Goal: Transaction & Acquisition: Book appointment/travel/reservation

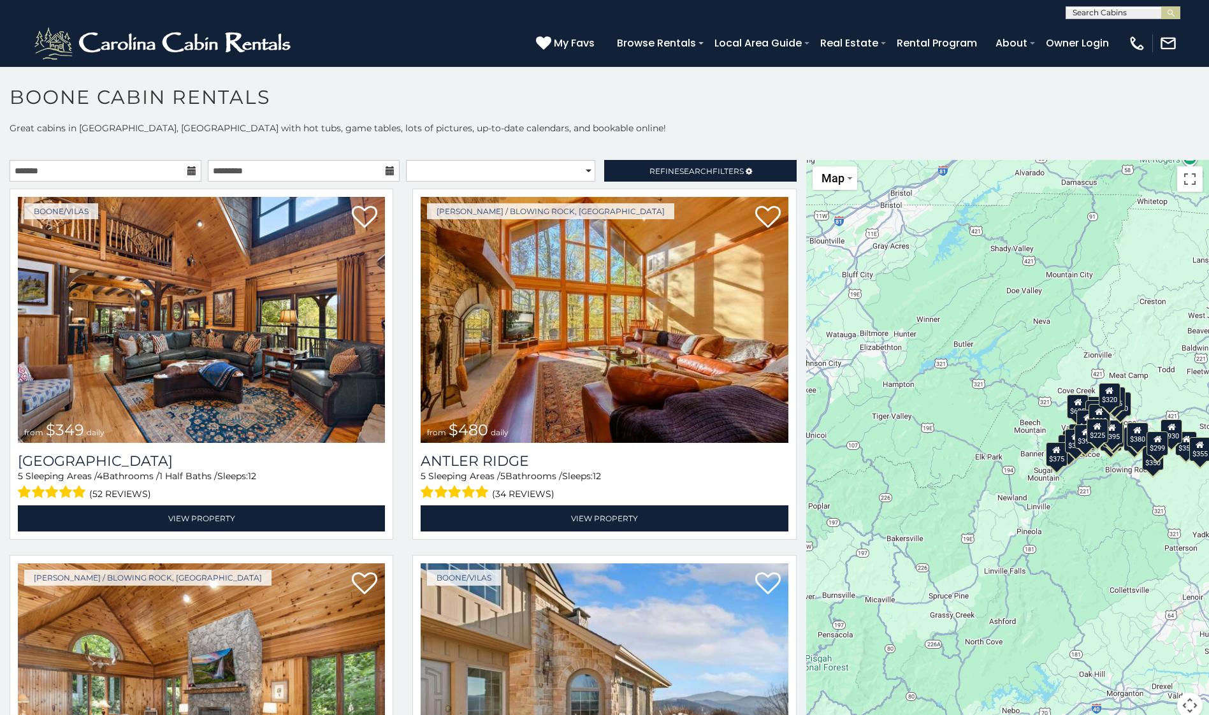
click at [189, 170] on icon at bounding box center [191, 170] width 9 height 9
click at [173, 167] on input "text" at bounding box center [106, 171] width 192 height 22
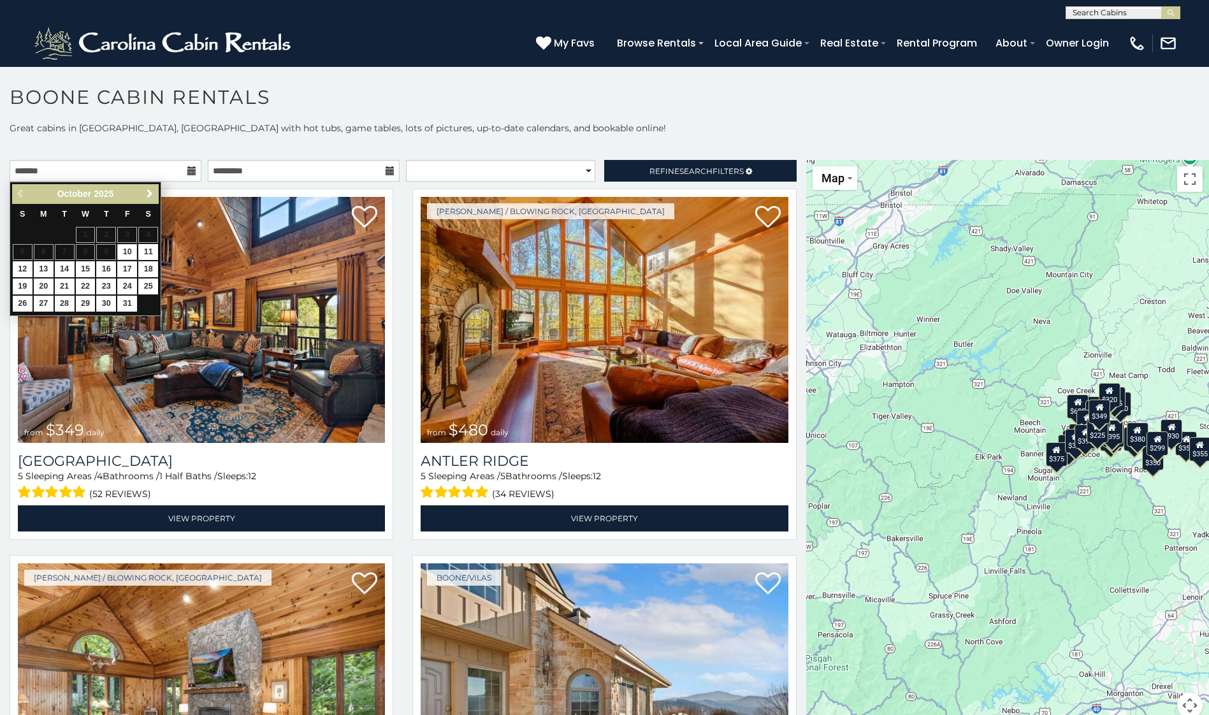
click at [149, 194] on span "Next" at bounding box center [150, 194] width 10 height 10
click at [129, 231] on link "5" at bounding box center [127, 235] width 20 height 16
type input "**********"
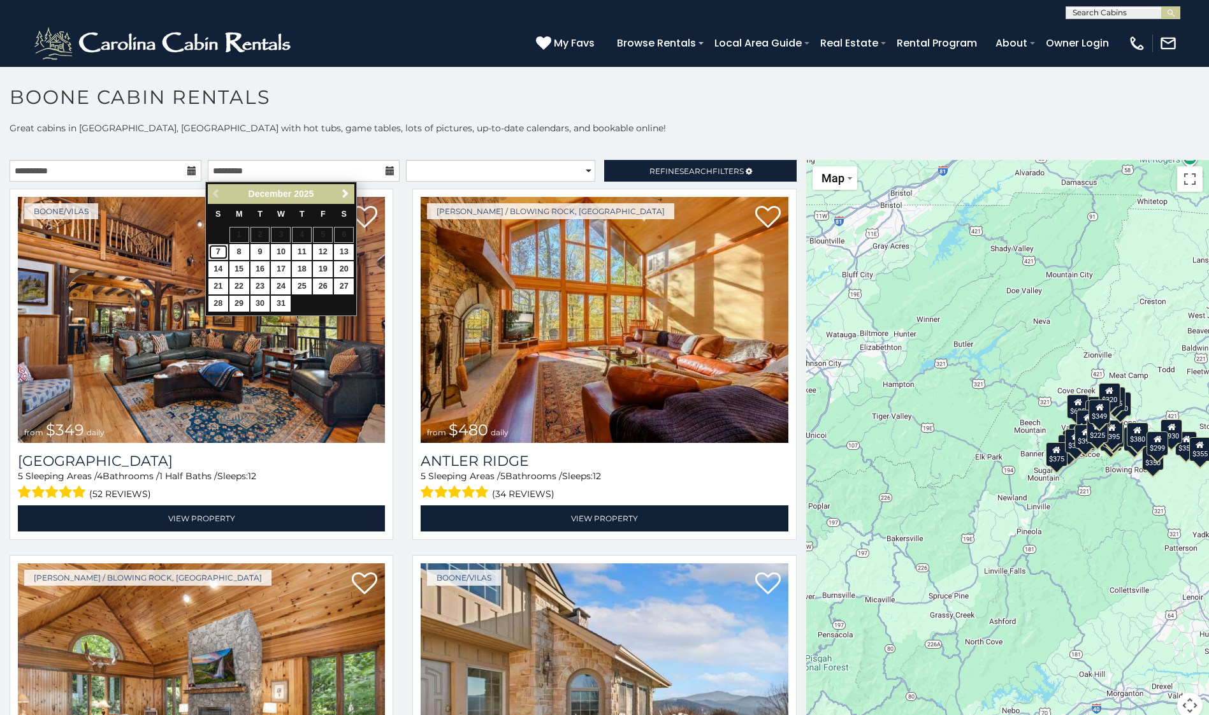
click at [220, 249] on link "7" at bounding box center [218, 252] width 20 height 16
type input "**********"
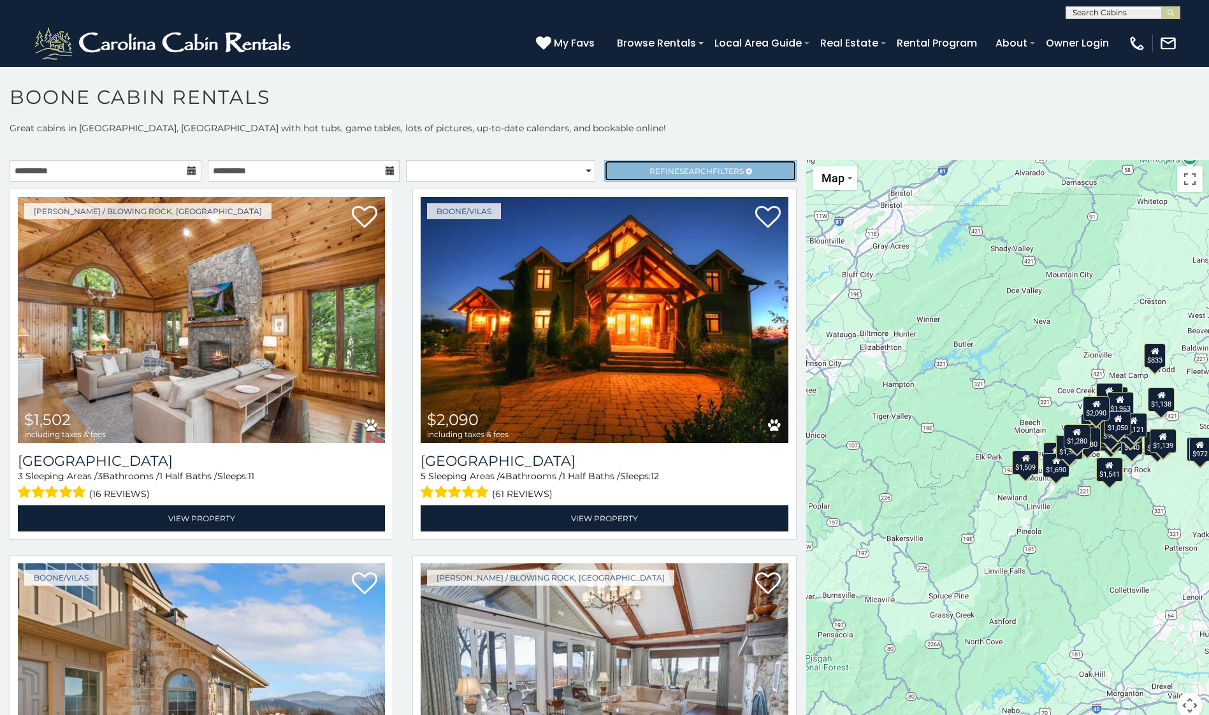
click at [659, 166] on span "Refine Search Filters" at bounding box center [697, 171] width 94 height 10
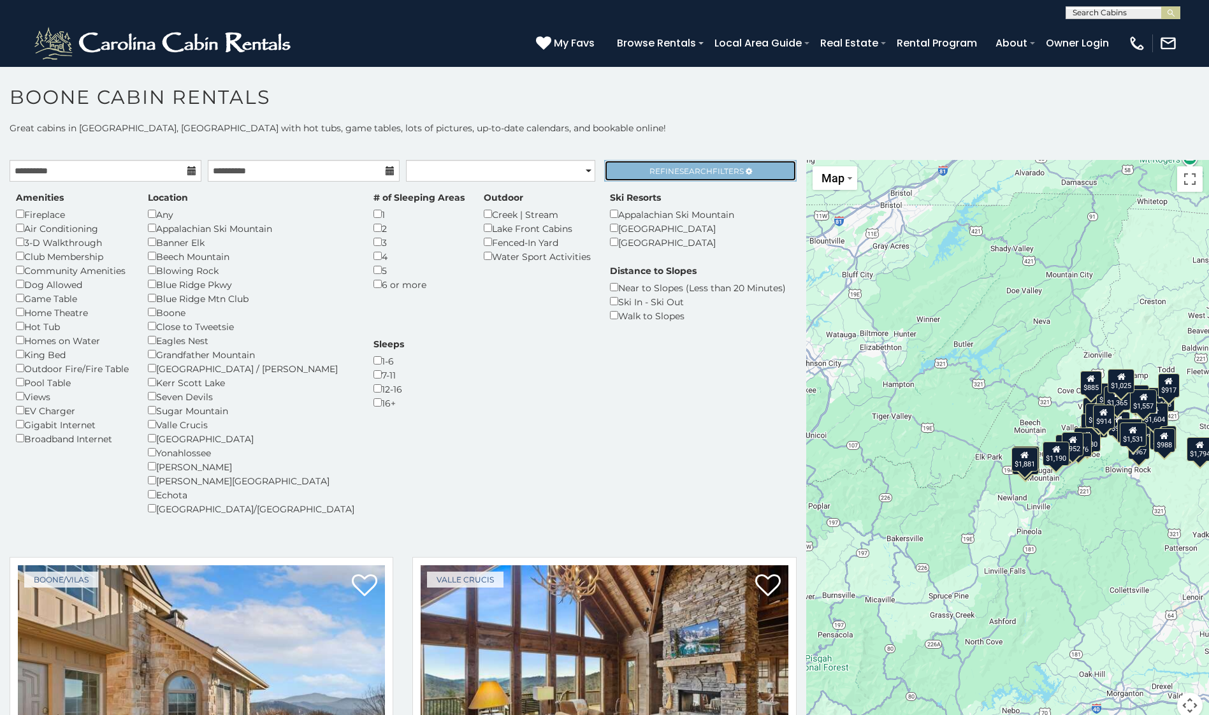
click at [694, 166] on span "Search" at bounding box center [696, 171] width 33 height 10
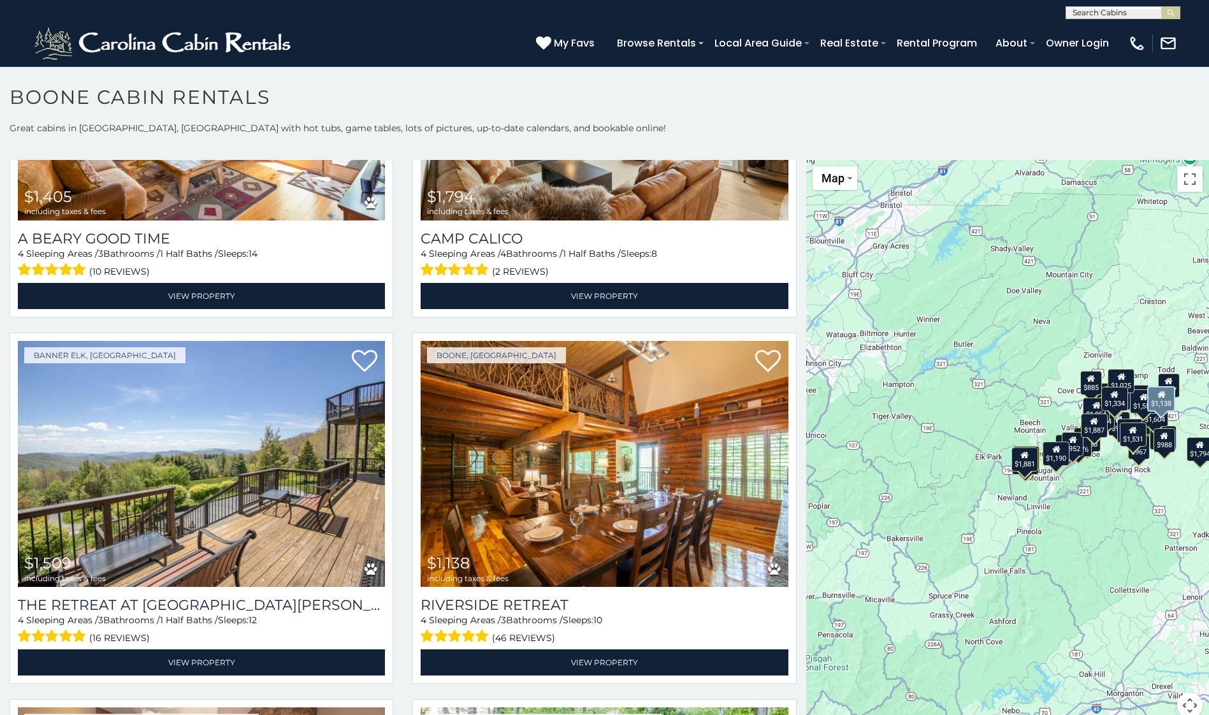
scroll to position [1084, 0]
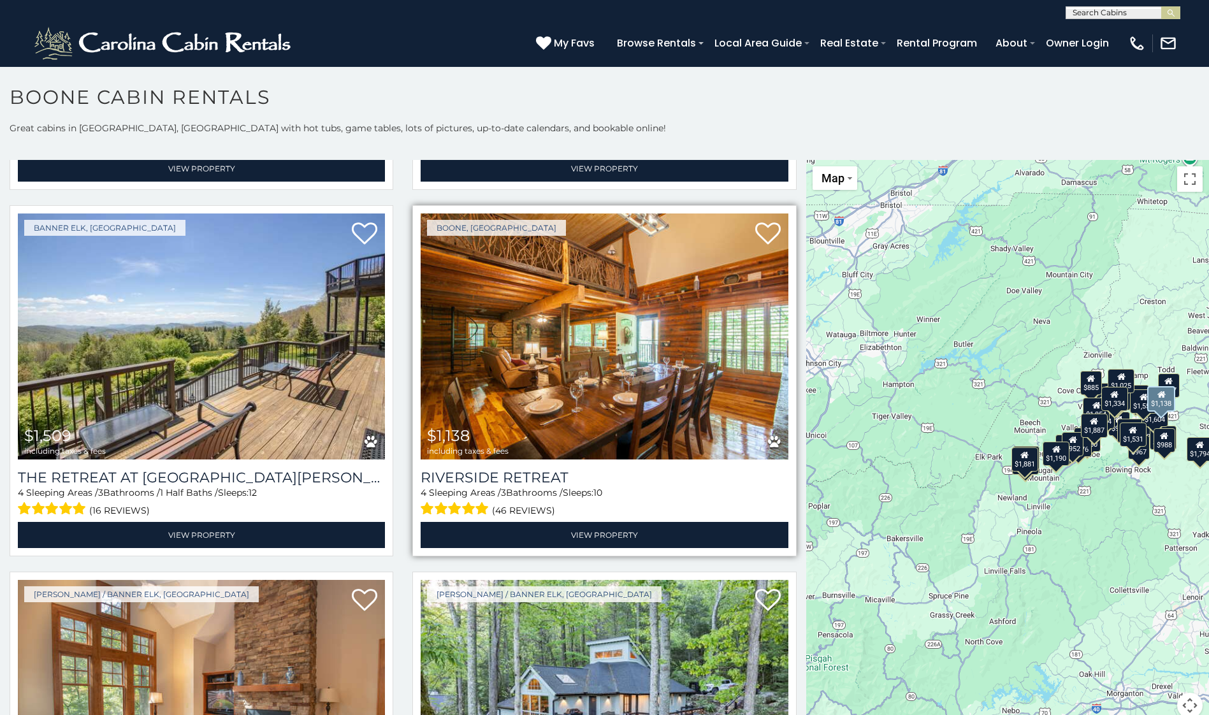
click at [626, 376] on img at bounding box center [604, 337] width 367 height 246
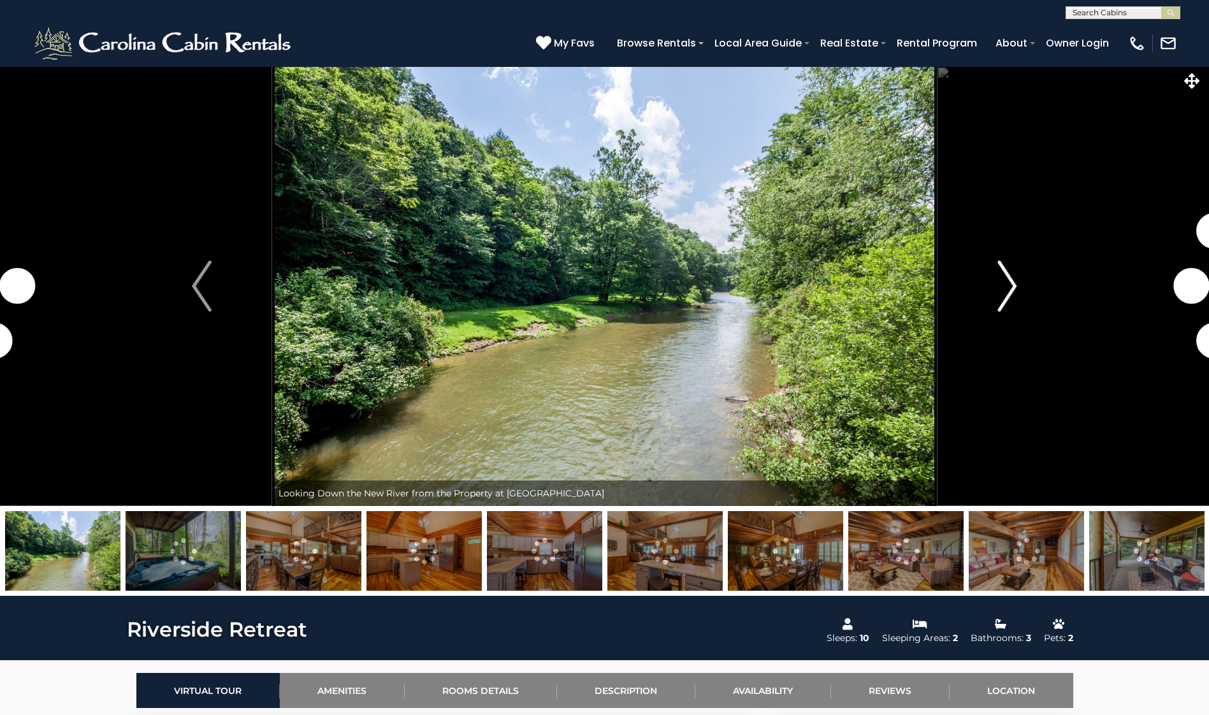
click at [1013, 287] on img "Next" at bounding box center [1007, 286] width 19 height 51
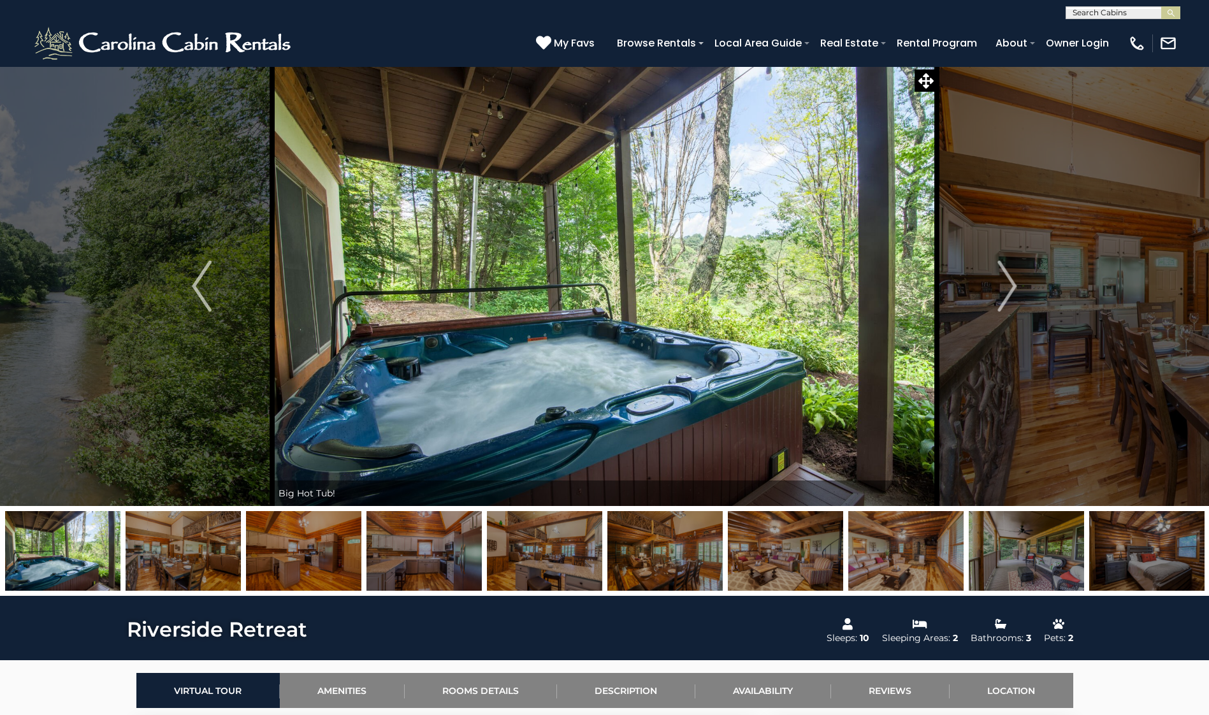
click at [192, 560] on img at bounding box center [183, 551] width 115 height 80
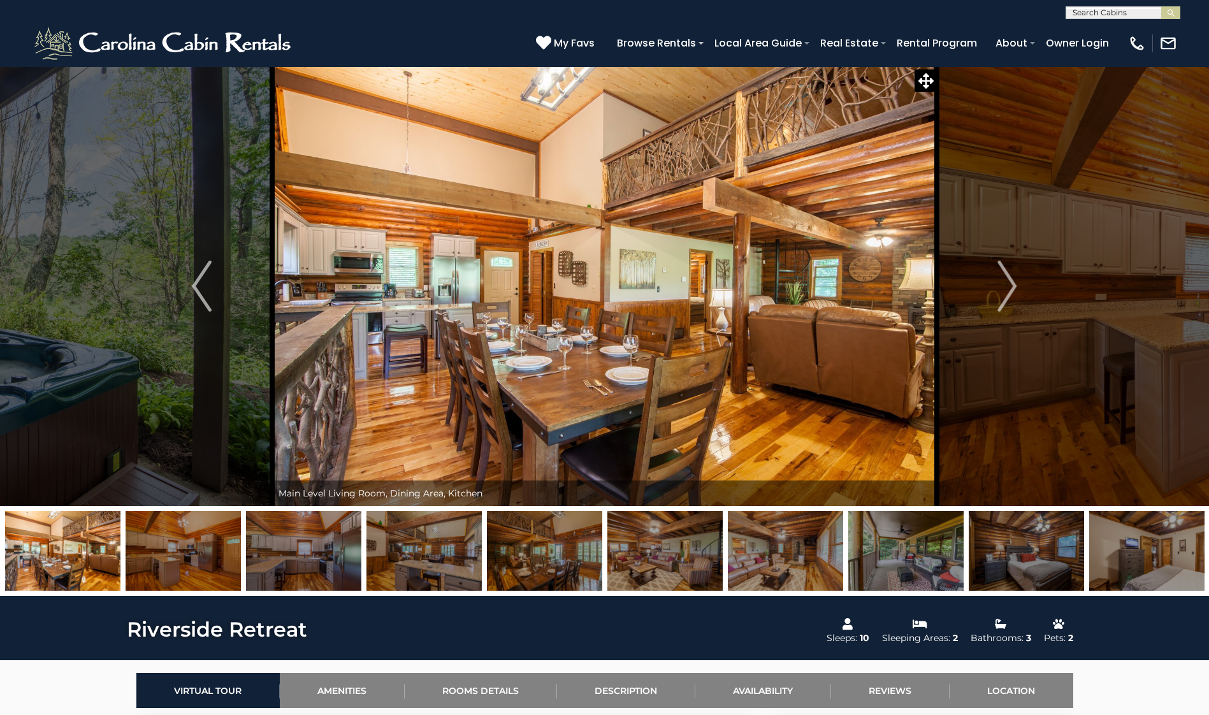
click at [271, 559] on img at bounding box center [303, 551] width 115 height 80
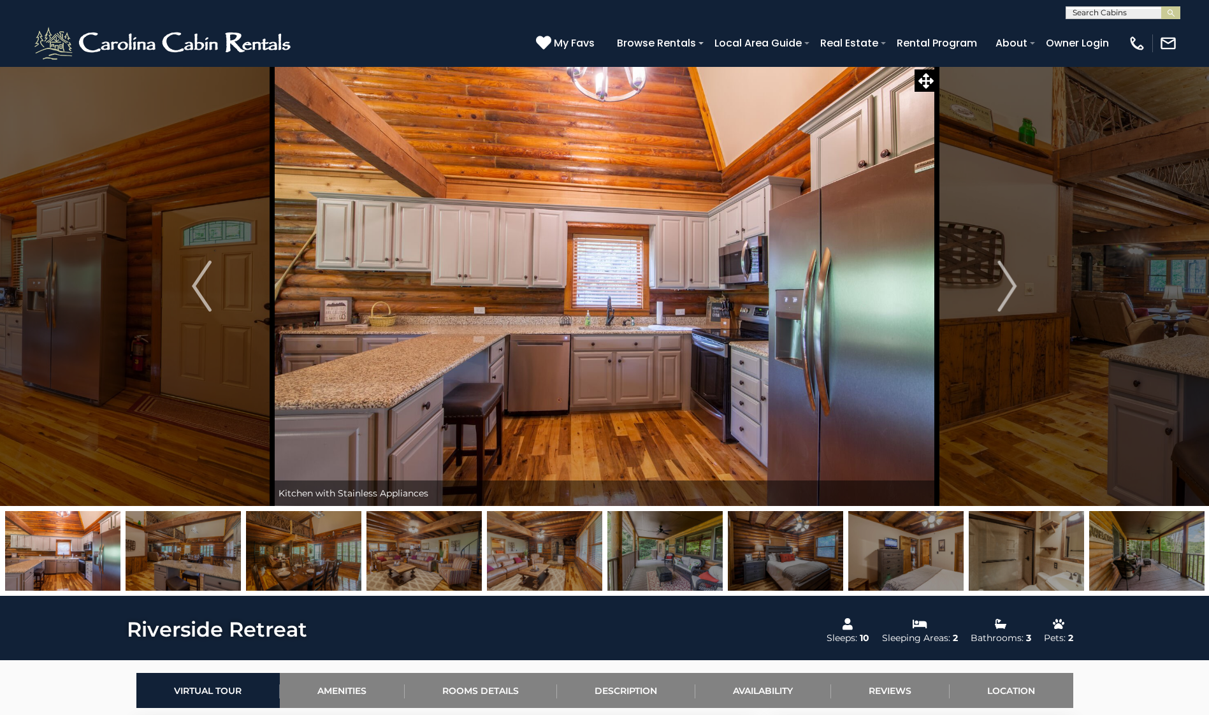
click at [399, 561] on img at bounding box center [424, 551] width 115 height 80
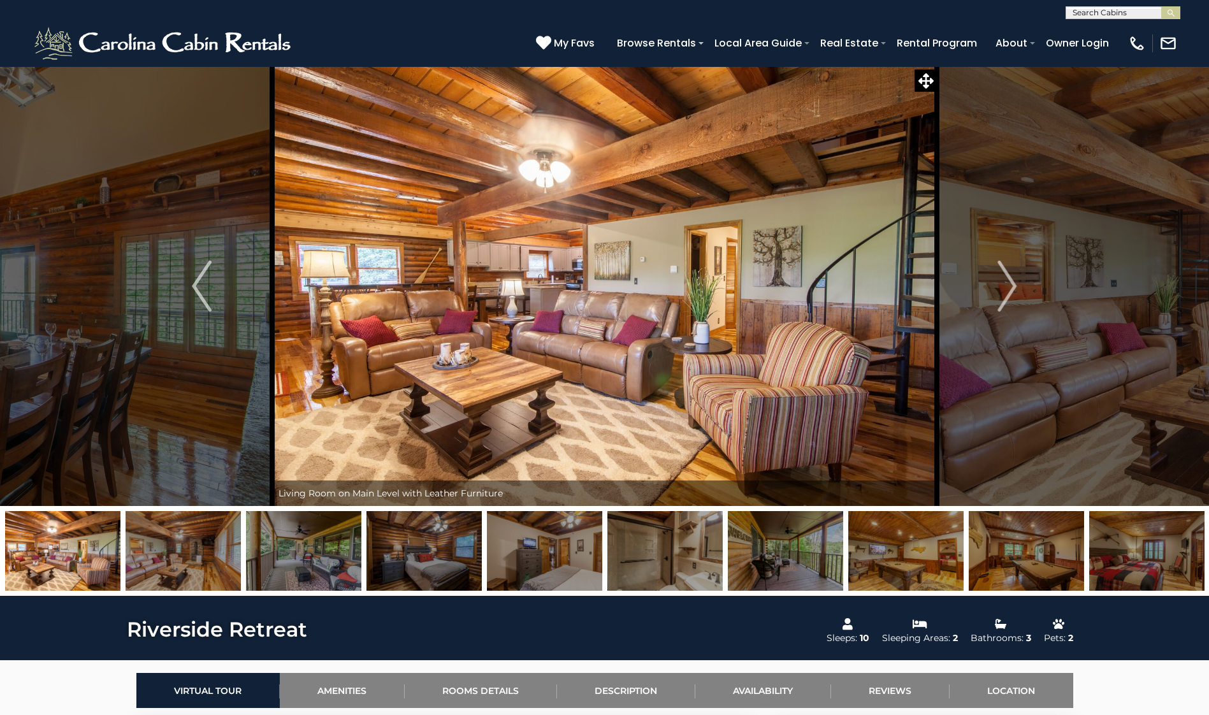
click at [344, 563] on img at bounding box center [303, 551] width 115 height 80
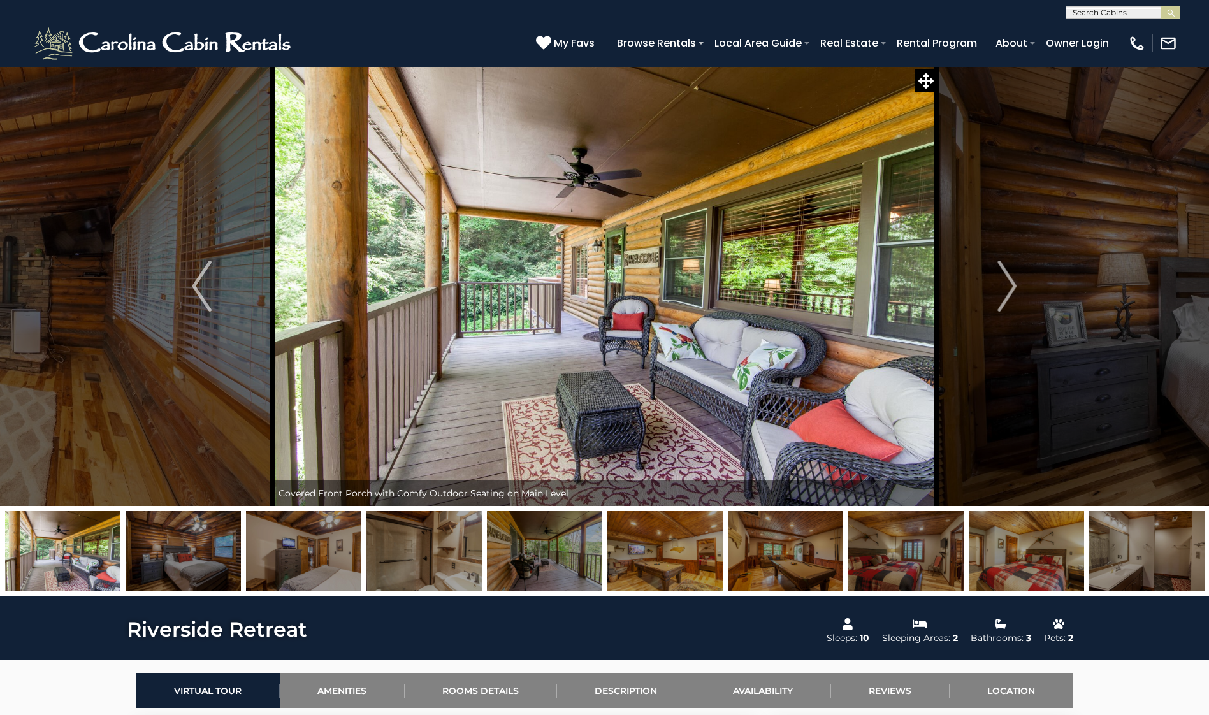
click at [186, 559] on img at bounding box center [183, 551] width 115 height 80
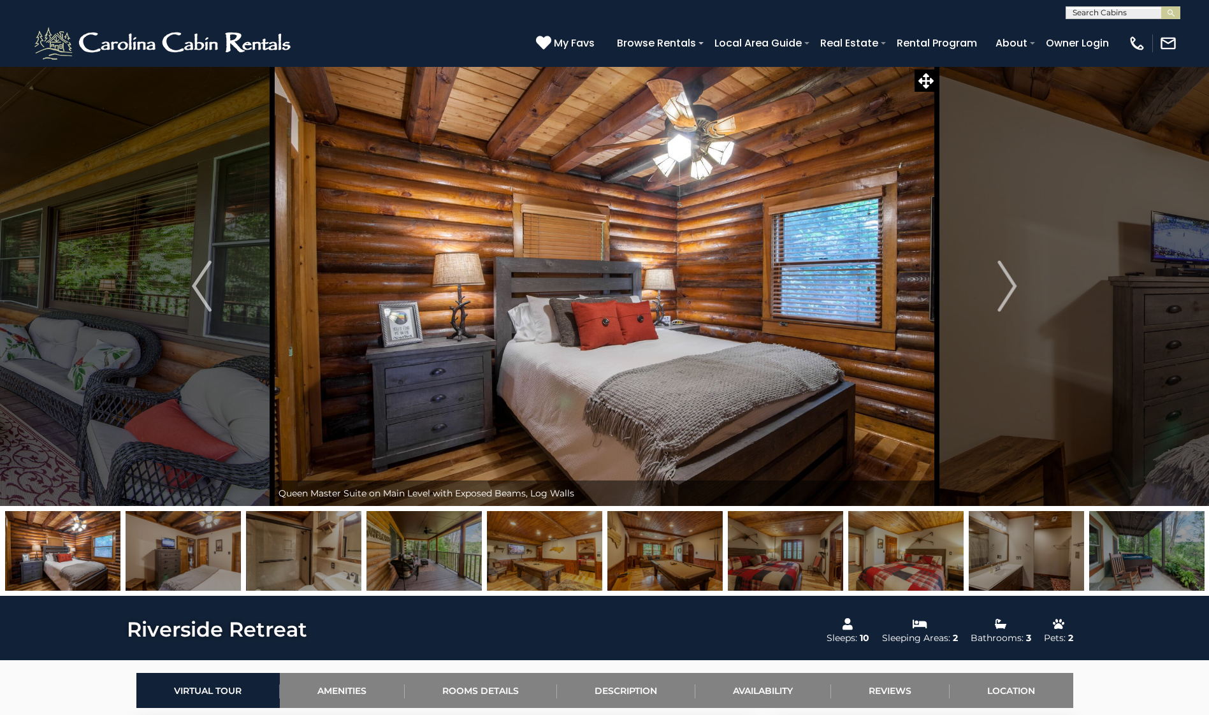
click at [206, 563] on img at bounding box center [183, 551] width 115 height 80
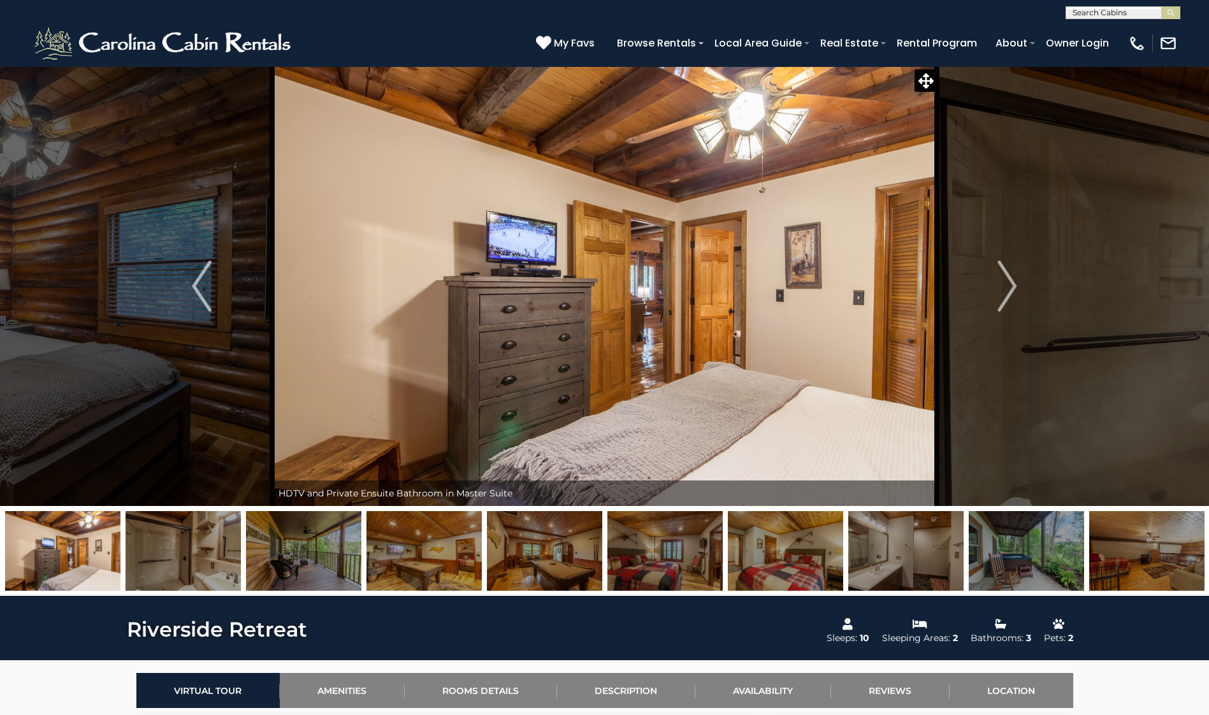
click at [206, 564] on img at bounding box center [183, 551] width 115 height 80
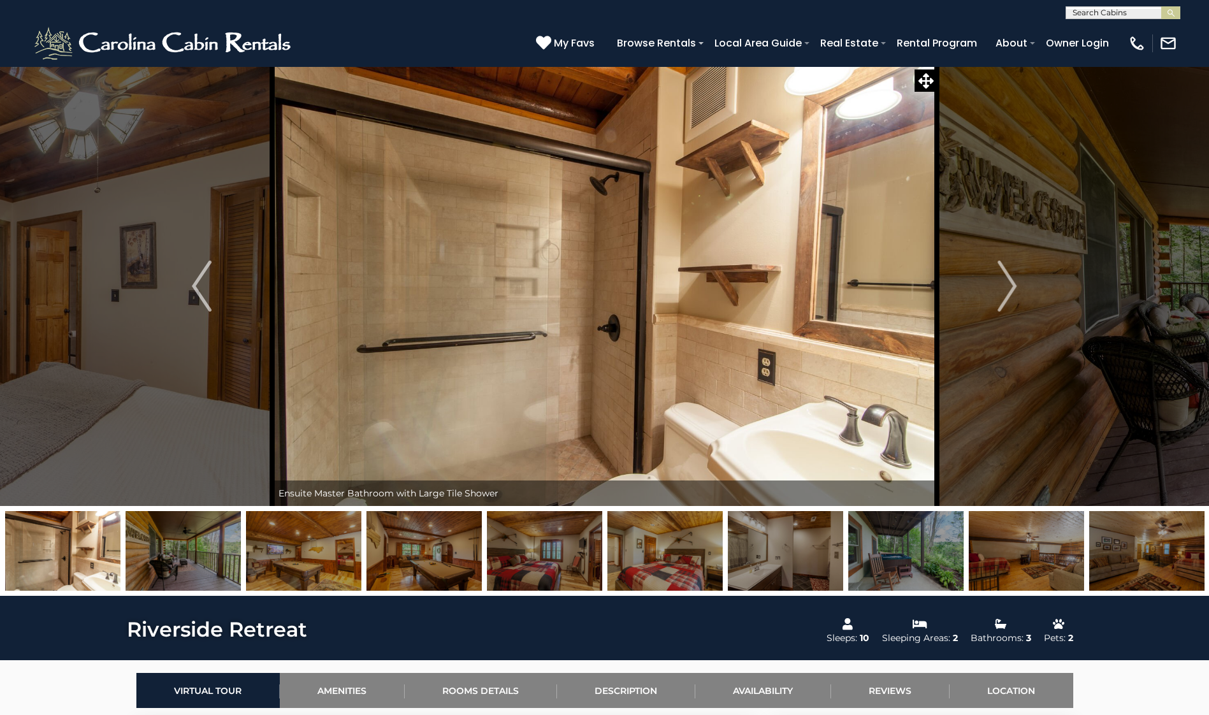
click at [206, 564] on img at bounding box center [183, 551] width 115 height 80
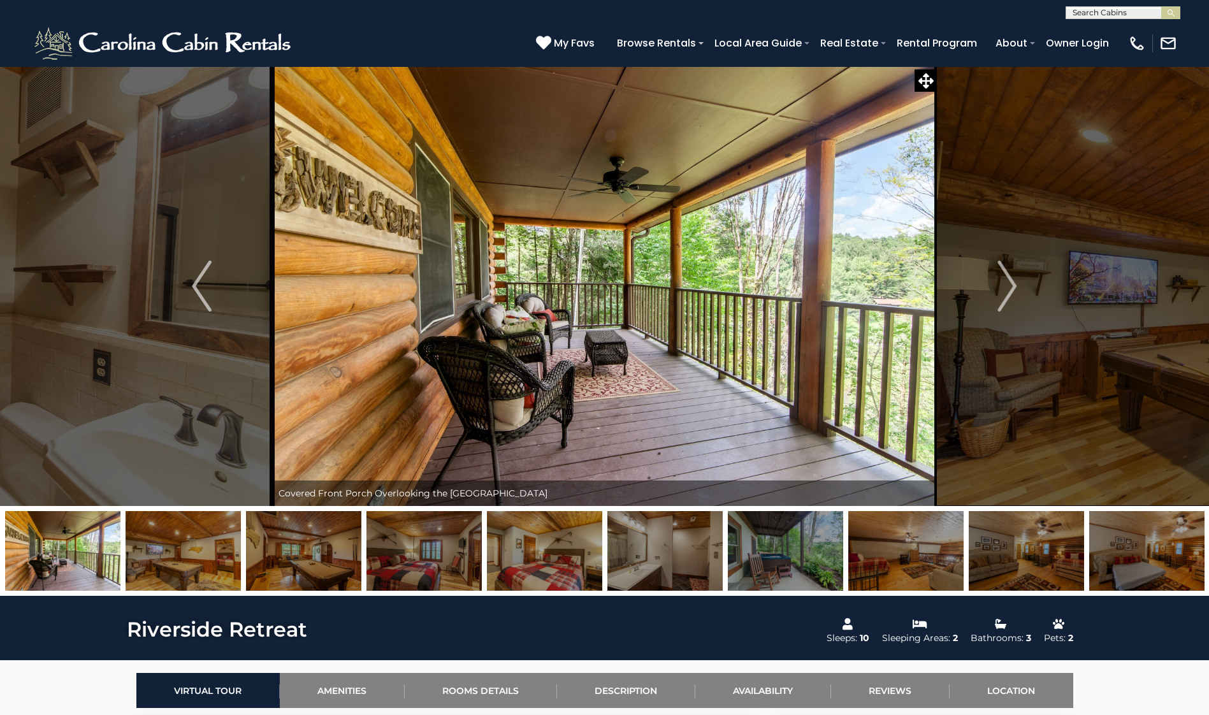
click at [206, 564] on img at bounding box center [183, 551] width 115 height 80
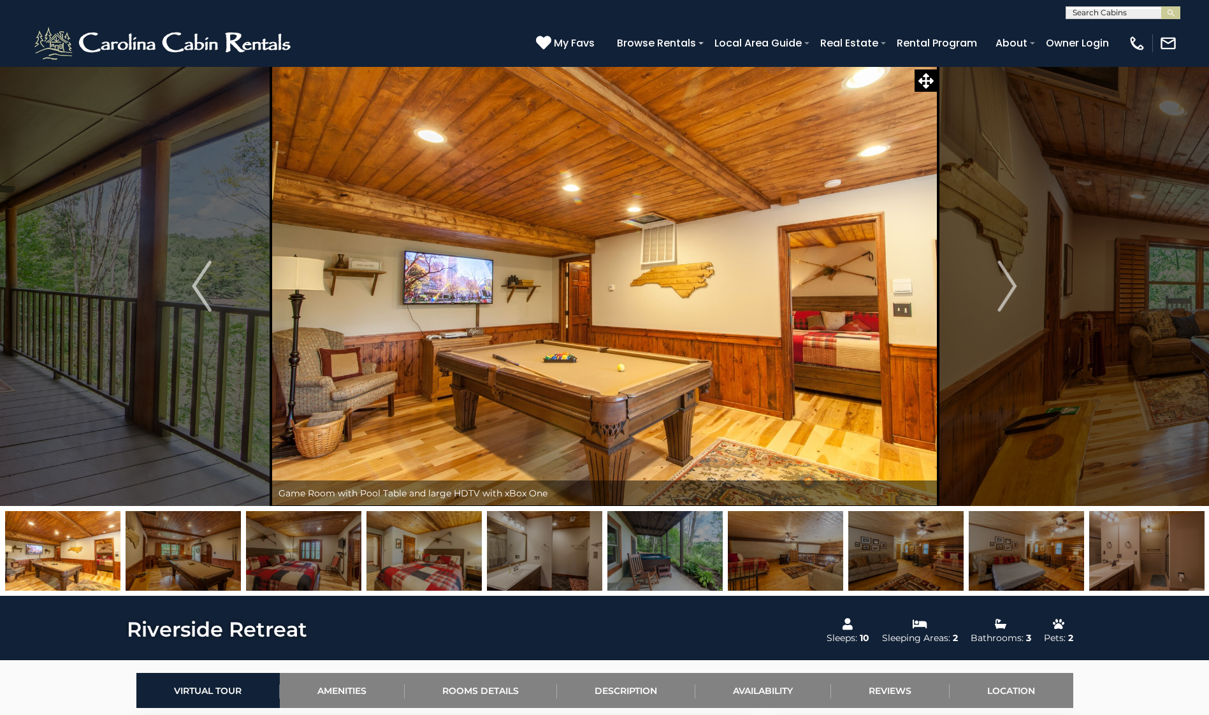
click at [206, 564] on img at bounding box center [183, 551] width 115 height 80
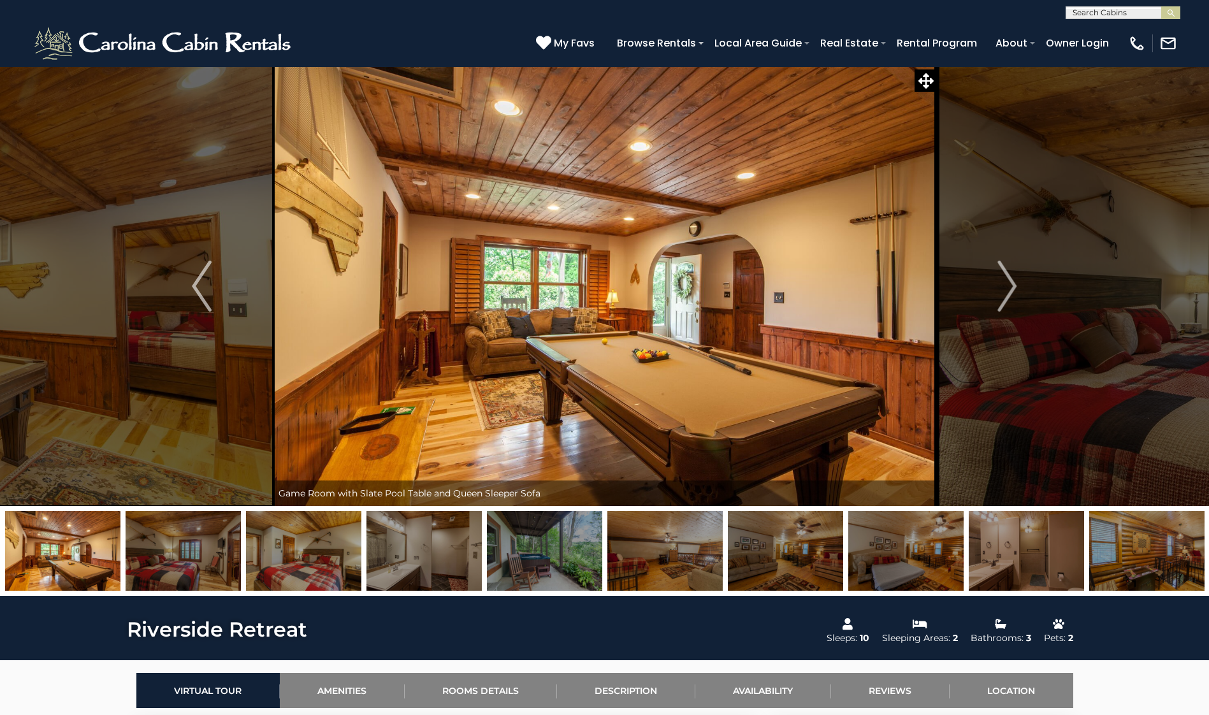
click at [206, 564] on img at bounding box center [183, 551] width 115 height 80
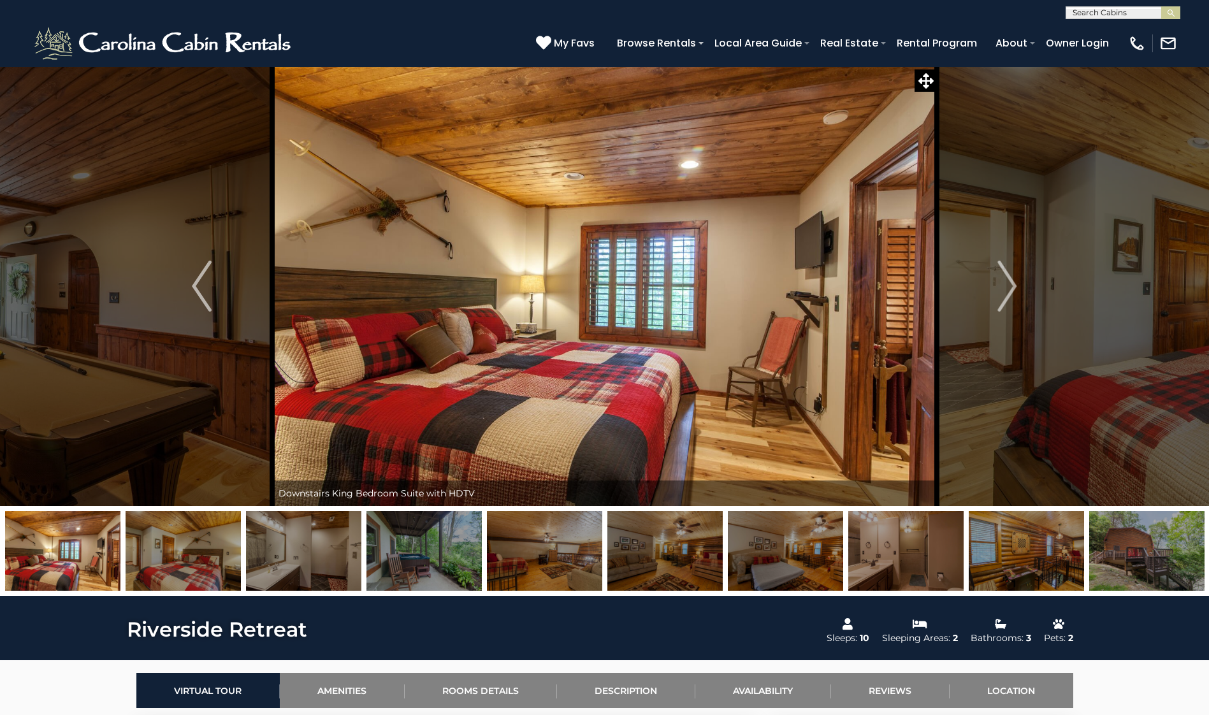
click at [206, 564] on img at bounding box center [183, 551] width 115 height 80
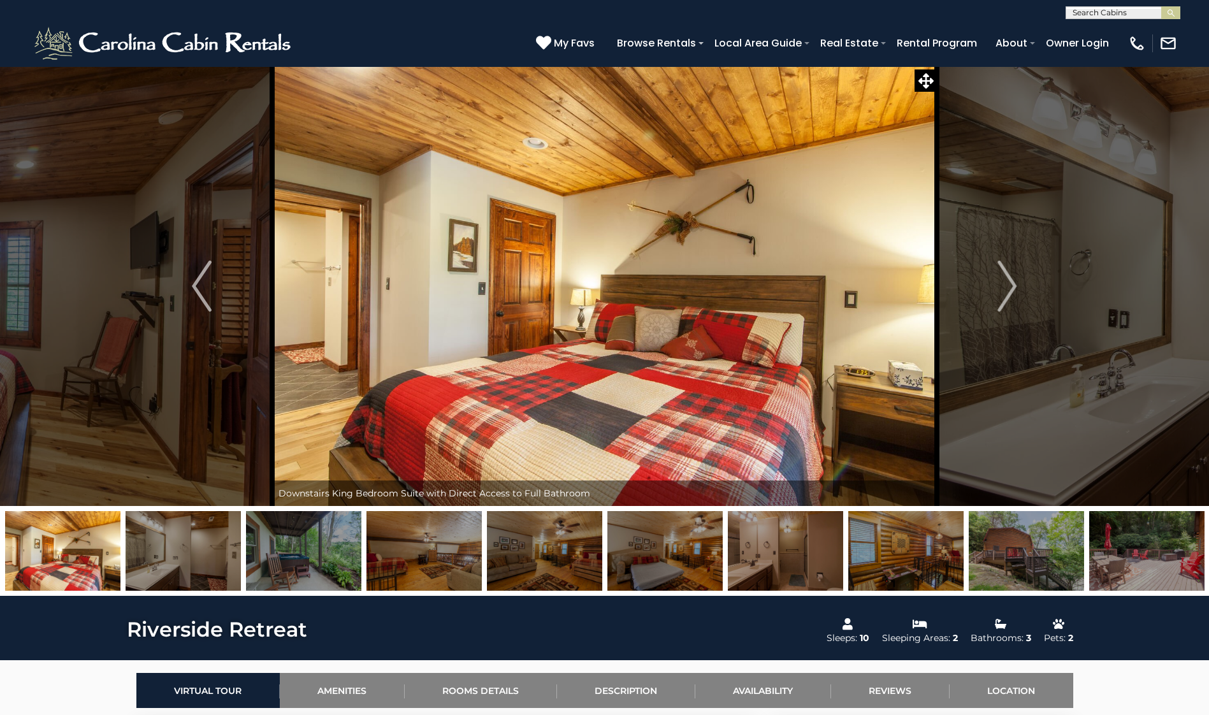
click at [206, 564] on img at bounding box center [183, 551] width 115 height 80
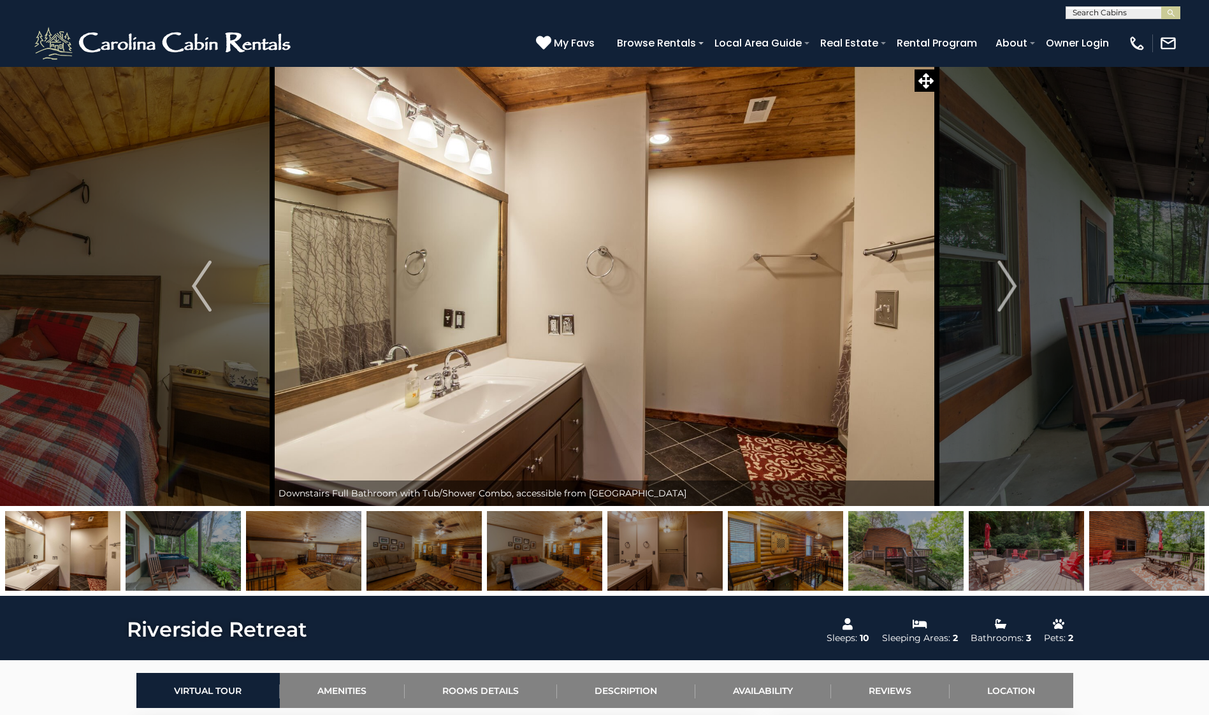
click at [206, 564] on img at bounding box center [183, 551] width 115 height 80
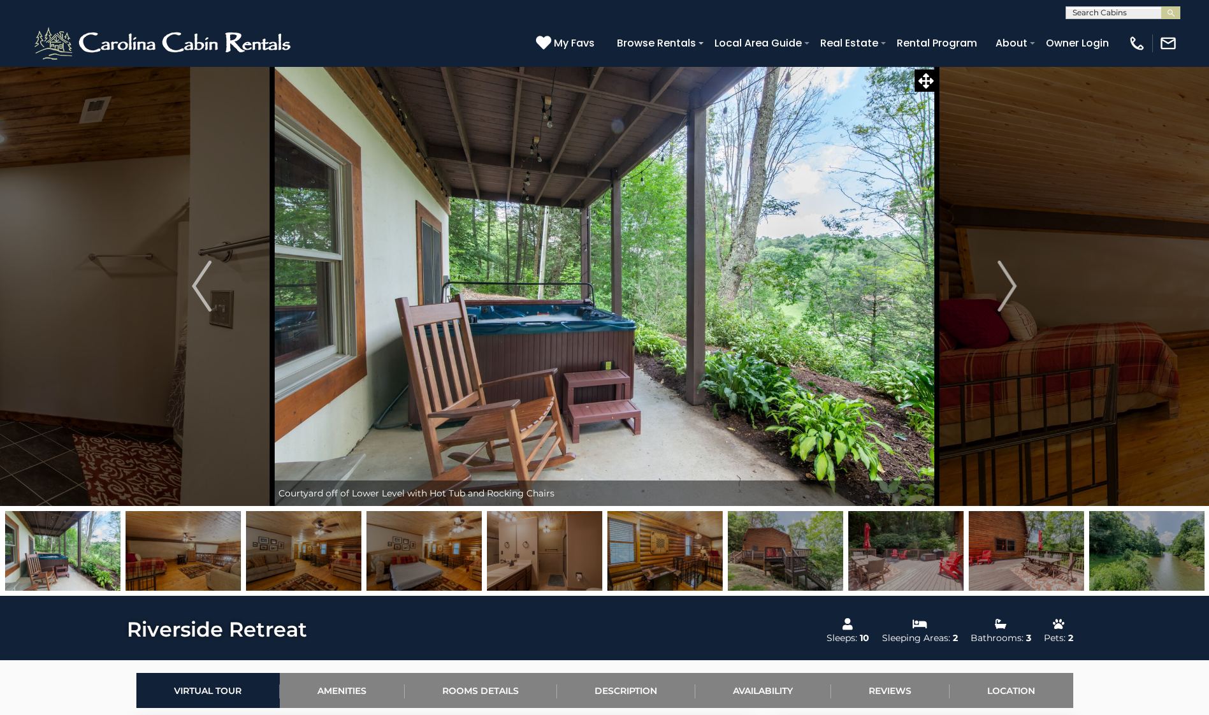
click at [206, 564] on img at bounding box center [183, 551] width 115 height 80
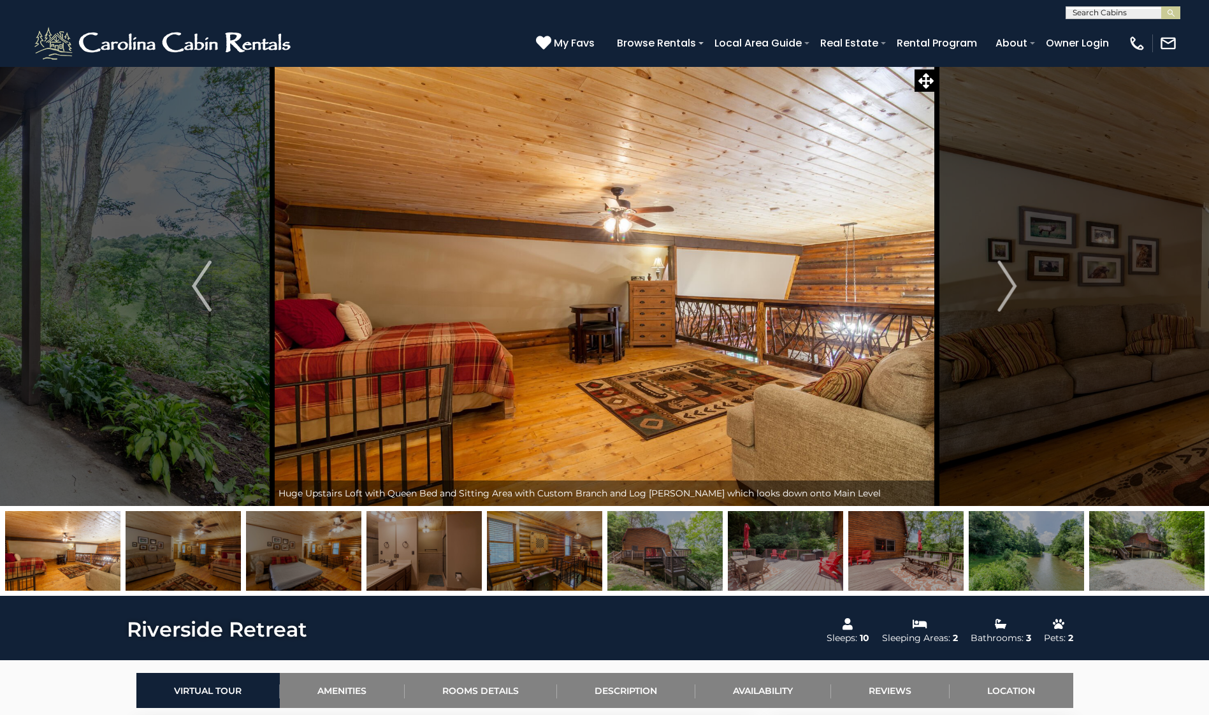
click at [206, 564] on img at bounding box center [183, 551] width 115 height 80
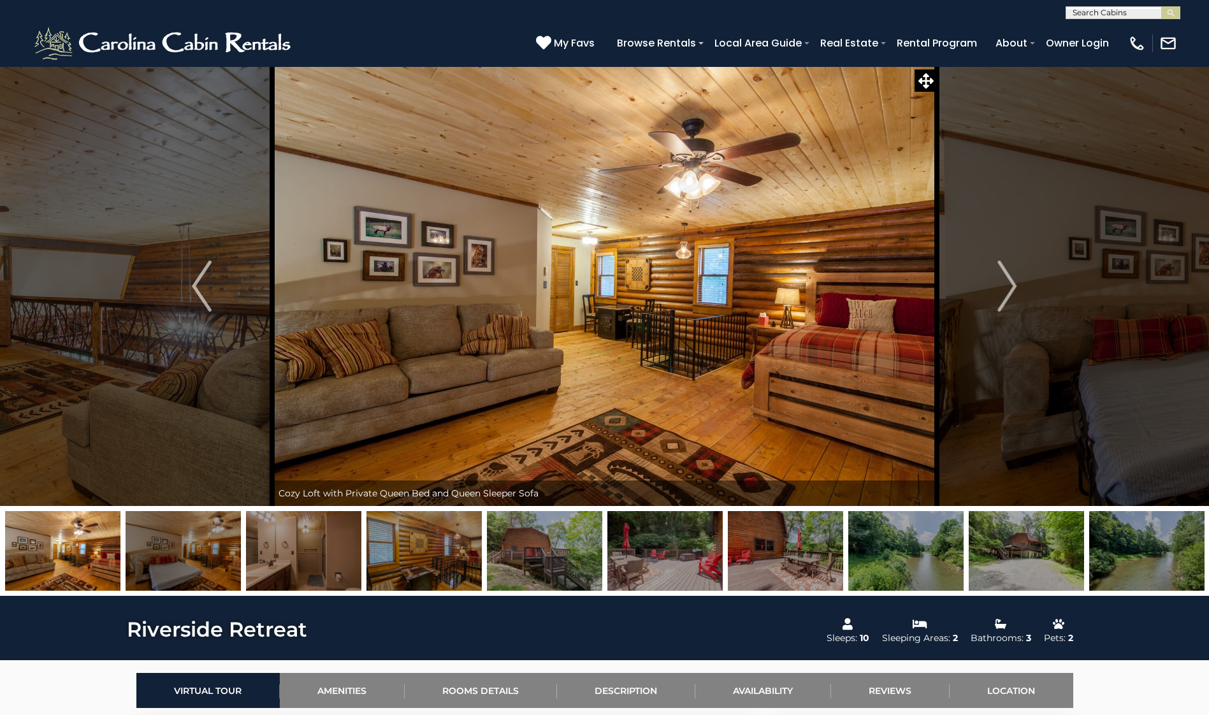
click at [206, 564] on img at bounding box center [183, 551] width 115 height 80
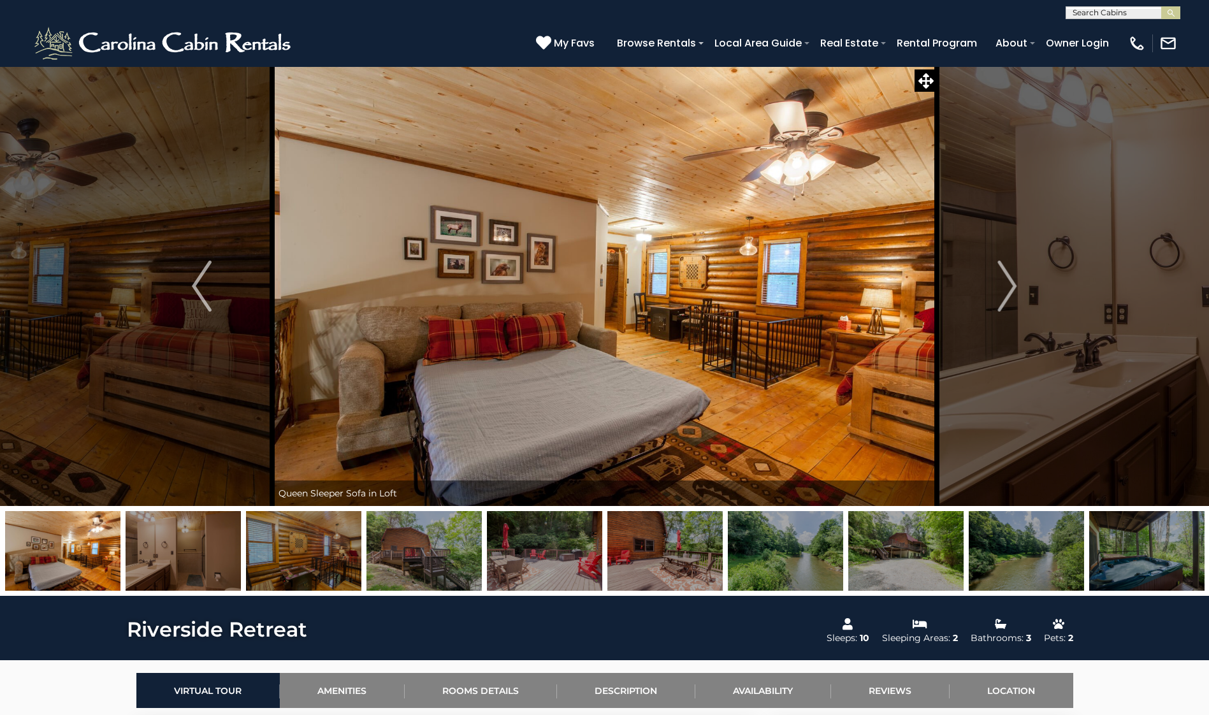
click at [206, 564] on img at bounding box center [183, 551] width 115 height 80
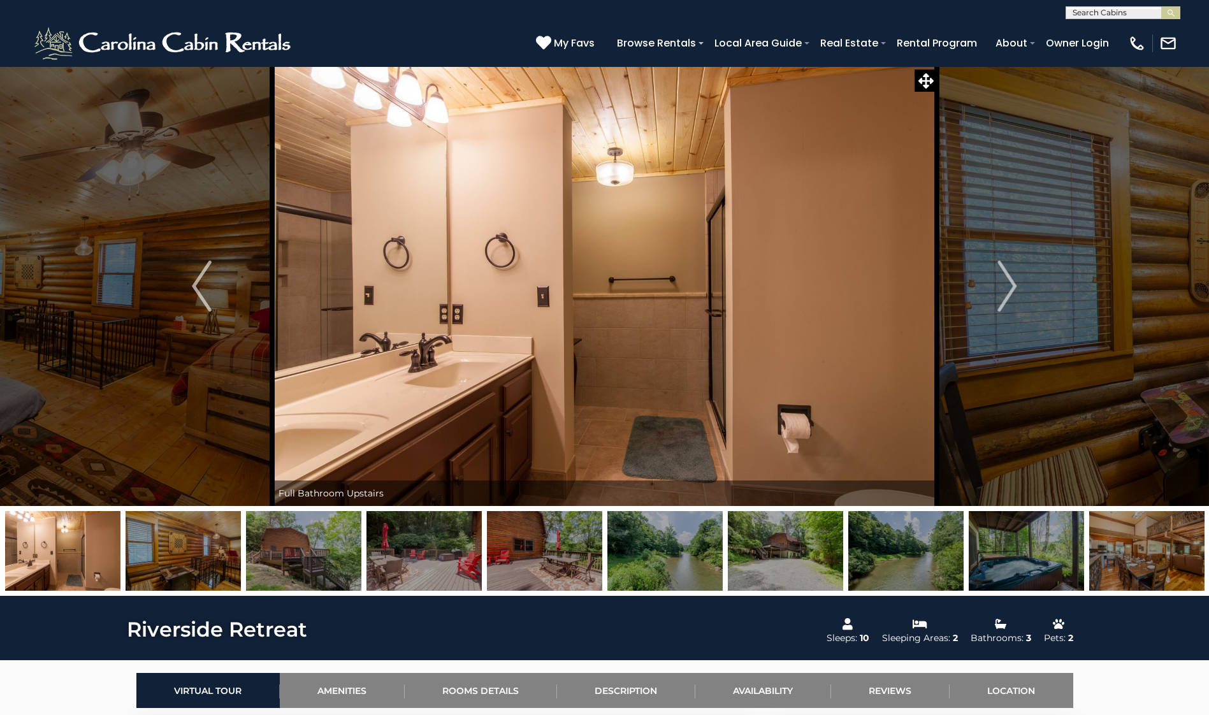
click at [206, 564] on img at bounding box center [183, 551] width 115 height 80
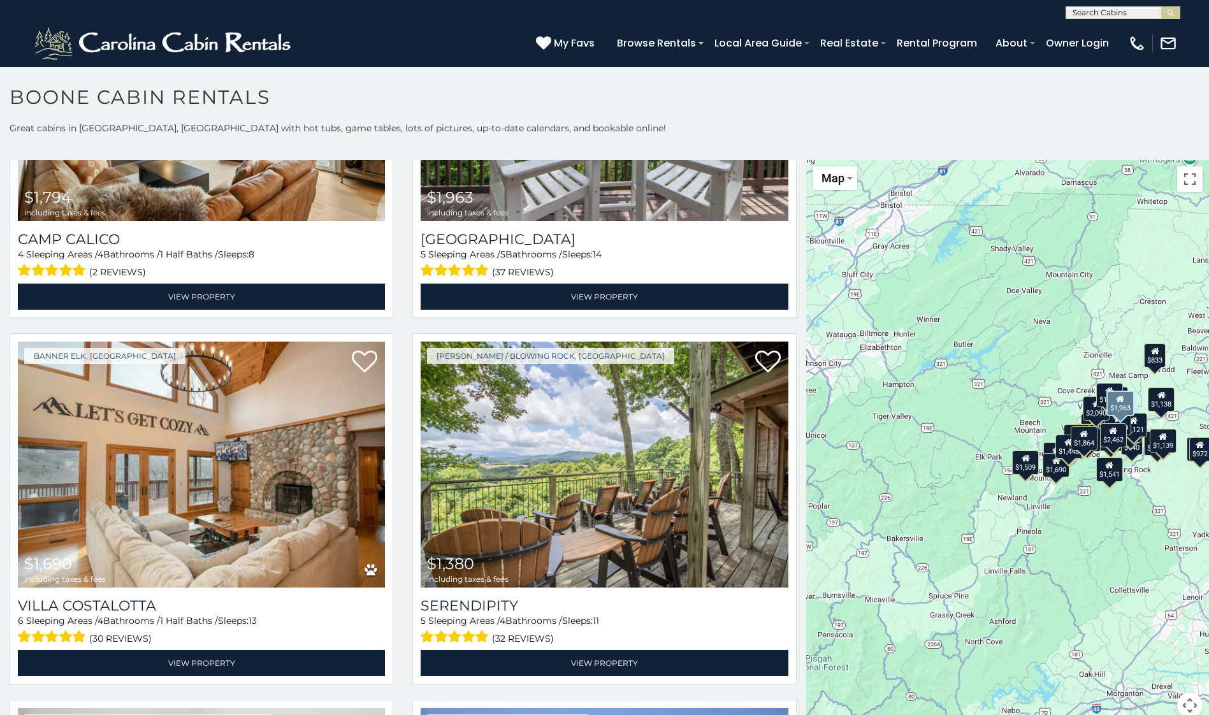
scroll to position [2487, 0]
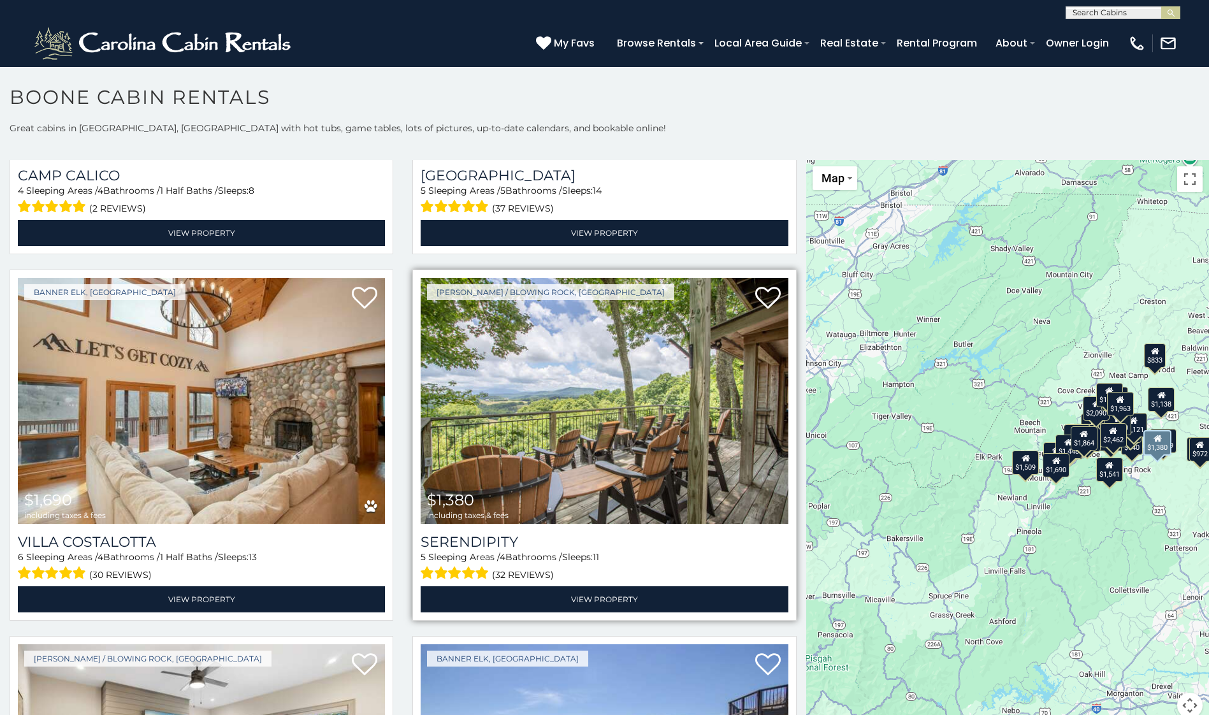
click at [618, 422] on img at bounding box center [604, 401] width 367 height 246
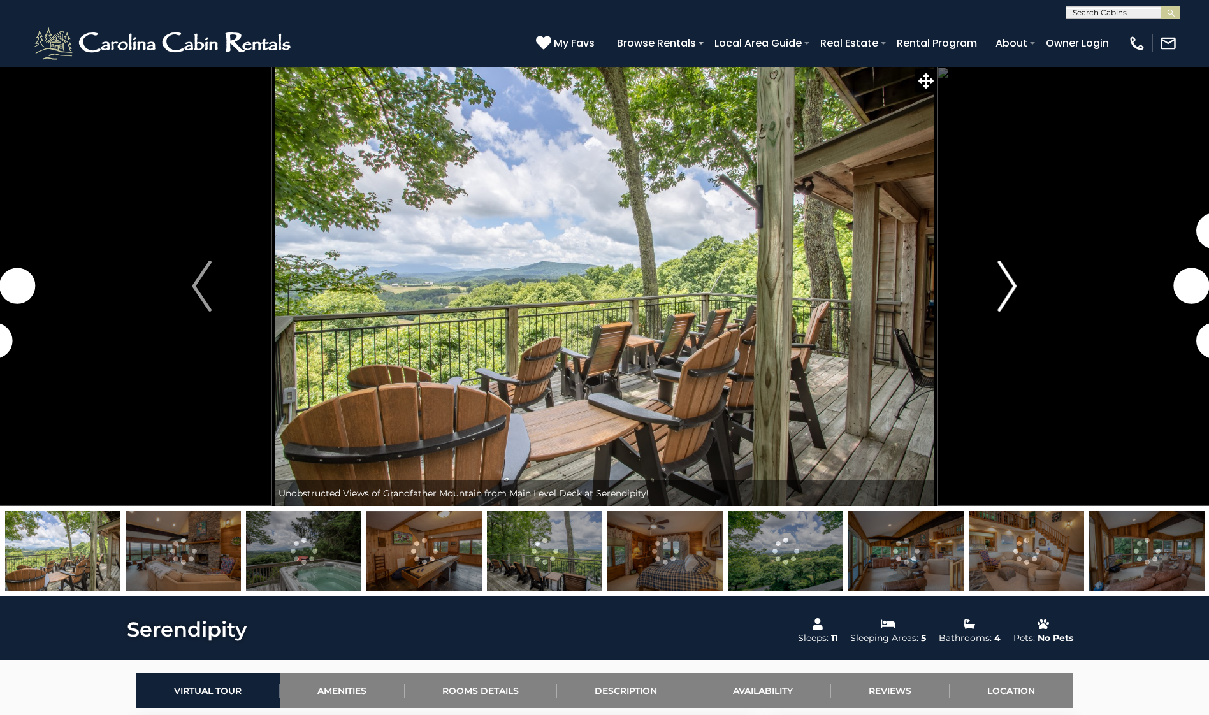
click at [1007, 285] on img "Next" at bounding box center [1007, 286] width 19 height 51
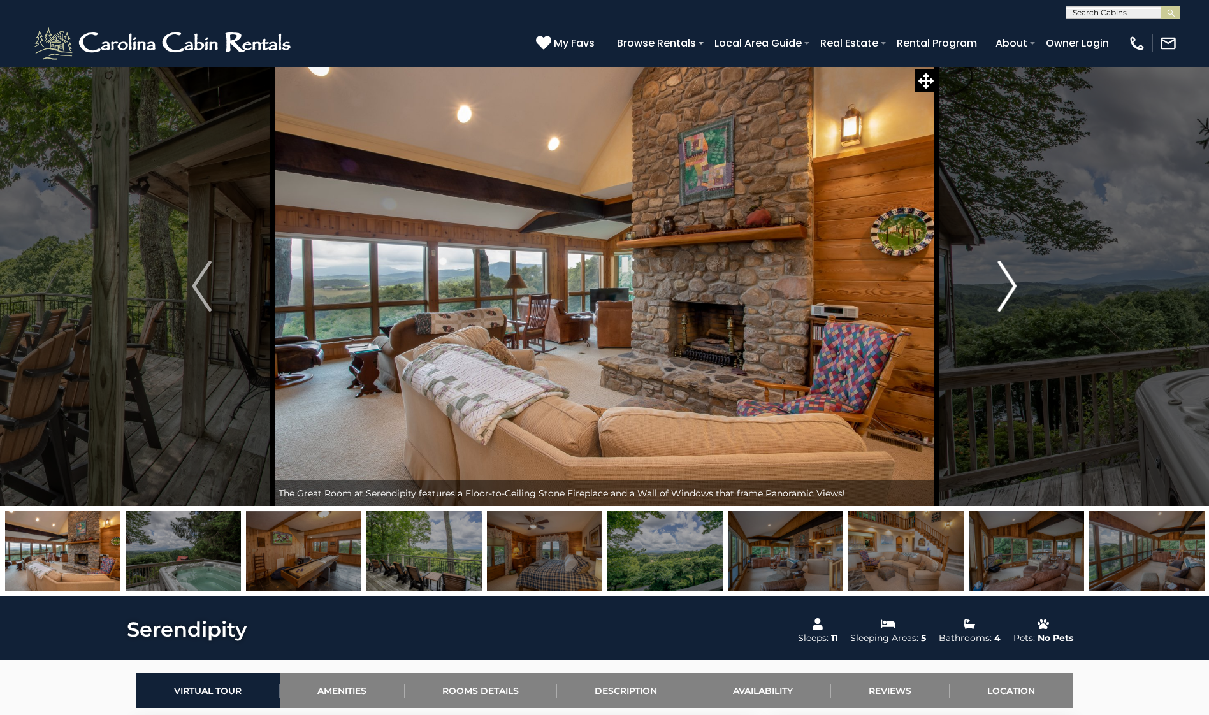
click at [1007, 285] on img "Next" at bounding box center [1007, 286] width 19 height 51
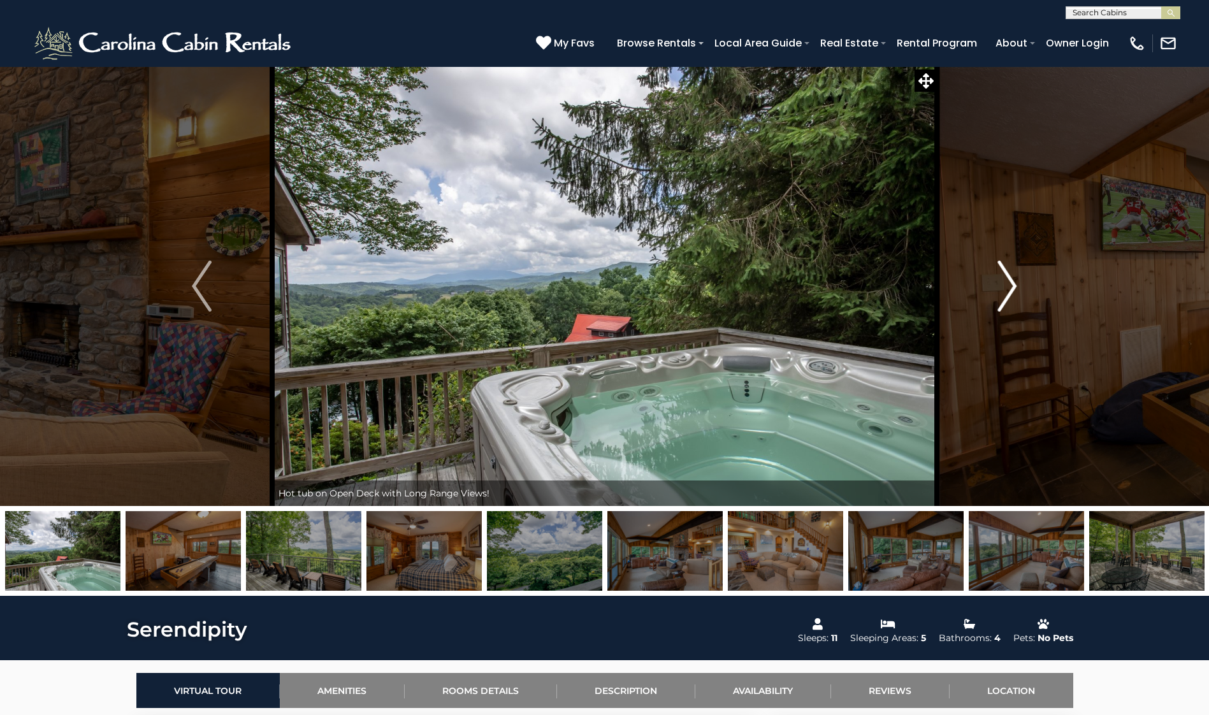
click at [1007, 285] on img "Next" at bounding box center [1007, 286] width 19 height 51
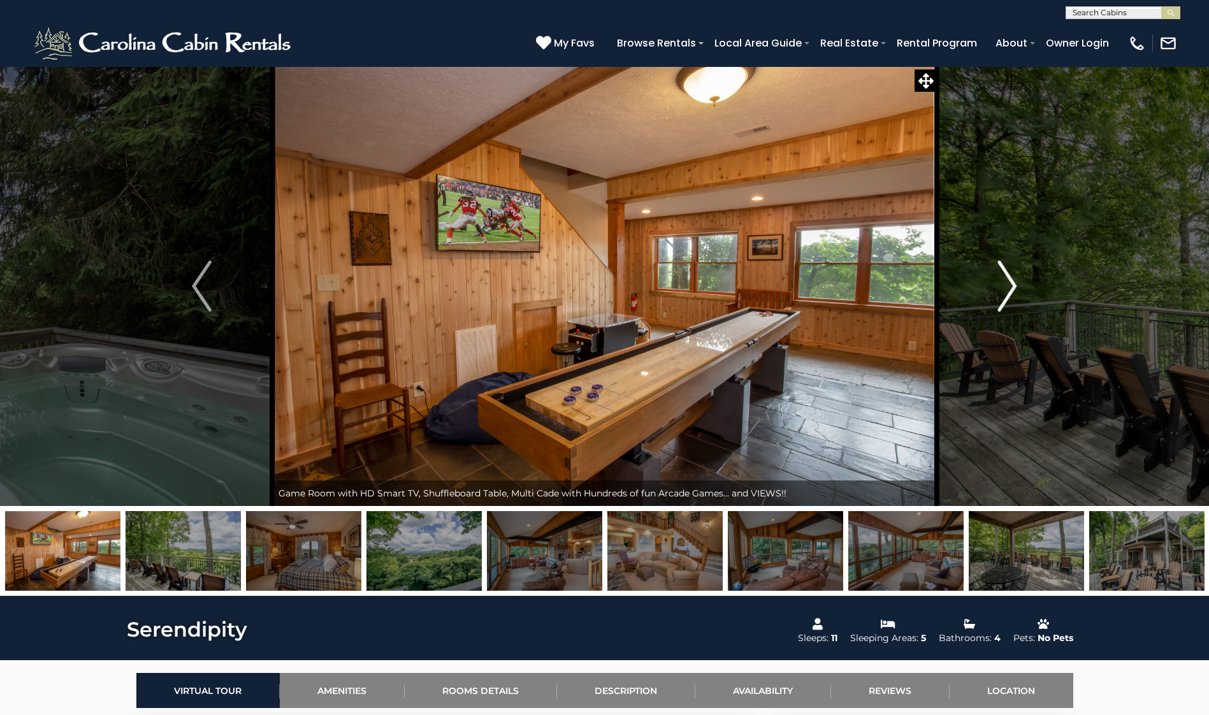
click at [1007, 285] on img "Next" at bounding box center [1007, 286] width 19 height 51
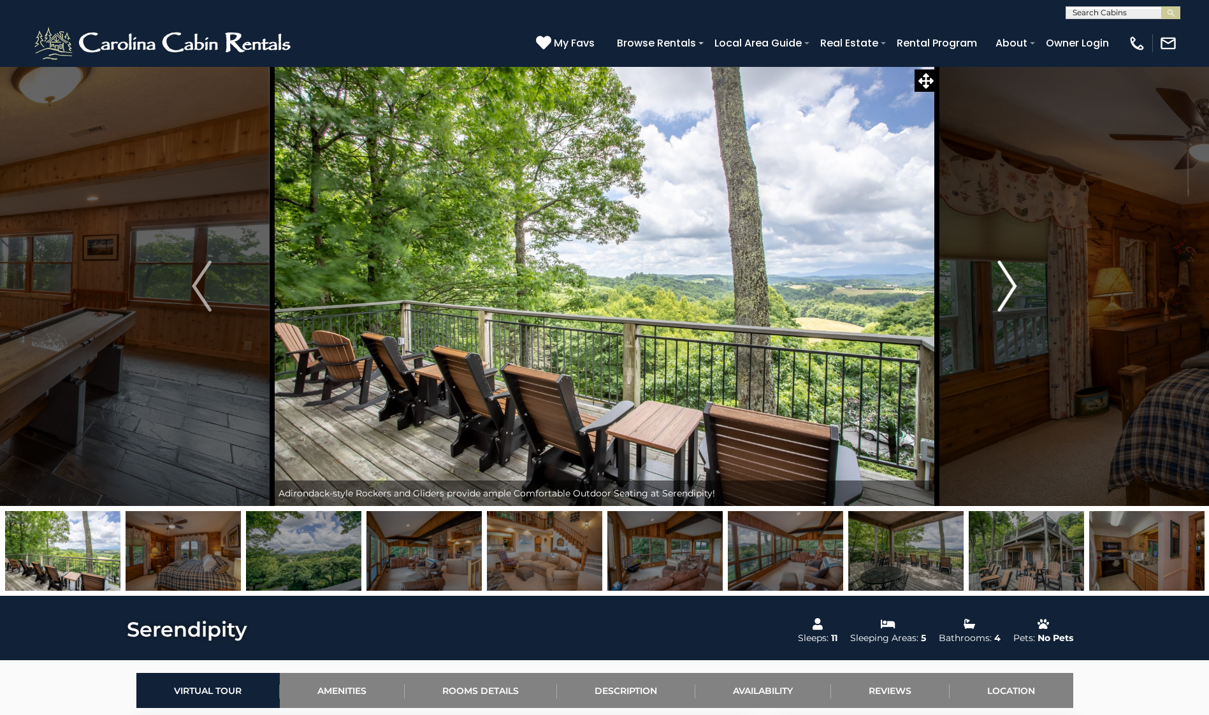
click at [1007, 285] on img "Next" at bounding box center [1007, 286] width 19 height 51
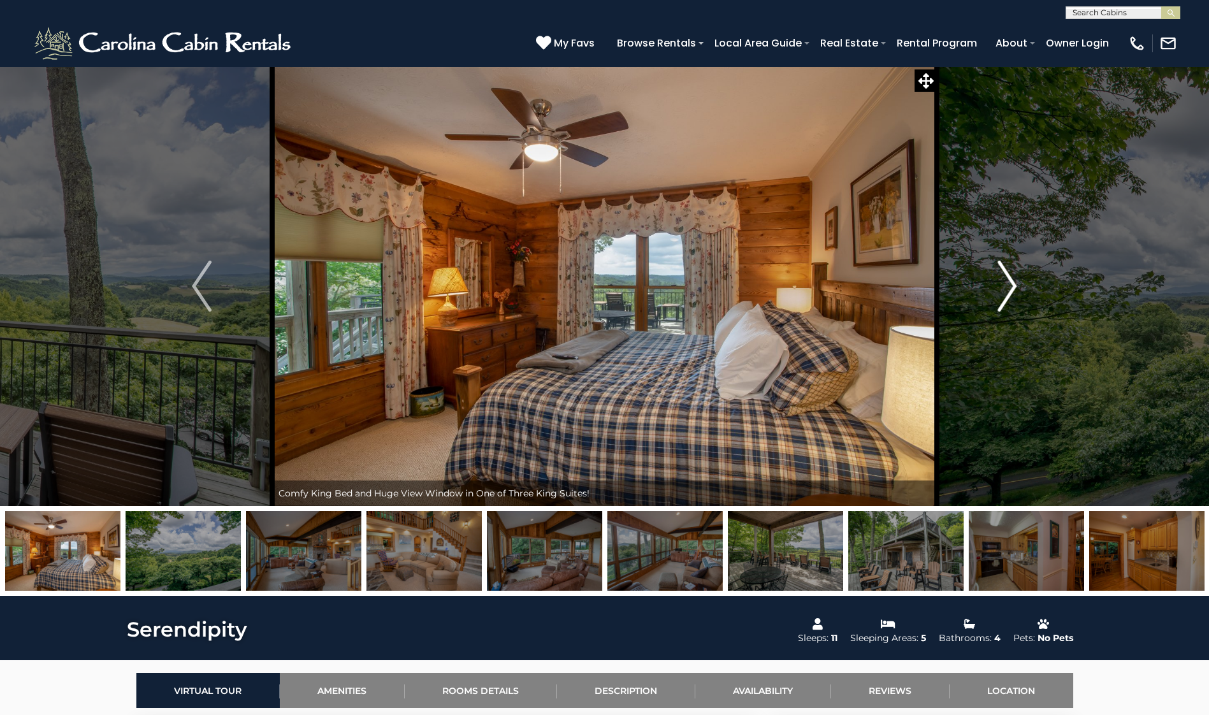
click at [1007, 285] on img "Next" at bounding box center [1007, 286] width 19 height 51
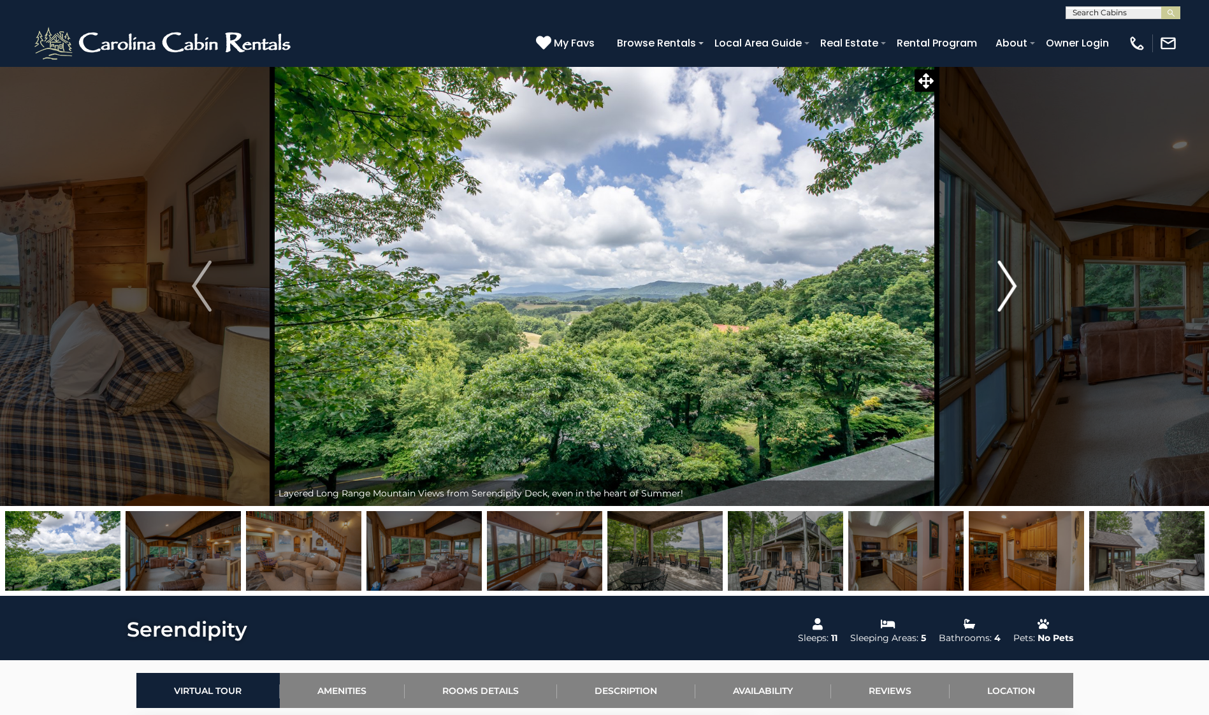
click at [1007, 285] on img "Next" at bounding box center [1007, 286] width 19 height 51
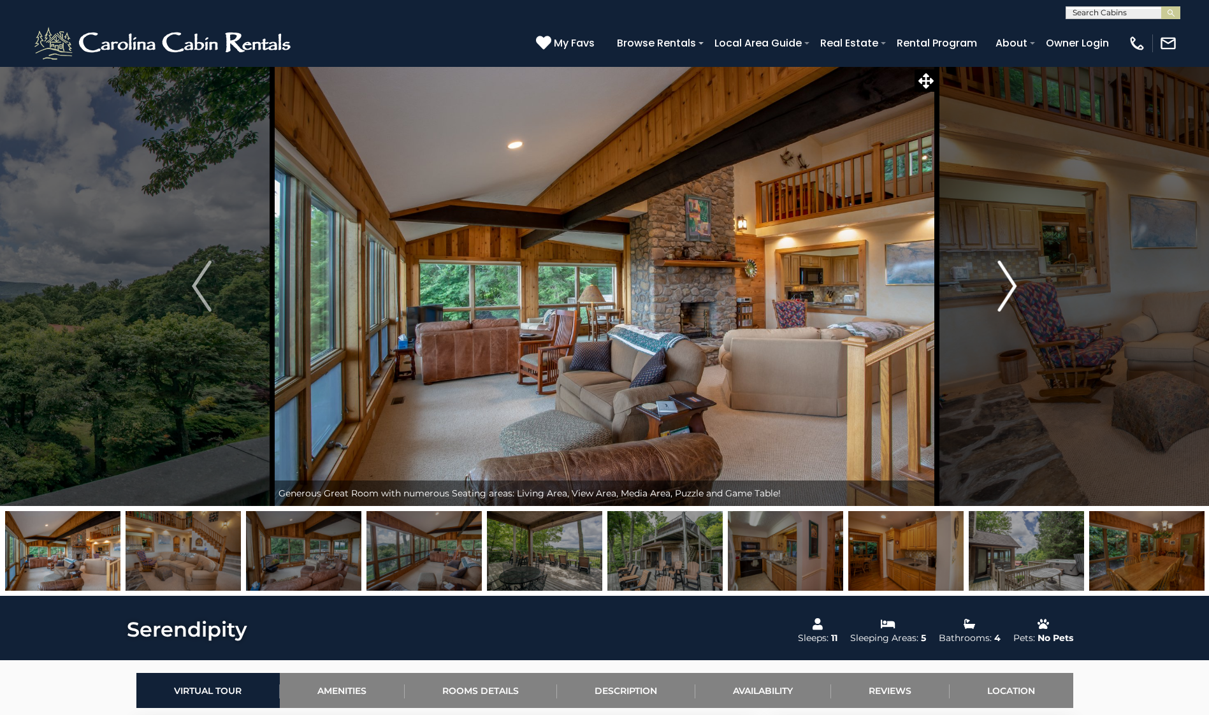
click at [1007, 285] on img "Next" at bounding box center [1007, 286] width 19 height 51
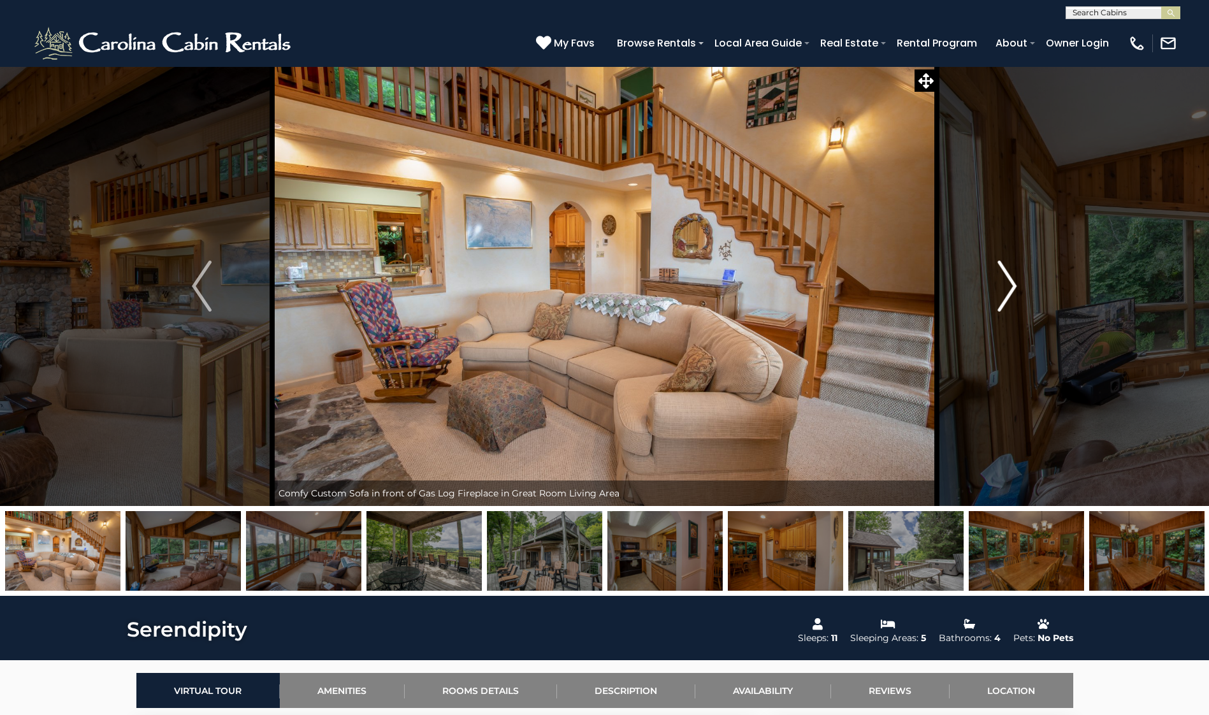
click at [1007, 285] on img "Next" at bounding box center [1007, 286] width 19 height 51
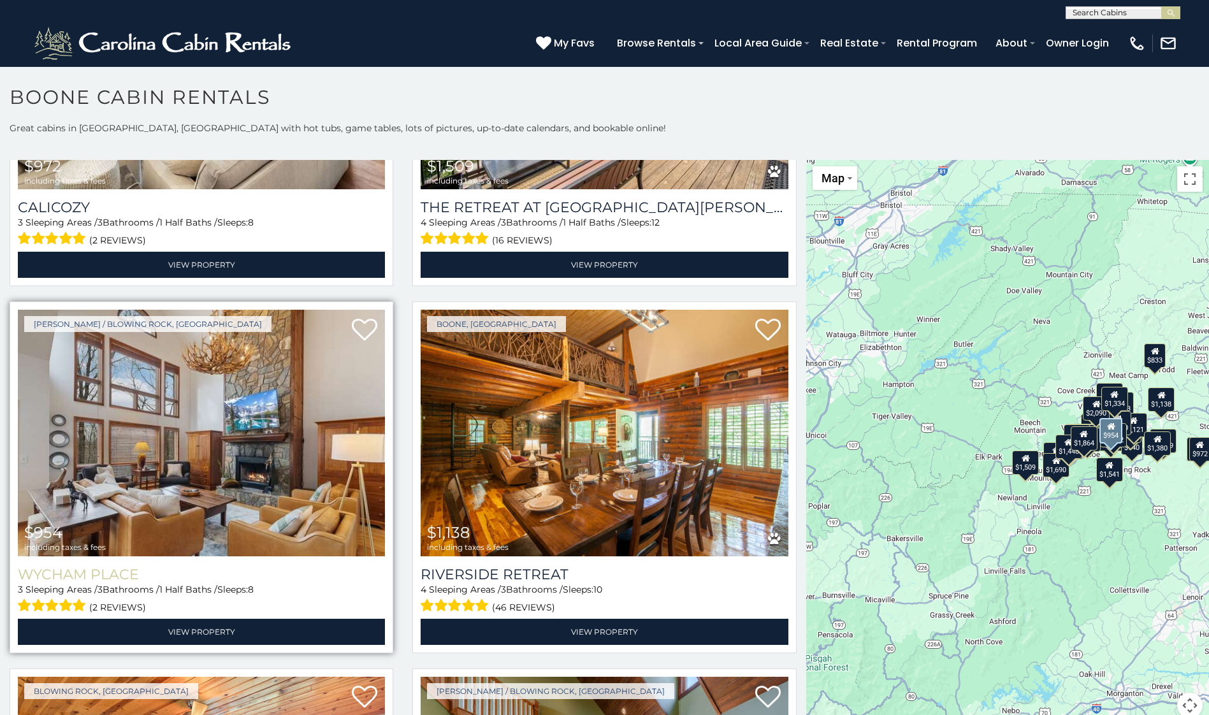
scroll to position [3252, 0]
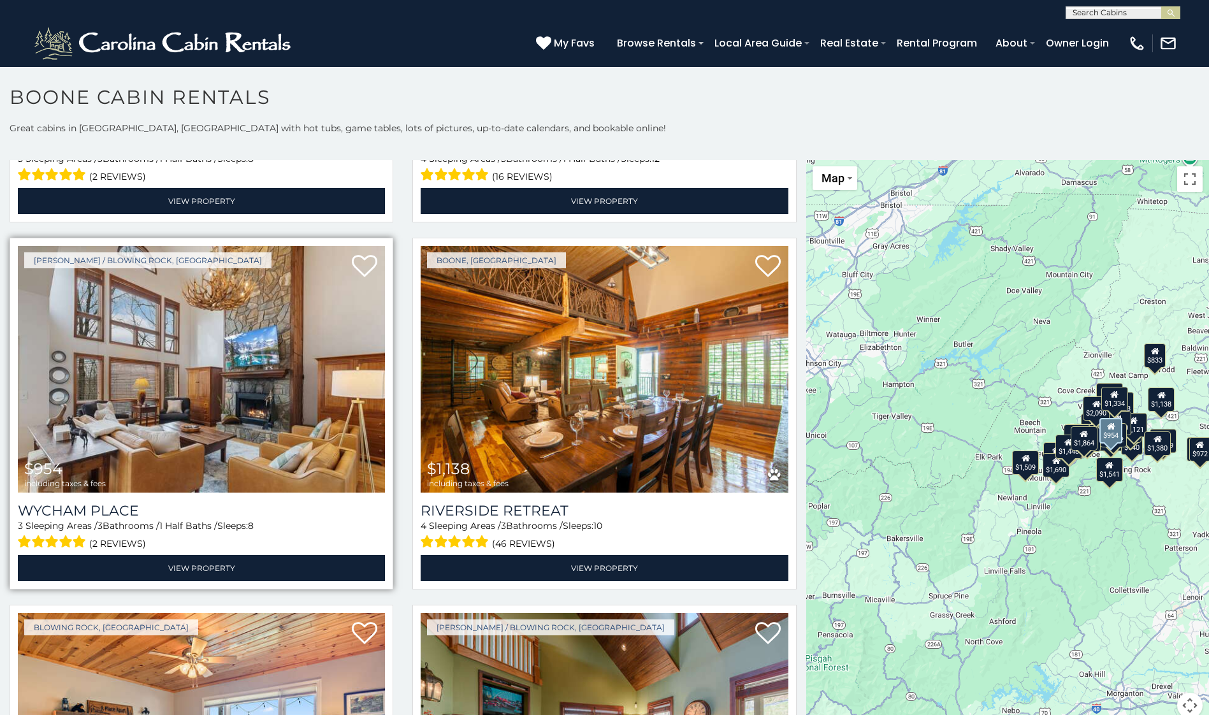
click at [217, 374] on img at bounding box center [201, 369] width 367 height 246
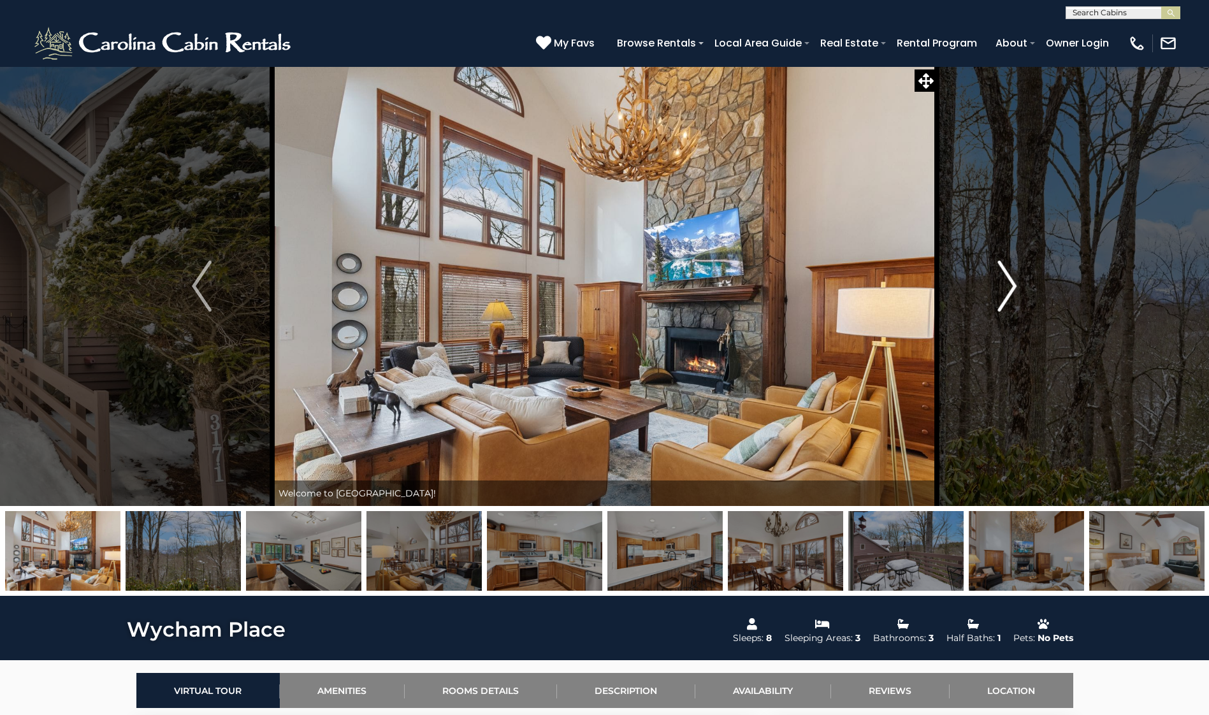
click at [1009, 293] on img "Next" at bounding box center [1007, 286] width 19 height 51
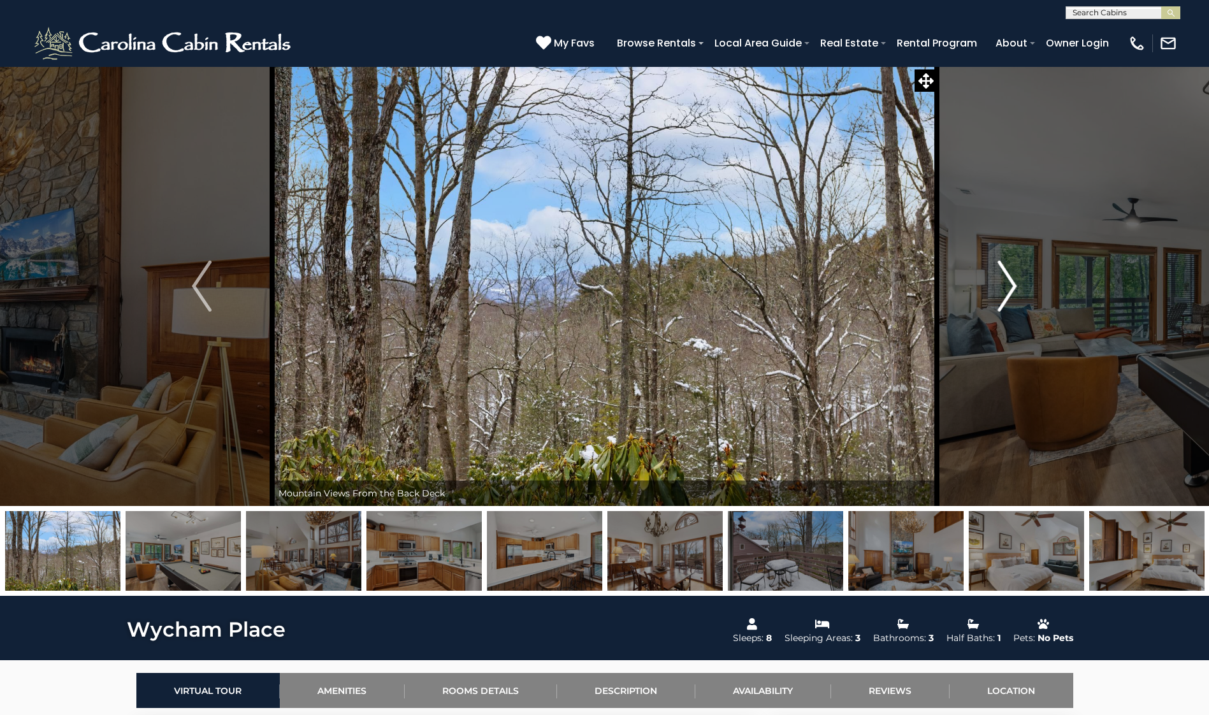
click at [1009, 293] on img "Next" at bounding box center [1007, 286] width 19 height 51
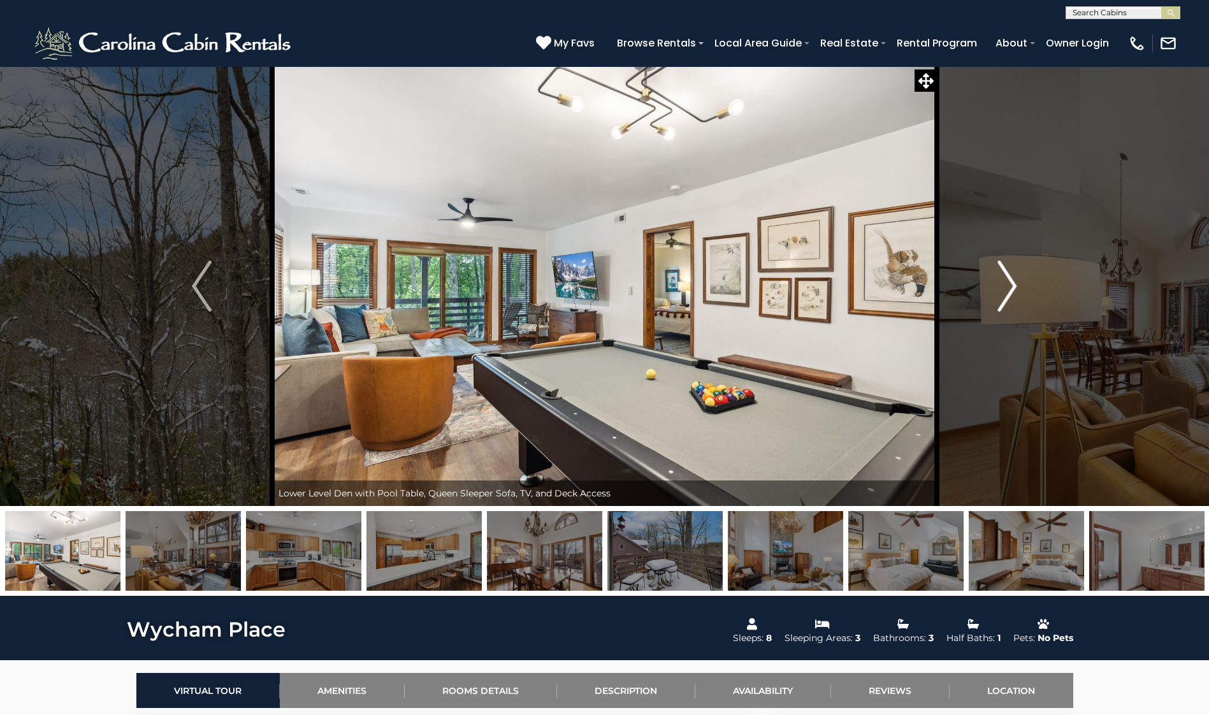
click at [1009, 293] on img "Next" at bounding box center [1007, 286] width 19 height 51
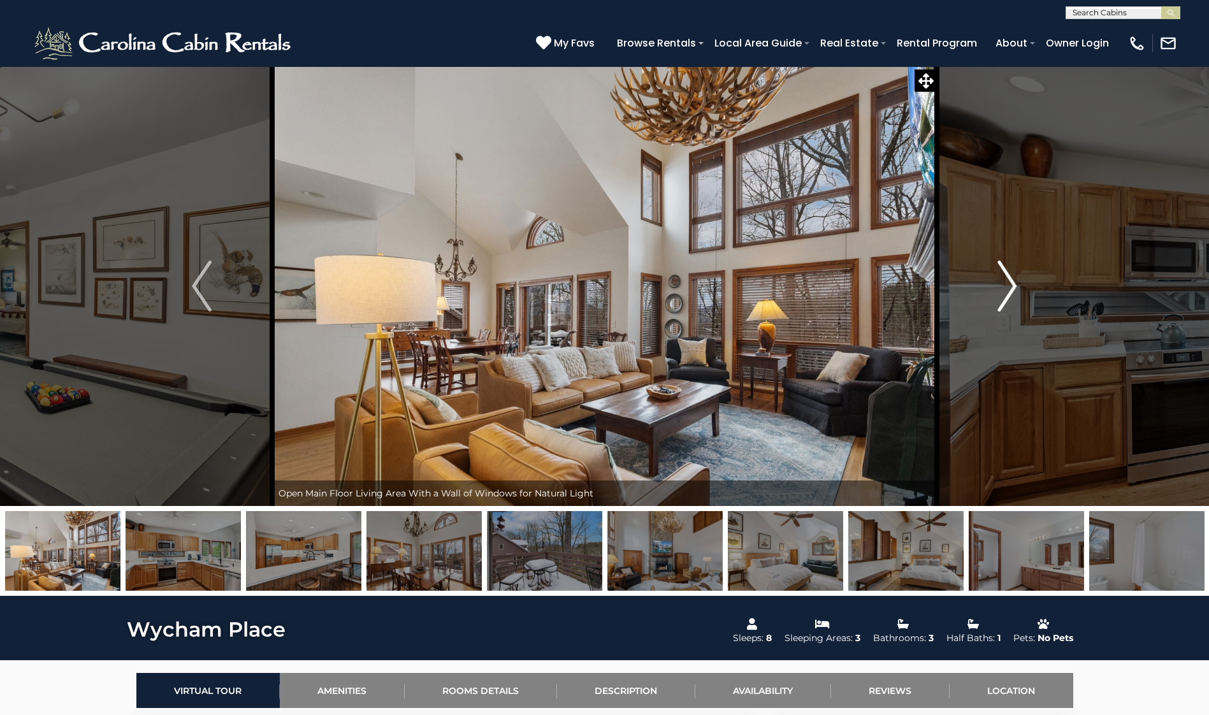
click at [1009, 293] on img "Next" at bounding box center [1007, 286] width 19 height 51
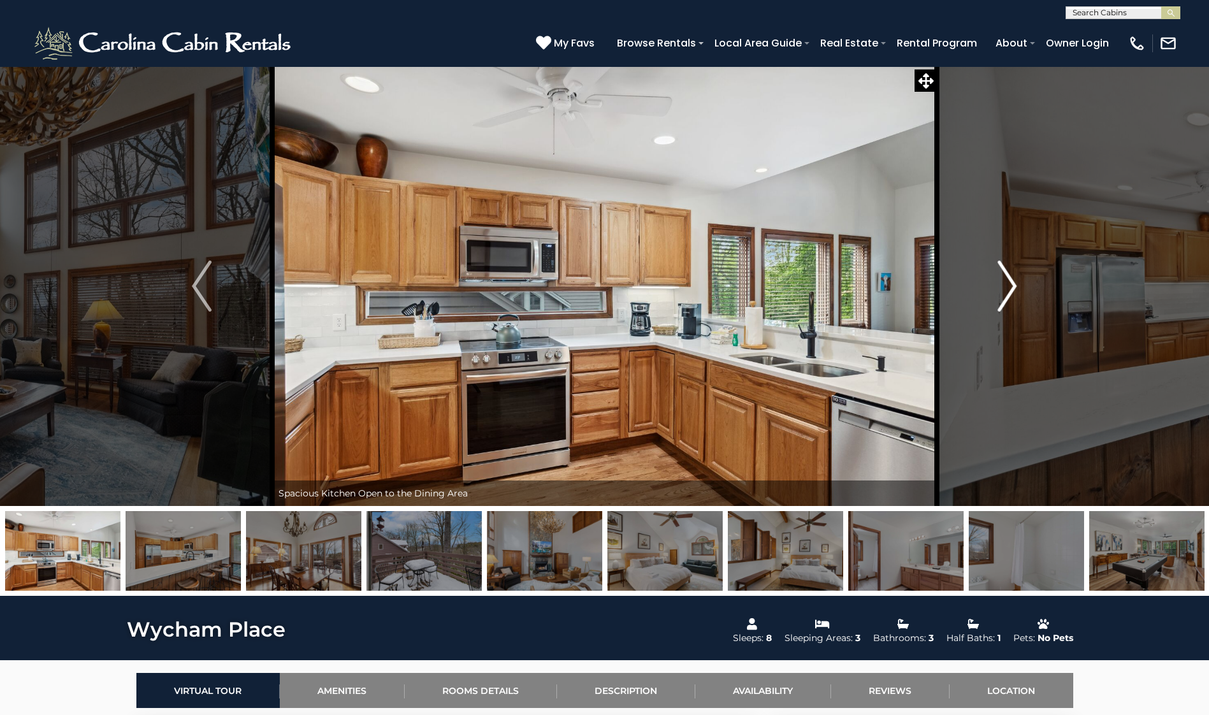
click at [1009, 293] on img "Next" at bounding box center [1007, 286] width 19 height 51
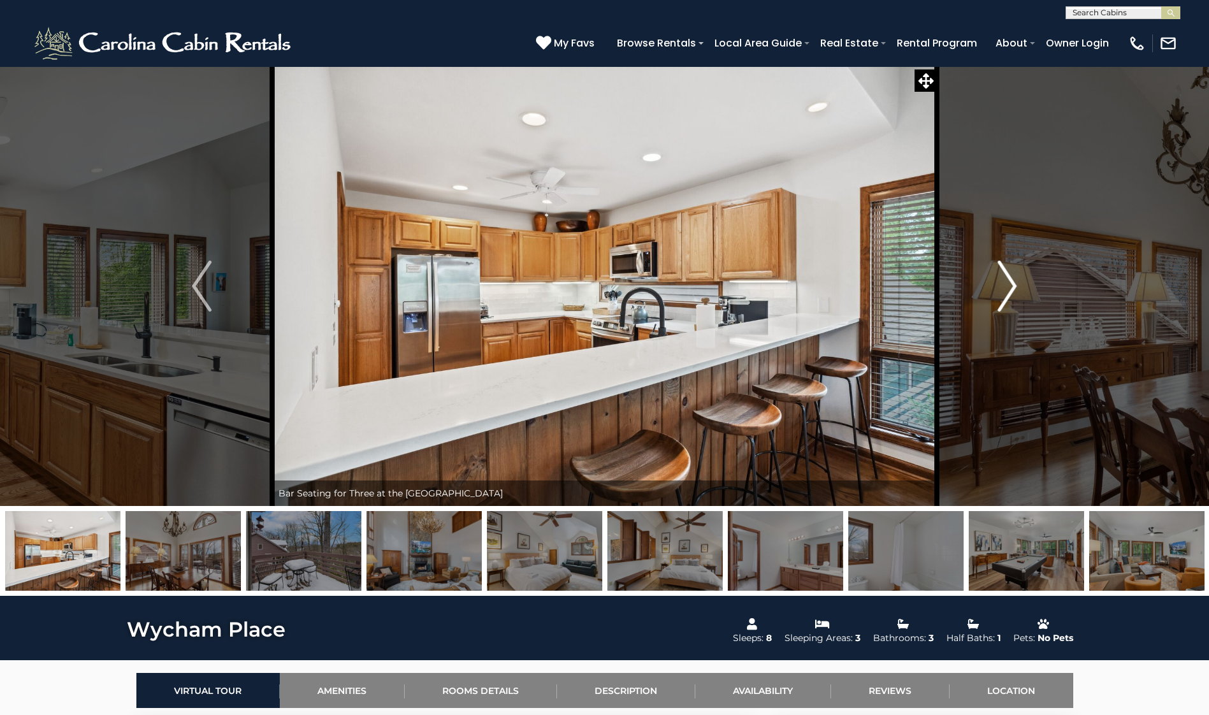
click at [1009, 293] on img "Next" at bounding box center [1007, 286] width 19 height 51
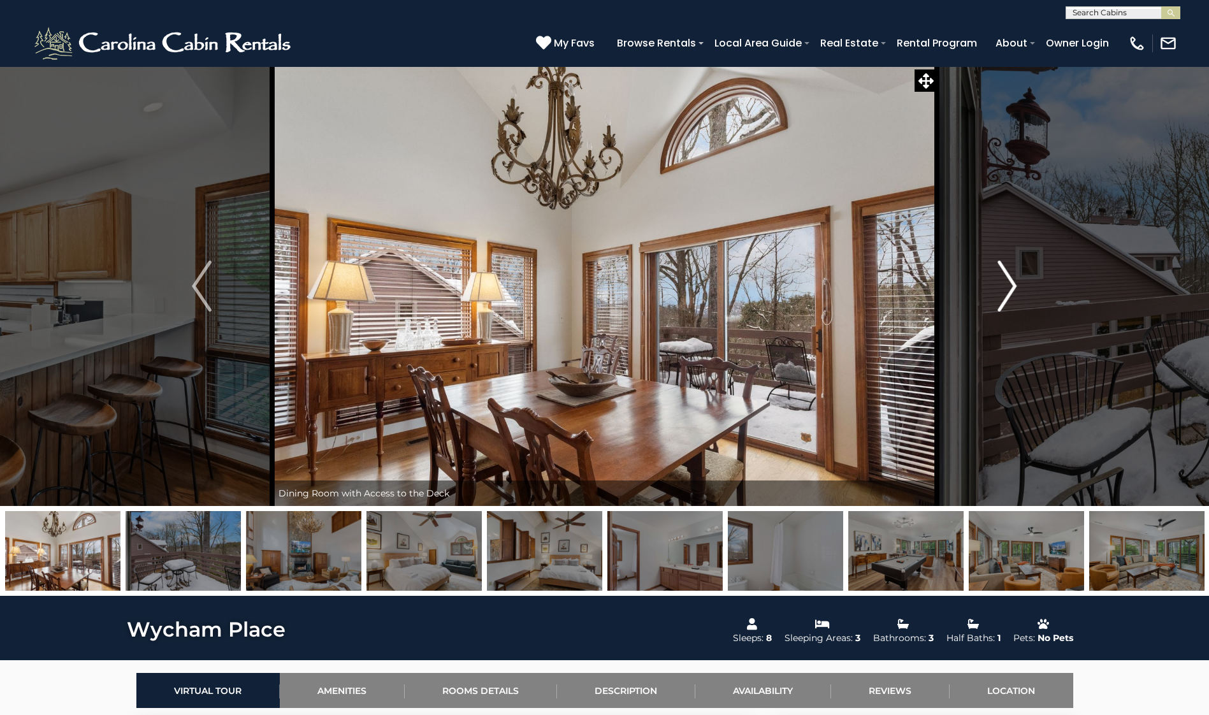
click at [1009, 293] on img "Next" at bounding box center [1007, 286] width 19 height 51
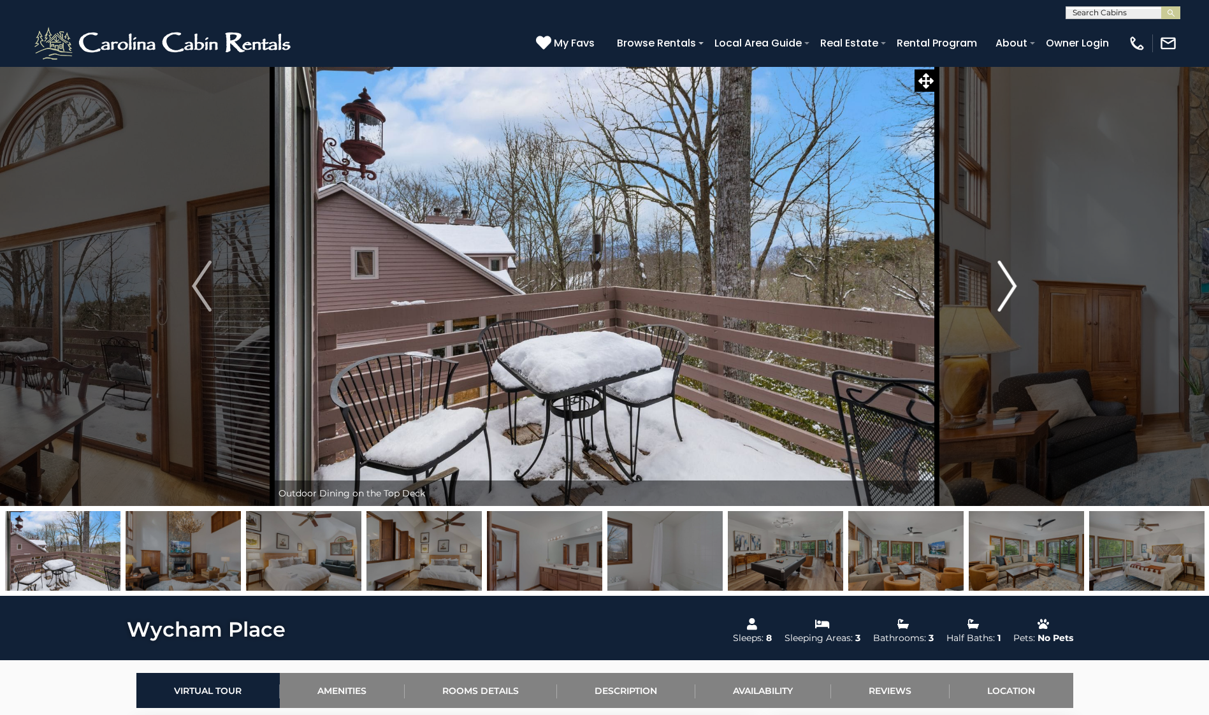
click at [1009, 293] on img "Next" at bounding box center [1007, 286] width 19 height 51
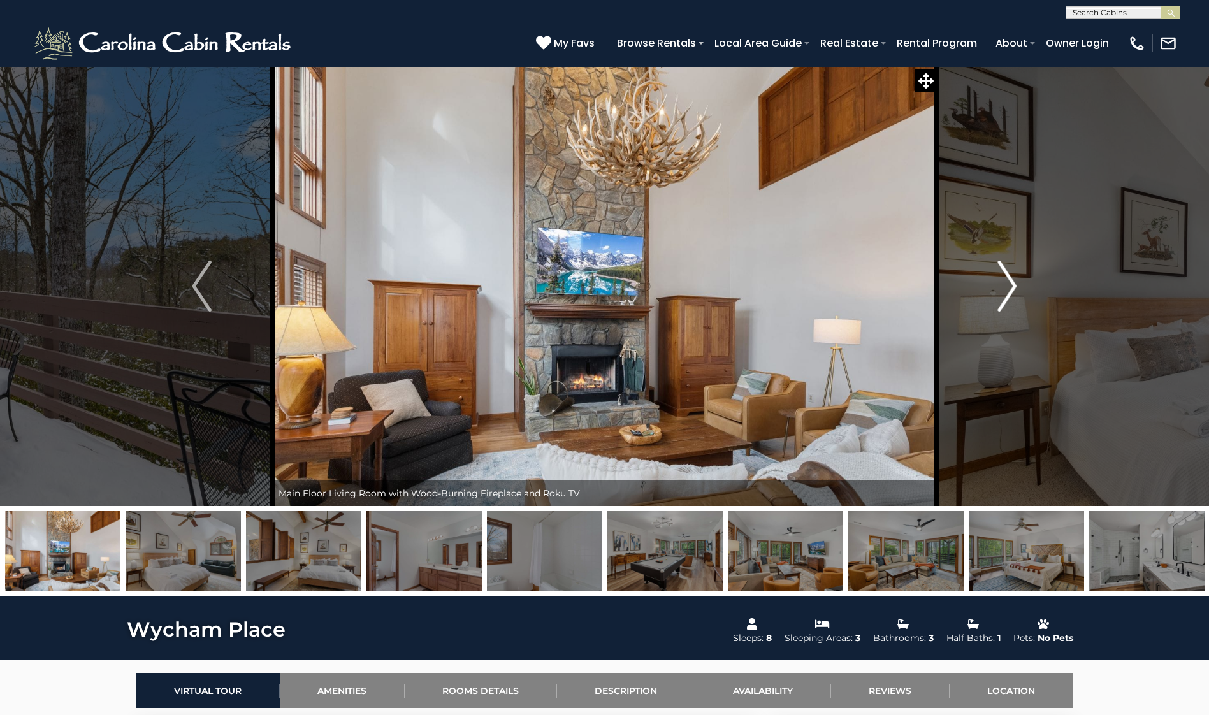
click at [1009, 293] on img "Next" at bounding box center [1007, 286] width 19 height 51
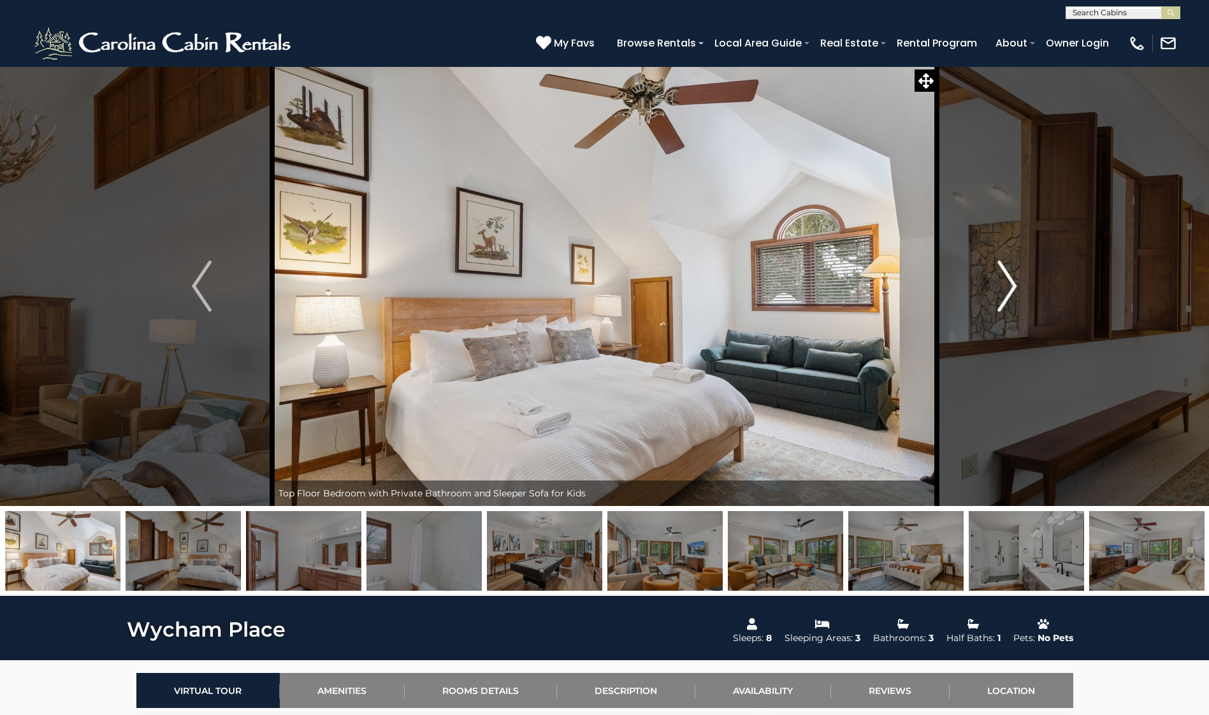
click at [1009, 293] on img "Next" at bounding box center [1007, 286] width 19 height 51
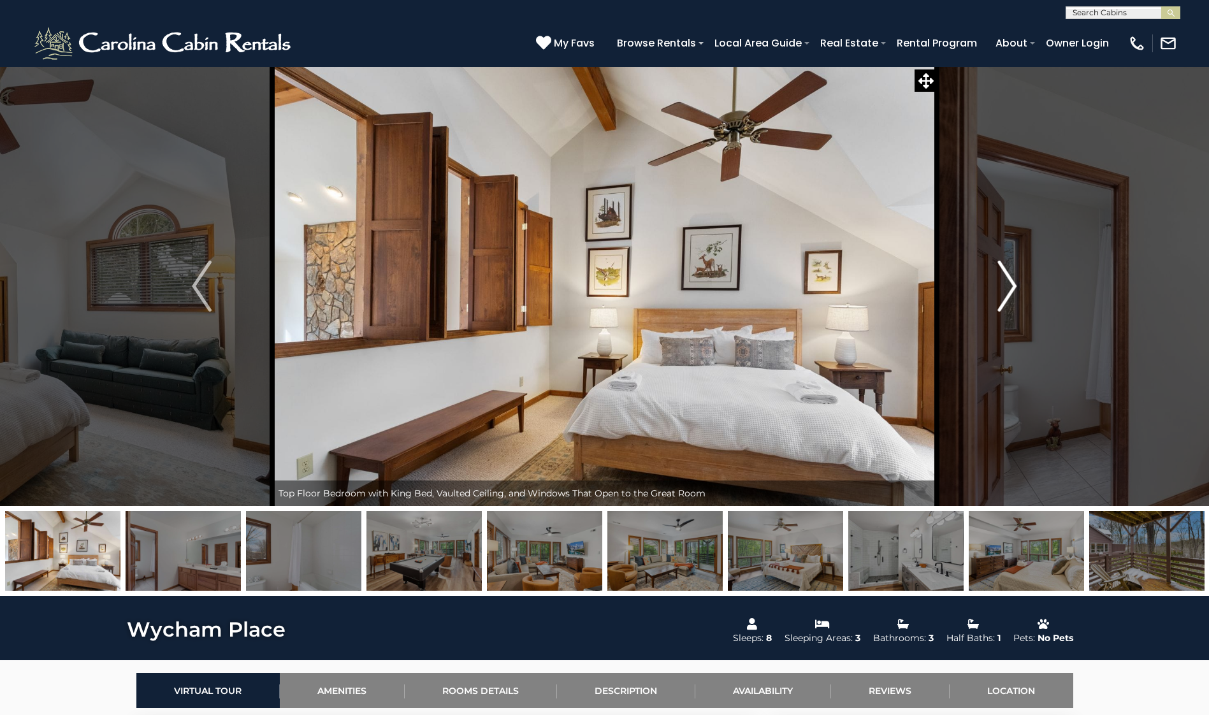
click at [1009, 293] on img "Next" at bounding box center [1007, 286] width 19 height 51
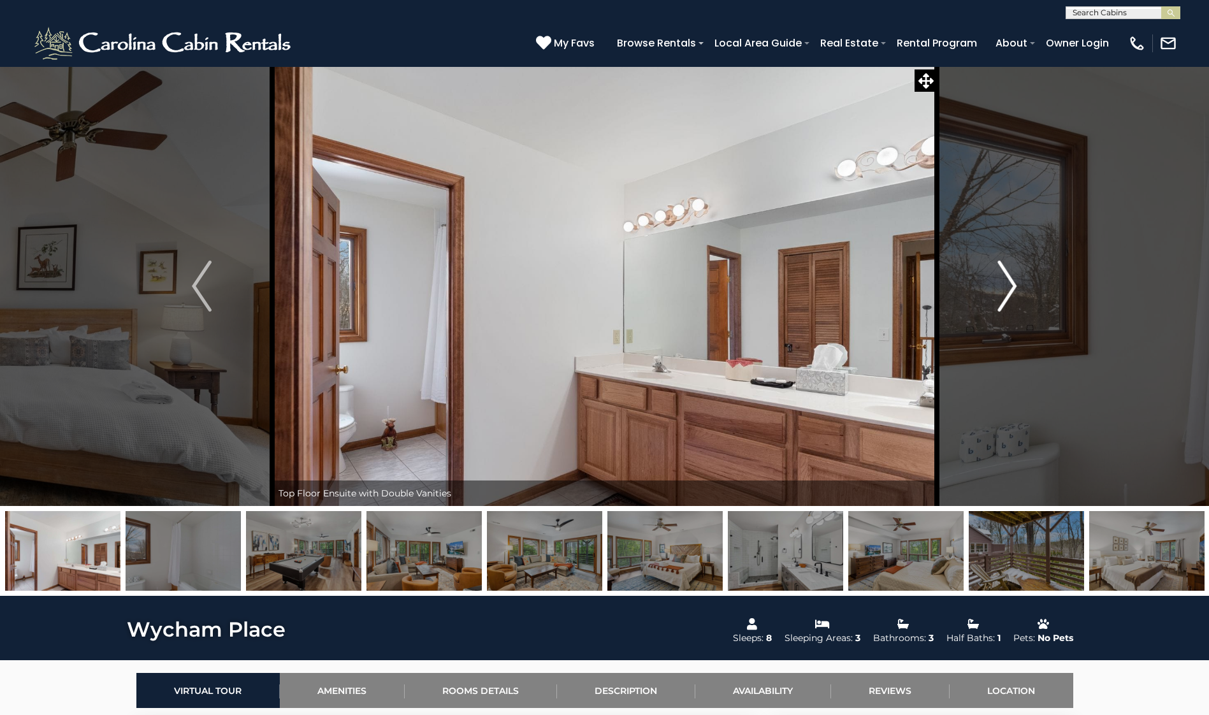
click at [1009, 293] on img "Next" at bounding box center [1007, 286] width 19 height 51
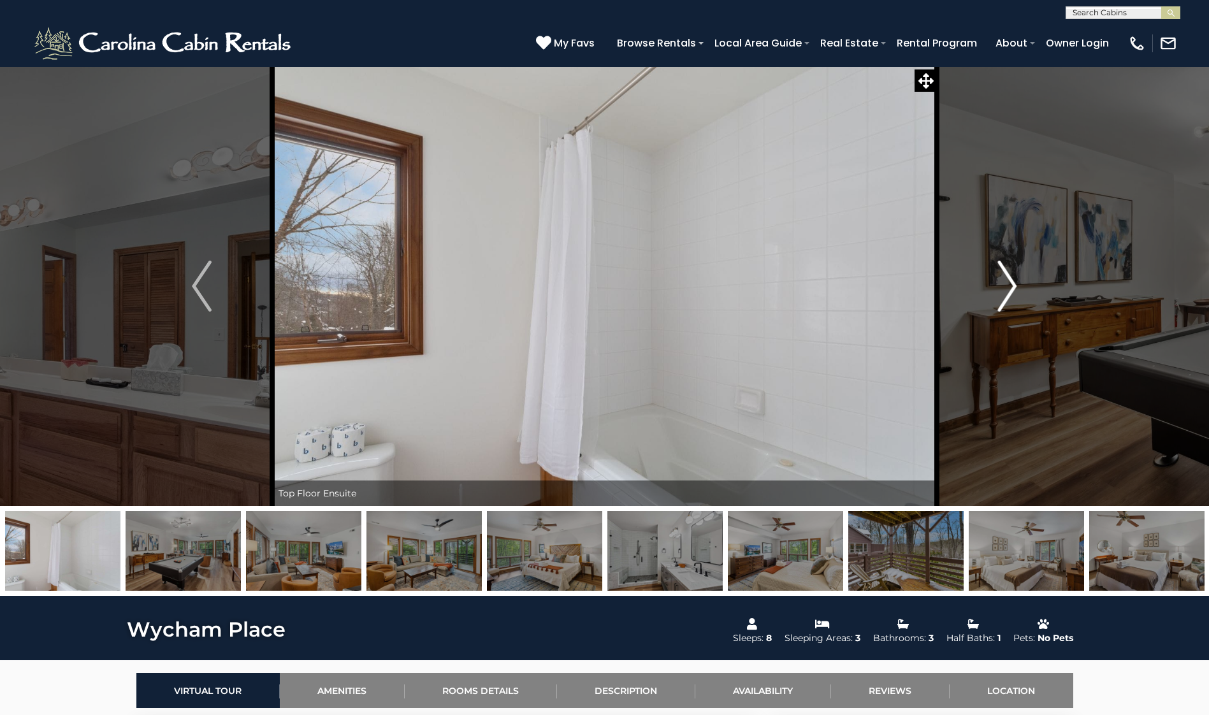
click at [1009, 293] on img "Next" at bounding box center [1007, 286] width 19 height 51
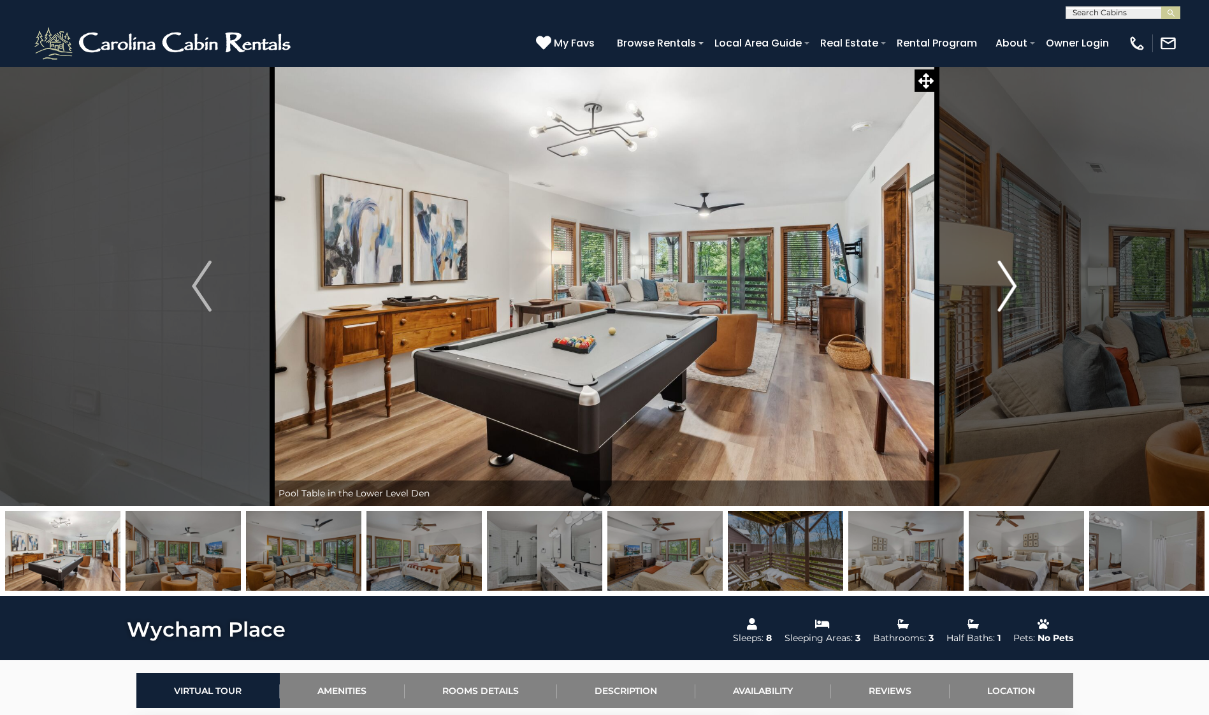
click at [1009, 293] on img "Next" at bounding box center [1007, 286] width 19 height 51
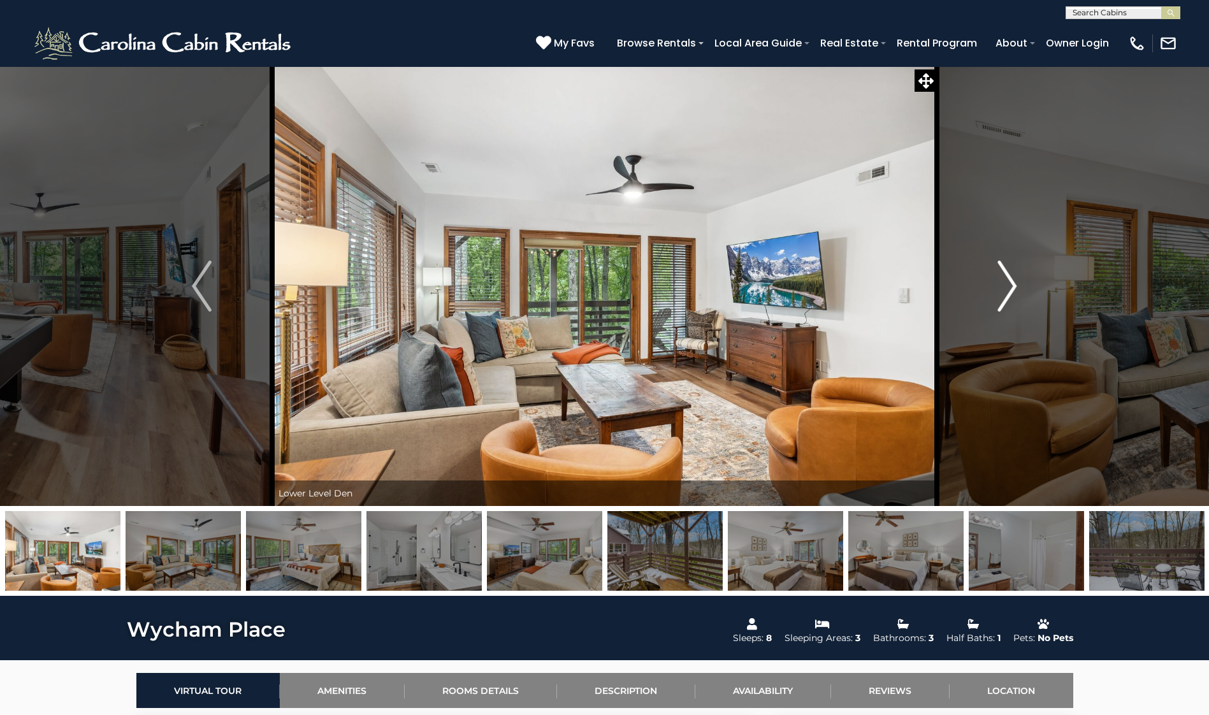
click at [1009, 293] on img "Next" at bounding box center [1007, 286] width 19 height 51
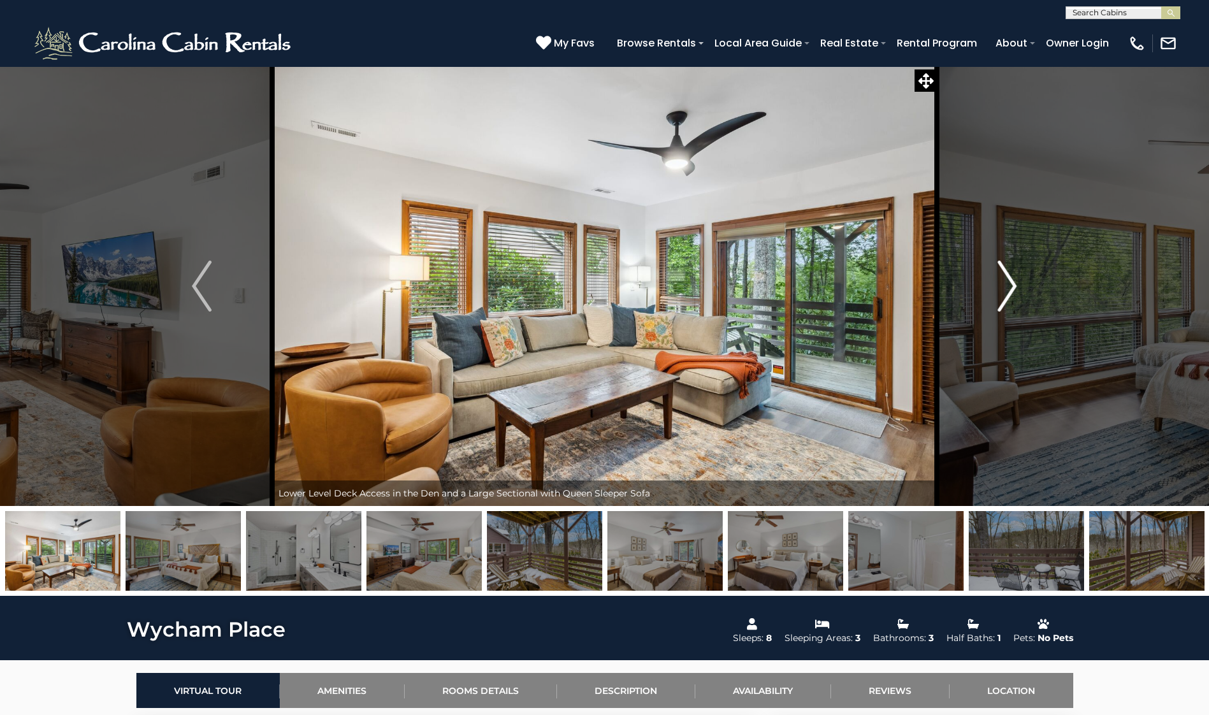
click at [1009, 293] on img "Next" at bounding box center [1007, 286] width 19 height 51
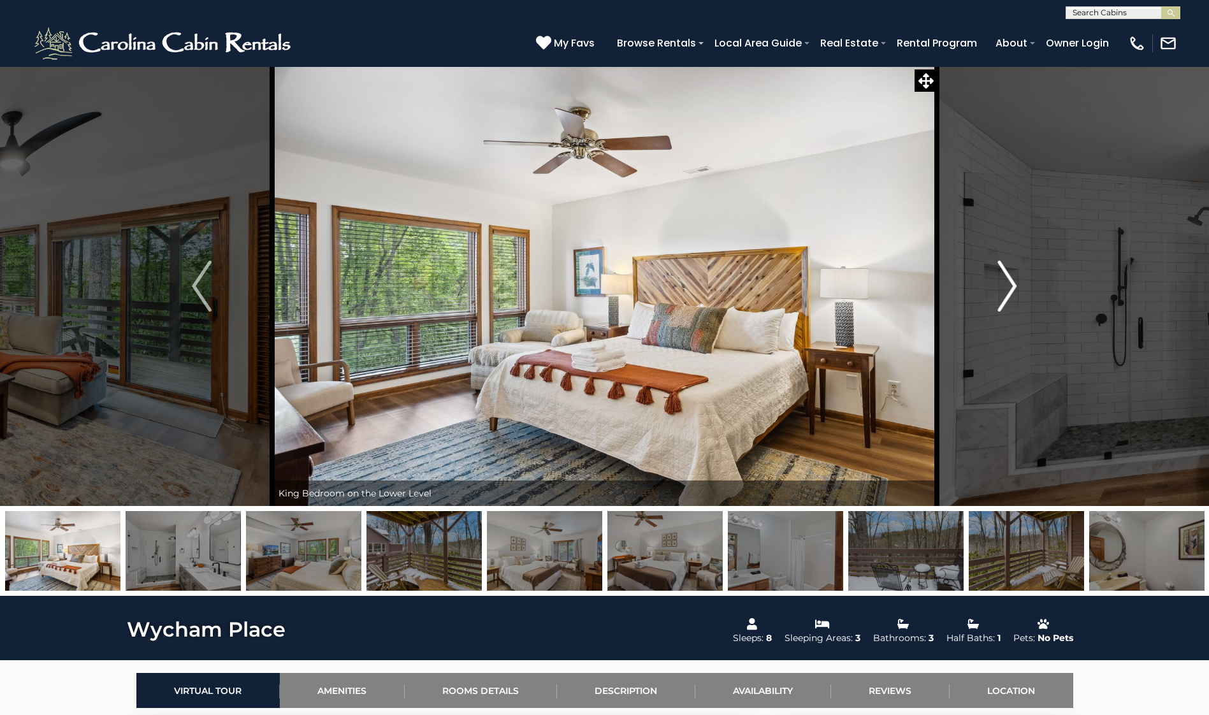
click at [1009, 293] on img "Next" at bounding box center [1007, 286] width 19 height 51
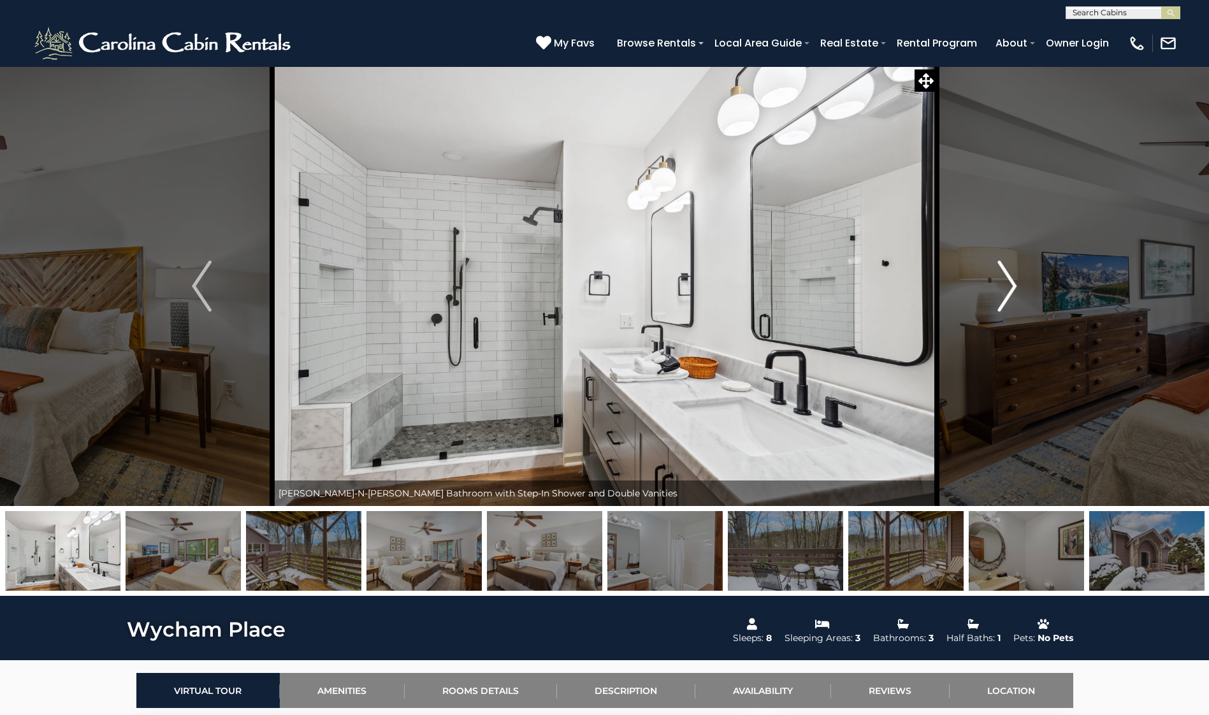
click at [1009, 293] on img "Next" at bounding box center [1007, 286] width 19 height 51
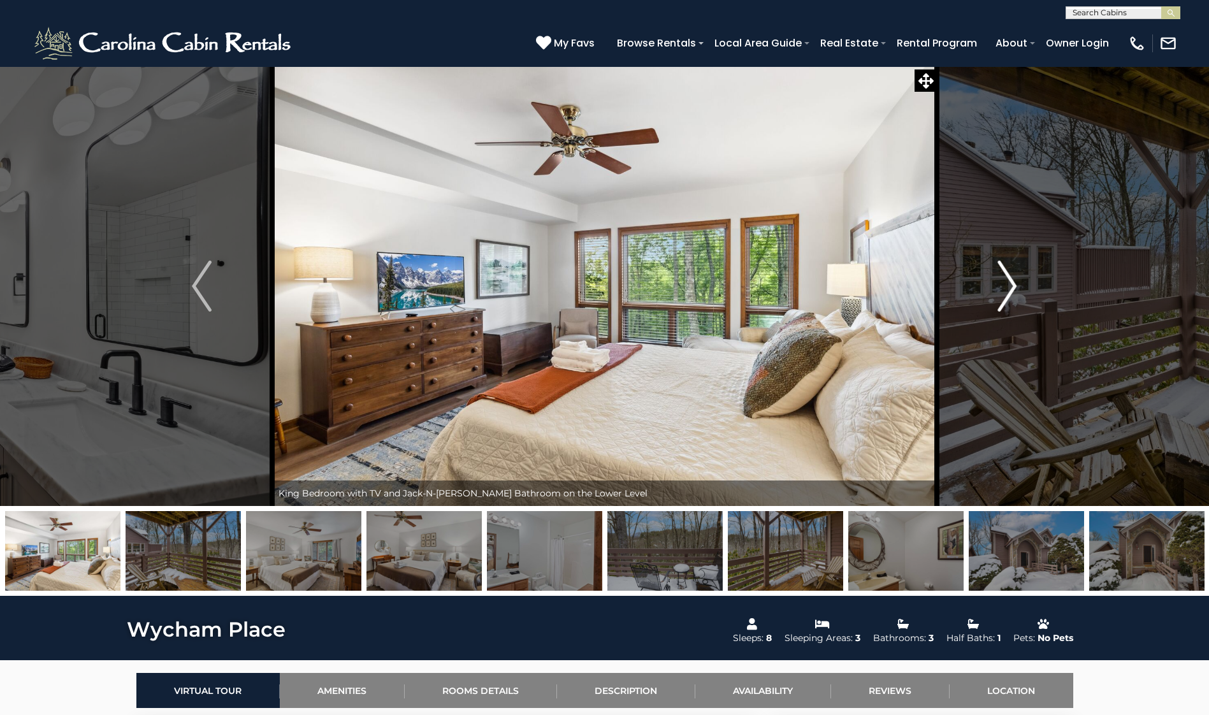
click at [1009, 293] on img "Next" at bounding box center [1007, 286] width 19 height 51
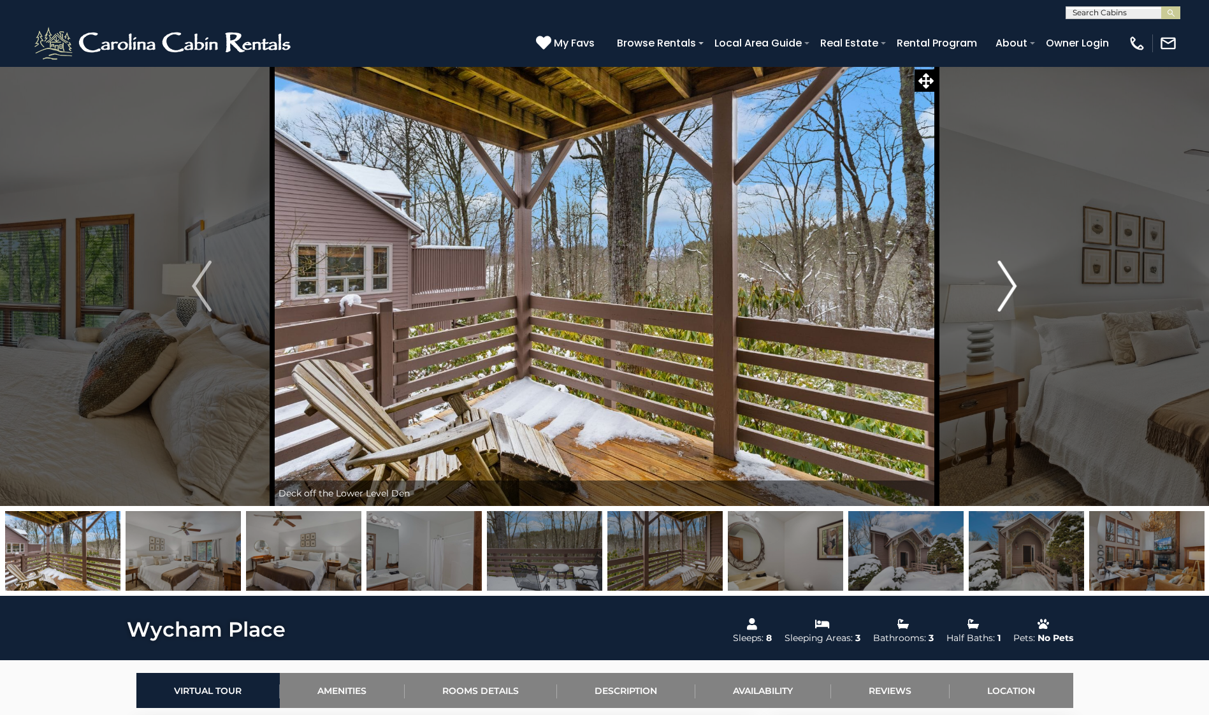
click at [1009, 293] on img "Next" at bounding box center [1007, 286] width 19 height 51
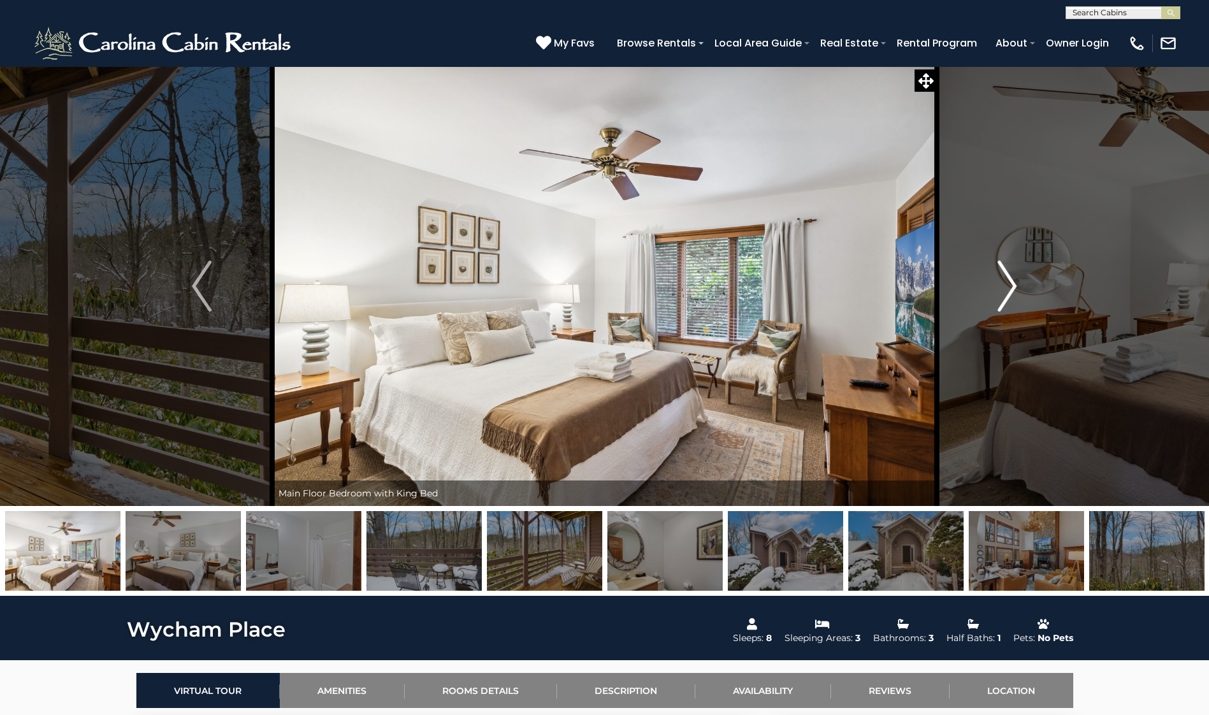
click at [1009, 293] on img "Next" at bounding box center [1007, 286] width 19 height 51
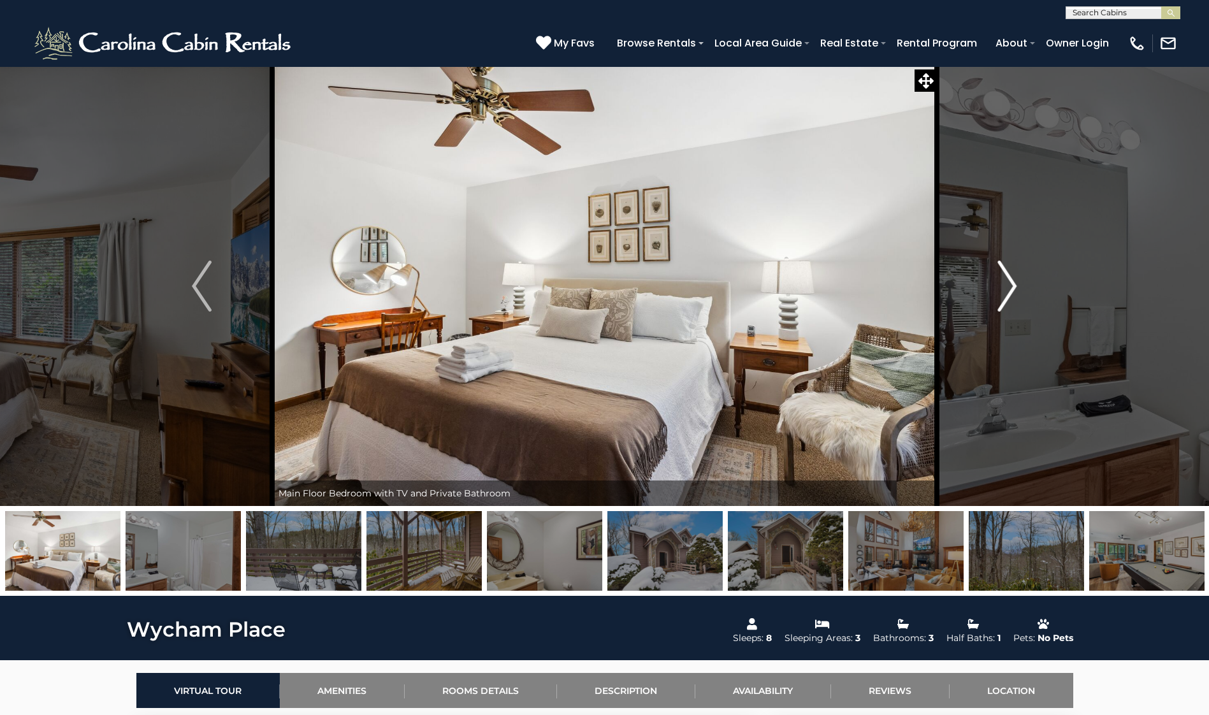
click at [1009, 287] on img "Next" at bounding box center [1007, 286] width 19 height 51
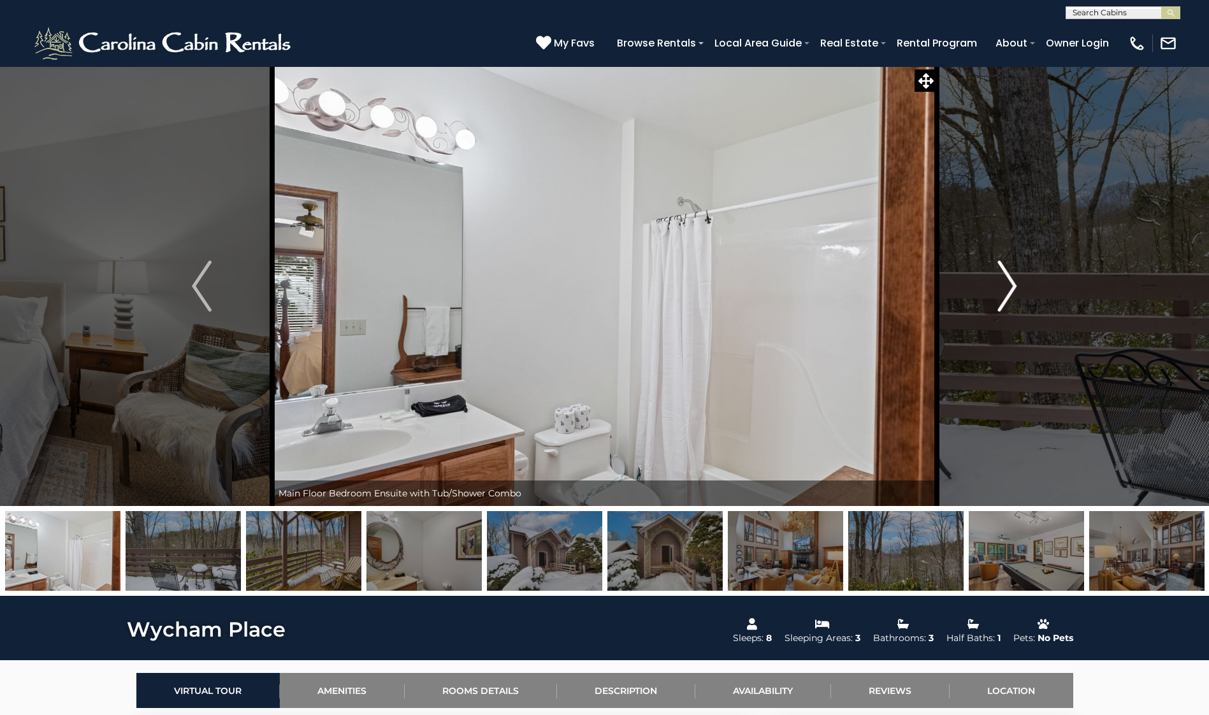
click at [1007, 287] on img "Next" at bounding box center [1007, 286] width 19 height 51
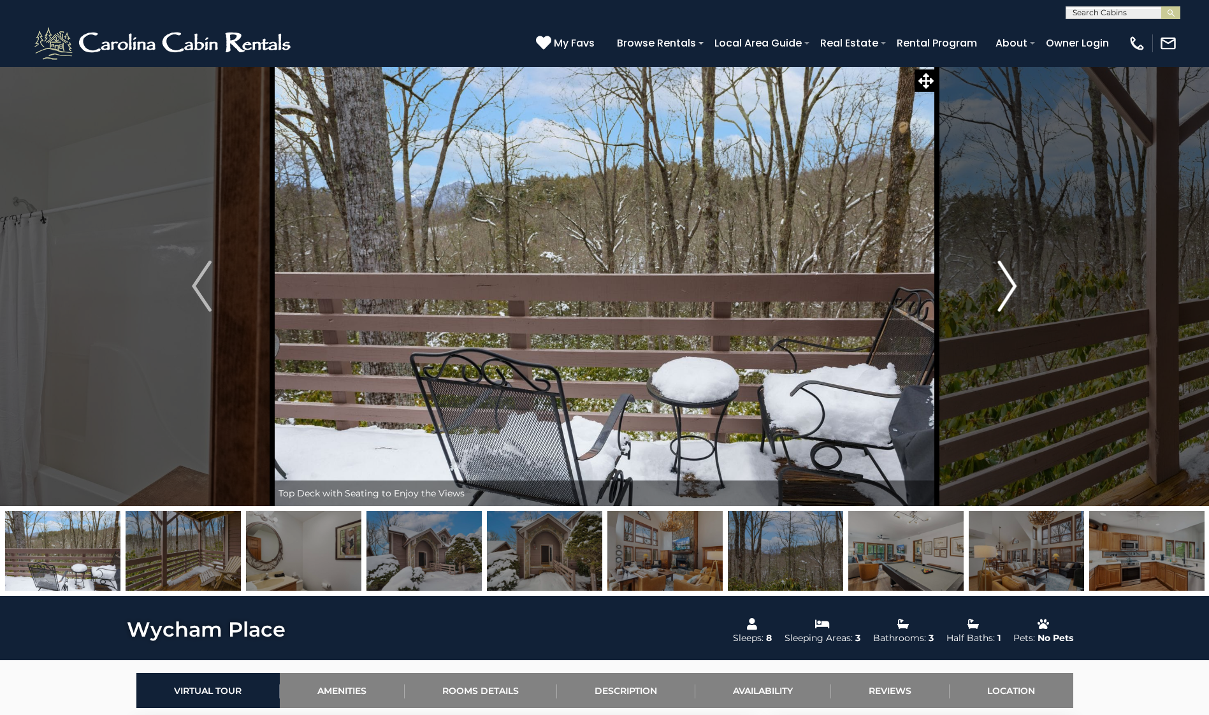
click at [1007, 287] on img "Next" at bounding box center [1007, 286] width 19 height 51
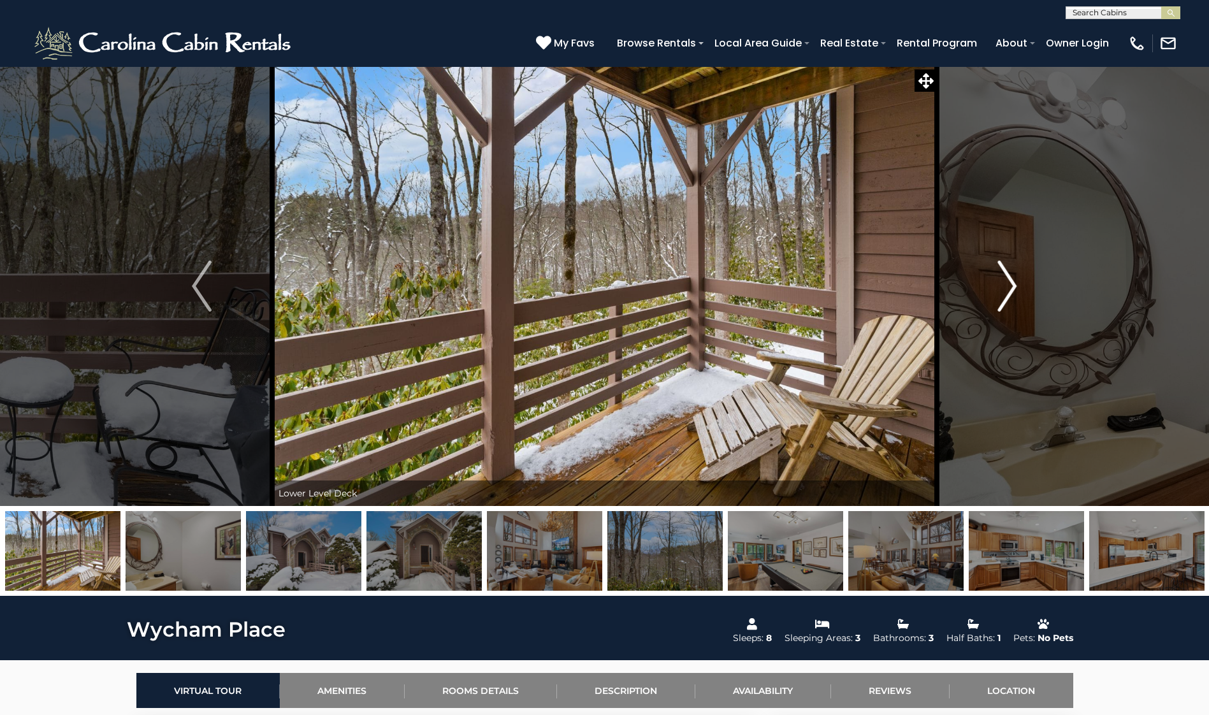
click at [1007, 287] on img "Next" at bounding box center [1007, 286] width 19 height 51
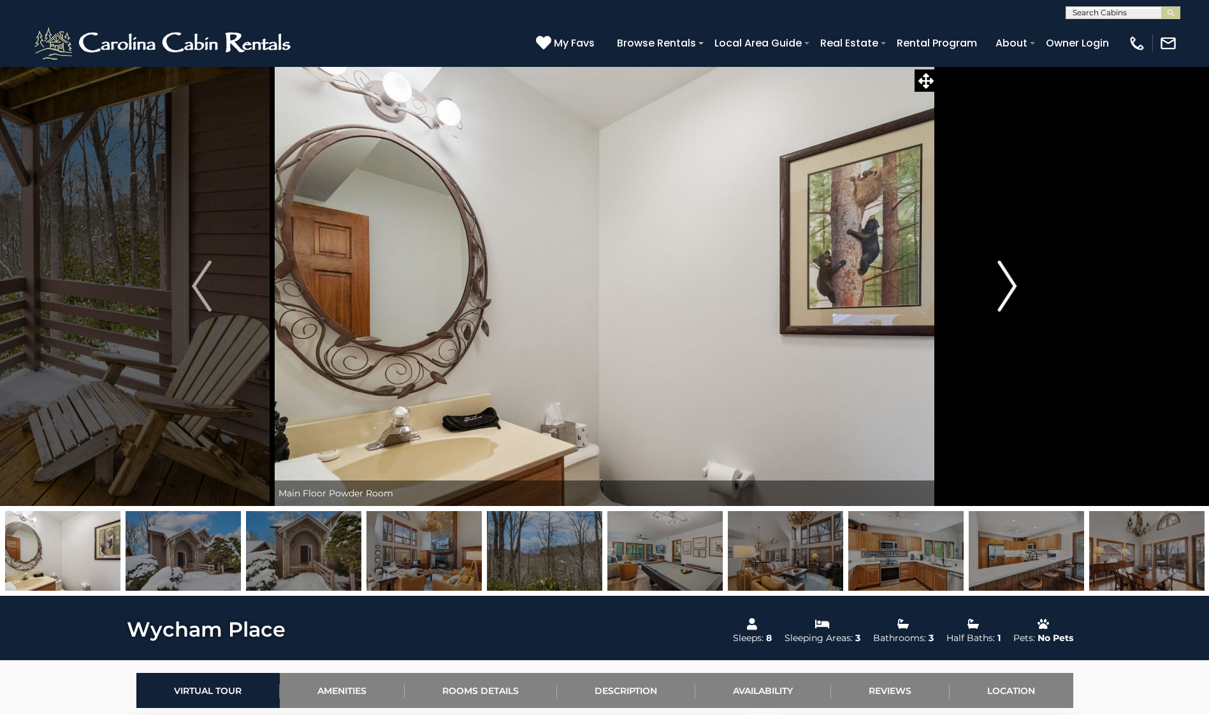
click at [1007, 287] on img "Next" at bounding box center [1007, 286] width 19 height 51
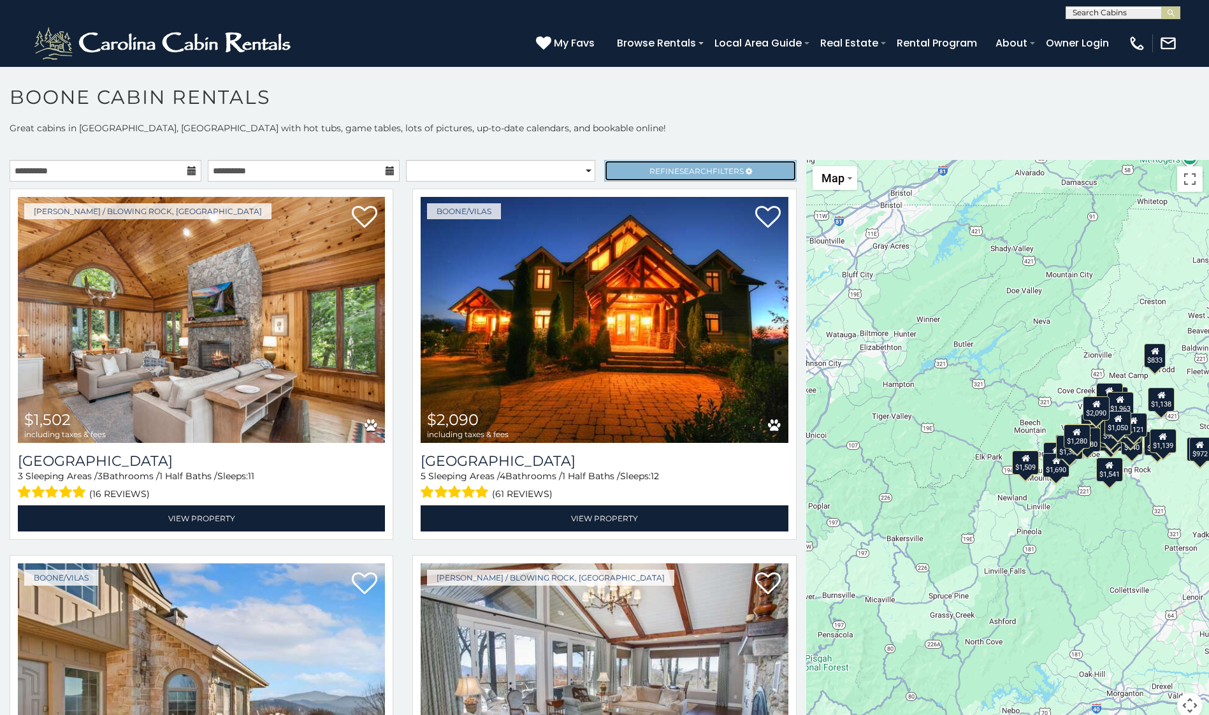
click at [701, 168] on span "Search" at bounding box center [696, 171] width 33 height 10
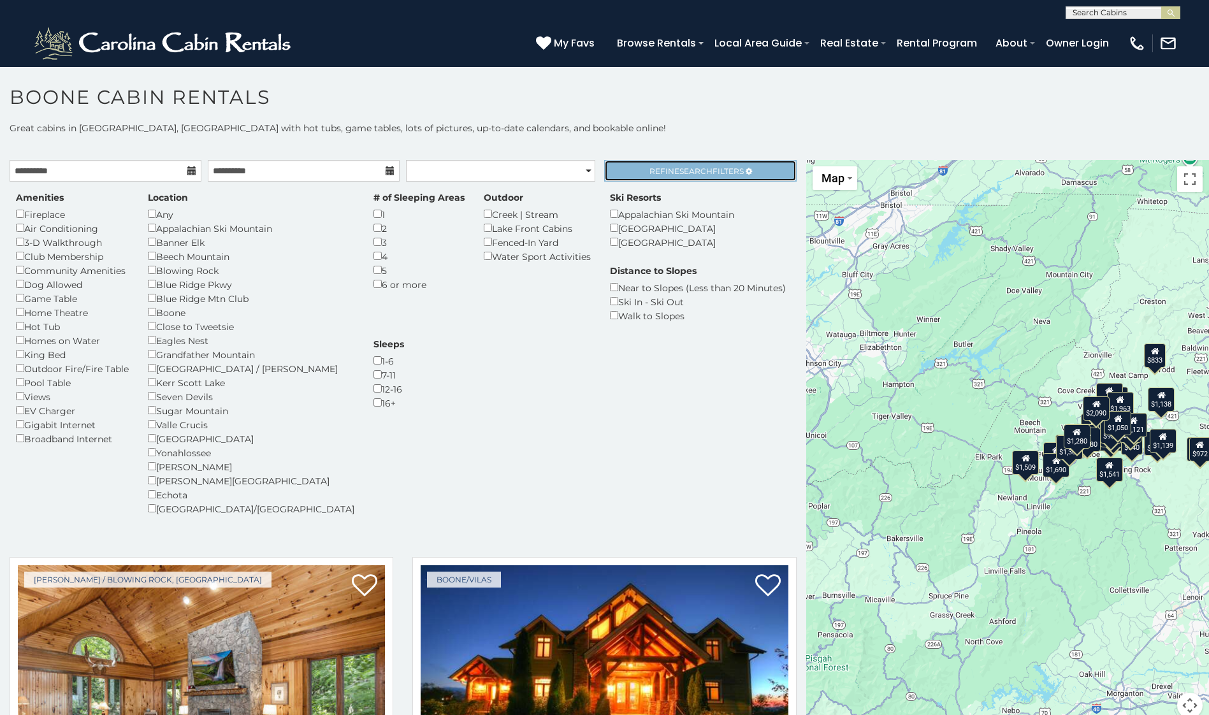
click at [706, 168] on span "Refine Search Filters" at bounding box center [697, 171] width 94 height 10
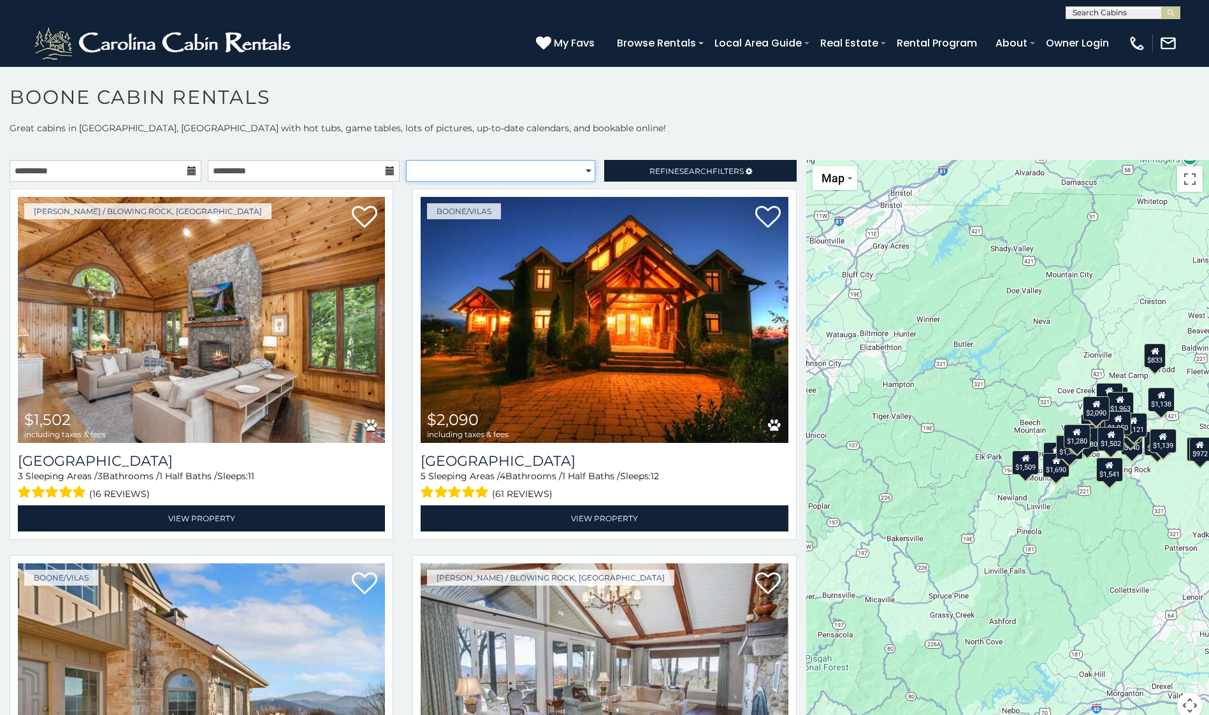
click at [581, 170] on select "**********" at bounding box center [500, 171] width 189 height 22
select select "*********"
click at [406, 160] on select "**********" at bounding box center [500, 171] width 189 height 22
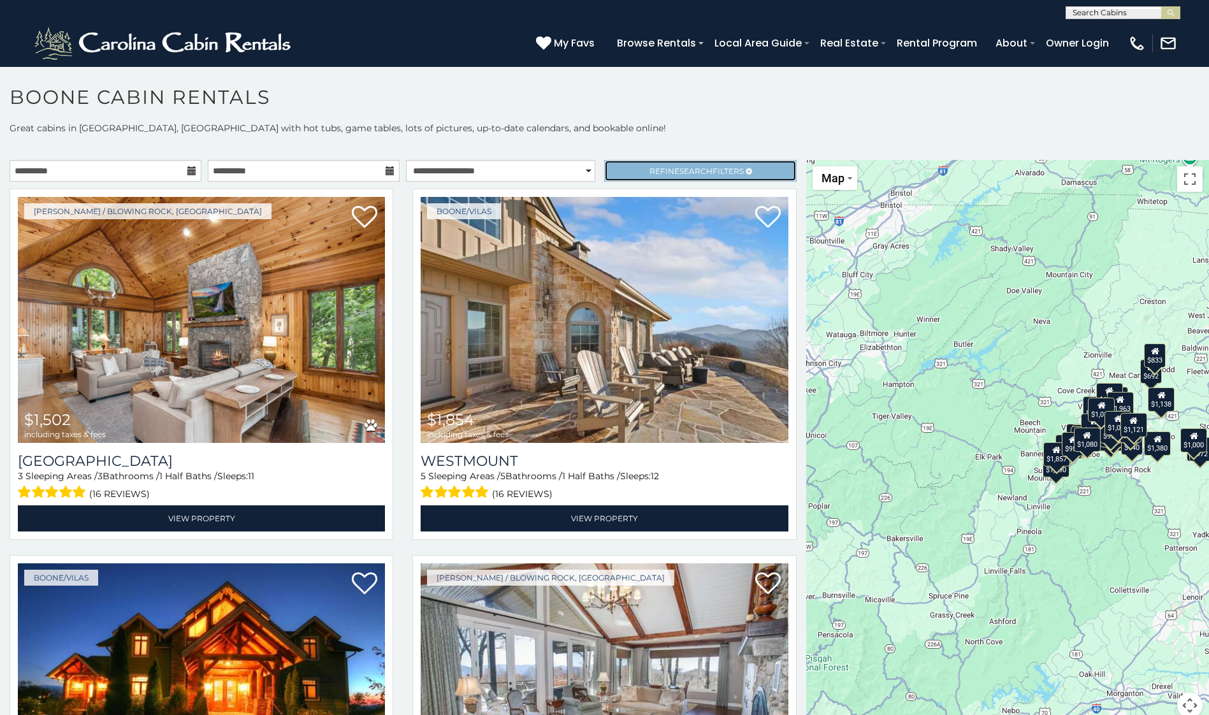
click at [659, 166] on span "Refine Search Filters" at bounding box center [697, 171] width 94 height 10
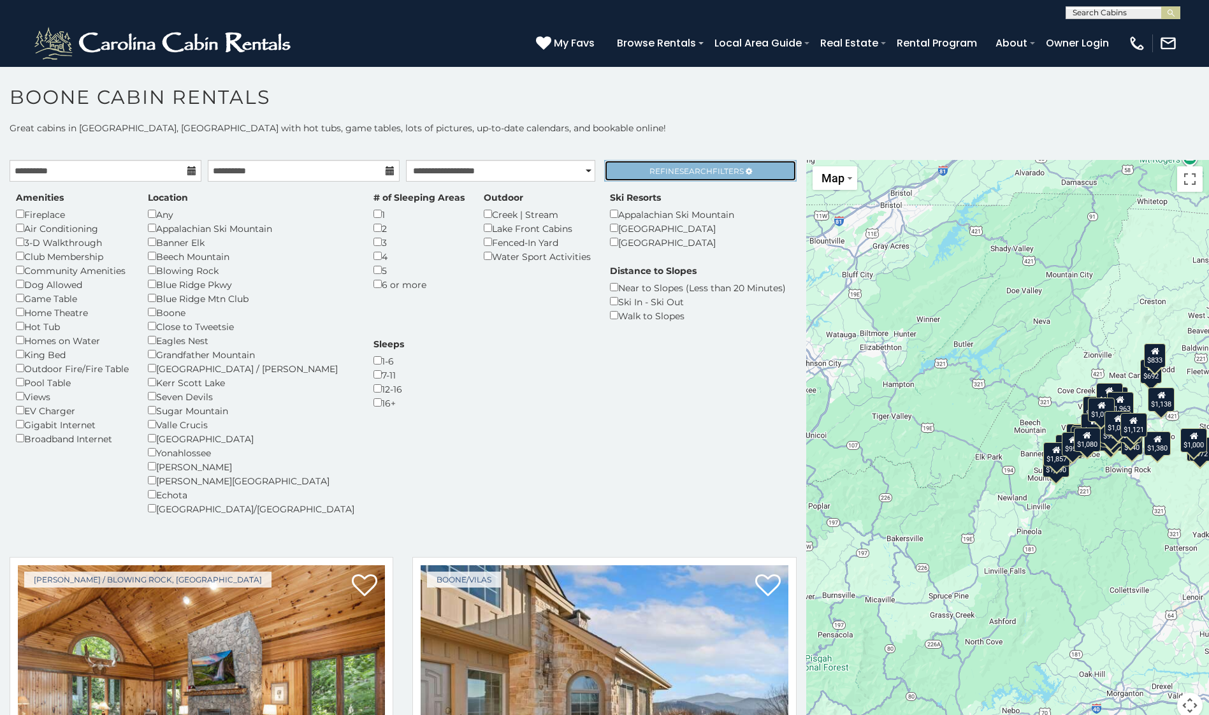
click at [659, 166] on span "Refine Search Filters" at bounding box center [697, 171] width 94 height 10
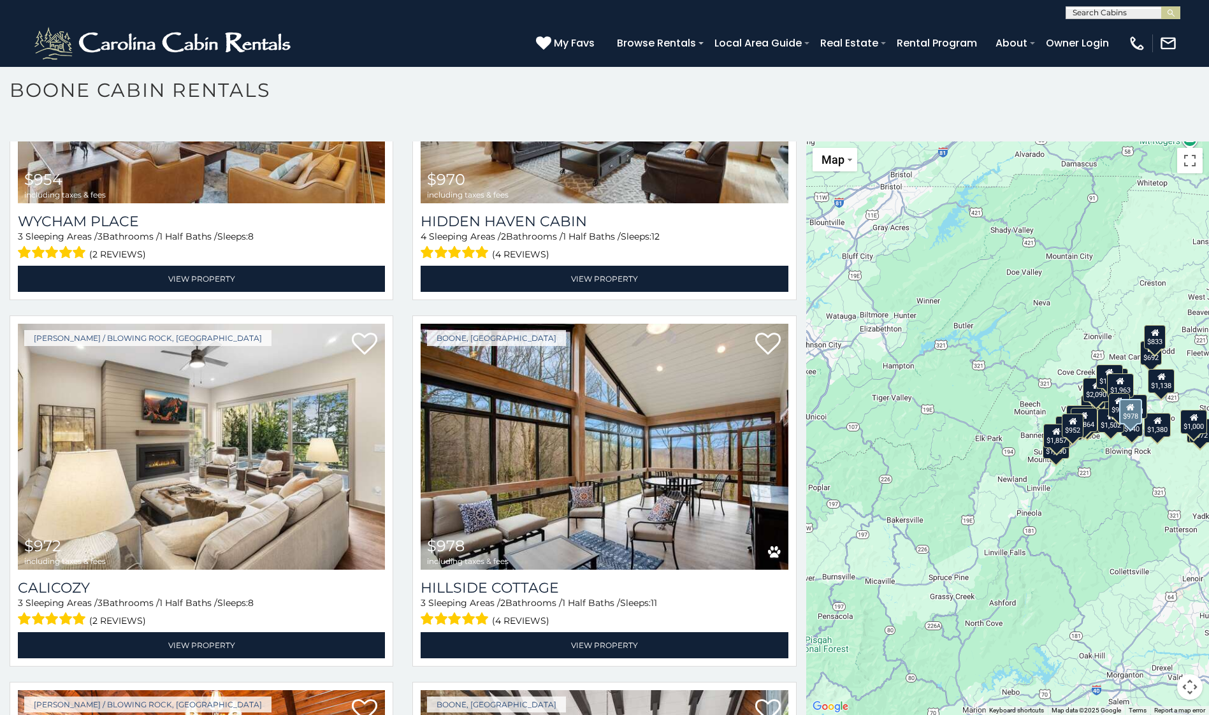
scroll to position [3953, 0]
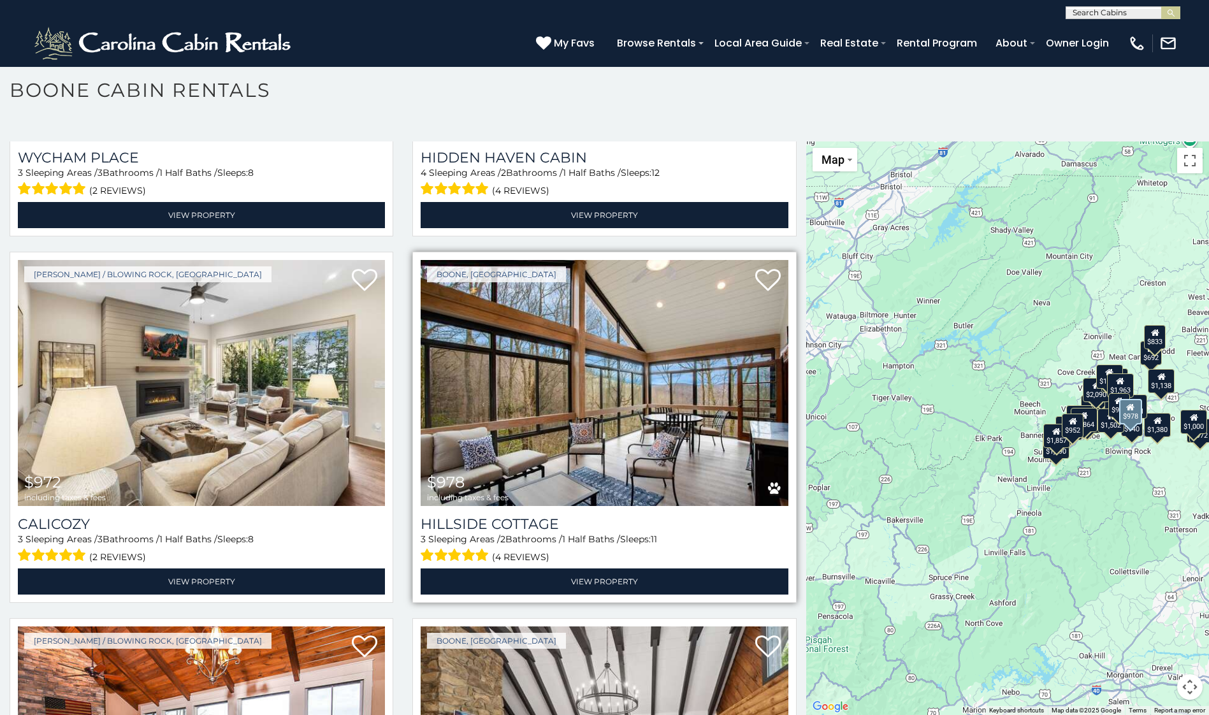
click at [604, 383] on img at bounding box center [604, 383] width 367 height 246
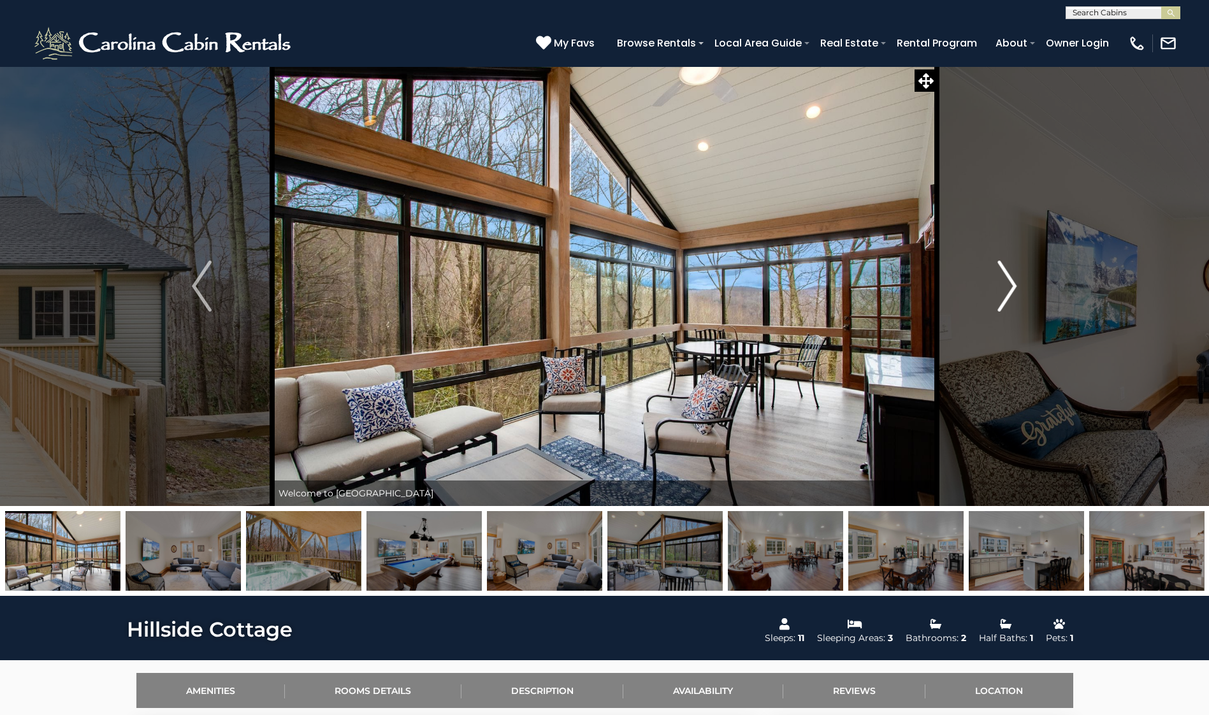
click at [1010, 288] on img "Next" at bounding box center [1007, 286] width 19 height 51
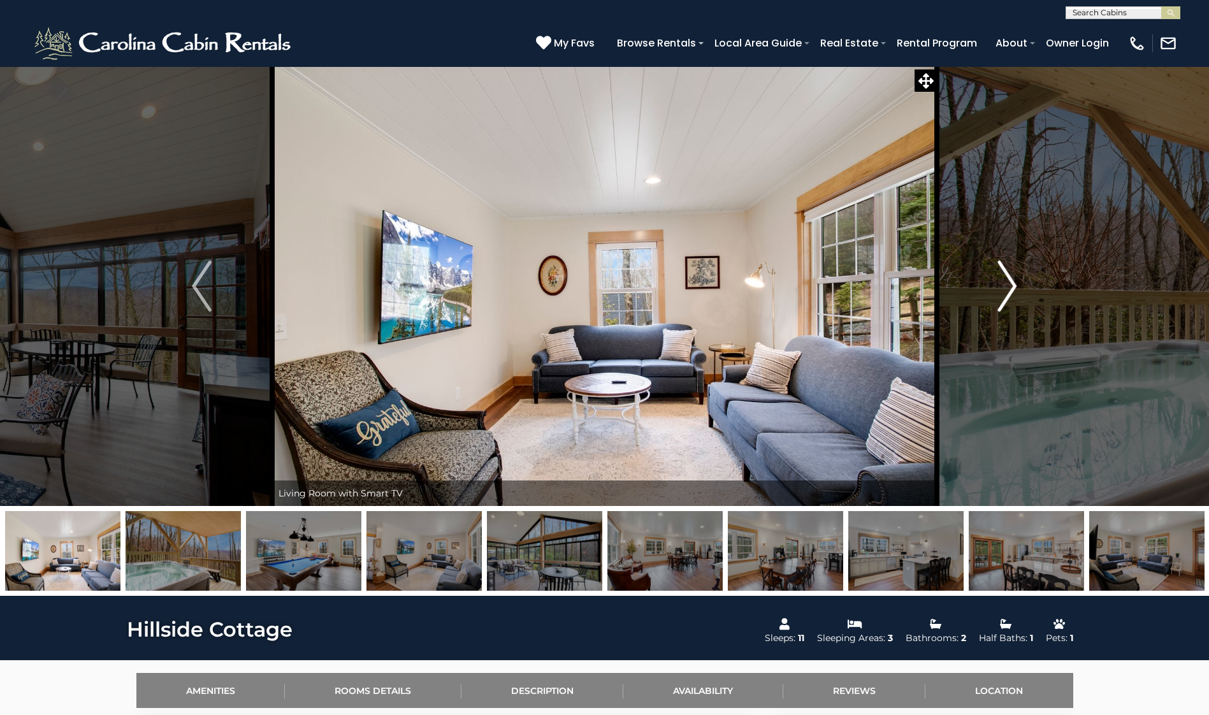
click at [1010, 288] on img "Next" at bounding box center [1007, 286] width 19 height 51
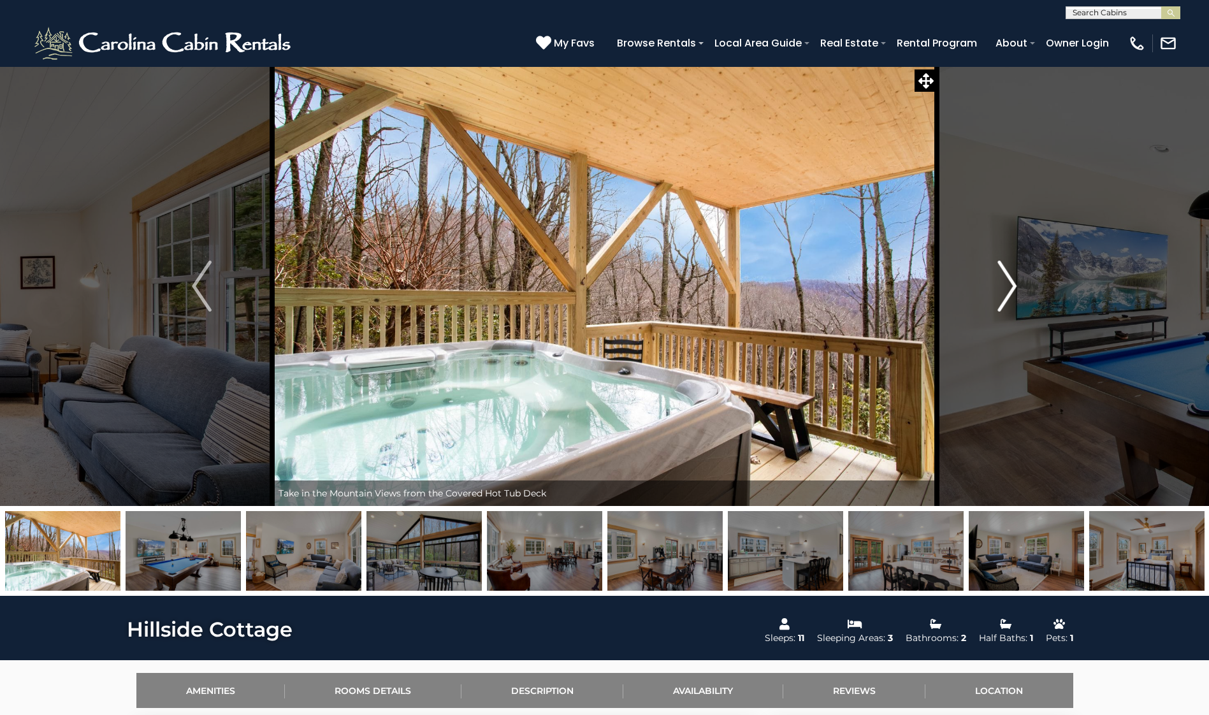
click at [1010, 288] on img "Next" at bounding box center [1007, 286] width 19 height 51
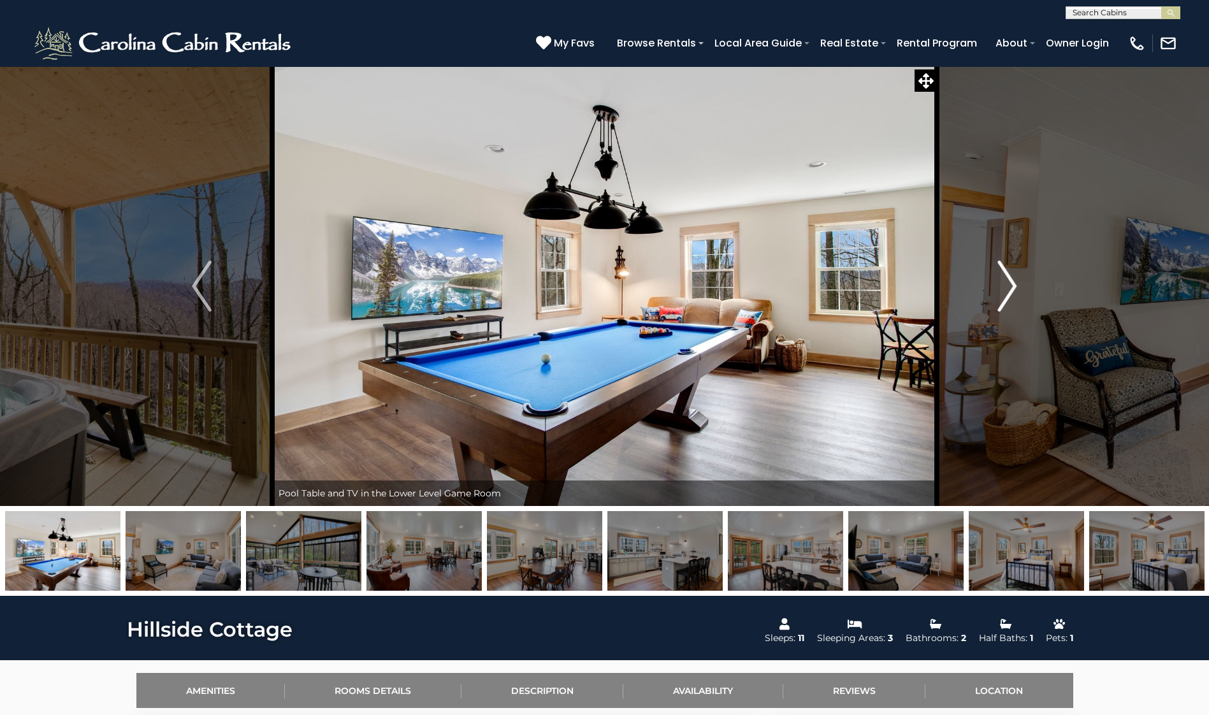
click at [1010, 288] on img "Next" at bounding box center [1007, 286] width 19 height 51
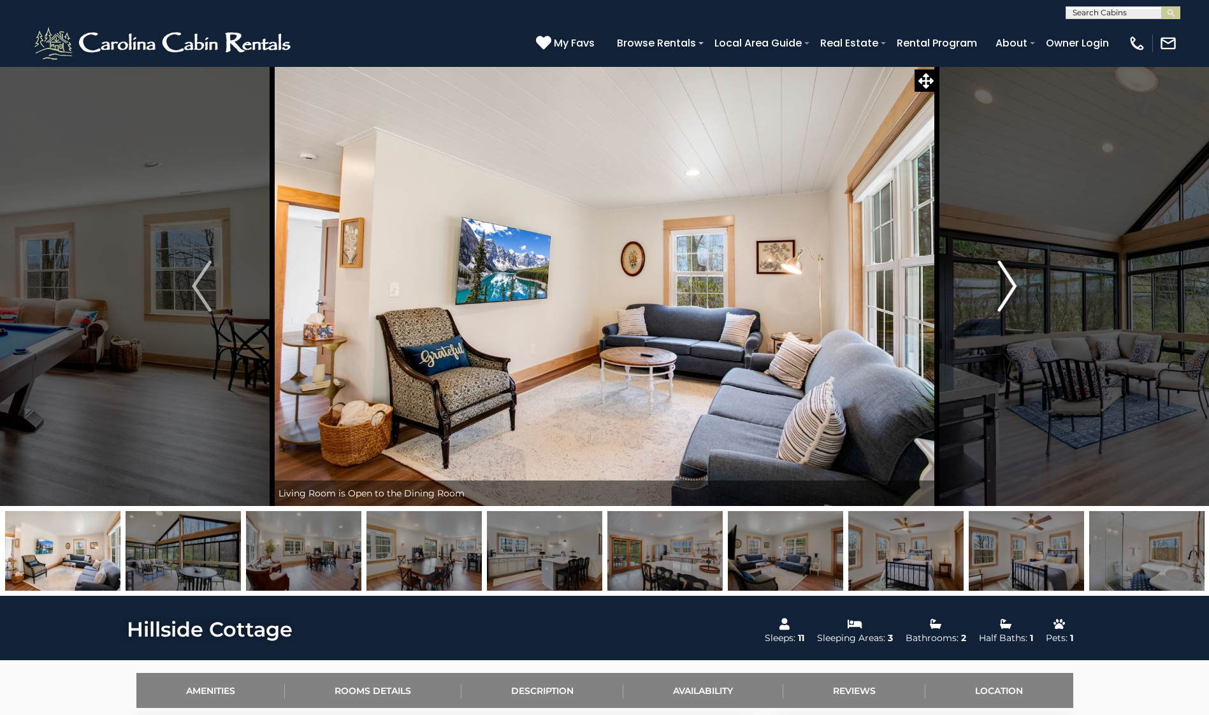
click at [1010, 288] on img "Next" at bounding box center [1007, 286] width 19 height 51
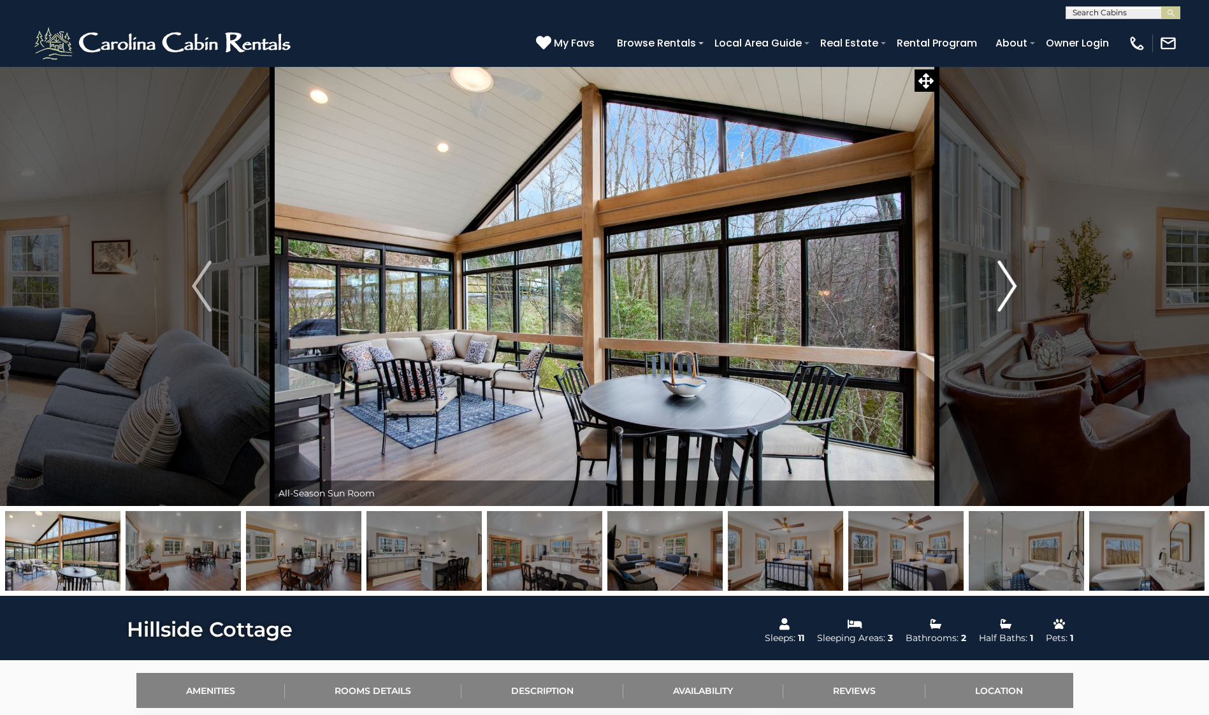
click at [1010, 288] on img "Next" at bounding box center [1007, 286] width 19 height 51
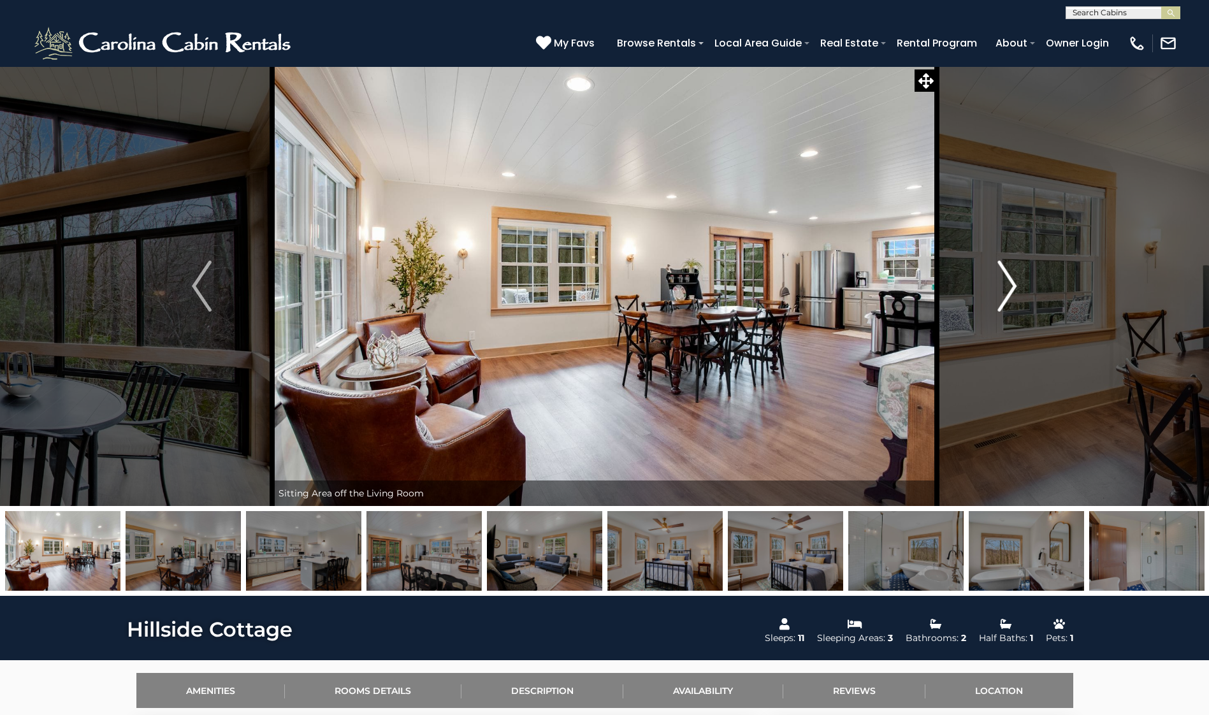
click at [1010, 288] on img "Next" at bounding box center [1007, 286] width 19 height 51
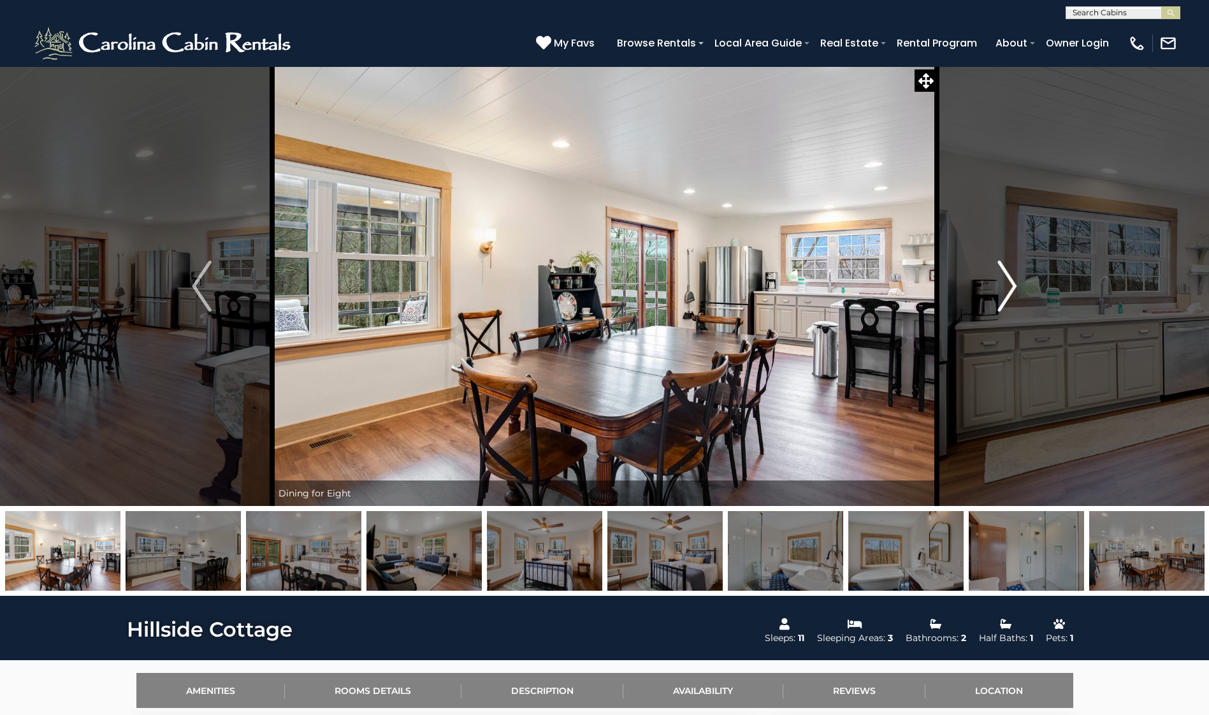
click at [1010, 288] on img "Next" at bounding box center [1007, 286] width 19 height 51
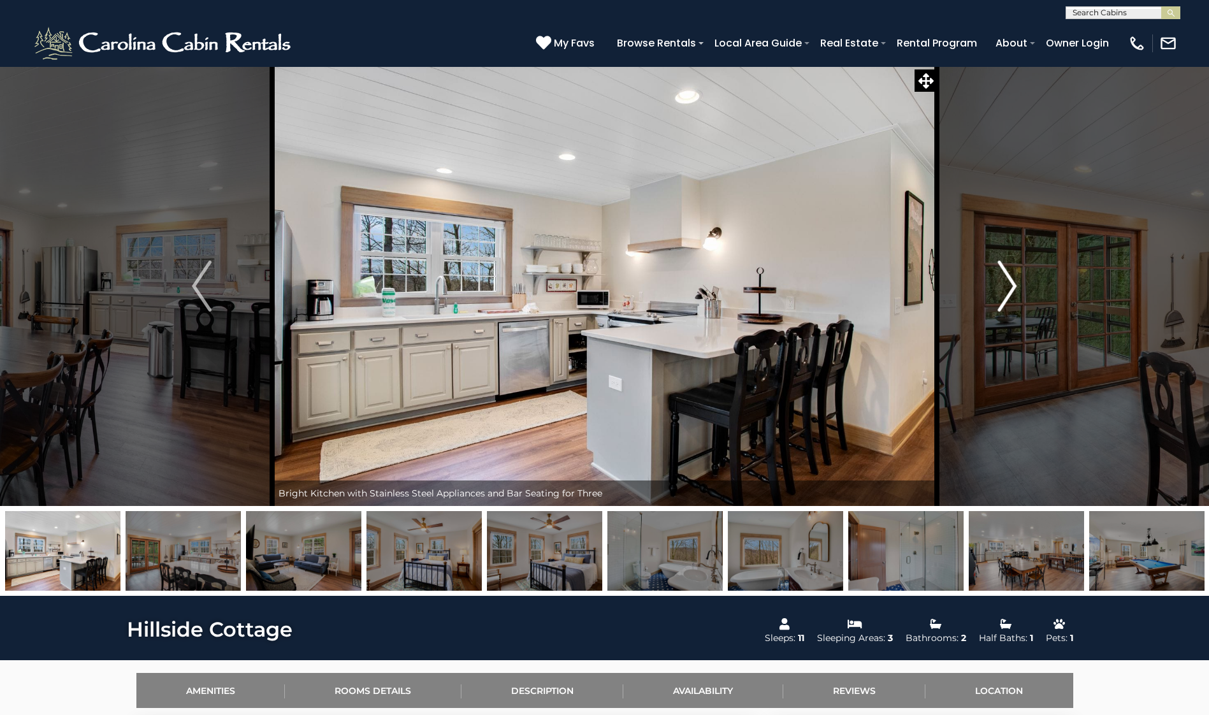
click at [1010, 288] on img "Next" at bounding box center [1007, 286] width 19 height 51
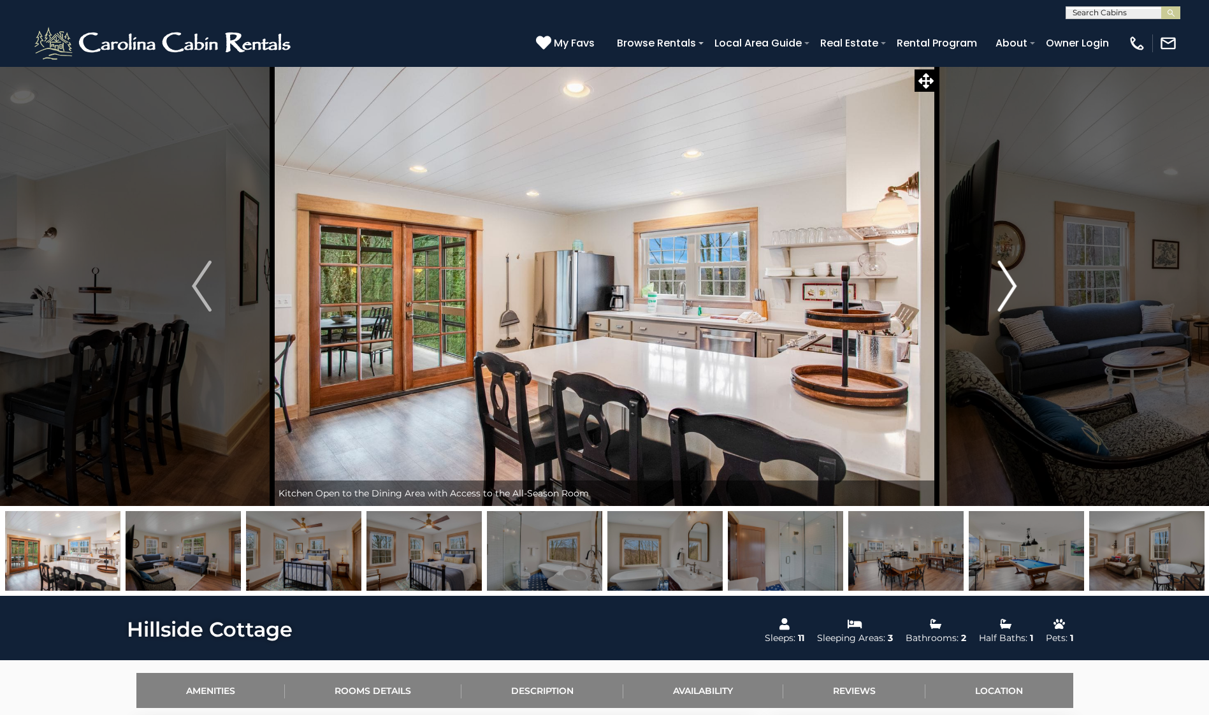
click at [1010, 288] on img "Next" at bounding box center [1007, 286] width 19 height 51
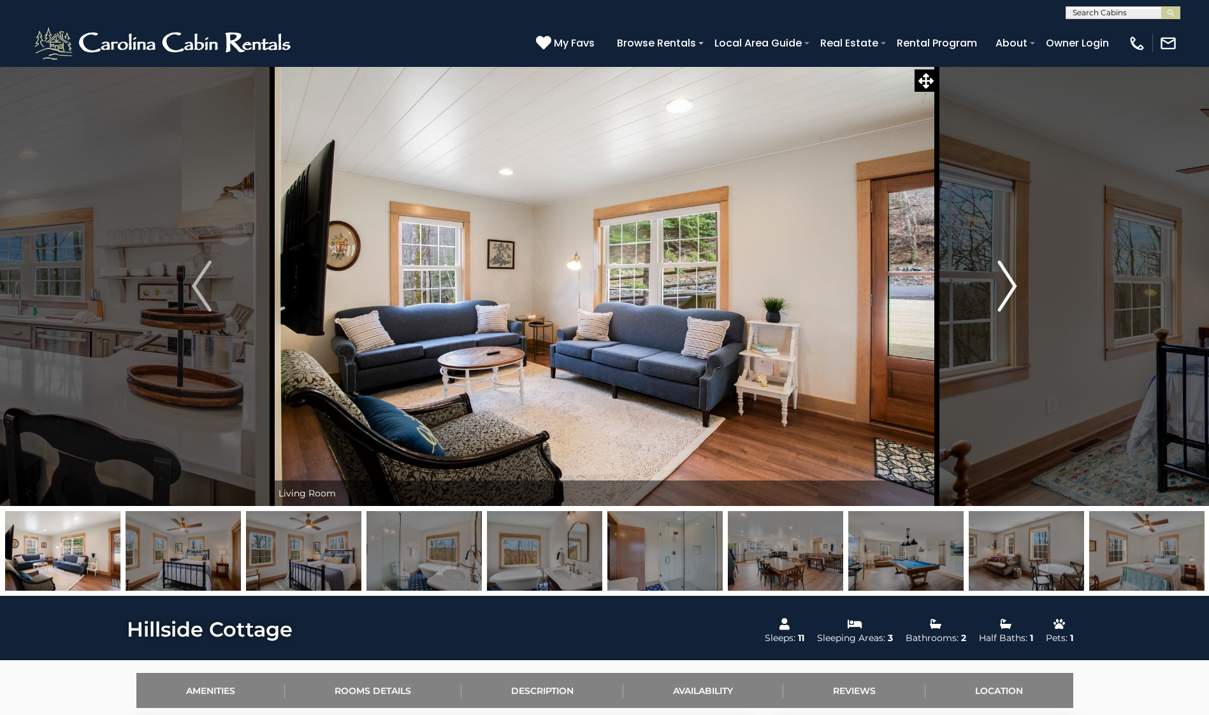
click at [1010, 288] on img "Next" at bounding box center [1007, 286] width 19 height 51
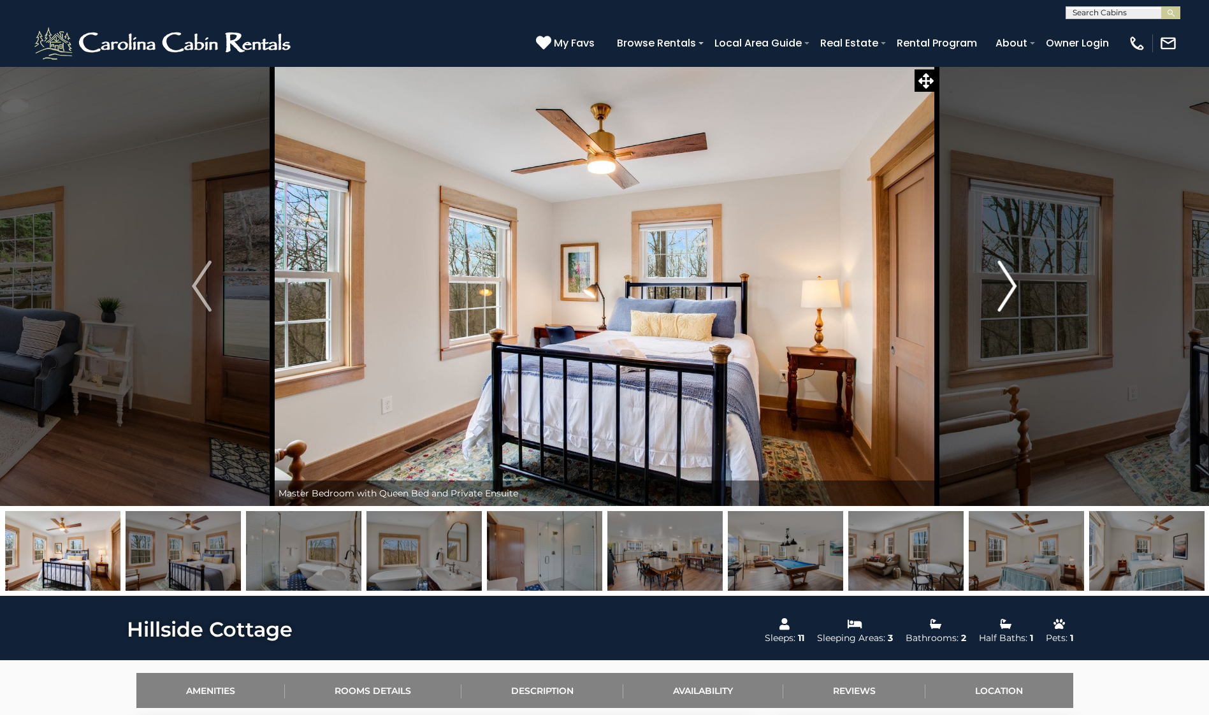
click at [1010, 288] on img "Next" at bounding box center [1007, 286] width 19 height 51
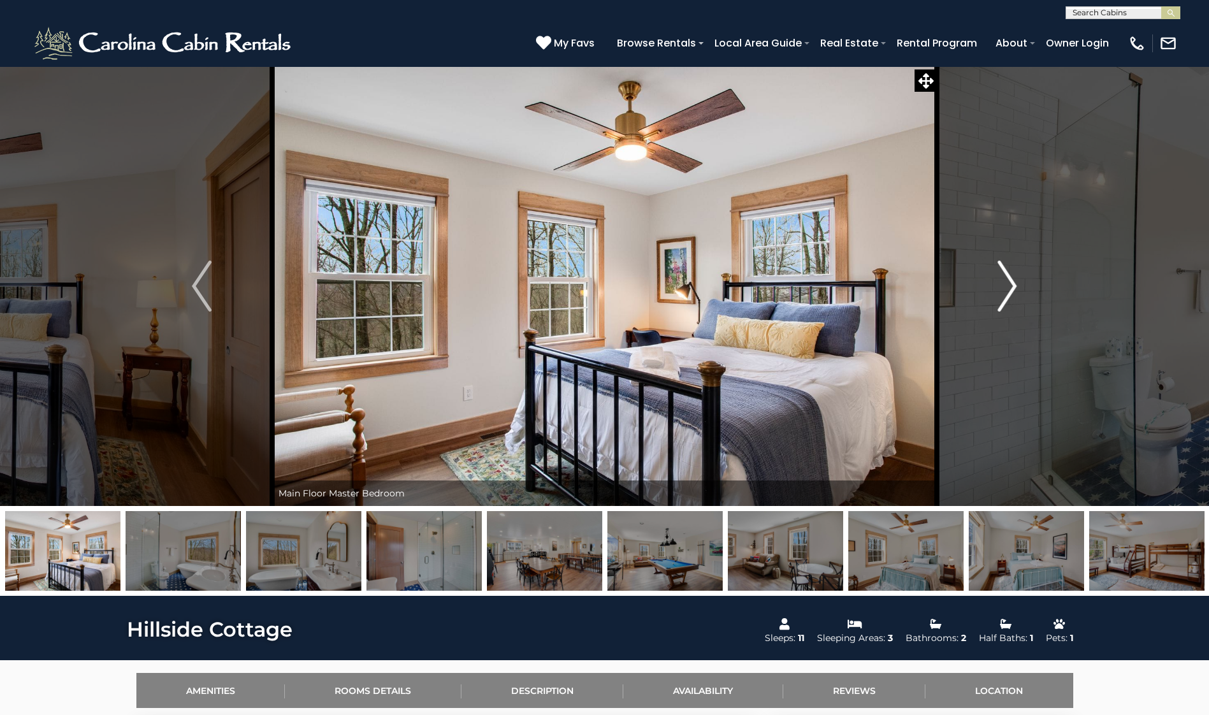
click at [1010, 288] on img "Next" at bounding box center [1007, 286] width 19 height 51
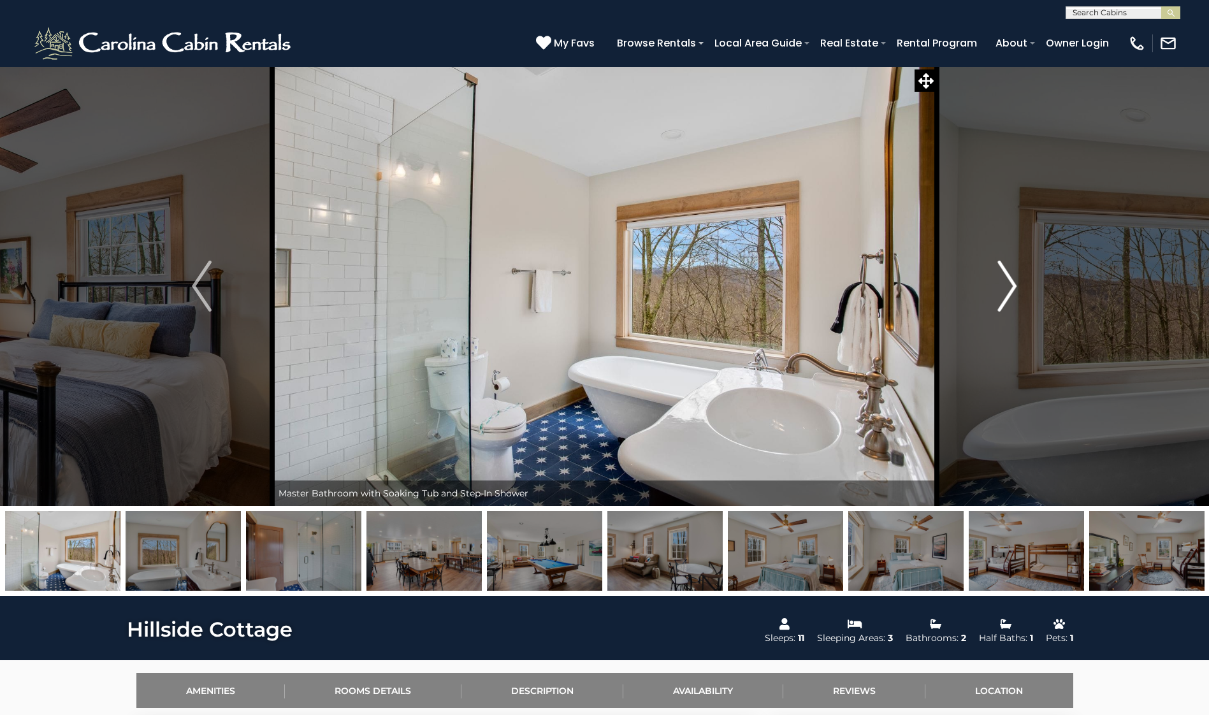
click at [1010, 288] on img "Next" at bounding box center [1007, 286] width 19 height 51
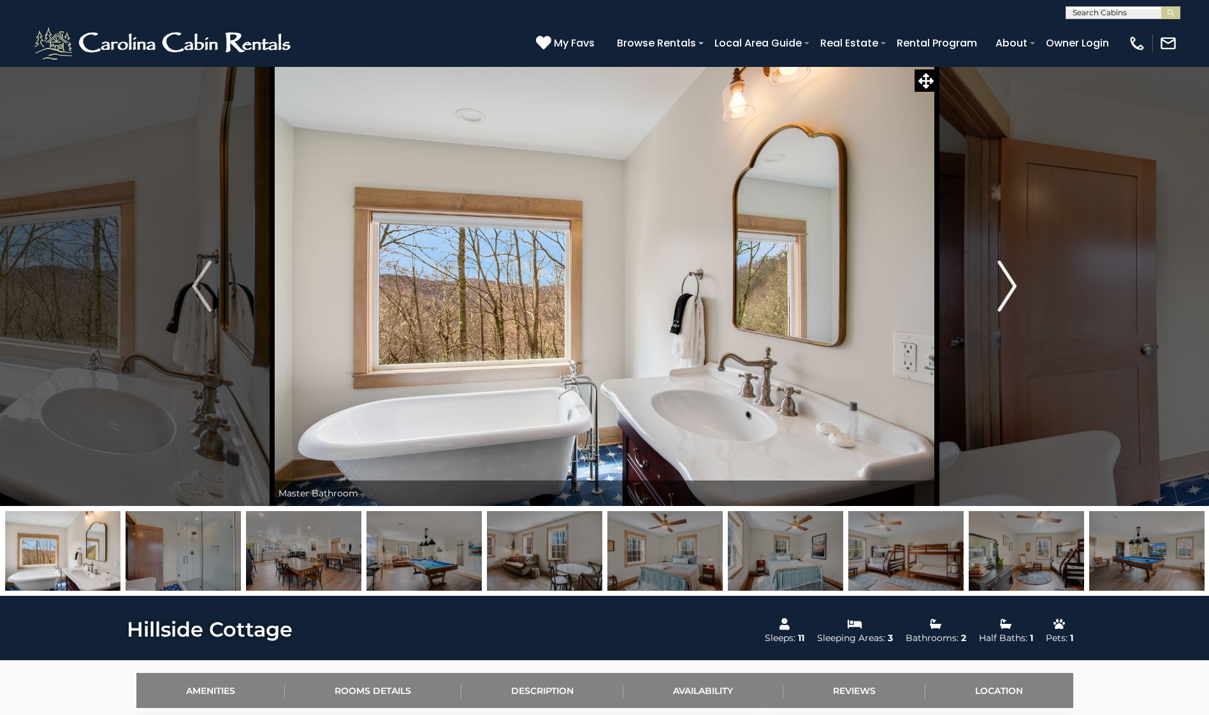
click at [1010, 288] on img "Next" at bounding box center [1007, 286] width 19 height 51
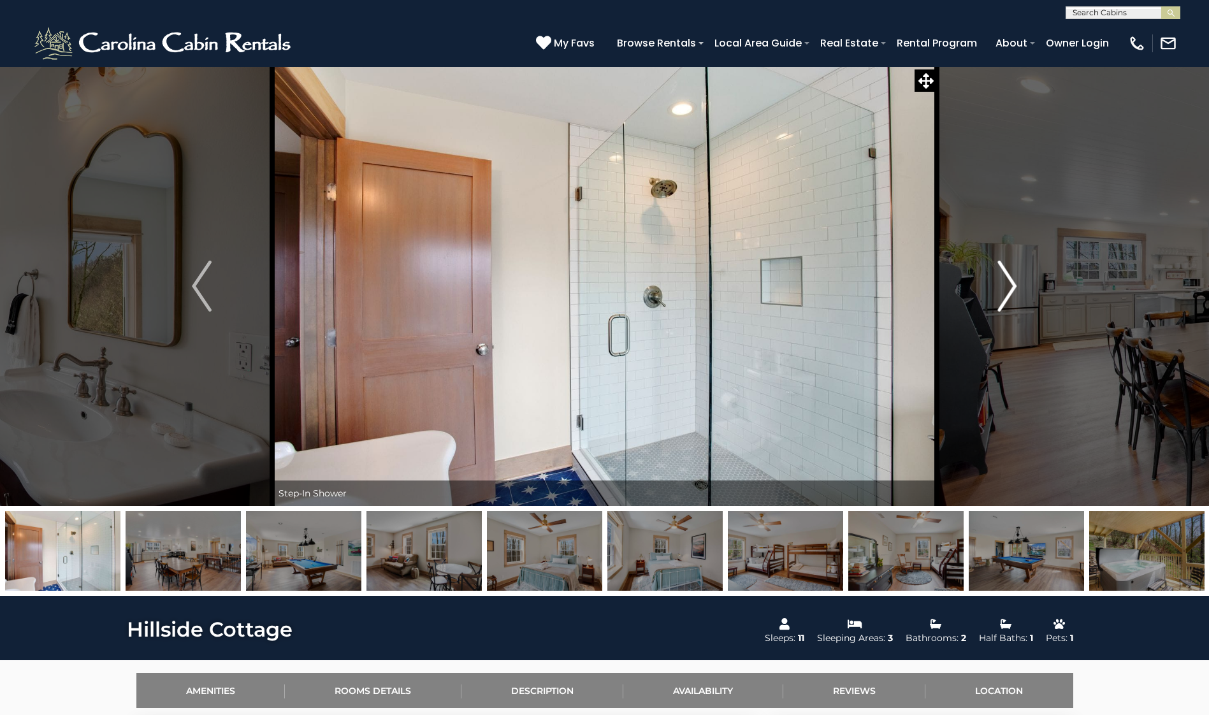
click at [1010, 288] on img "Next" at bounding box center [1007, 286] width 19 height 51
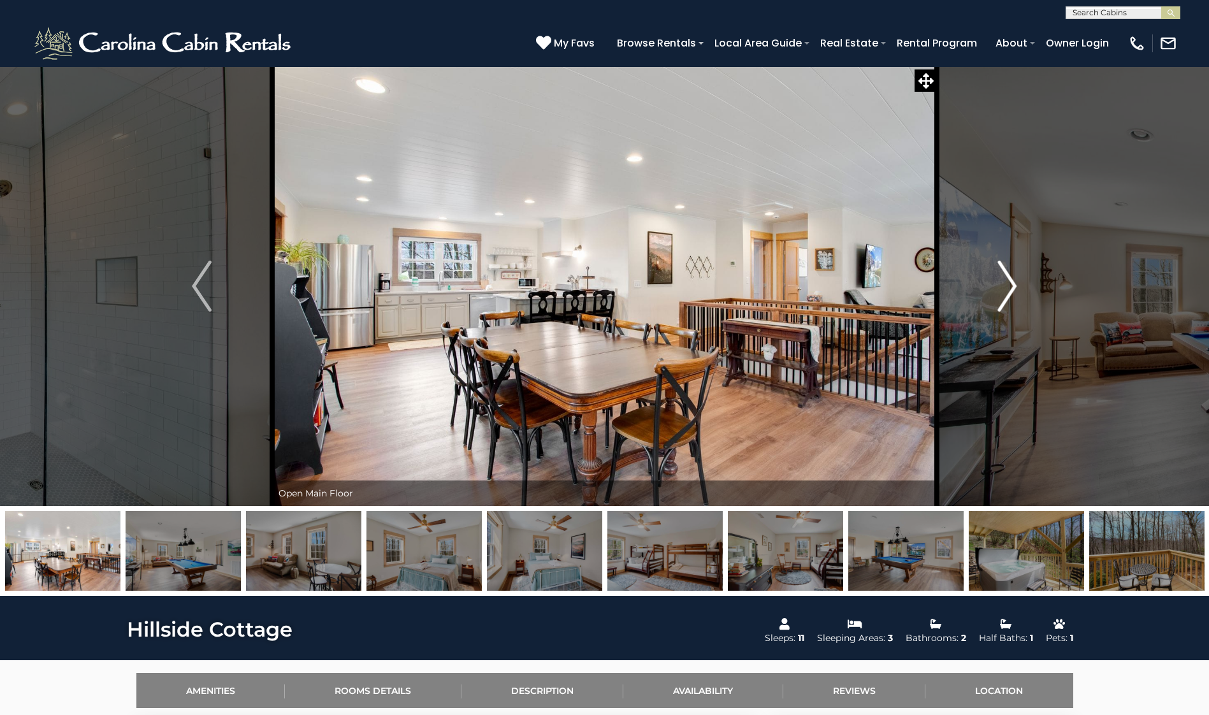
click at [1010, 288] on img "Next" at bounding box center [1007, 286] width 19 height 51
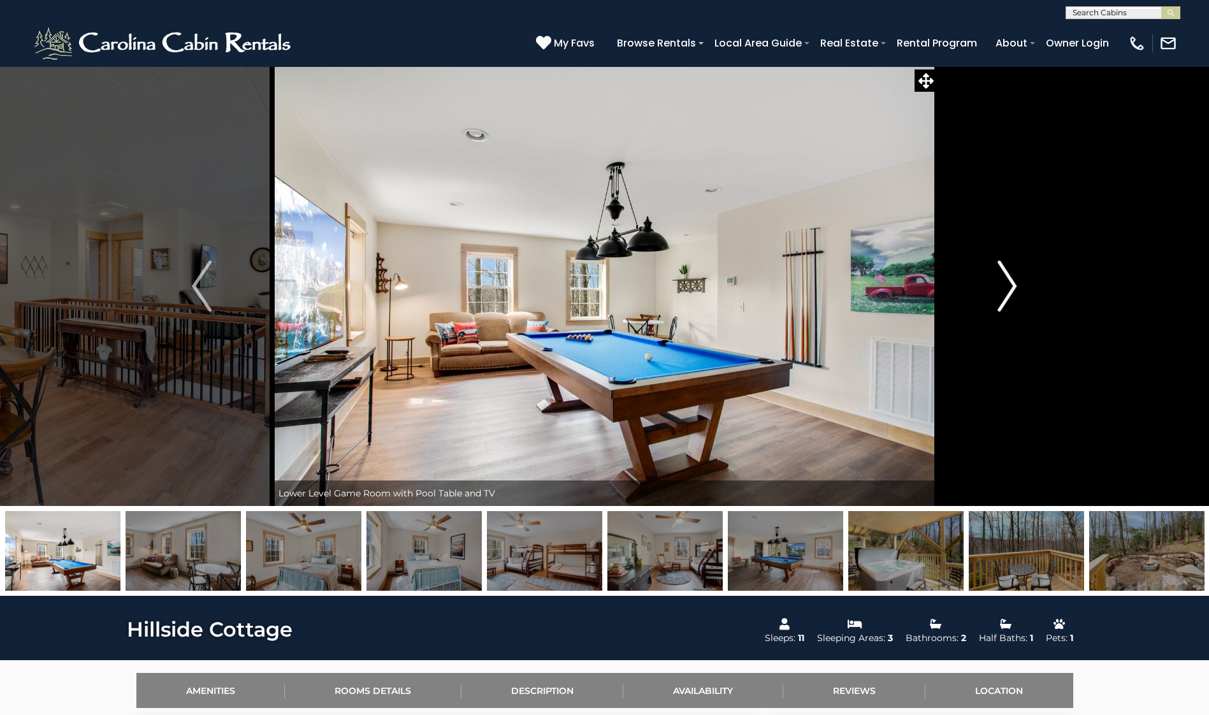
click at [1010, 288] on img "Next" at bounding box center [1007, 286] width 19 height 51
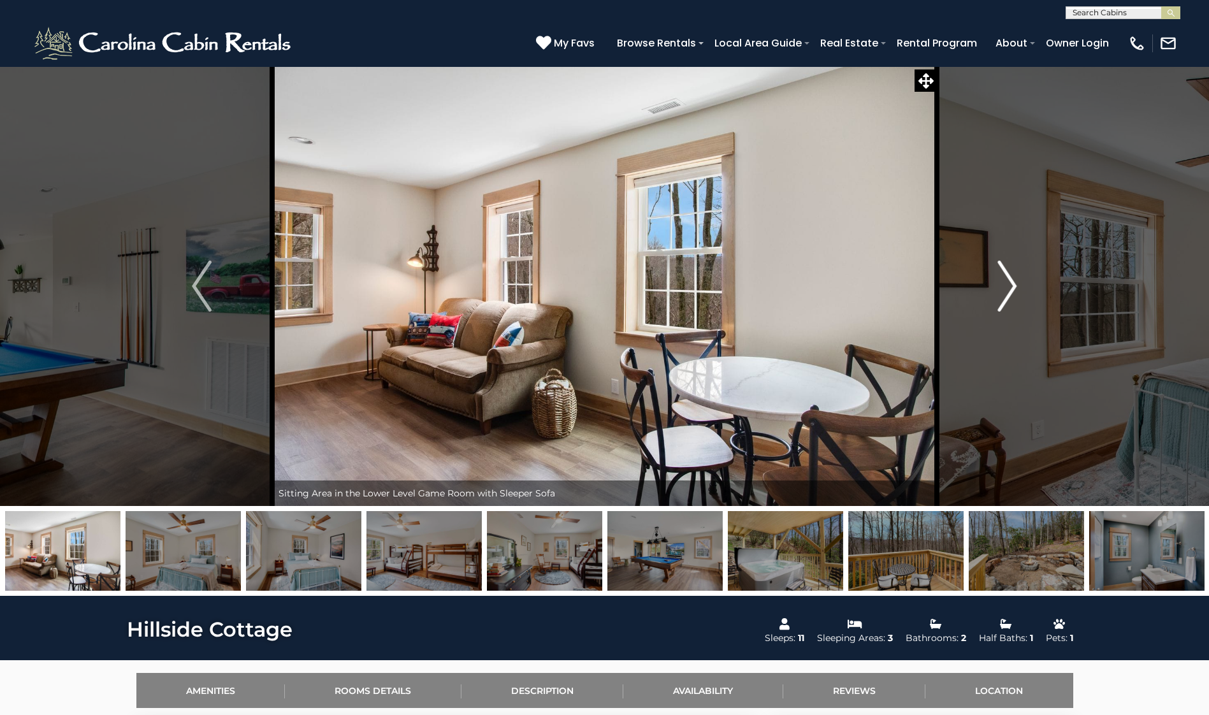
click at [1010, 288] on img "Next" at bounding box center [1007, 286] width 19 height 51
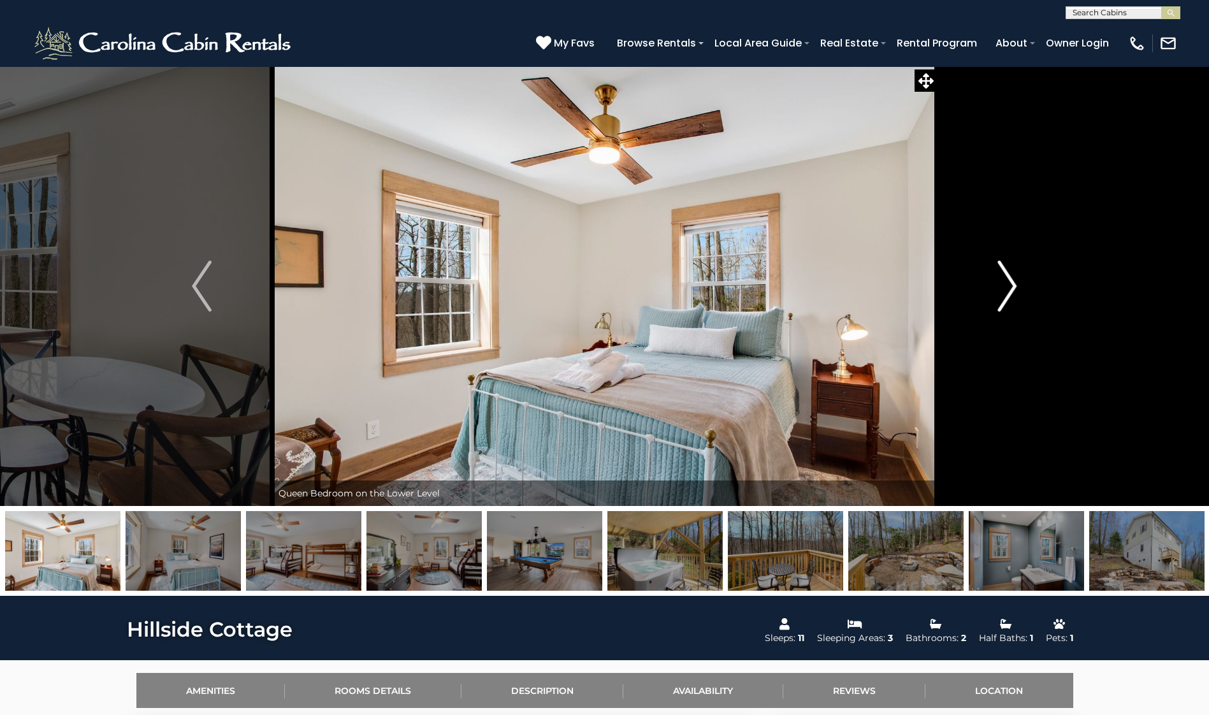
click at [1010, 288] on img "Next" at bounding box center [1007, 286] width 19 height 51
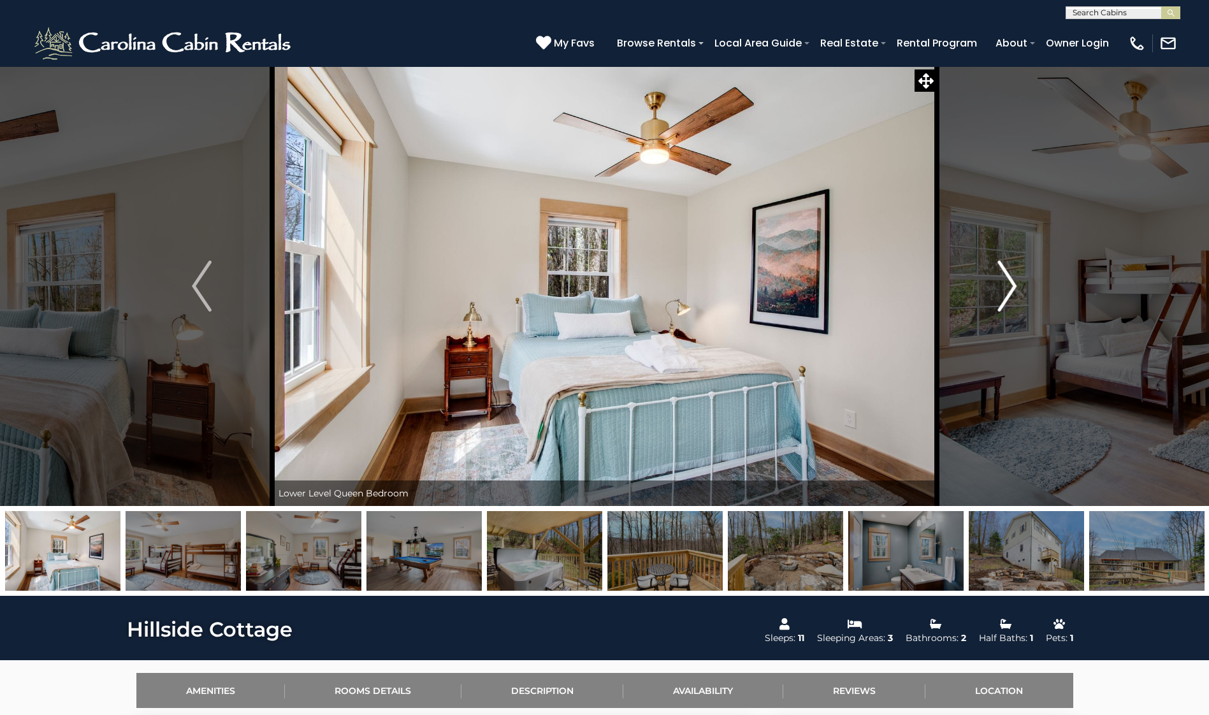
click at [1010, 288] on img "Next" at bounding box center [1007, 286] width 19 height 51
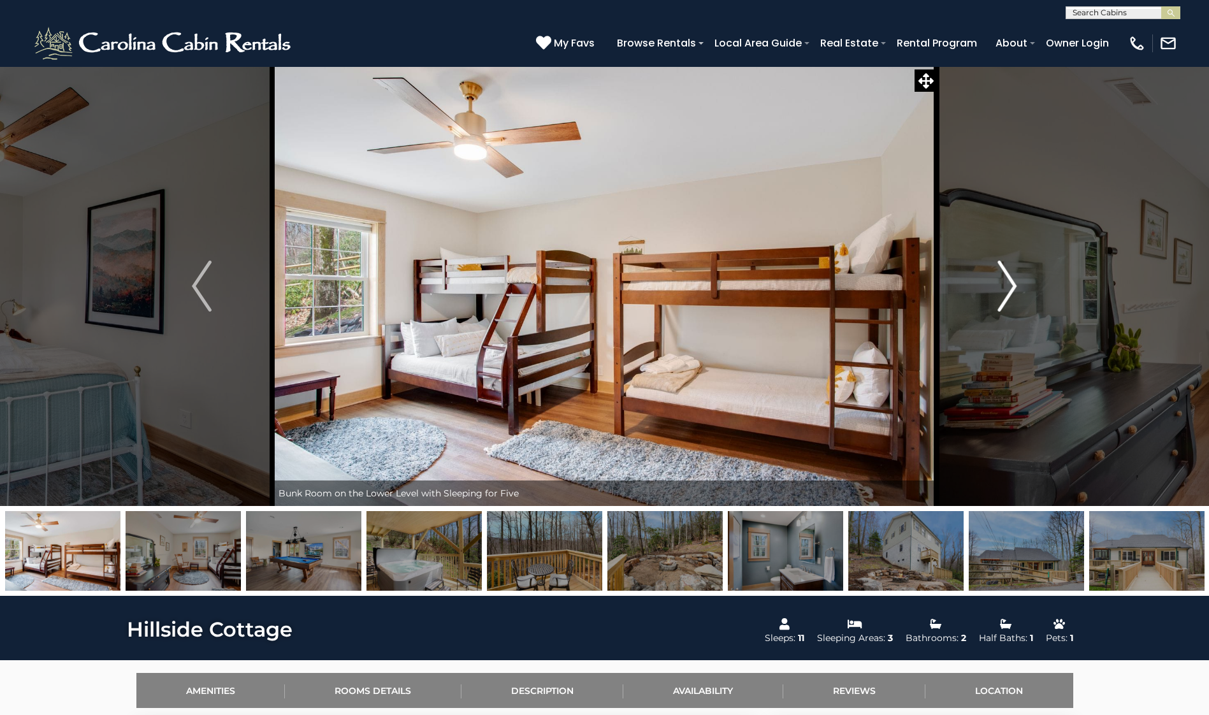
click at [1010, 288] on img "Next" at bounding box center [1007, 286] width 19 height 51
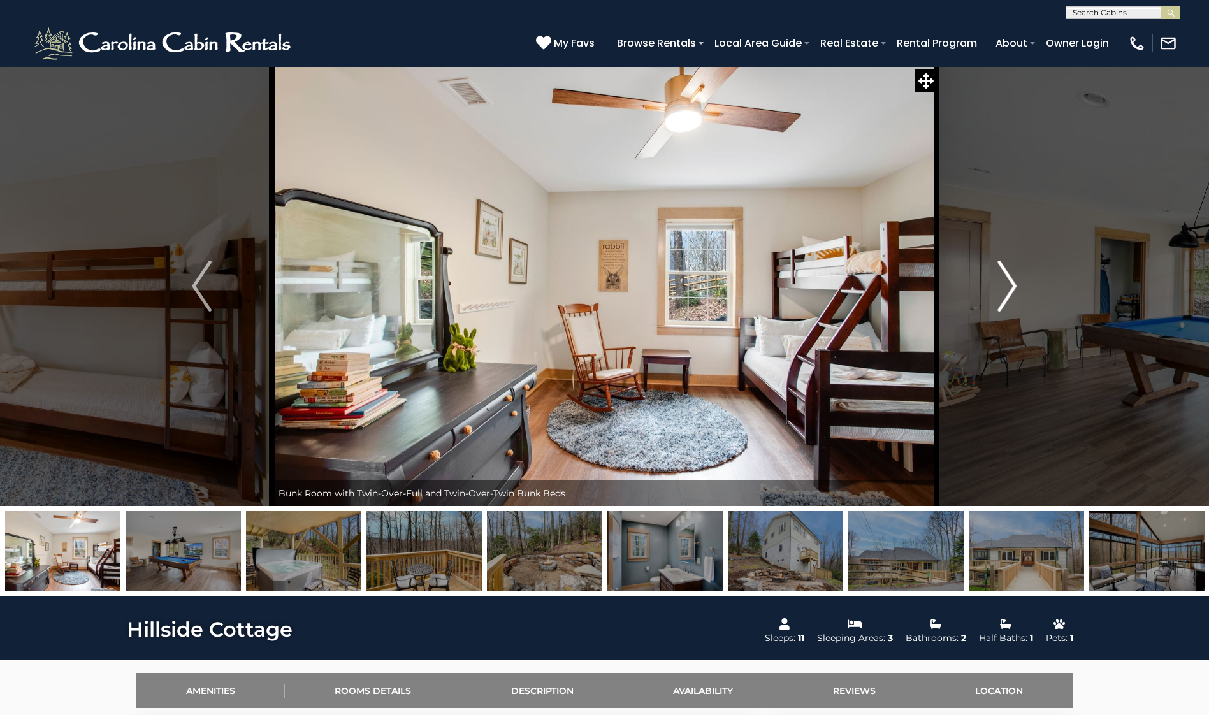
click at [1010, 288] on img "Next" at bounding box center [1007, 286] width 19 height 51
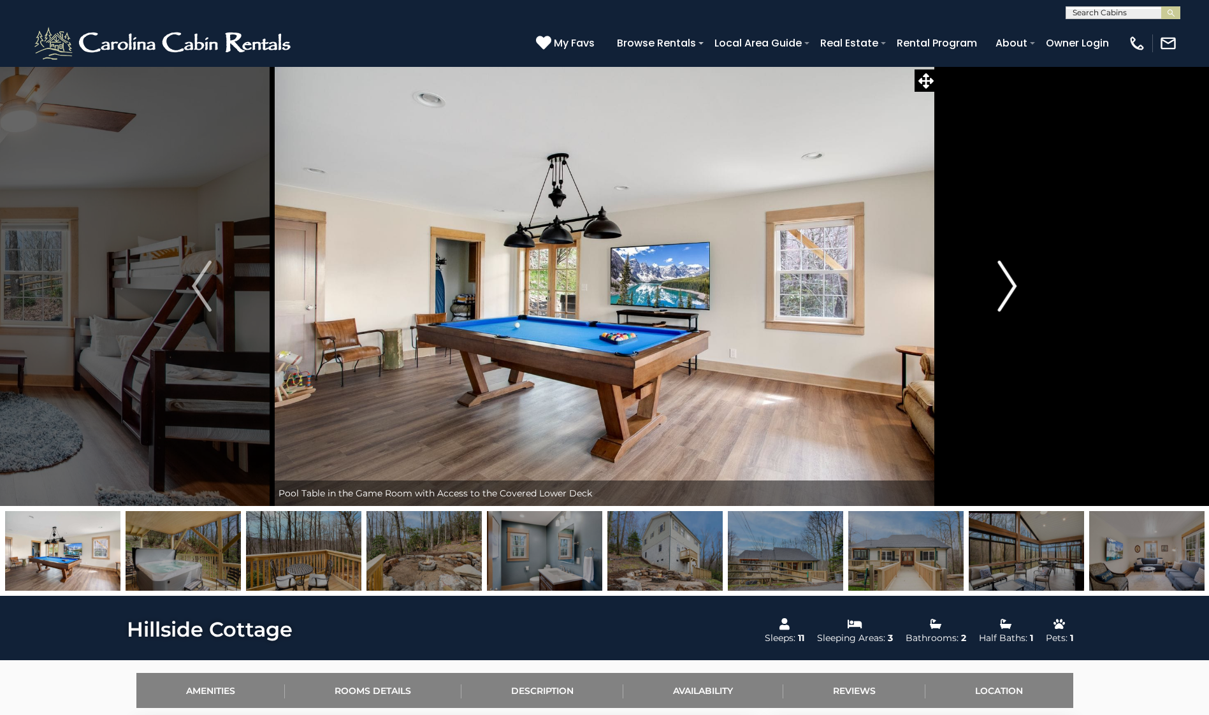
click at [1010, 288] on img "Next" at bounding box center [1007, 286] width 19 height 51
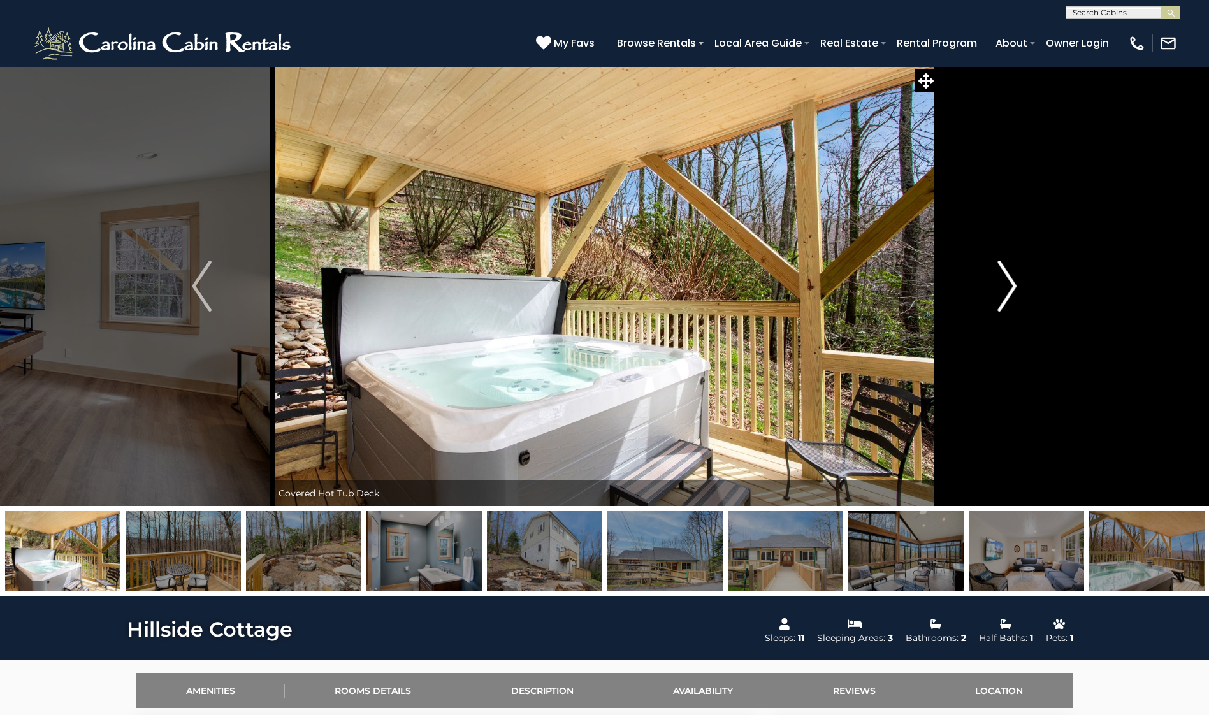
click at [1010, 288] on img "Next" at bounding box center [1007, 286] width 19 height 51
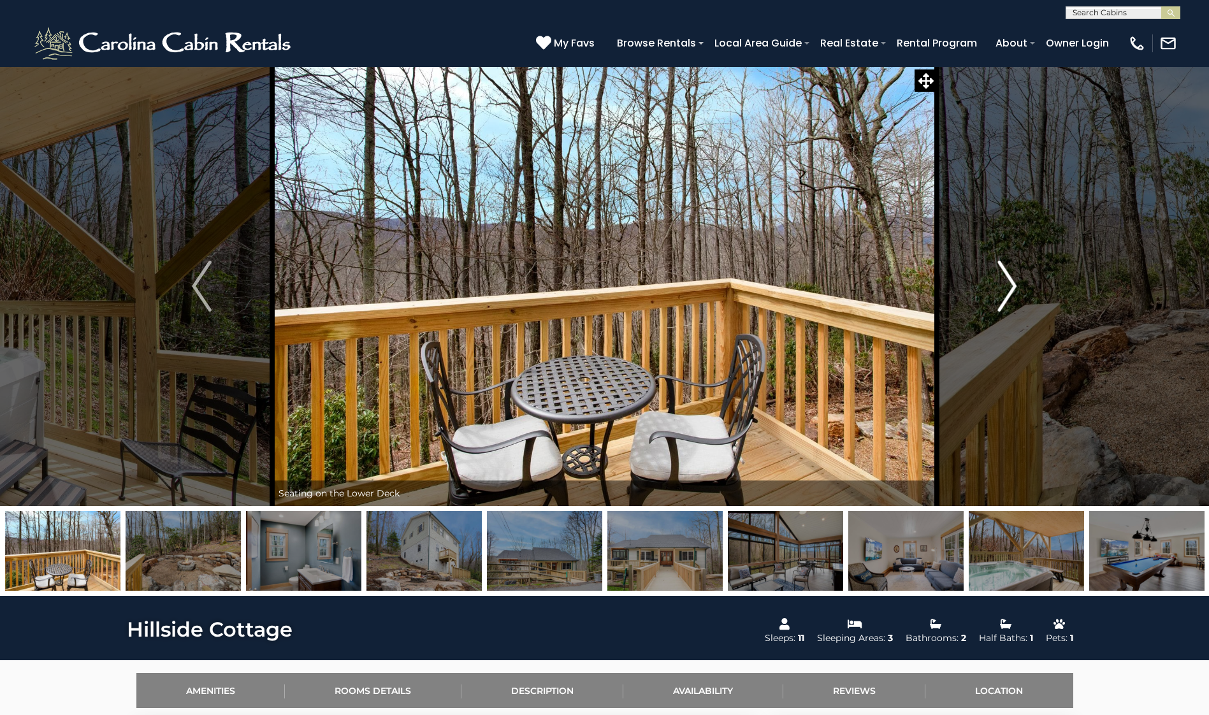
click at [1010, 288] on img "Next" at bounding box center [1007, 286] width 19 height 51
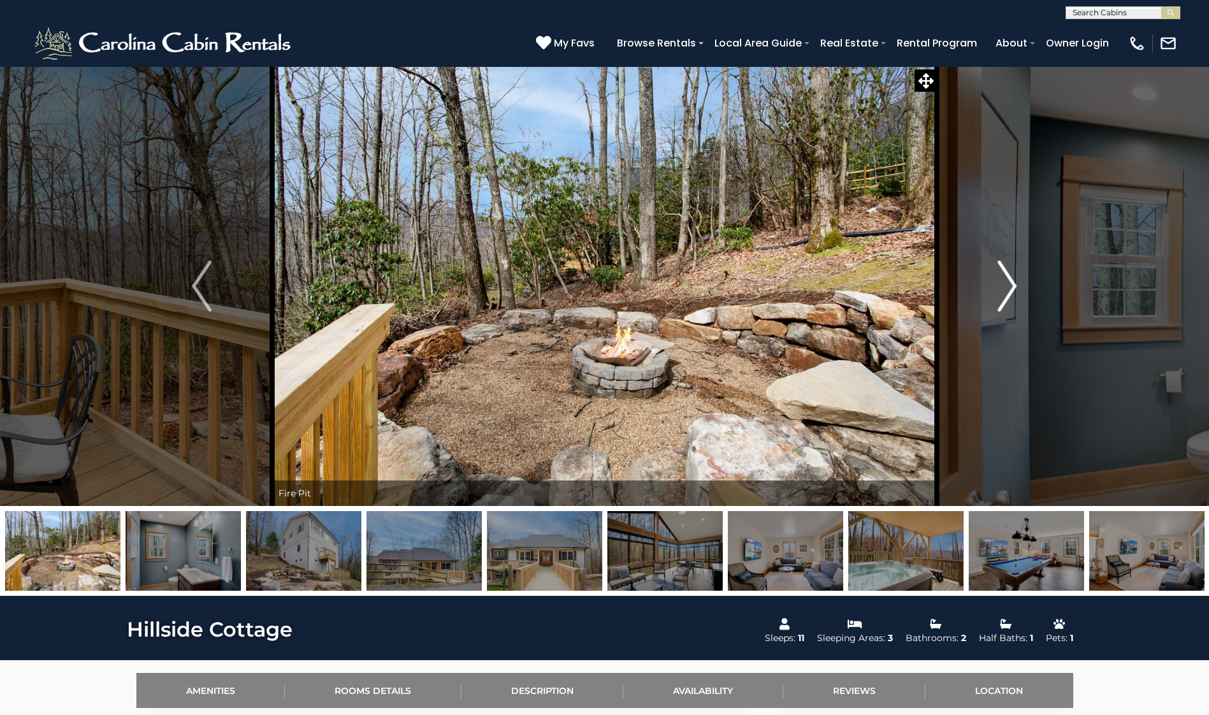
click at [1010, 288] on img "Next" at bounding box center [1007, 286] width 19 height 51
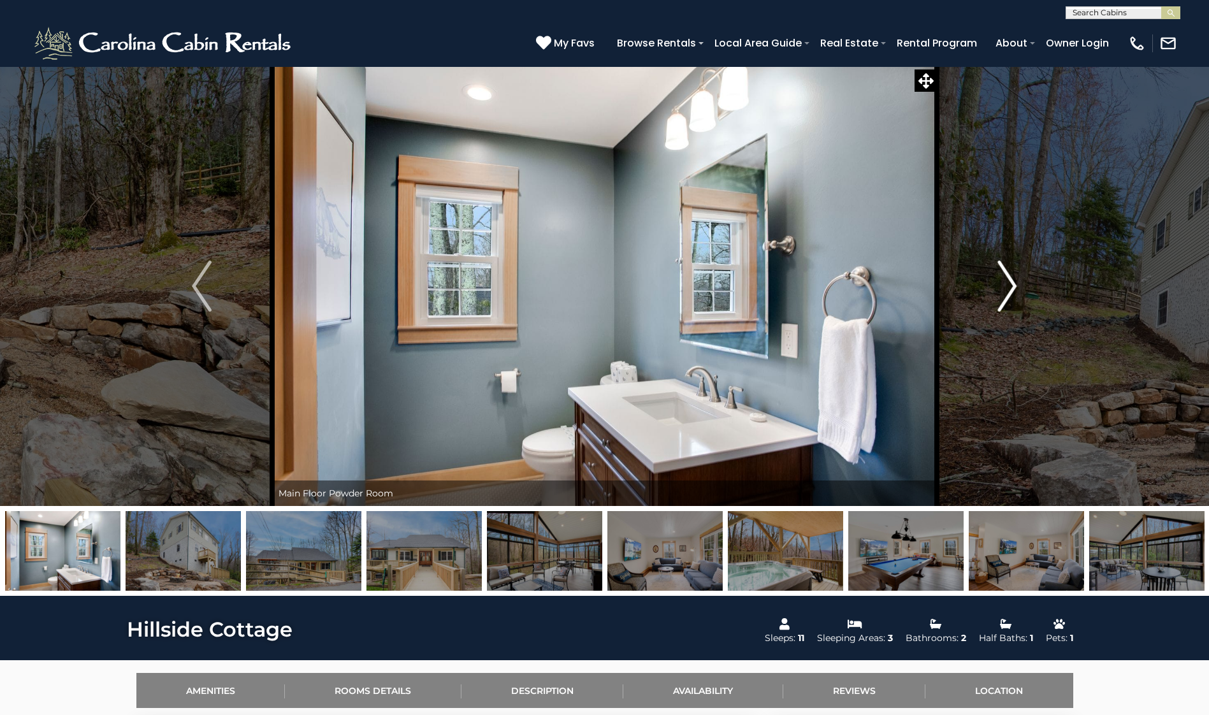
click at [1010, 288] on img "Next" at bounding box center [1007, 286] width 19 height 51
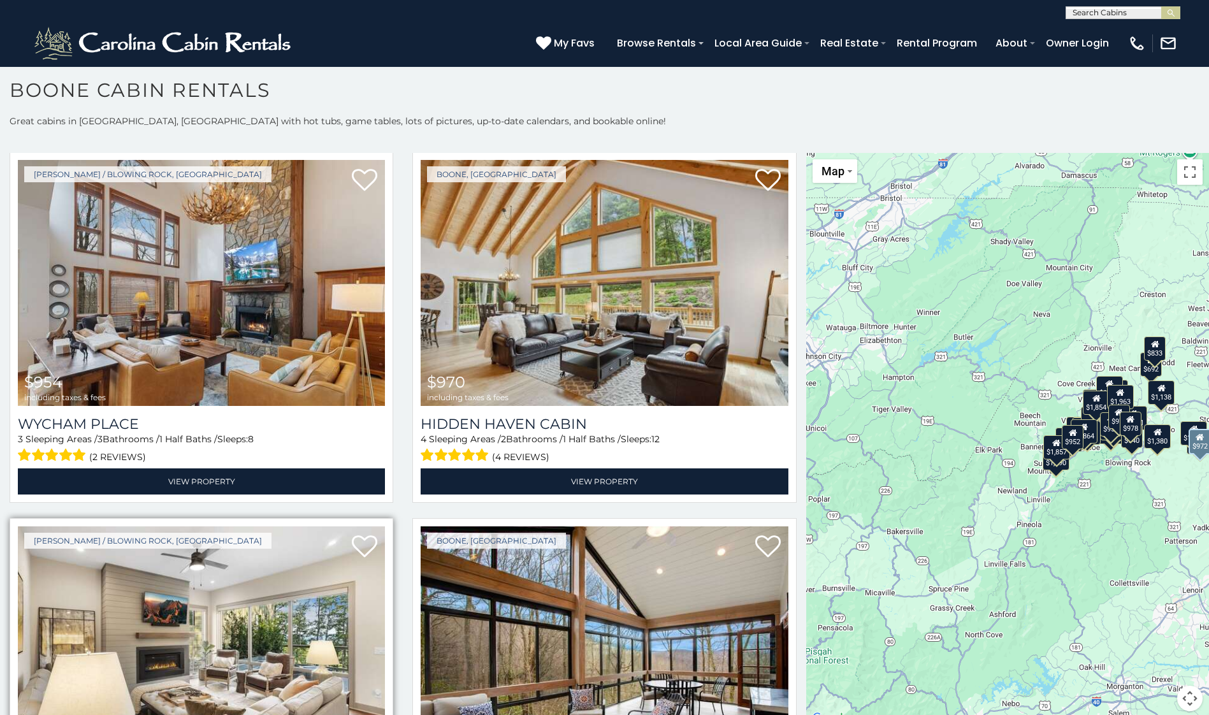
scroll to position [3634, 0]
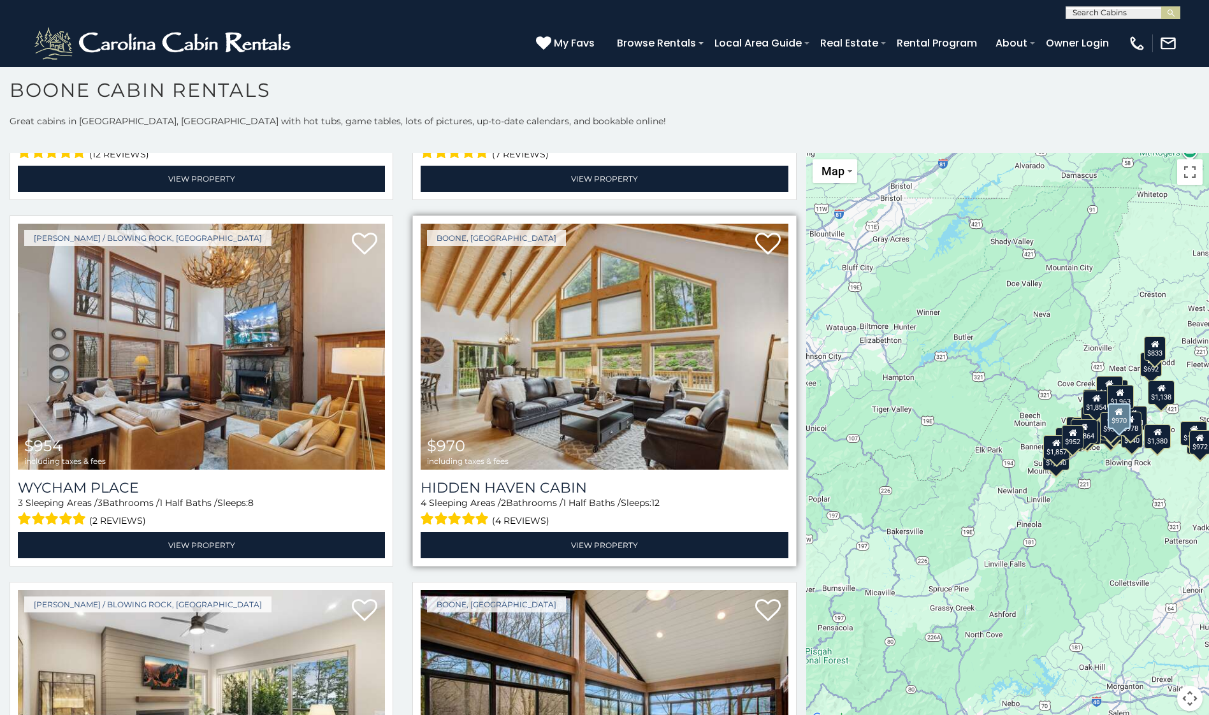
click at [593, 353] on img at bounding box center [604, 347] width 367 height 246
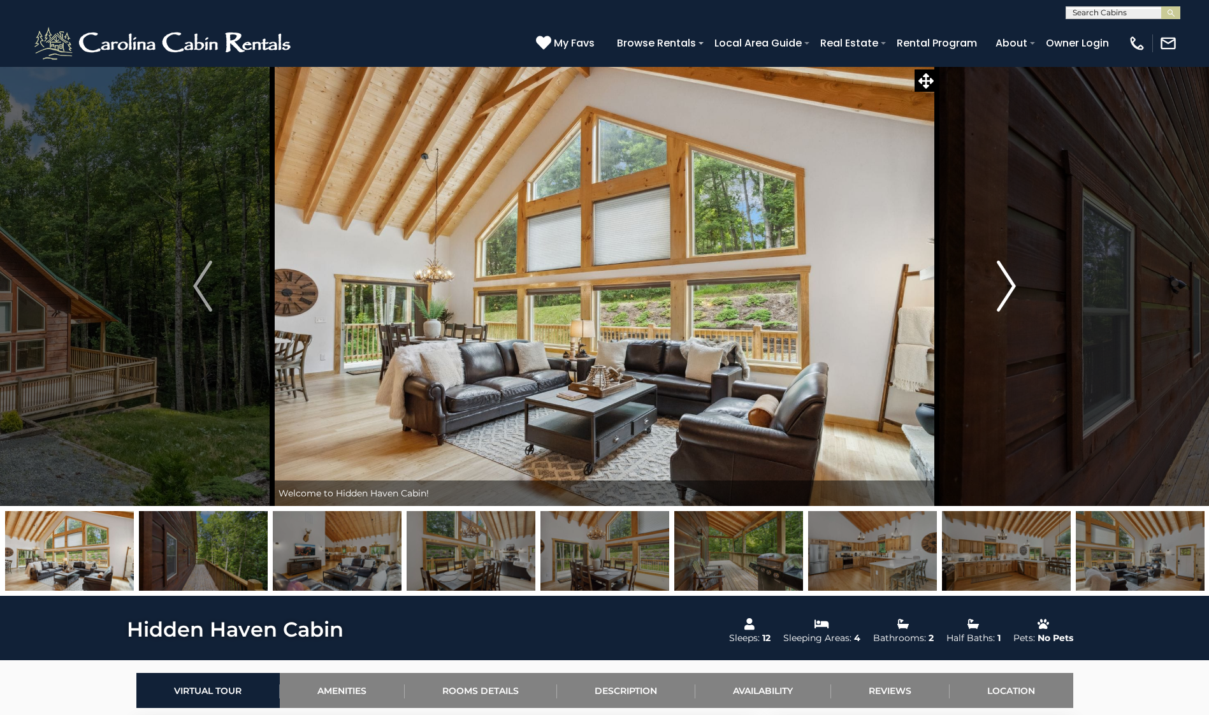
click at [1007, 291] on img "Next" at bounding box center [1006, 286] width 19 height 51
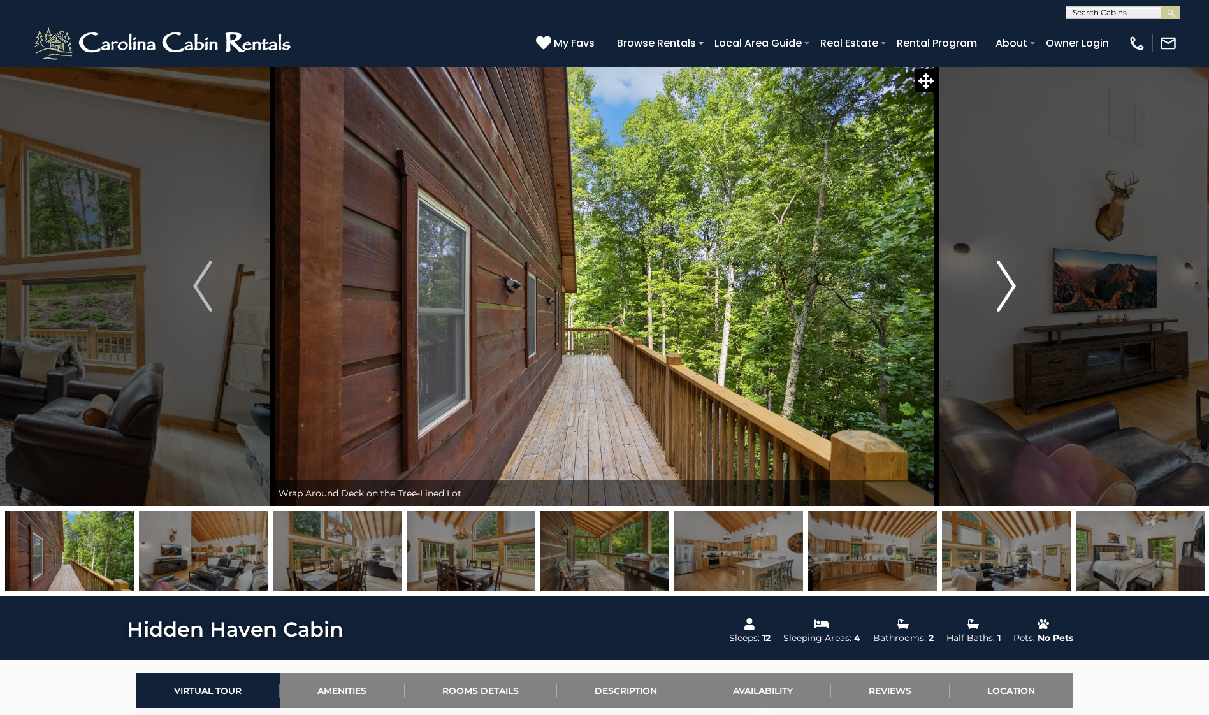
click at [1007, 291] on img "Next" at bounding box center [1006, 286] width 19 height 51
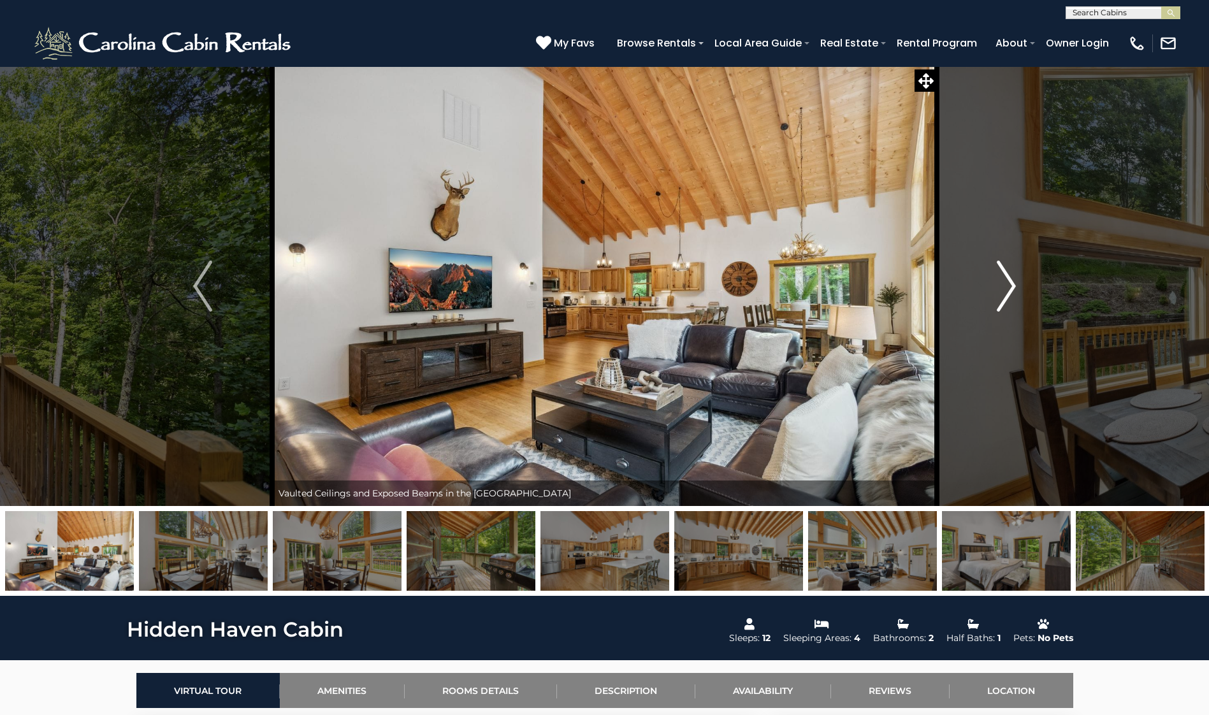
click at [1007, 291] on img "Next" at bounding box center [1006, 286] width 19 height 51
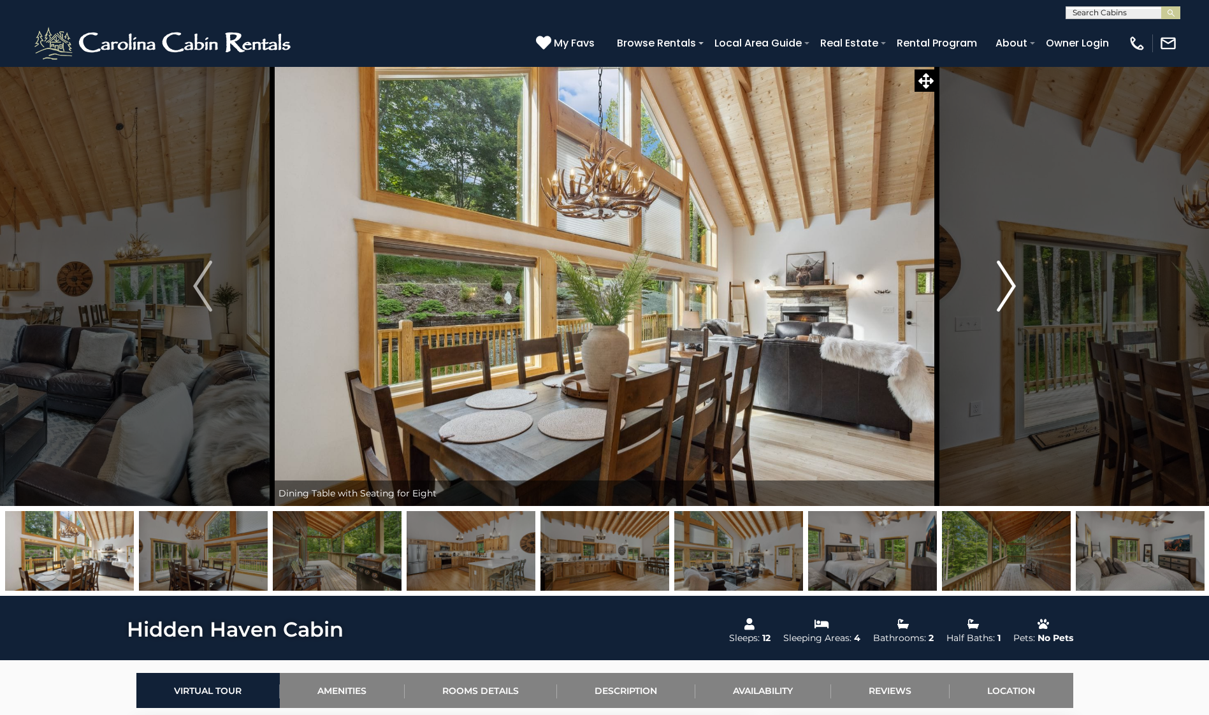
click at [1007, 291] on img "Next" at bounding box center [1006, 286] width 19 height 51
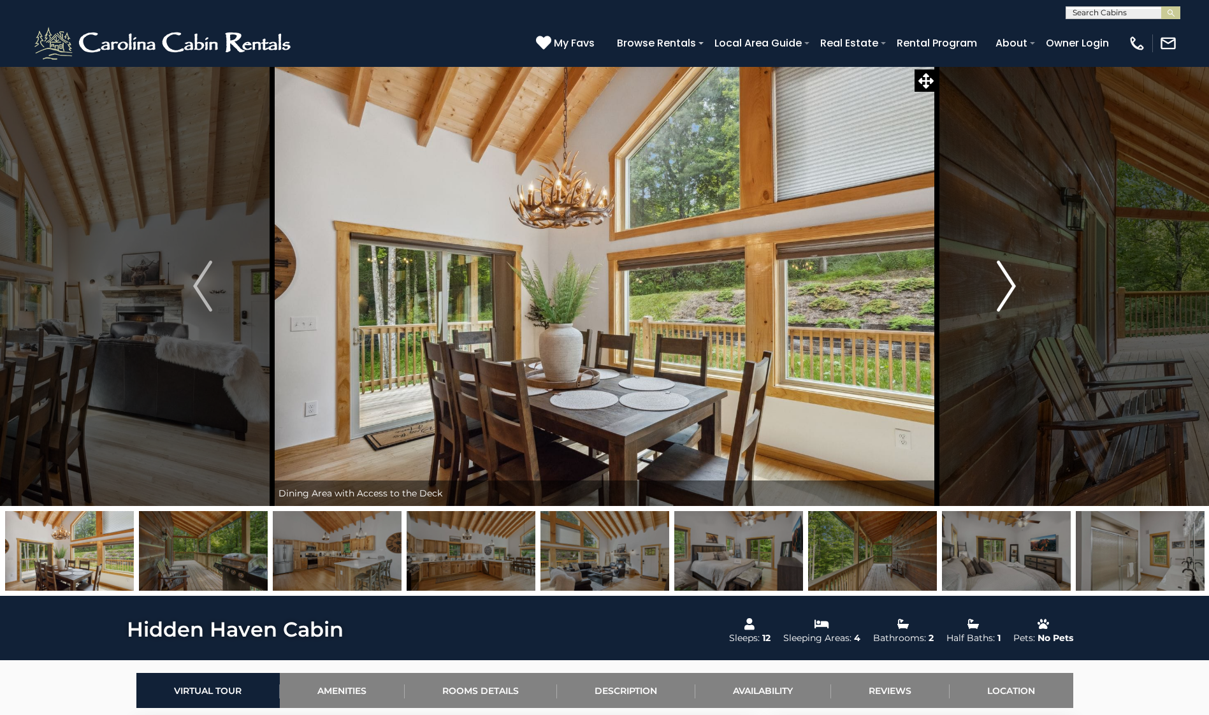
click at [1011, 286] on img "Next" at bounding box center [1006, 286] width 19 height 51
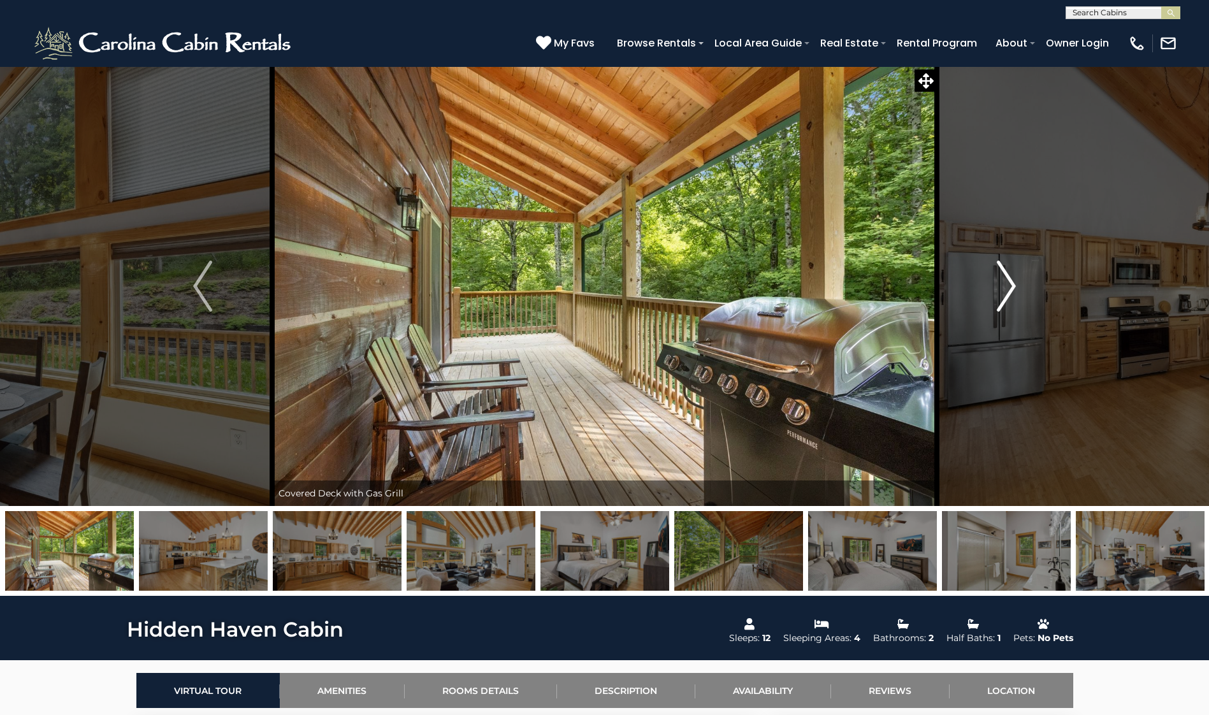
click at [1011, 286] on img "Next" at bounding box center [1006, 286] width 19 height 51
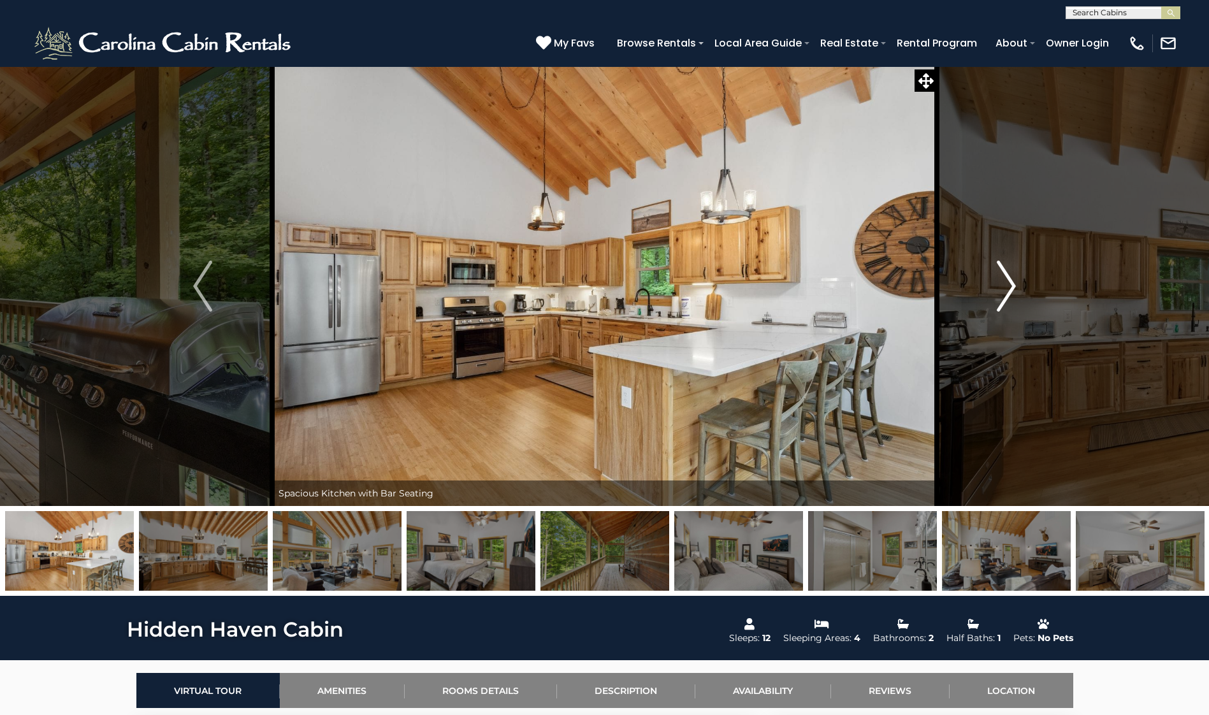
click at [1007, 294] on img "Next" at bounding box center [1006, 286] width 19 height 51
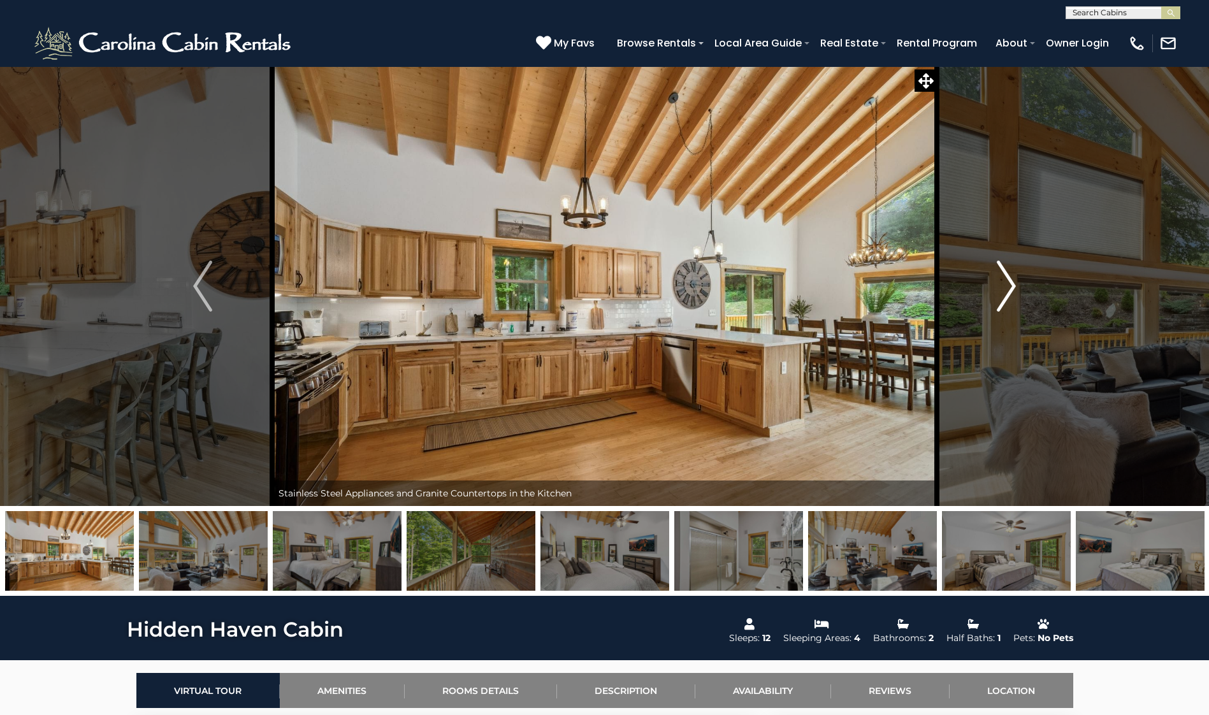
click at [1007, 294] on img "Next" at bounding box center [1006, 286] width 19 height 51
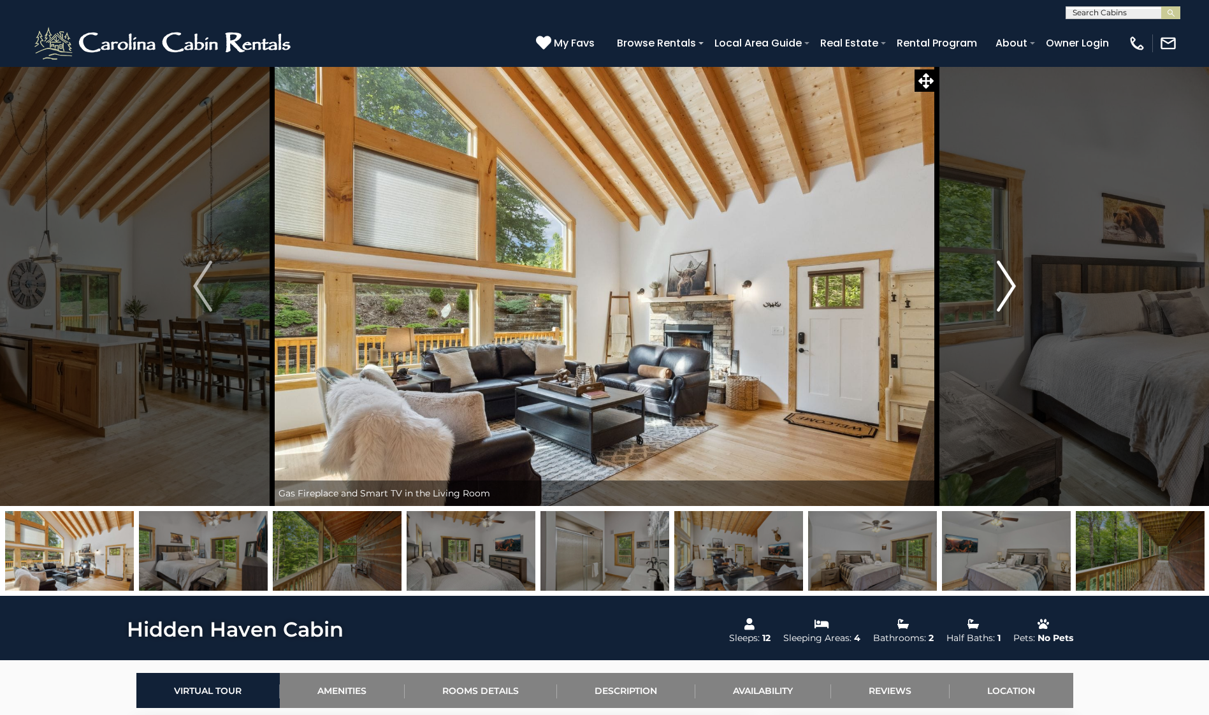
click at [1007, 294] on img "Next" at bounding box center [1006, 286] width 19 height 51
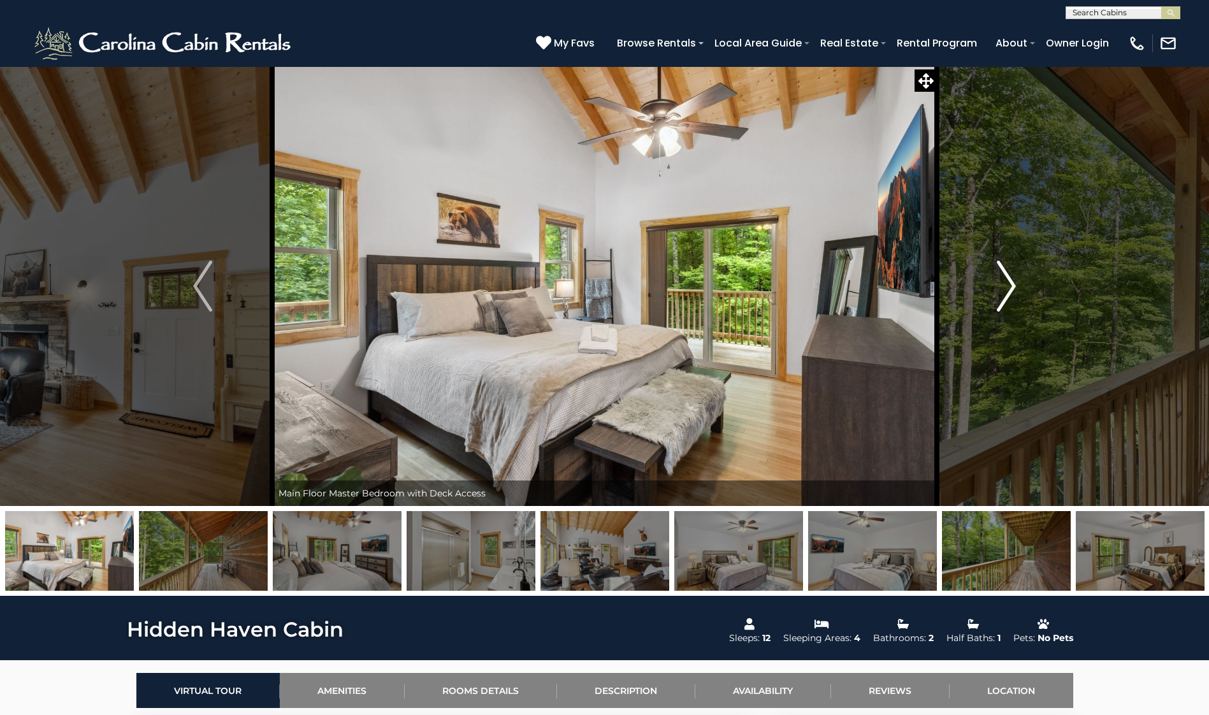
click at [1007, 294] on img "Next" at bounding box center [1006, 286] width 19 height 51
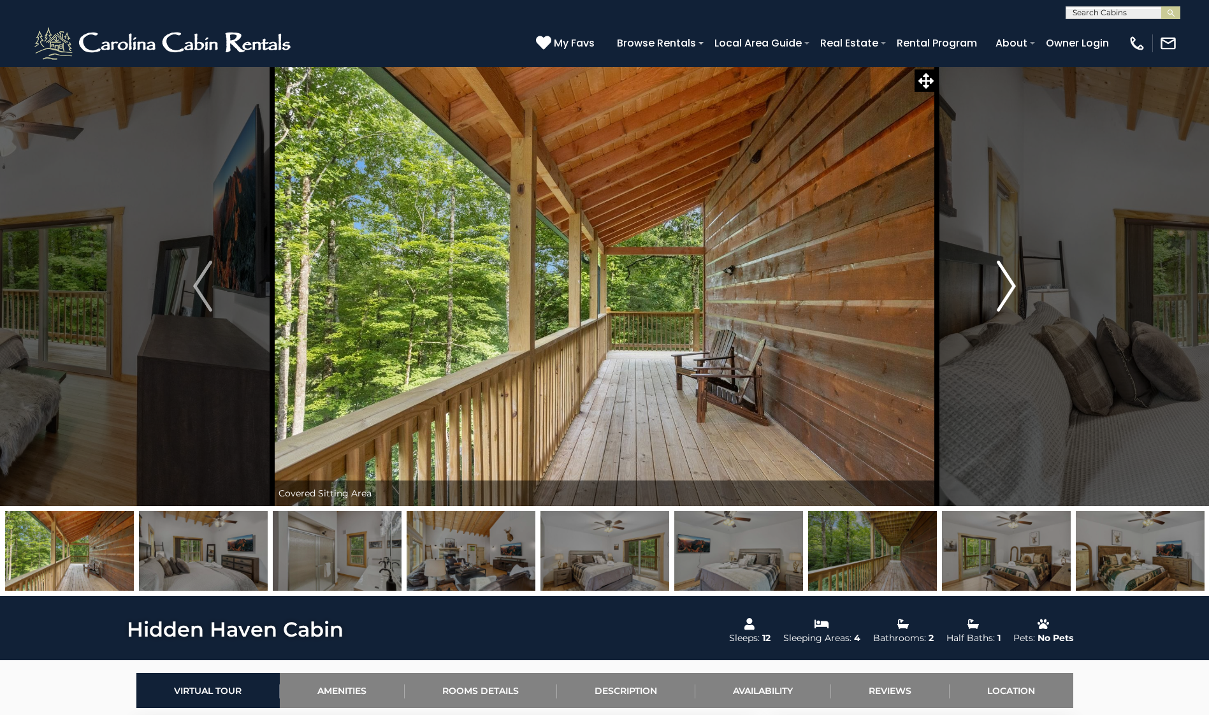
click at [1007, 294] on img "Next" at bounding box center [1006, 286] width 19 height 51
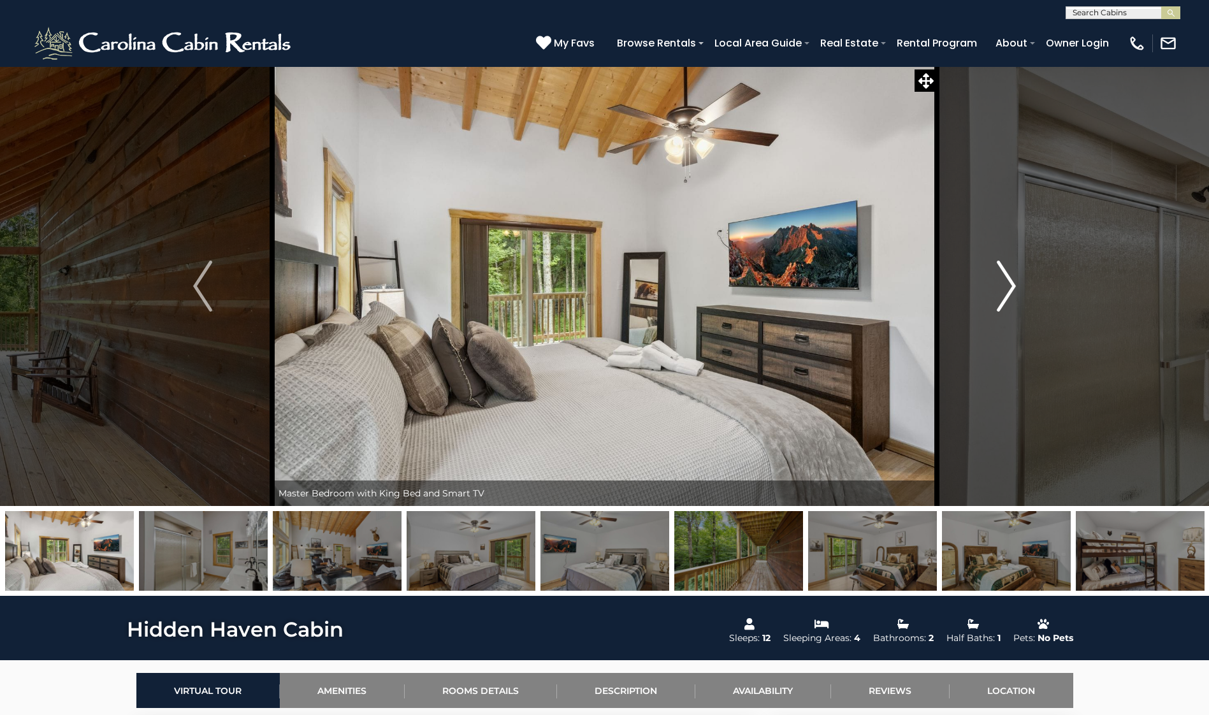
click at [1007, 294] on img "Next" at bounding box center [1006, 286] width 19 height 51
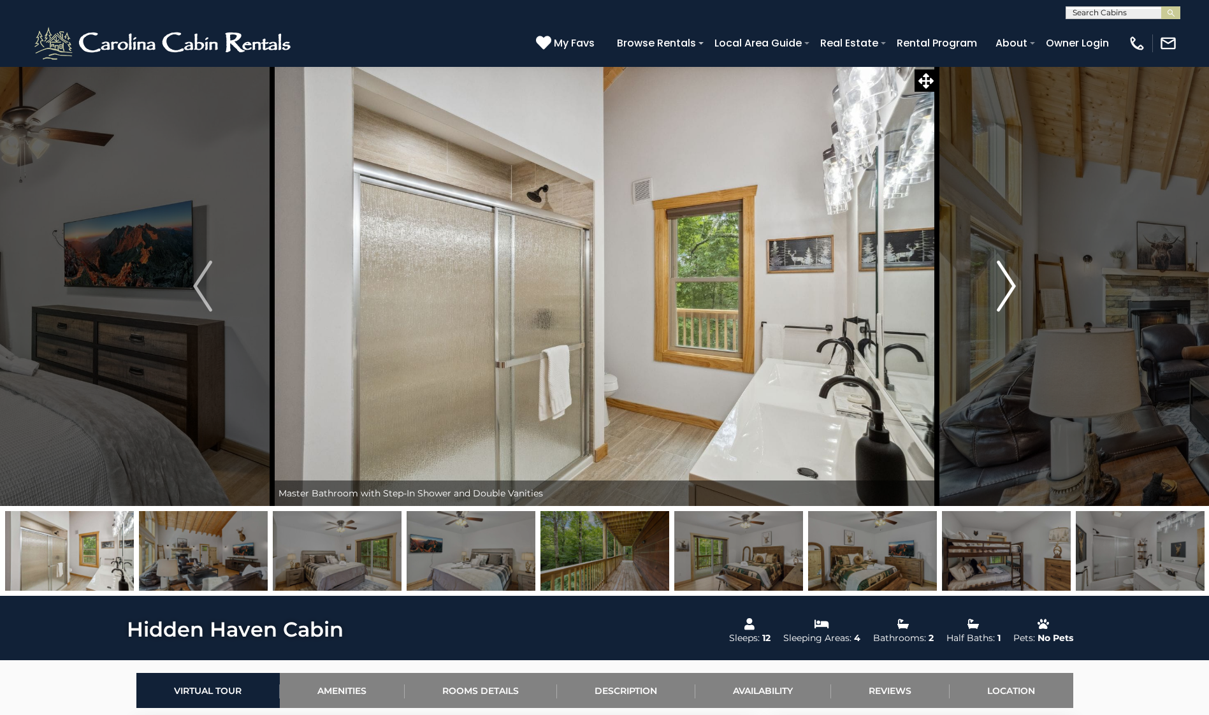
click at [1007, 294] on img "Next" at bounding box center [1006, 286] width 19 height 51
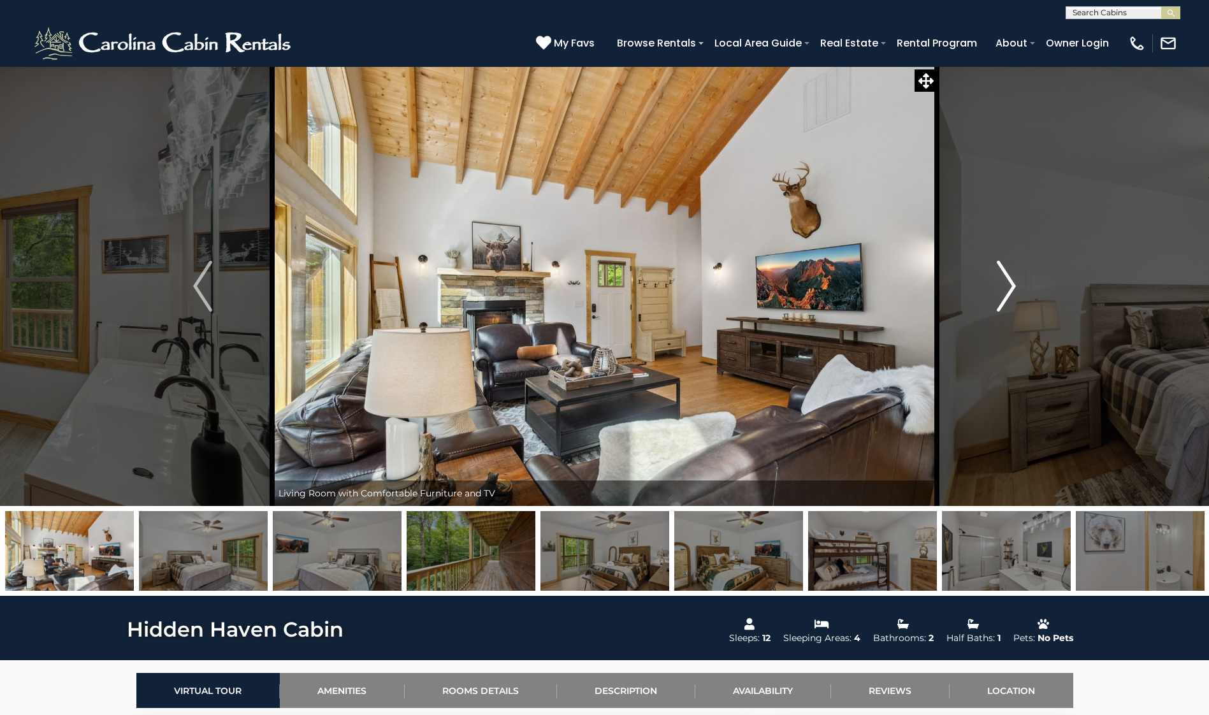
click at [1007, 294] on img "Next" at bounding box center [1006, 286] width 19 height 51
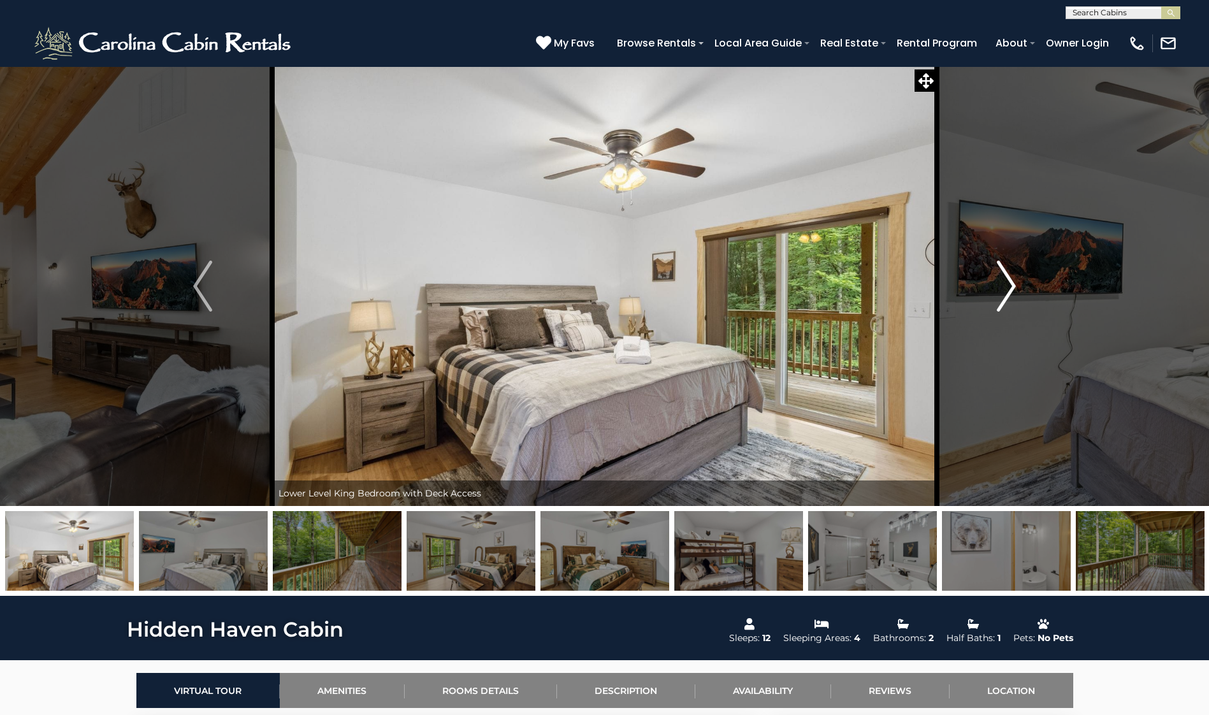
click at [1007, 294] on img "Next" at bounding box center [1006, 286] width 19 height 51
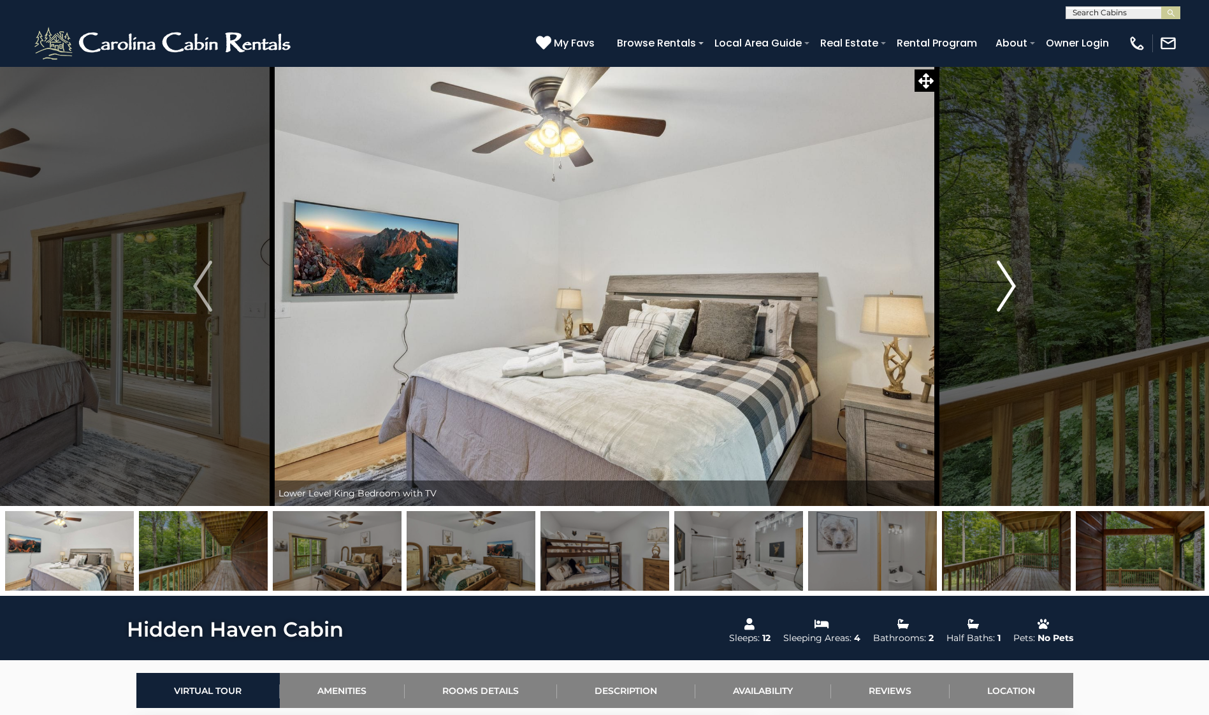
click at [1007, 294] on img "Next" at bounding box center [1006, 286] width 19 height 51
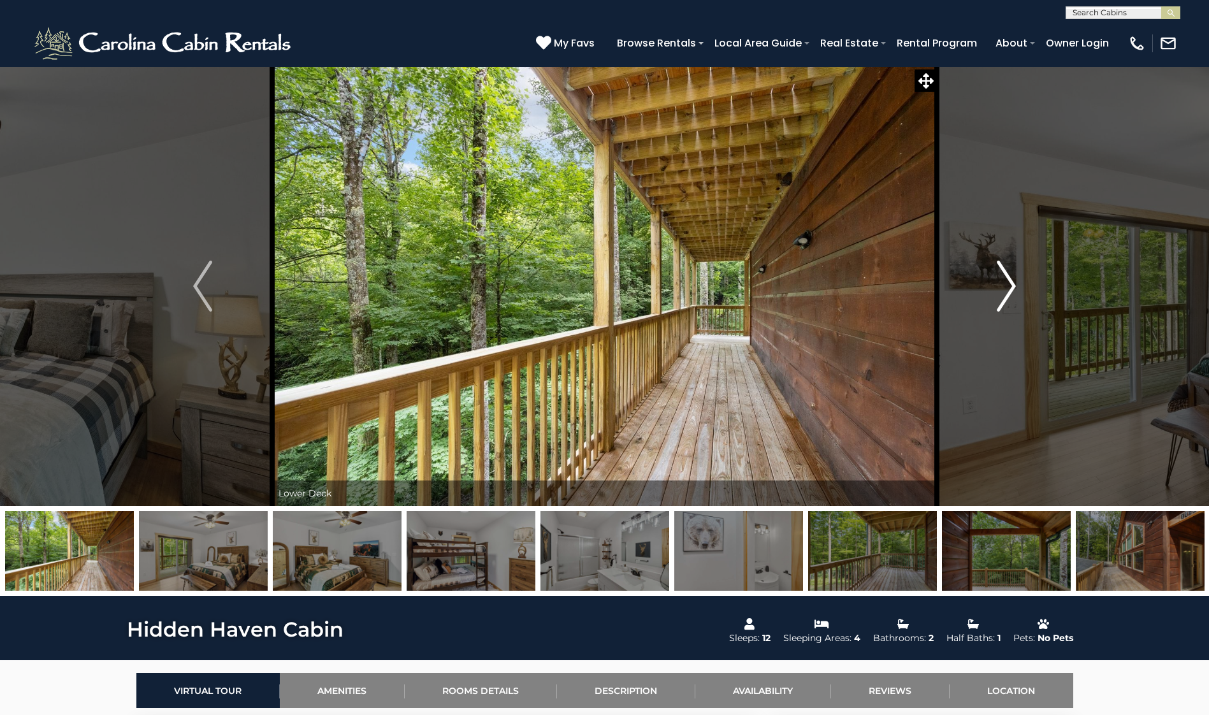
click at [1007, 294] on img "Next" at bounding box center [1006, 286] width 19 height 51
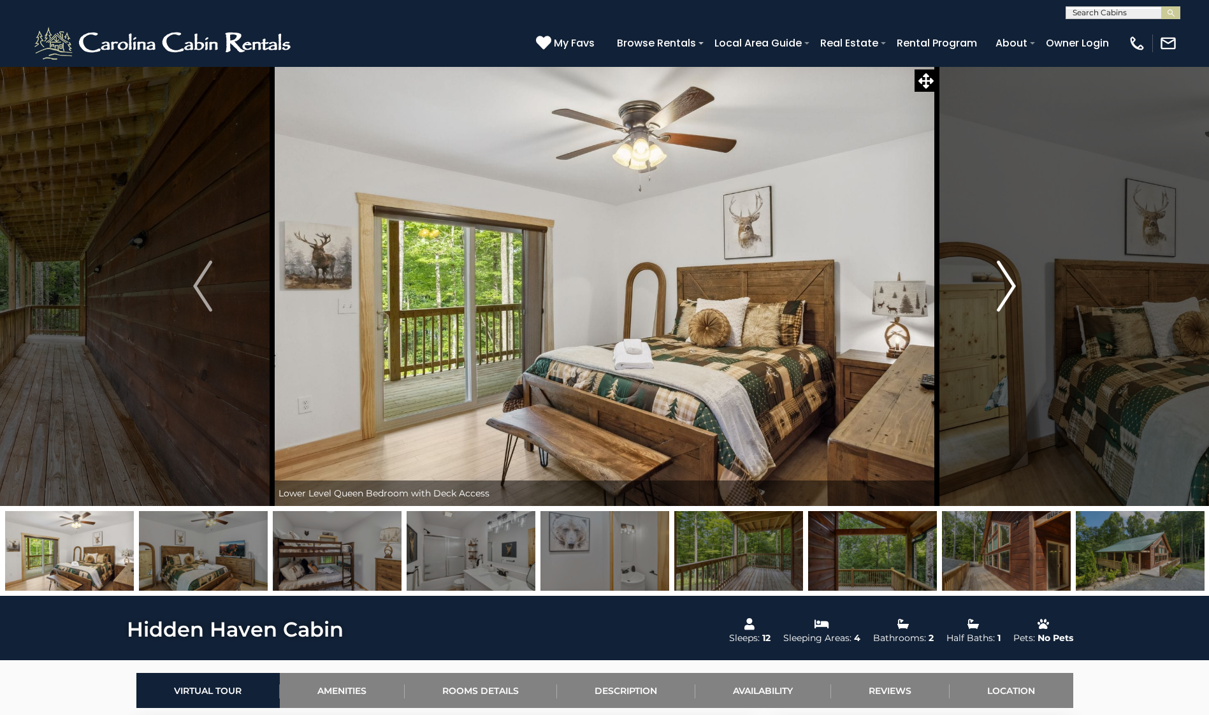
click at [1007, 294] on img "Next" at bounding box center [1006, 286] width 19 height 51
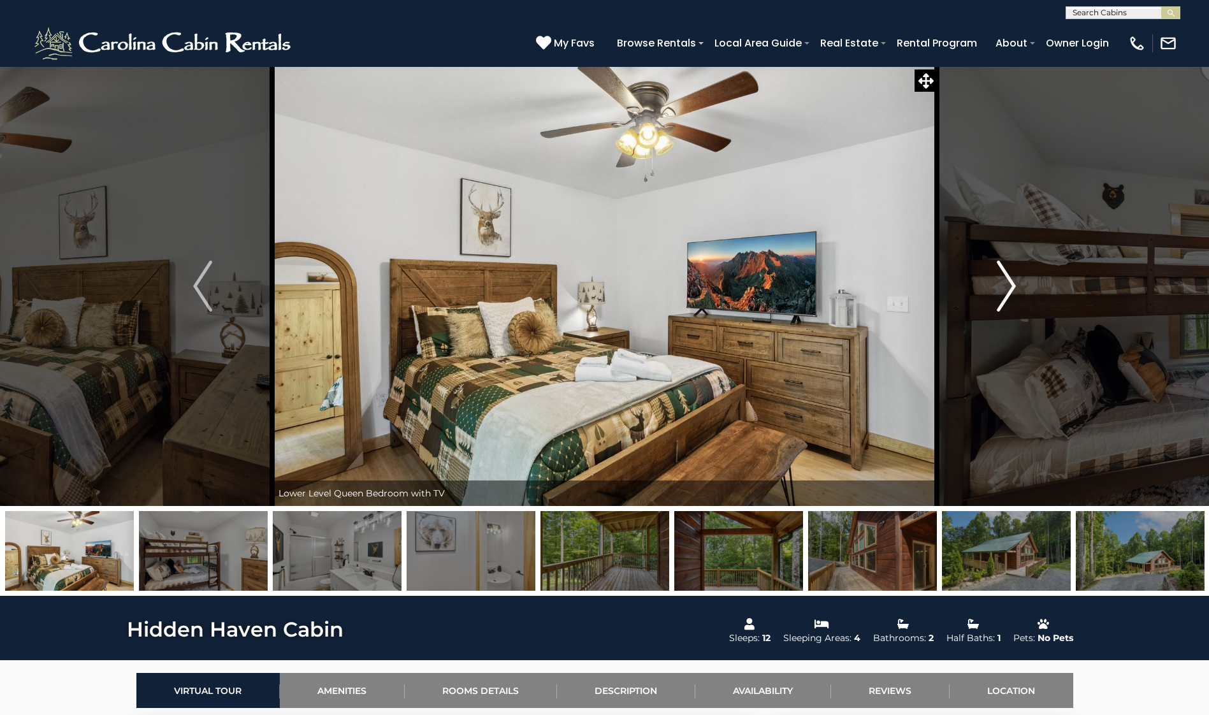
click at [1007, 294] on img "Next" at bounding box center [1006, 286] width 19 height 51
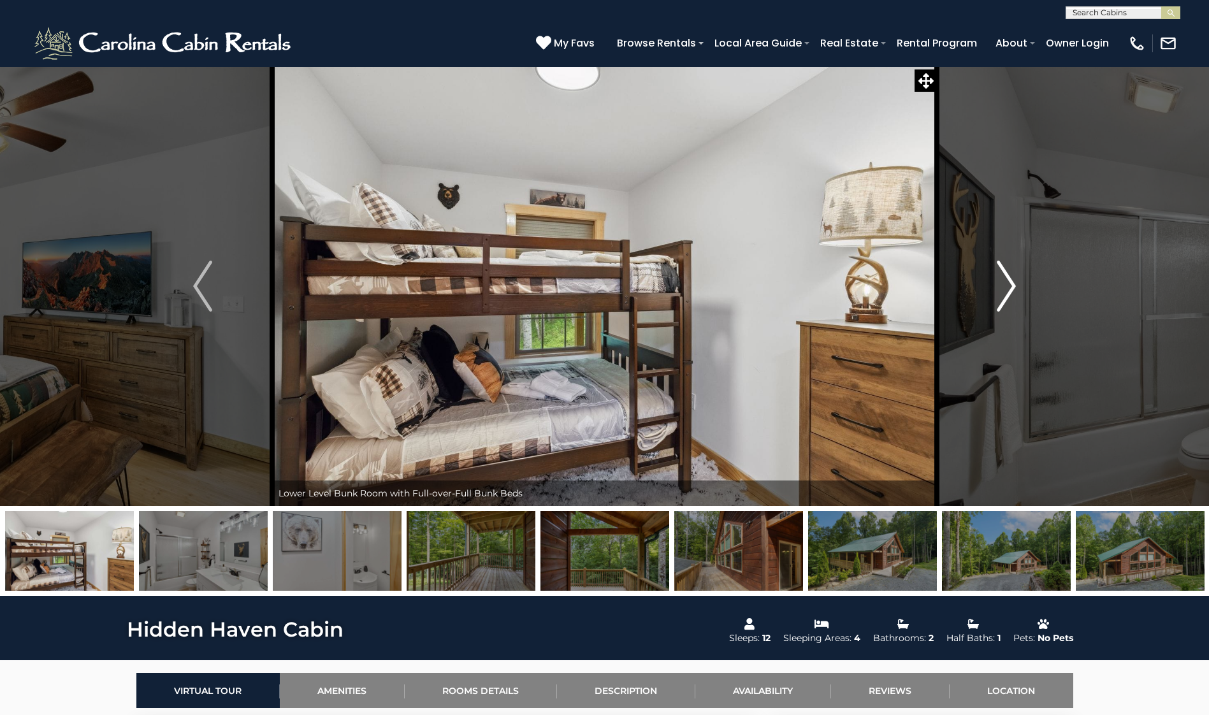
click at [1007, 294] on img "Next" at bounding box center [1006, 286] width 19 height 51
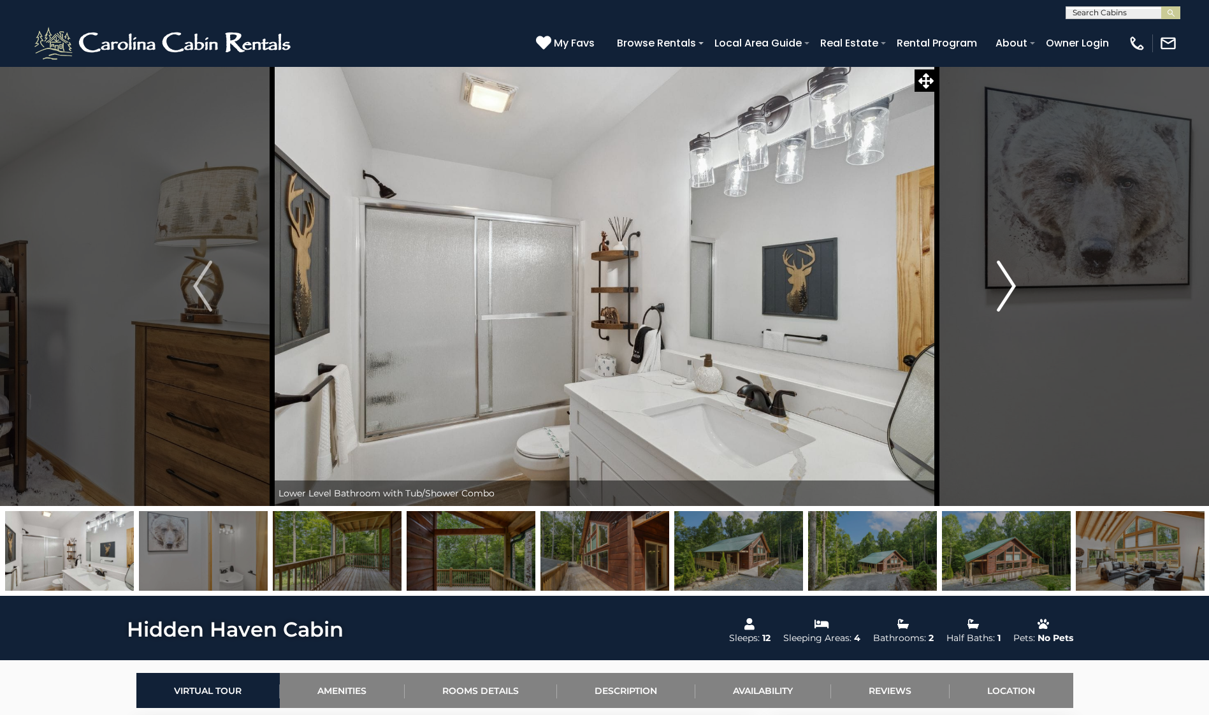
click at [1007, 294] on img "Next" at bounding box center [1006, 286] width 19 height 51
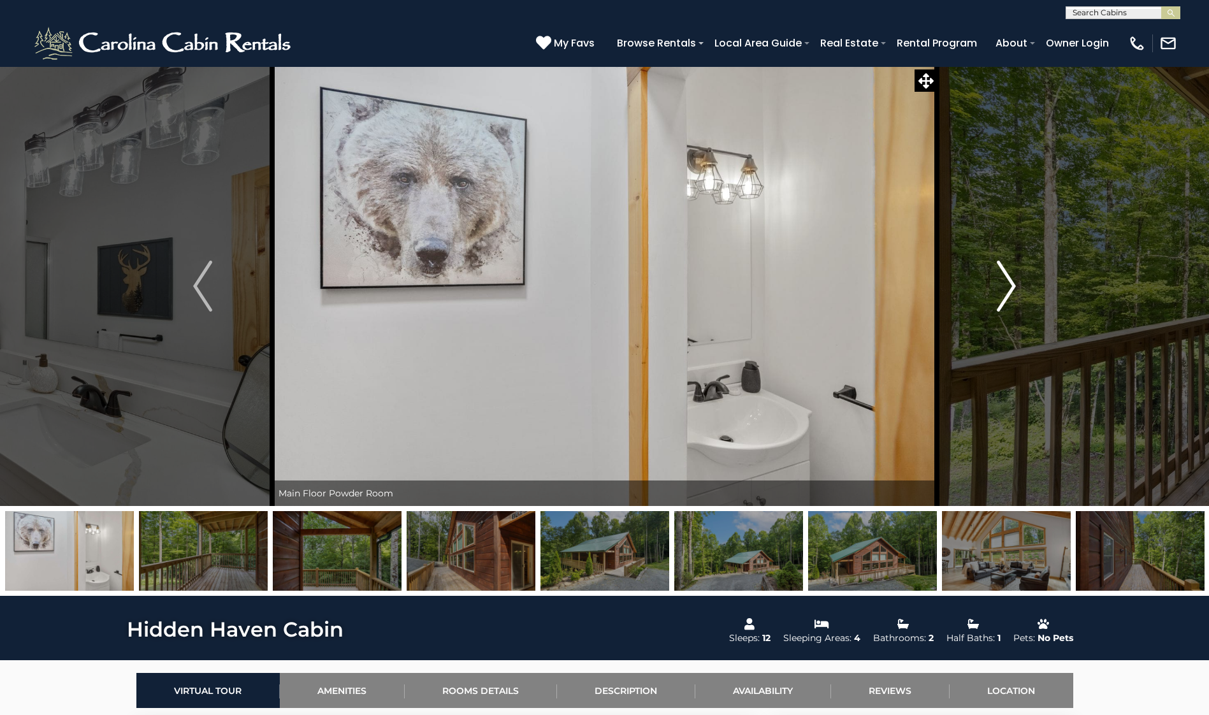
click at [1007, 294] on img "Next" at bounding box center [1006, 286] width 19 height 51
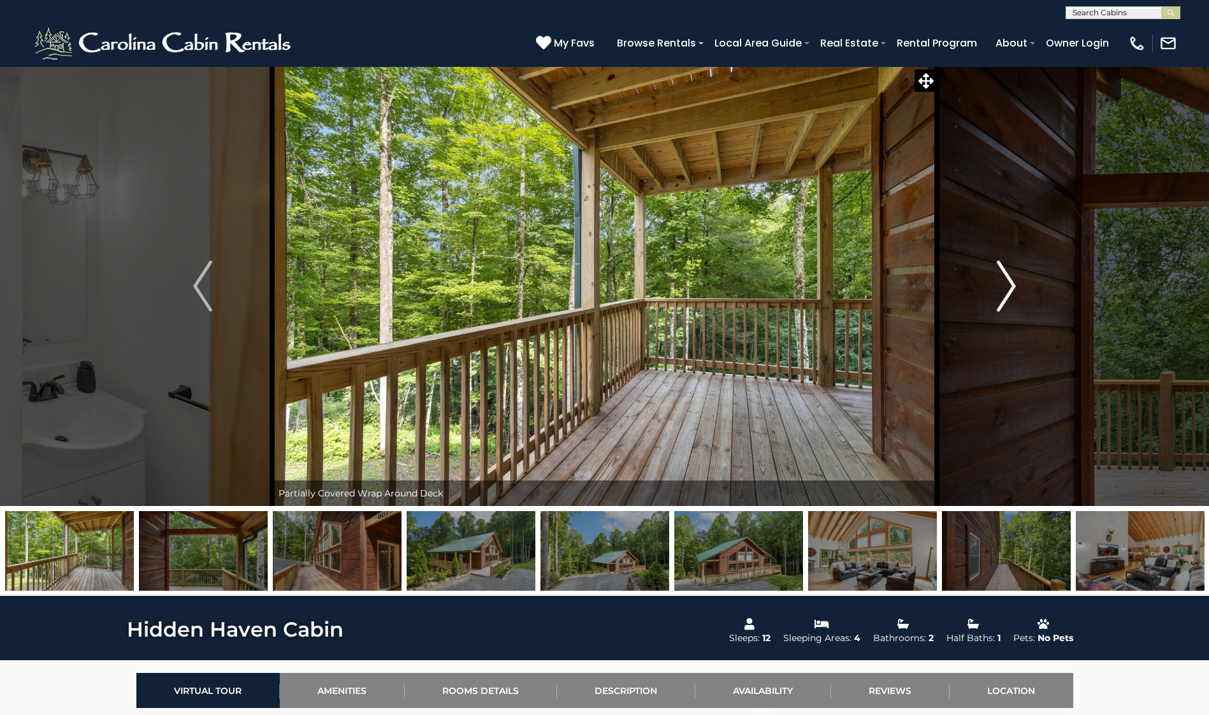
click at [1007, 294] on img "Next" at bounding box center [1006, 286] width 19 height 51
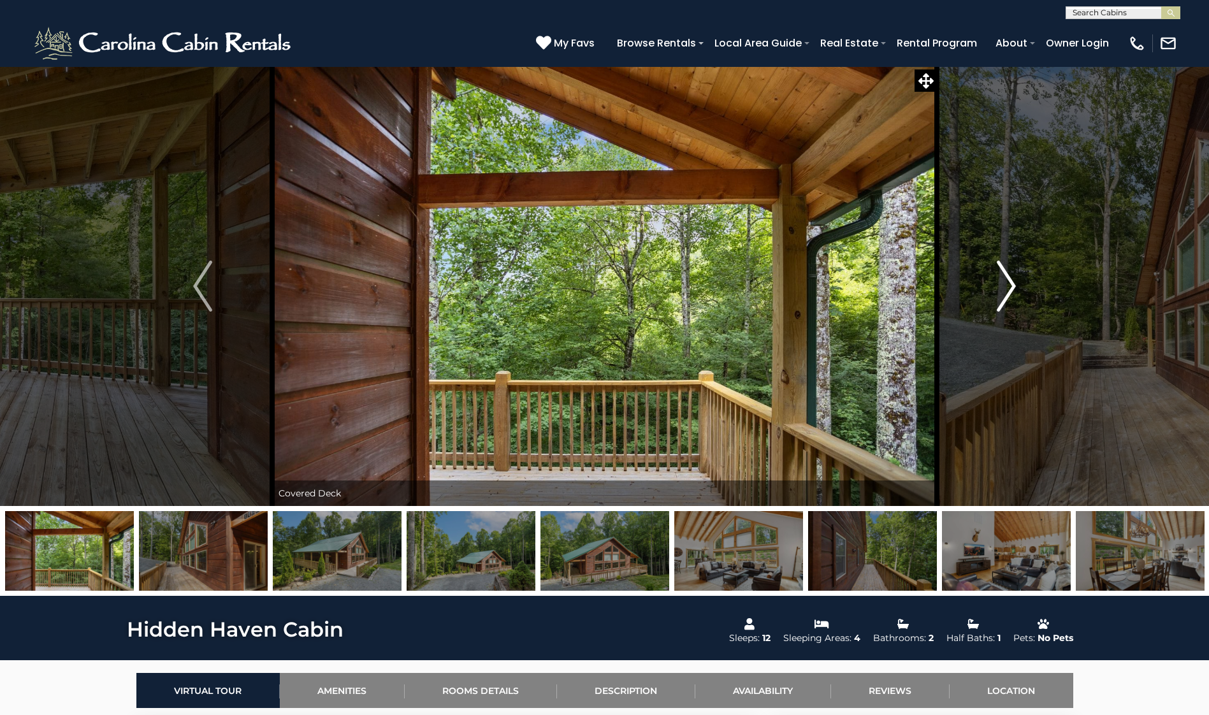
click at [1007, 294] on img "Next" at bounding box center [1006, 286] width 19 height 51
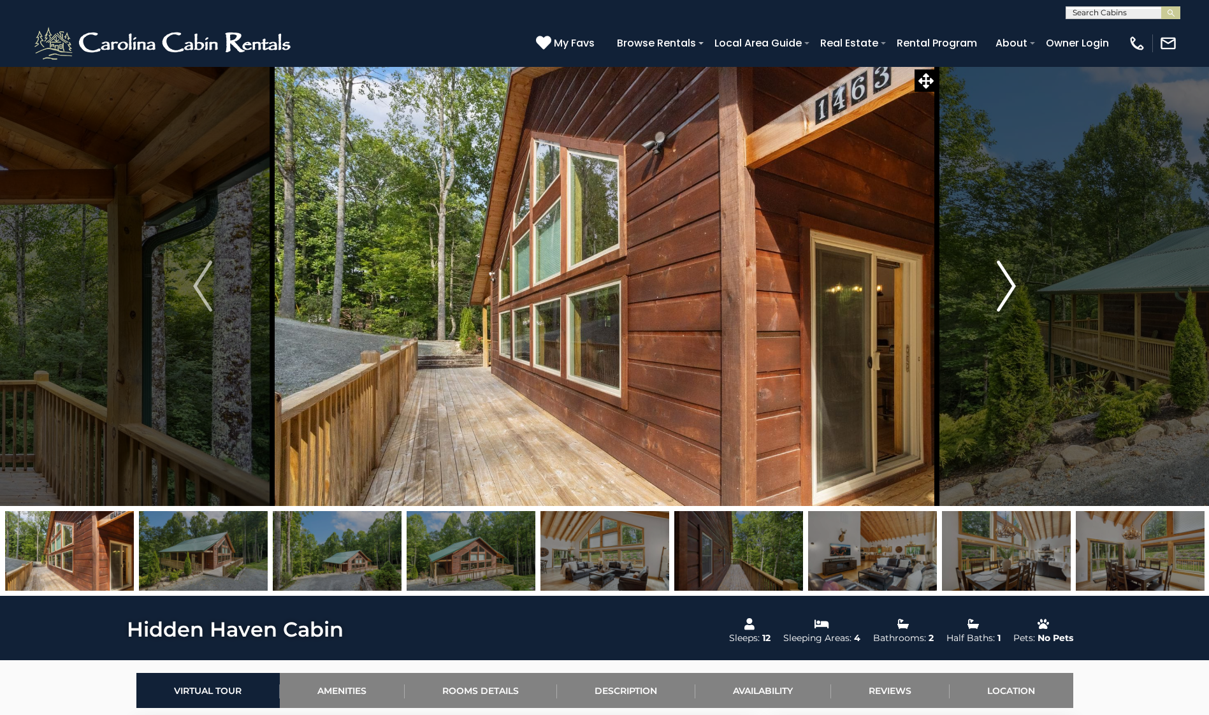
click at [1002, 299] on img "Next" at bounding box center [1006, 286] width 19 height 51
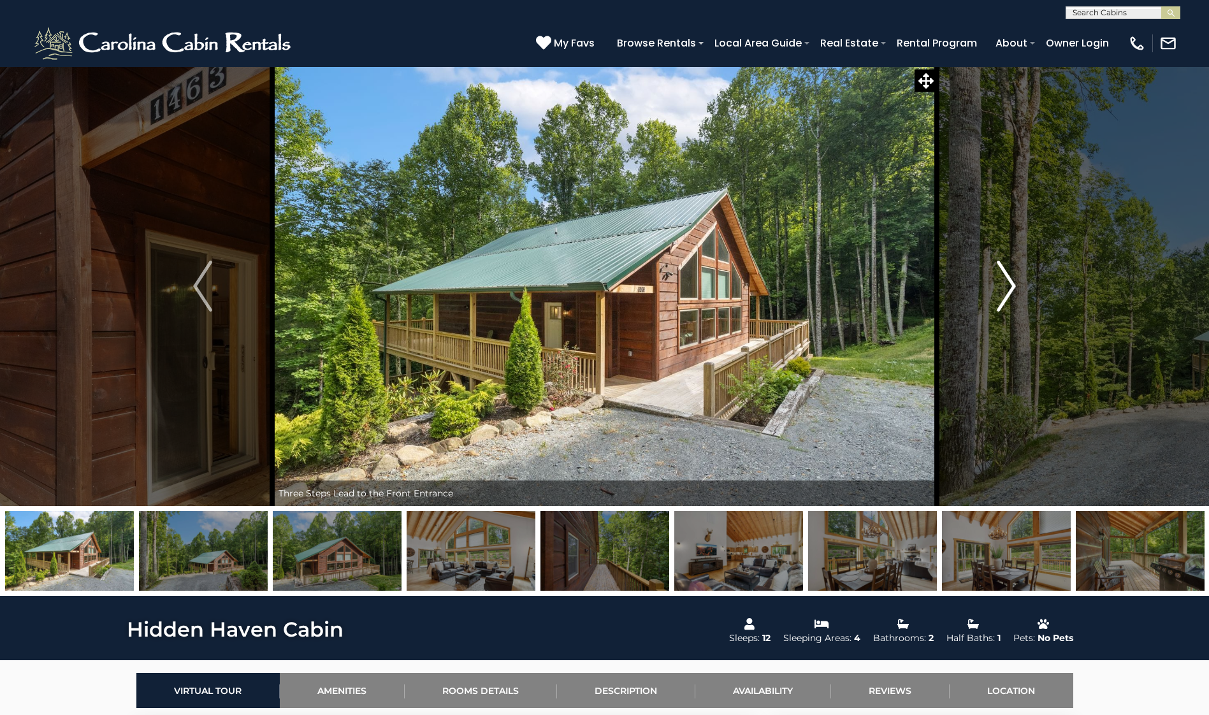
click at [1002, 299] on img "Next" at bounding box center [1006, 286] width 19 height 51
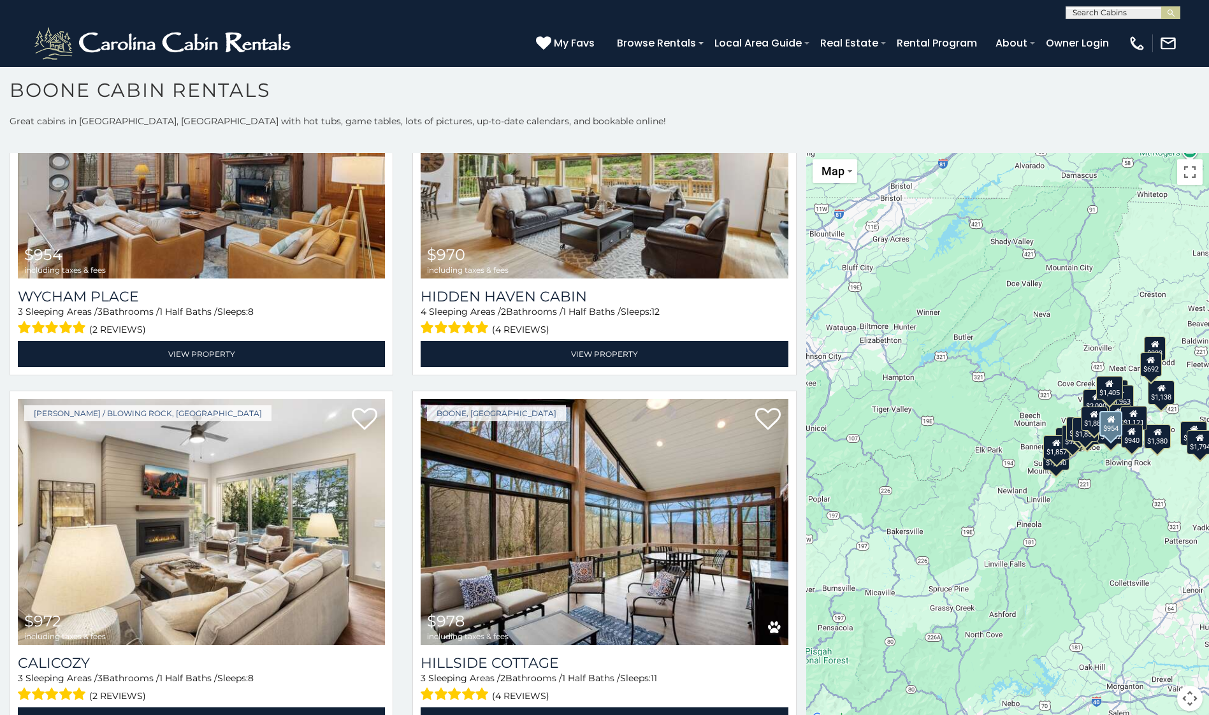
scroll to position [3889, 0]
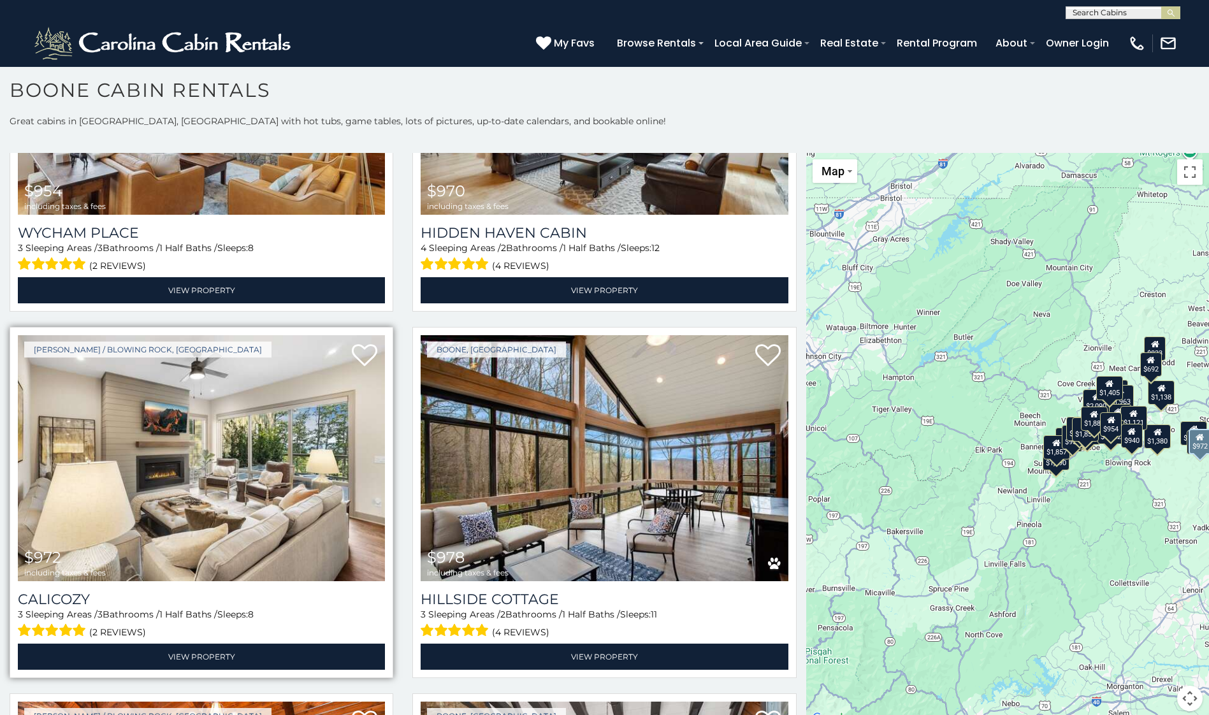
click at [242, 462] on img at bounding box center [201, 458] width 367 height 246
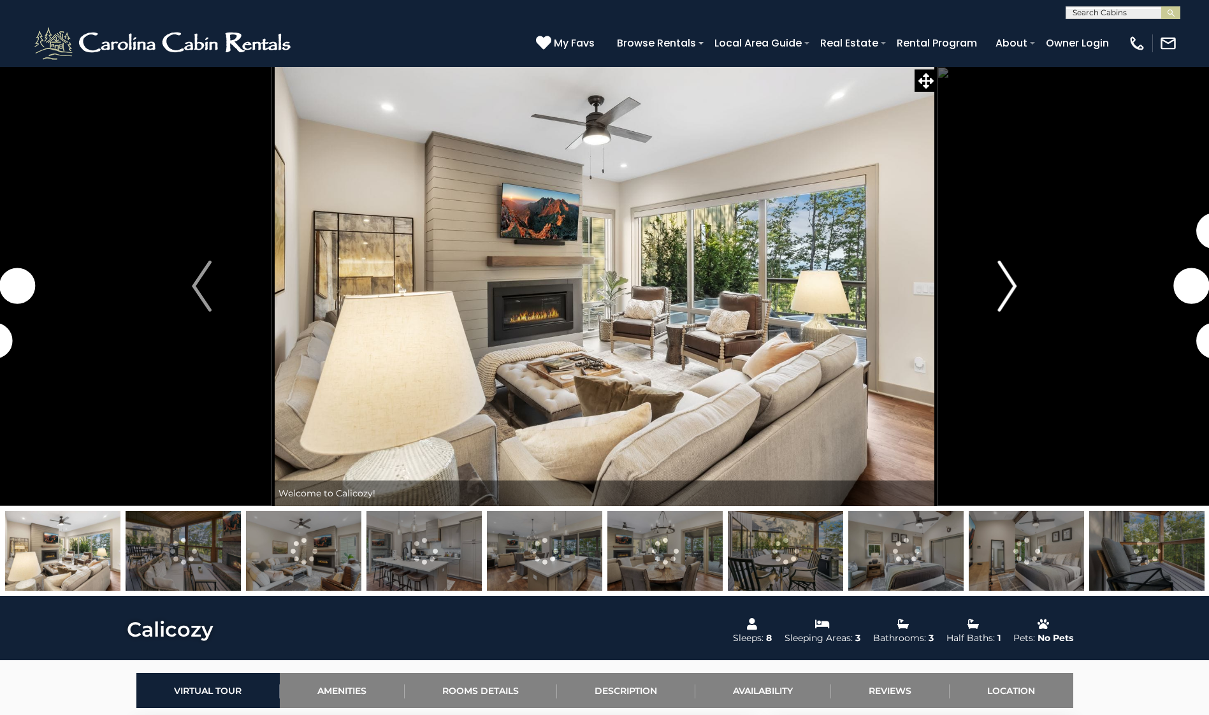
click at [1008, 291] on img "Next" at bounding box center [1007, 286] width 19 height 51
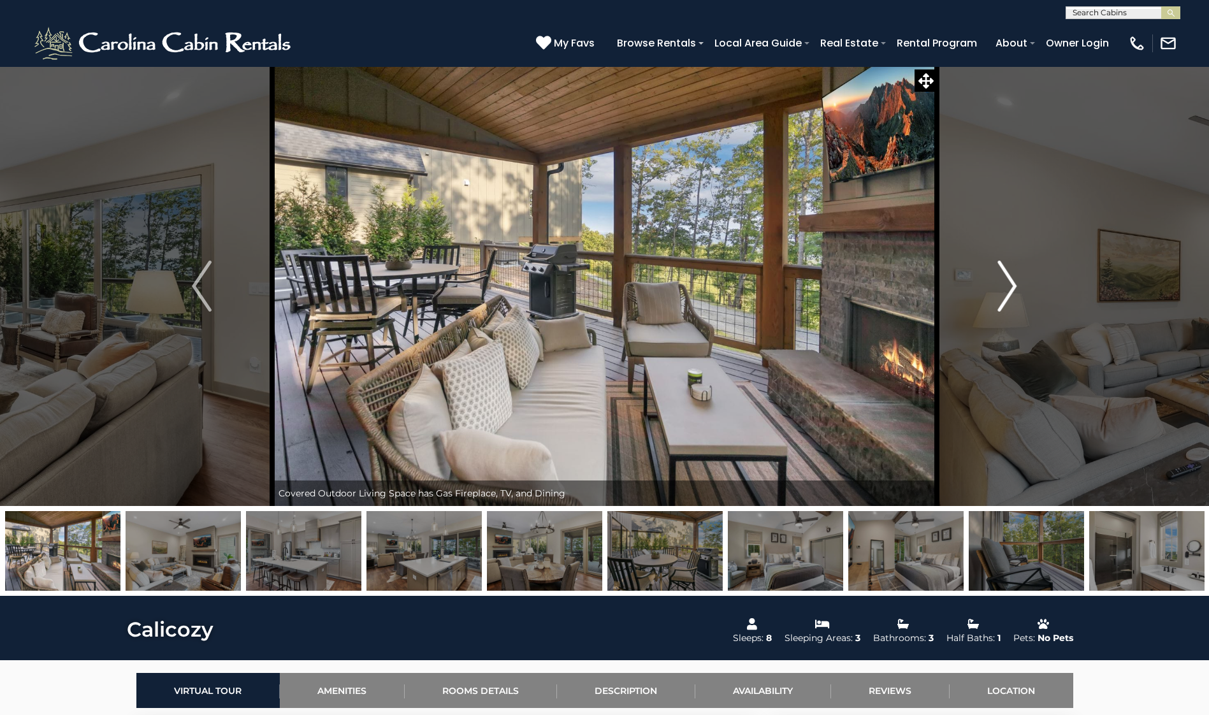
click at [1008, 291] on img "Next" at bounding box center [1007, 286] width 19 height 51
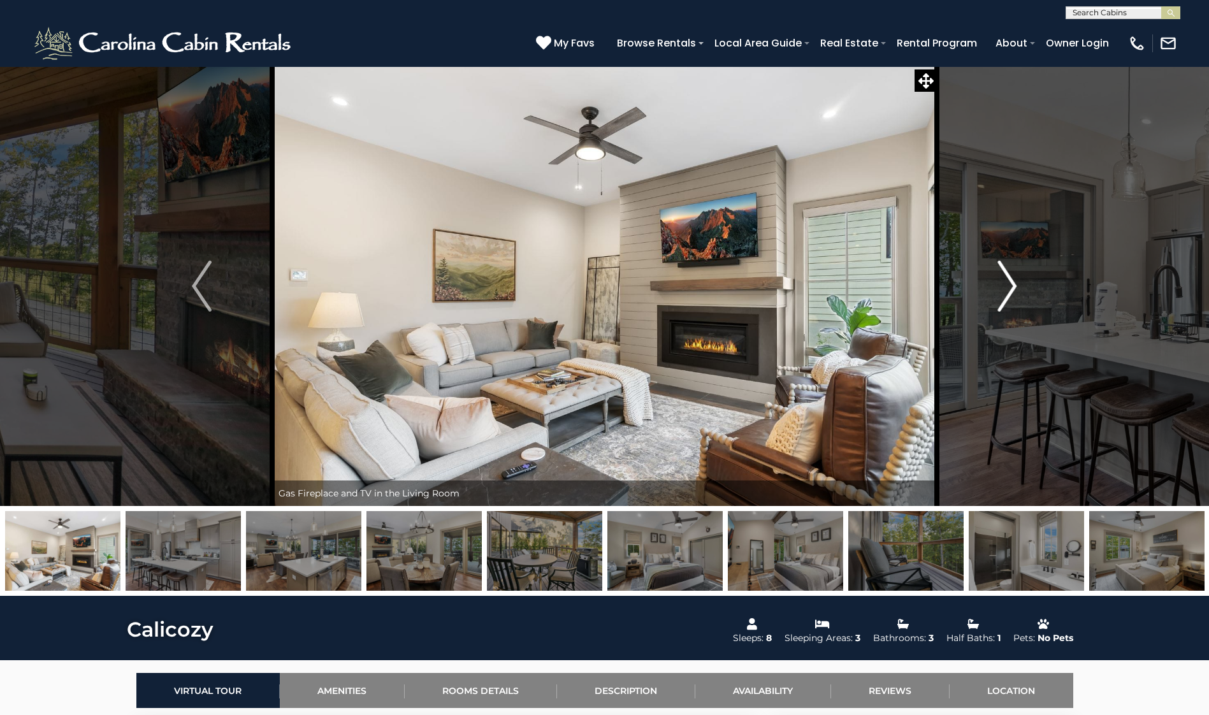
click at [1008, 291] on img "Next" at bounding box center [1007, 286] width 19 height 51
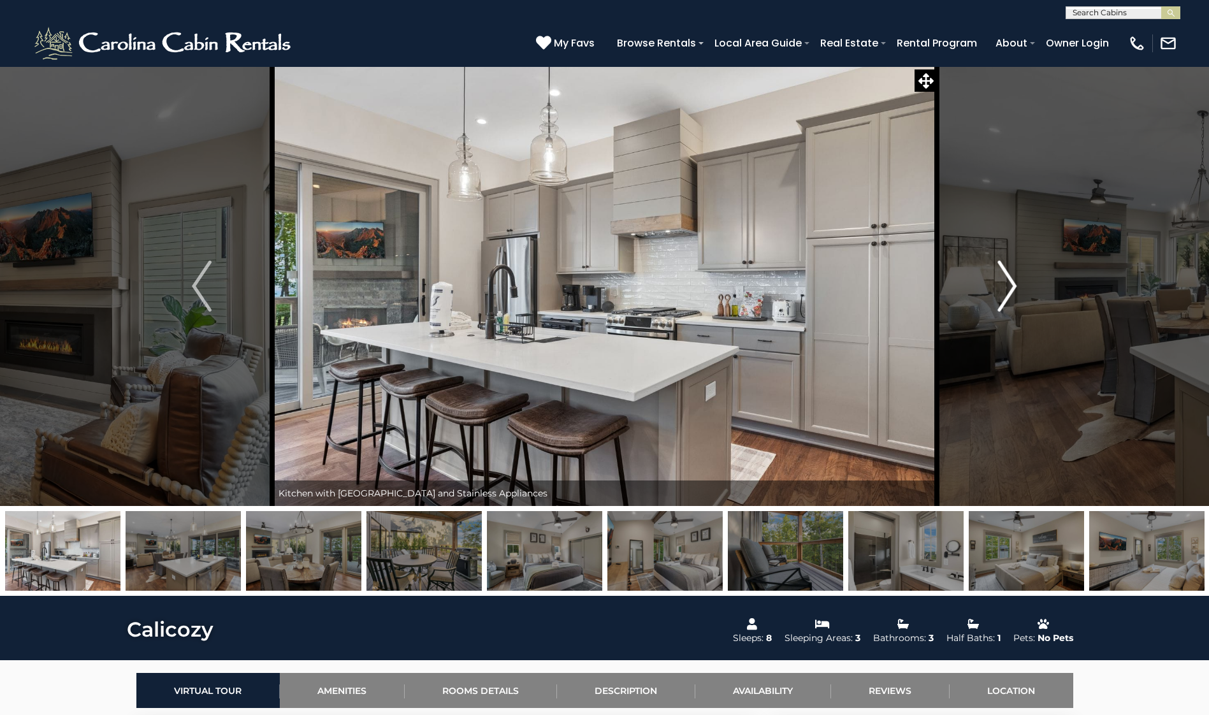
click at [1008, 291] on img "Next" at bounding box center [1007, 286] width 19 height 51
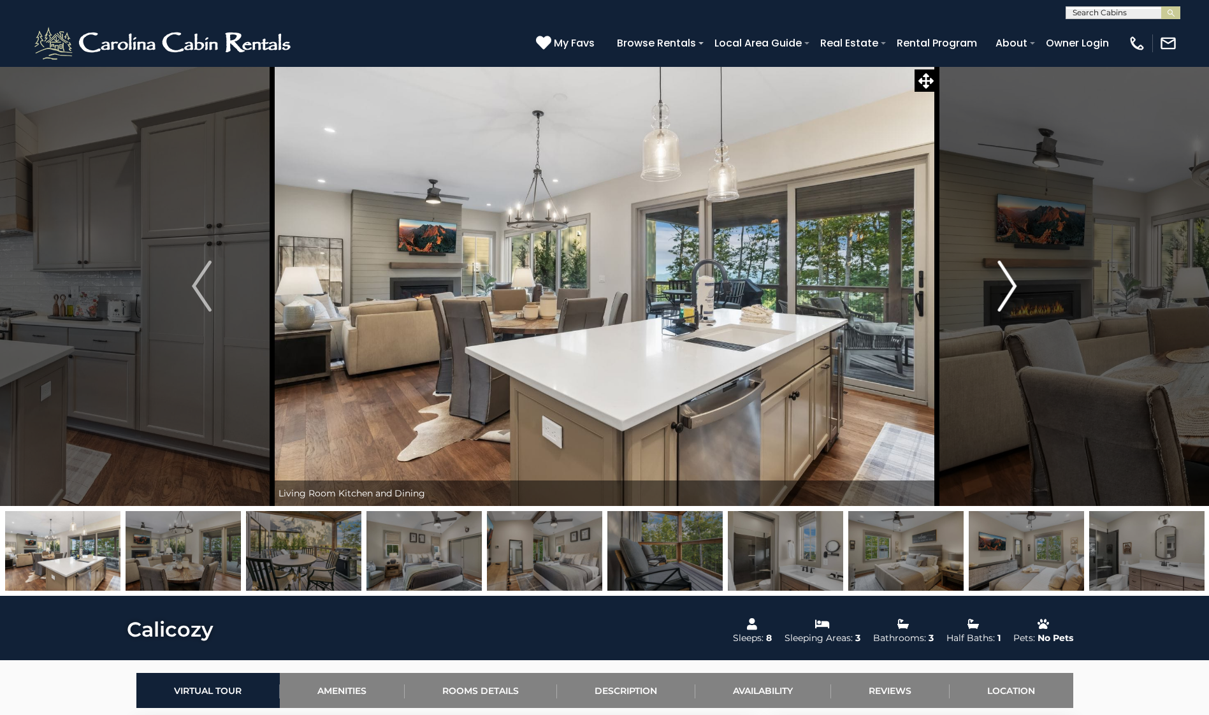
click at [1008, 291] on img "Next" at bounding box center [1007, 286] width 19 height 51
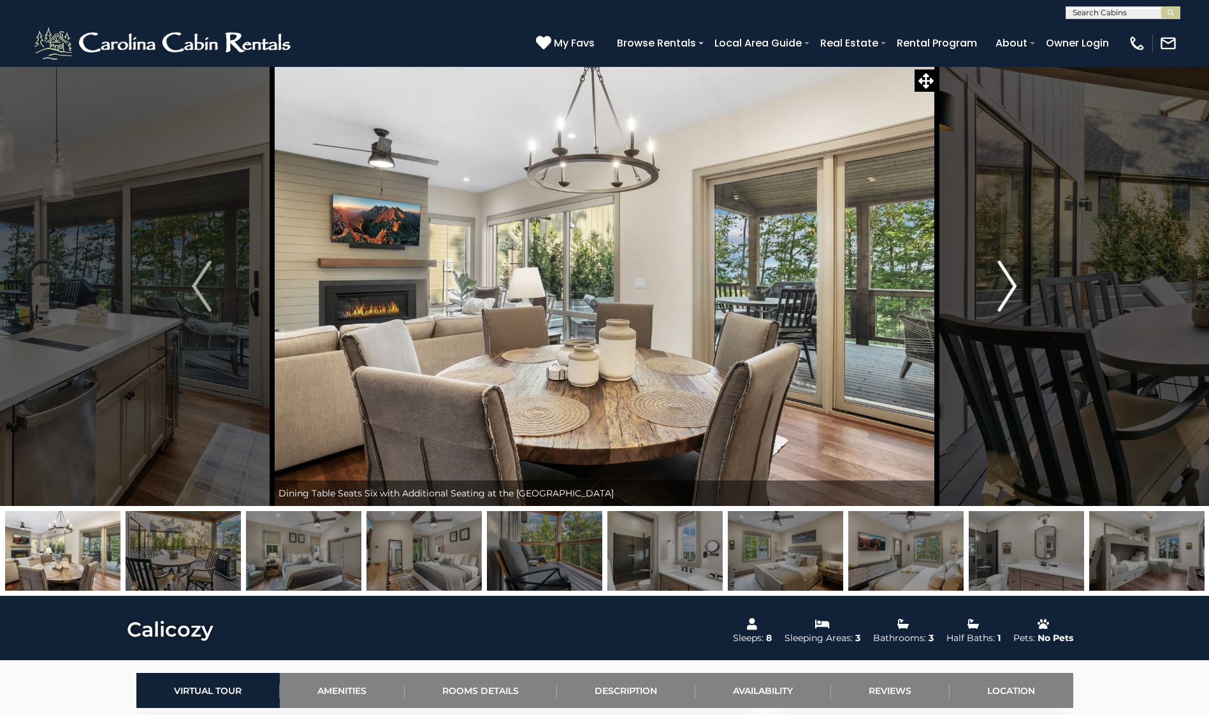
click at [1008, 291] on img "Next" at bounding box center [1007, 286] width 19 height 51
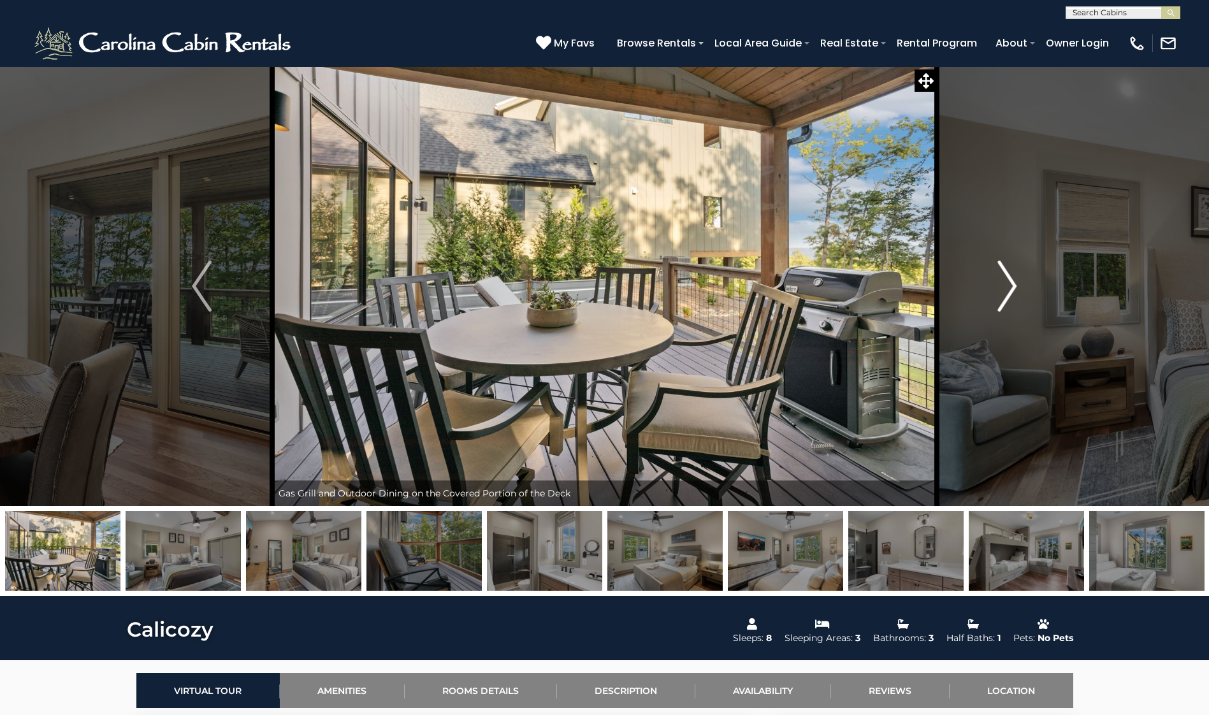
click at [1008, 291] on img "Next" at bounding box center [1007, 286] width 19 height 51
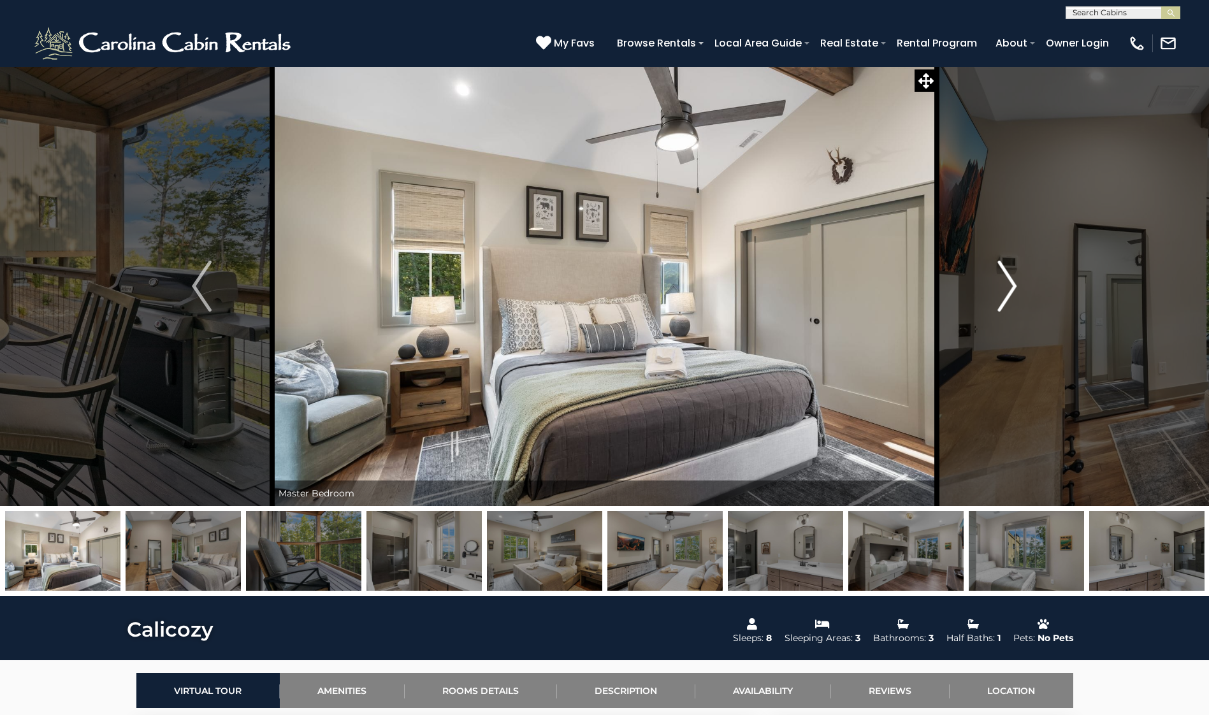
click at [1008, 291] on img "Next" at bounding box center [1007, 286] width 19 height 51
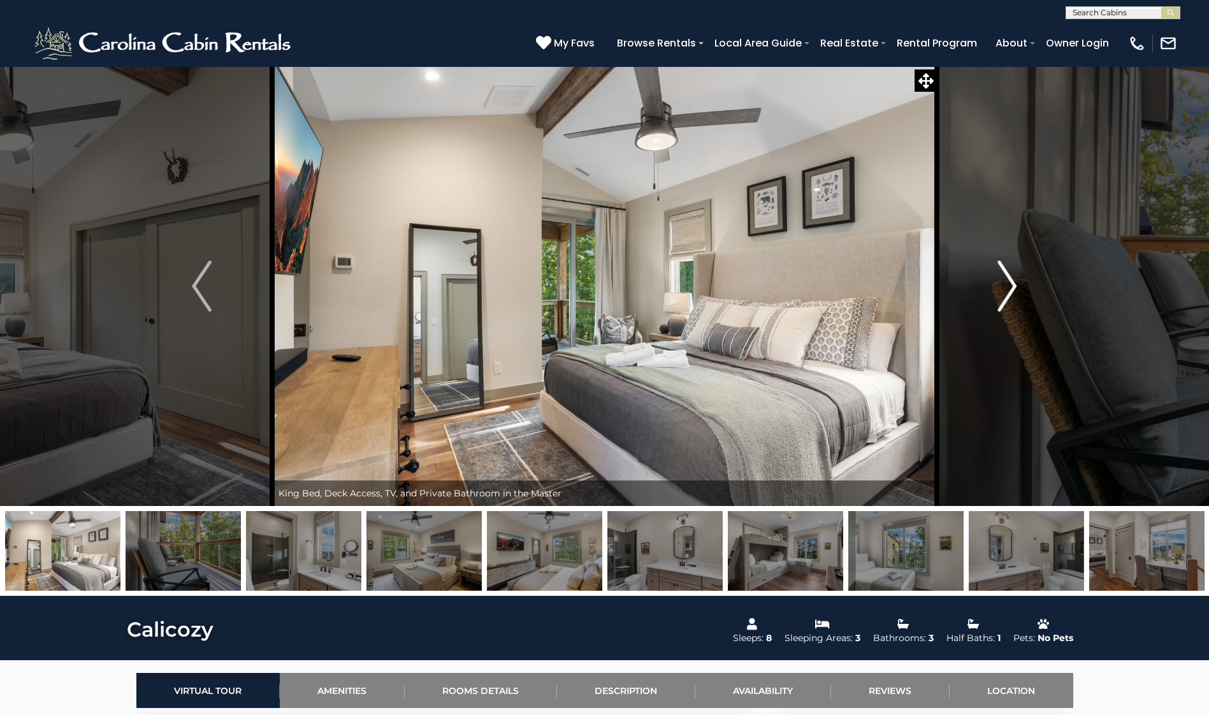
click at [1008, 291] on img "Next" at bounding box center [1007, 286] width 19 height 51
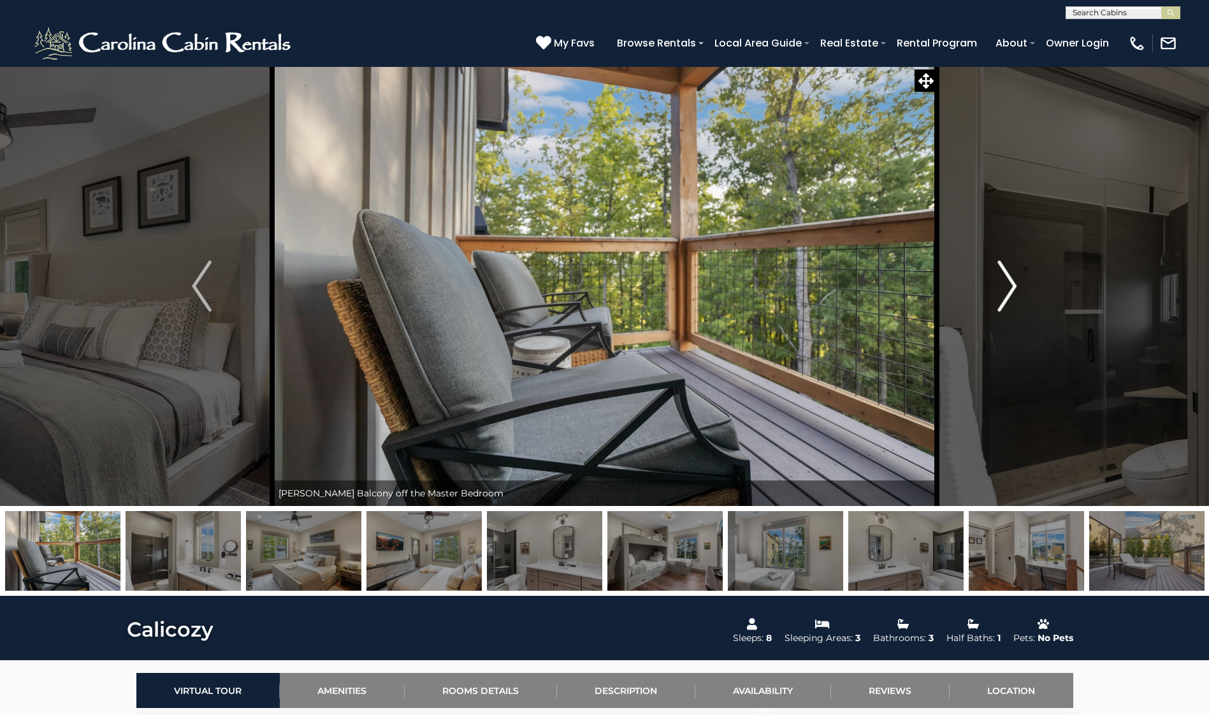
click at [1008, 291] on img "Next" at bounding box center [1007, 286] width 19 height 51
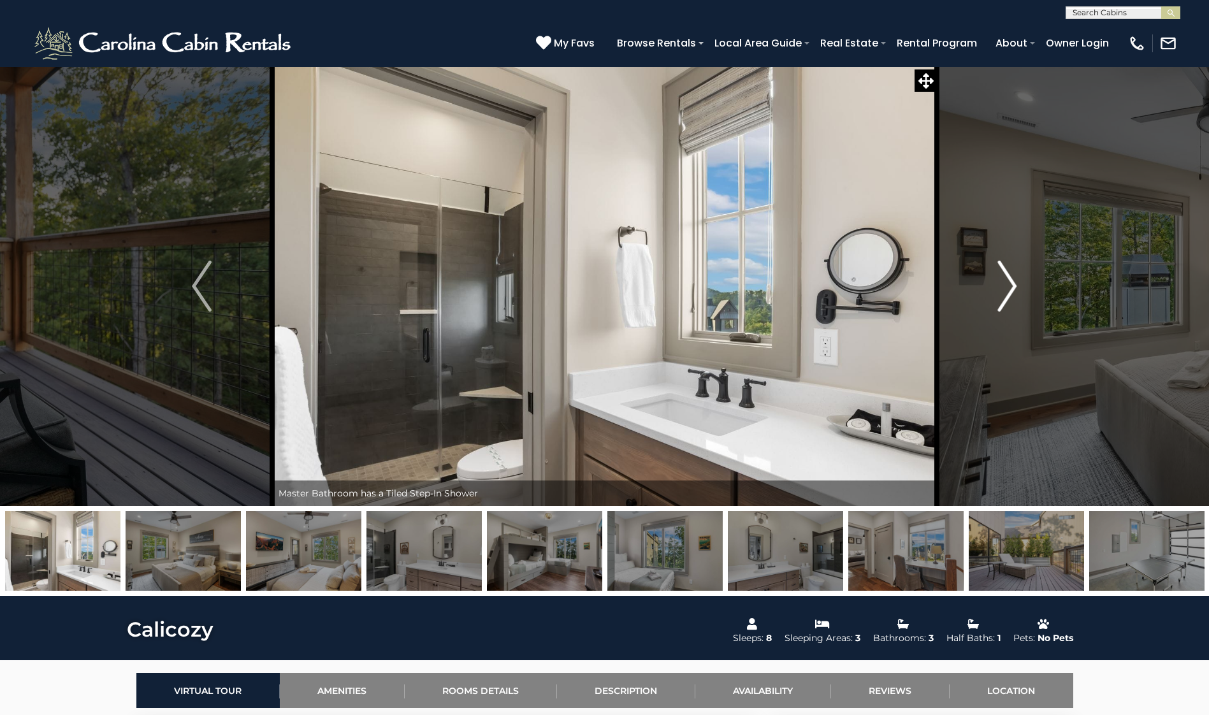
click at [1008, 291] on img "Next" at bounding box center [1007, 286] width 19 height 51
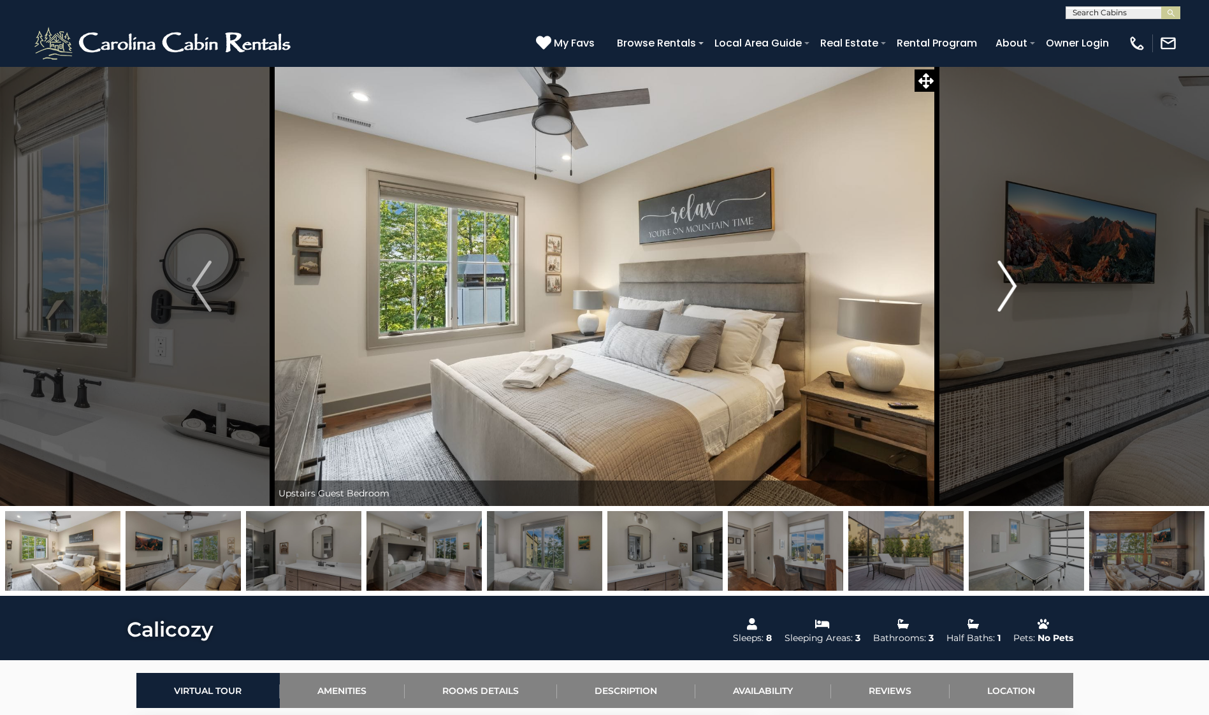
click at [1008, 291] on img "Next" at bounding box center [1007, 286] width 19 height 51
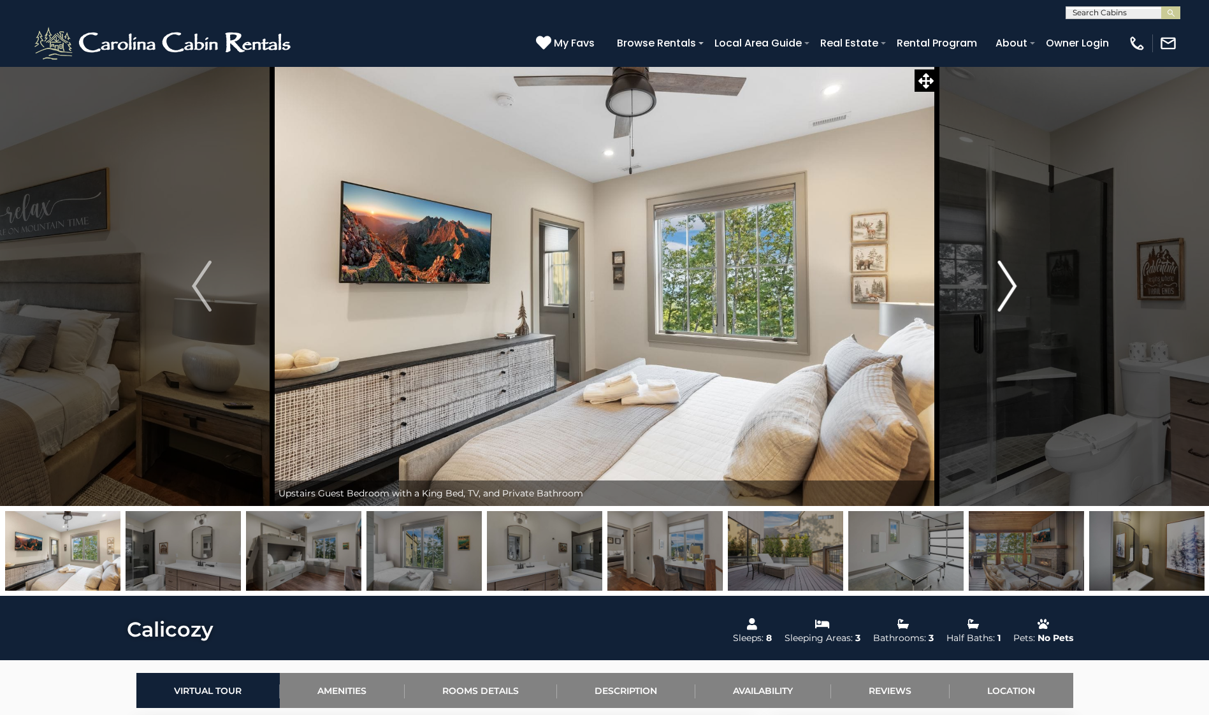
click at [1008, 291] on img "Next" at bounding box center [1007, 286] width 19 height 51
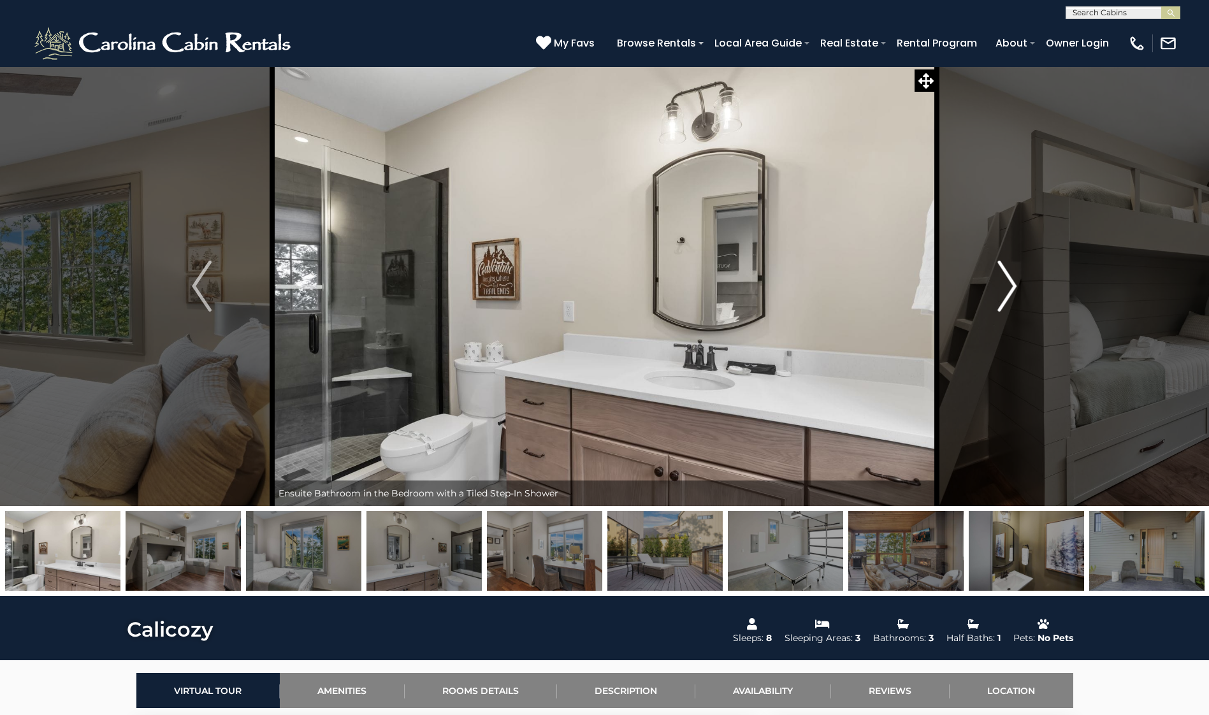
click at [1008, 291] on img "Next" at bounding box center [1007, 286] width 19 height 51
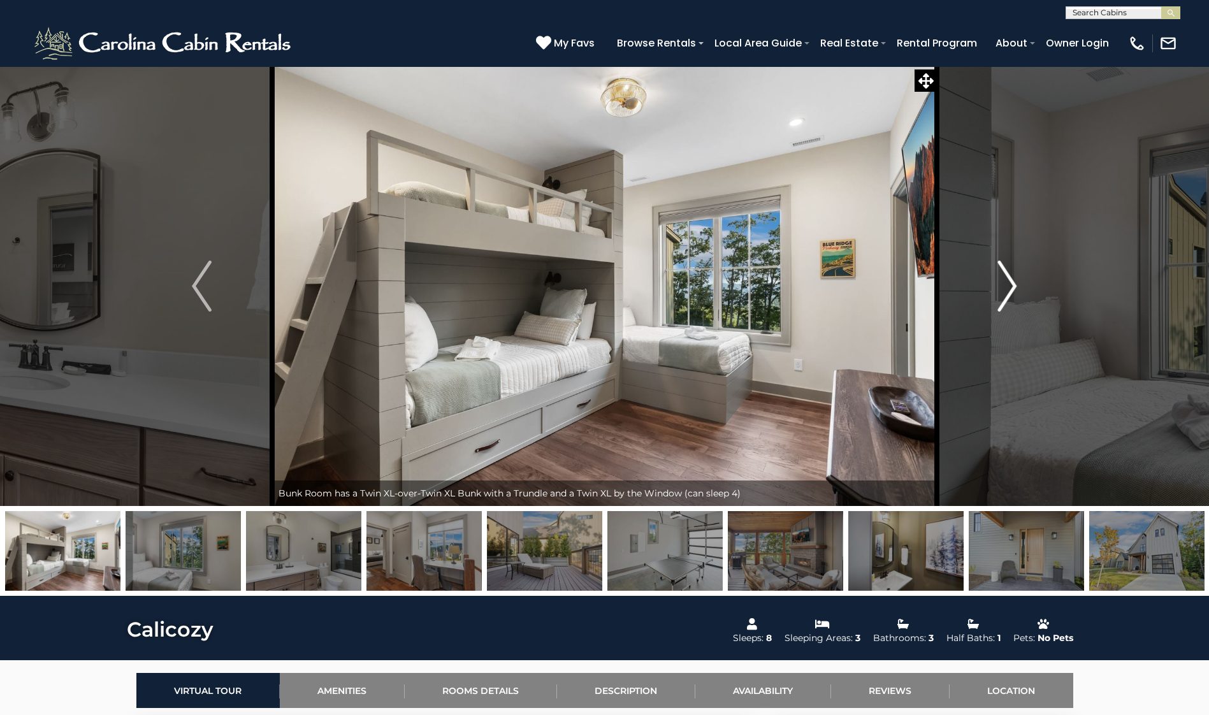
click at [1008, 291] on img "Next" at bounding box center [1007, 286] width 19 height 51
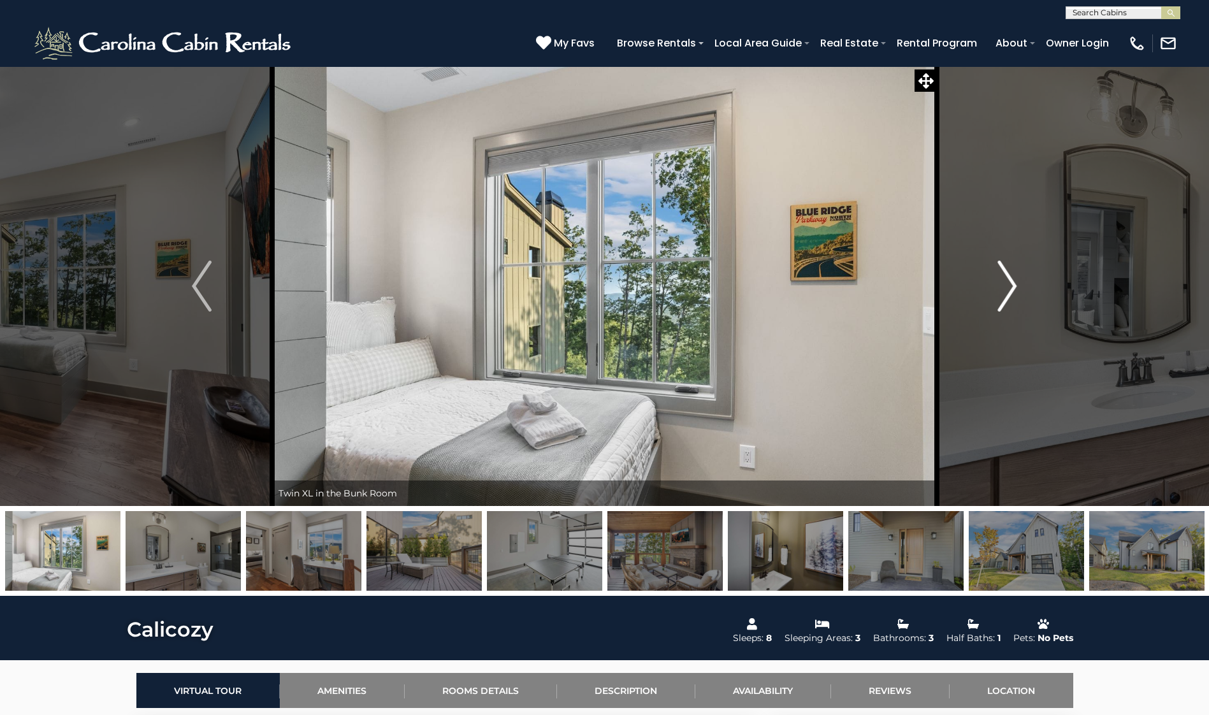
click at [1008, 291] on img "Next" at bounding box center [1007, 286] width 19 height 51
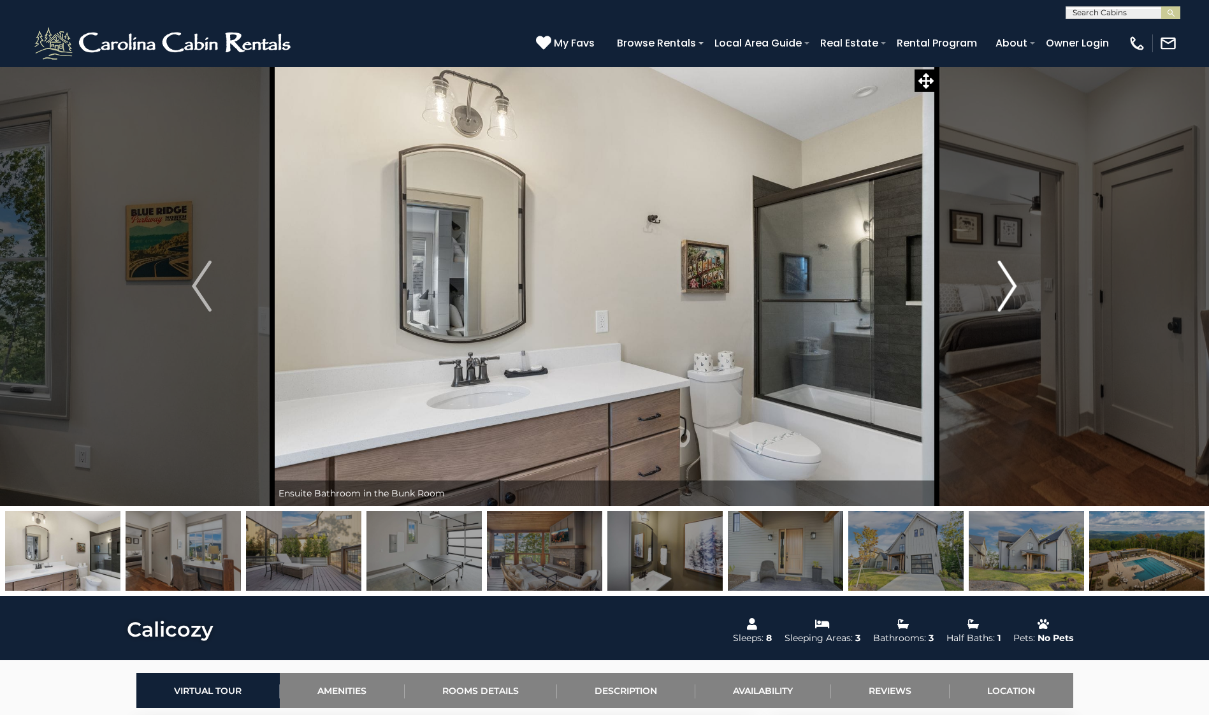
click at [1008, 291] on img "Next" at bounding box center [1007, 286] width 19 height 51
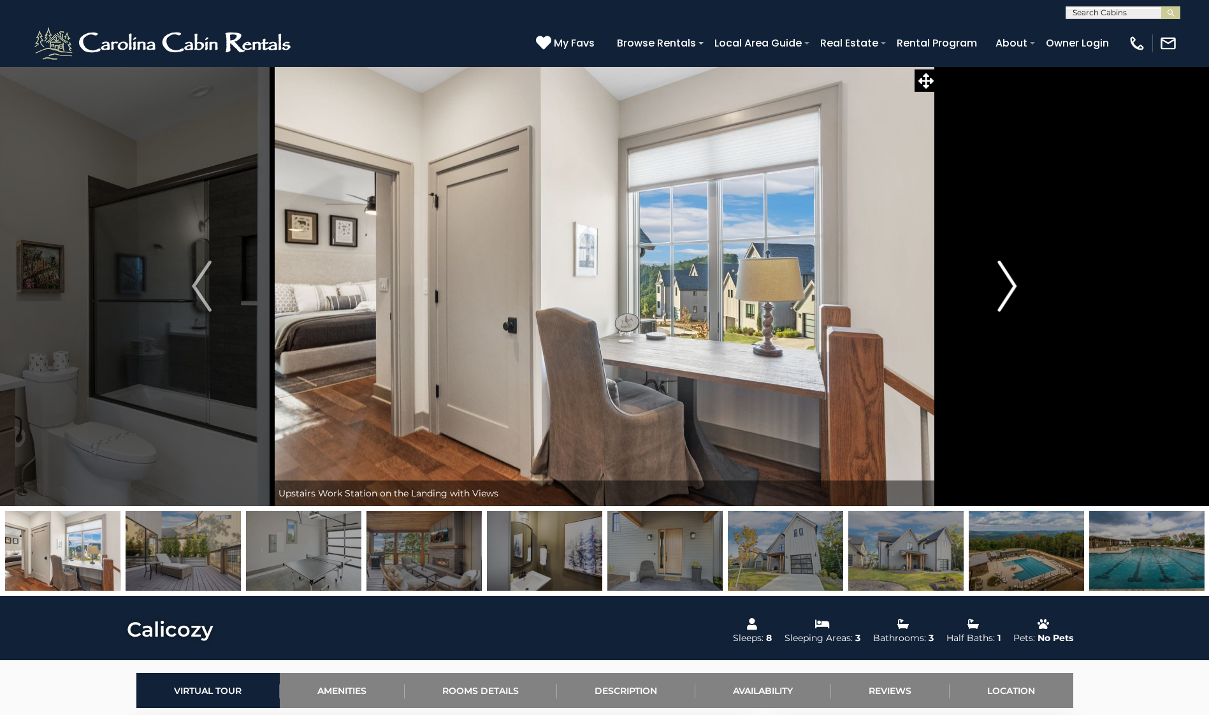
click at [1008, 291] on img "Next" at bounding box center [1007, 286] width 19 height 51
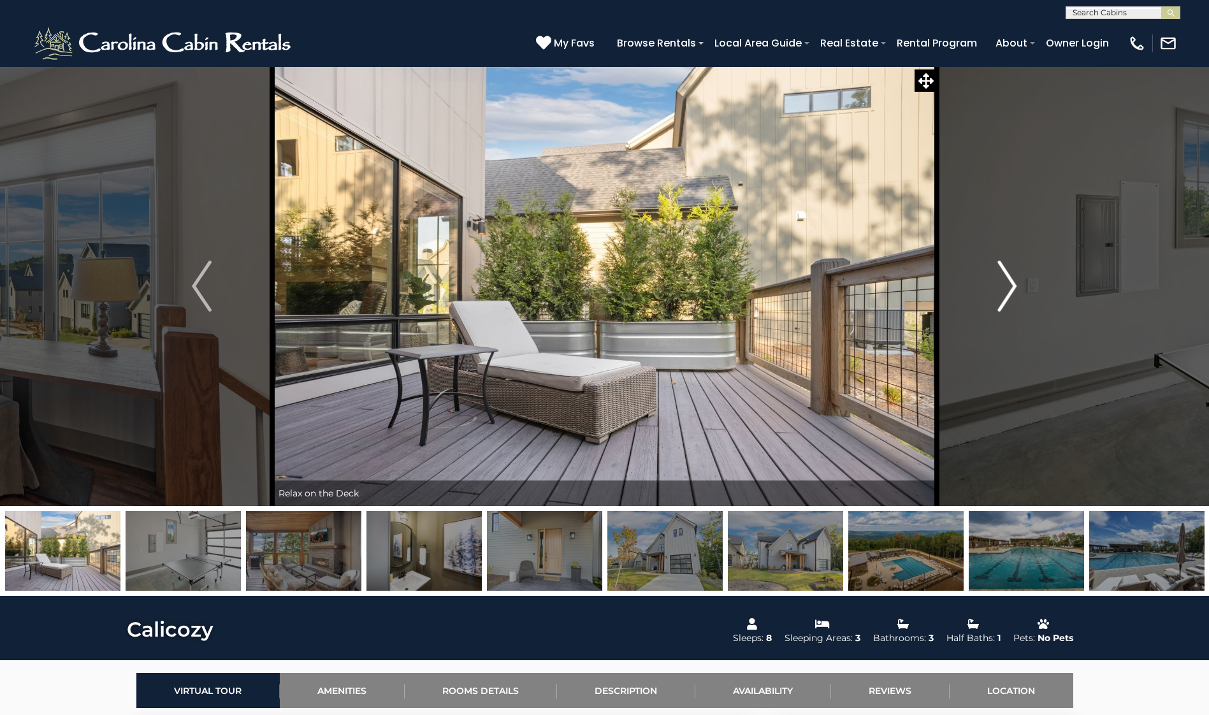
click at [1008, 291] on img "Next" at bounding box center [1007, 286] width 19 height 51
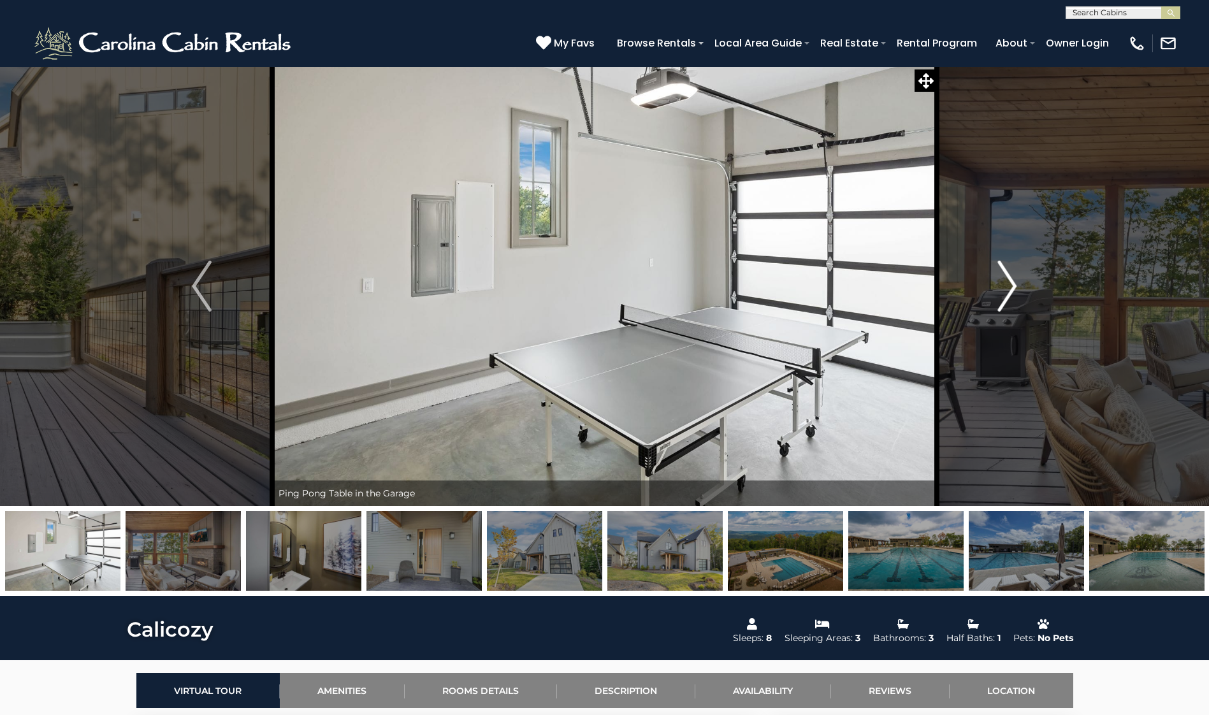
click at [1008, 291] on img "Next" at bounding box center [1007, 286] width 19 height 51
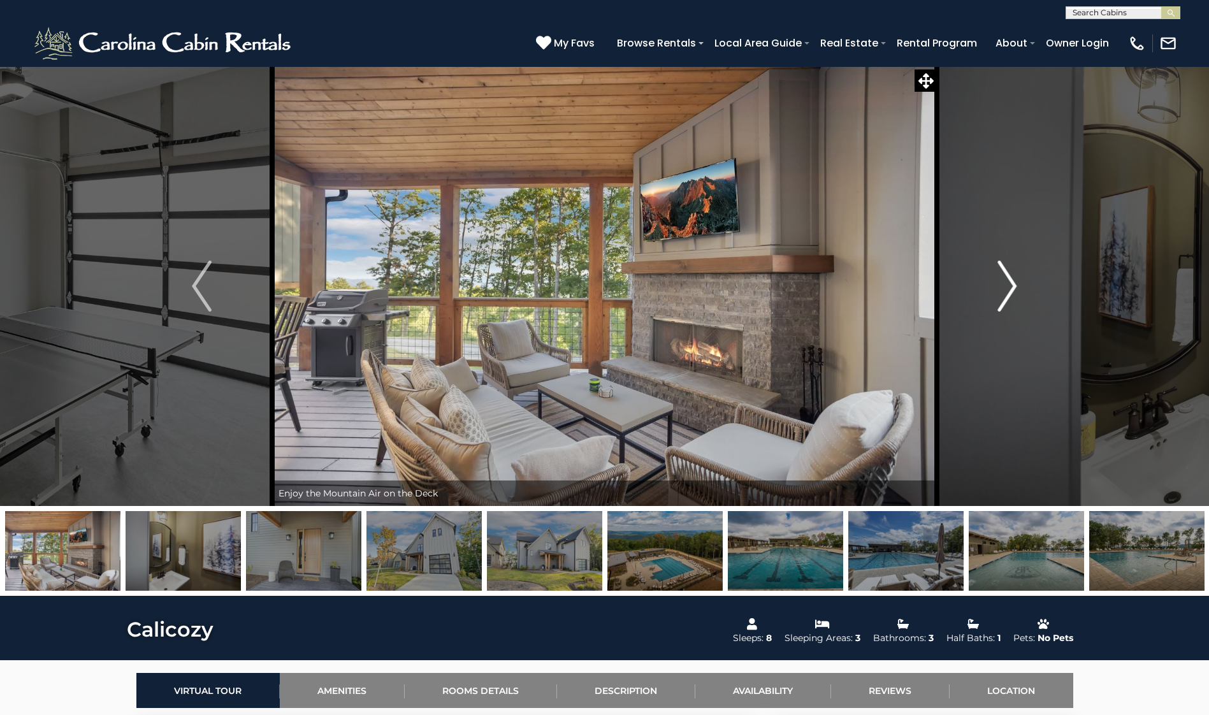
click at [1008, 291] on img "Next" at bounding box center [1007, 286] width 19 height 51
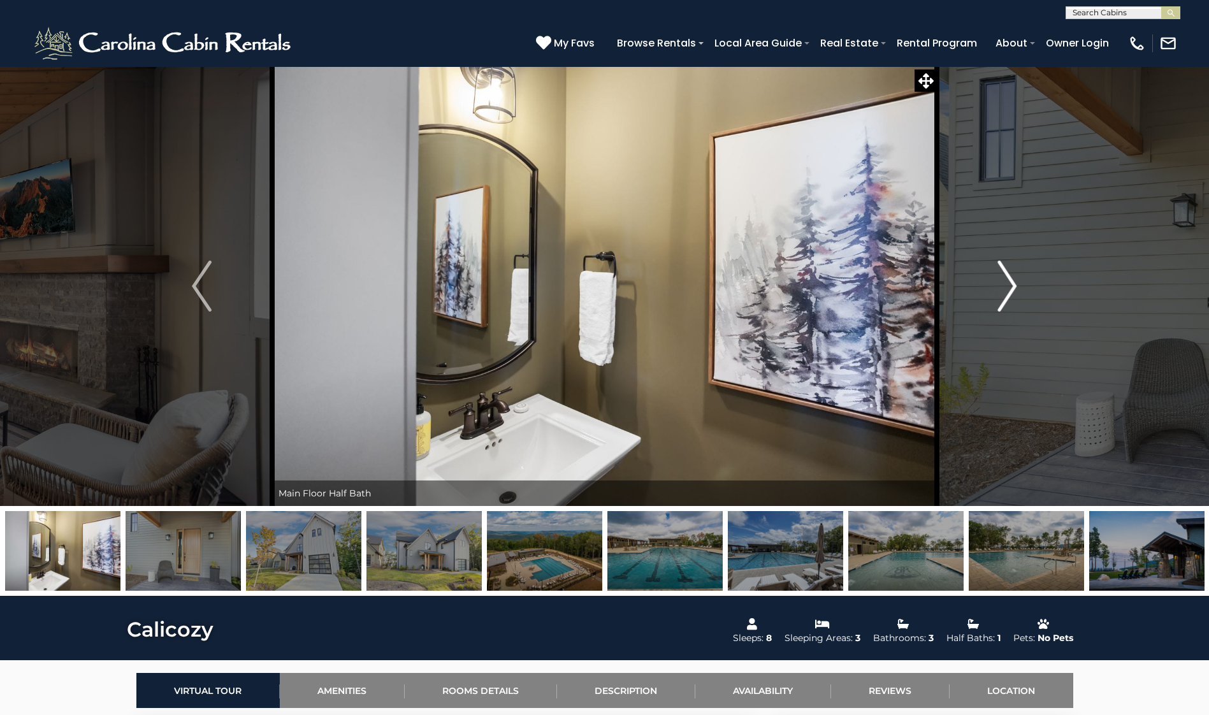
click at [1008, 291] on img "Next" at bounding box center [1007, 286] width 19 height 51
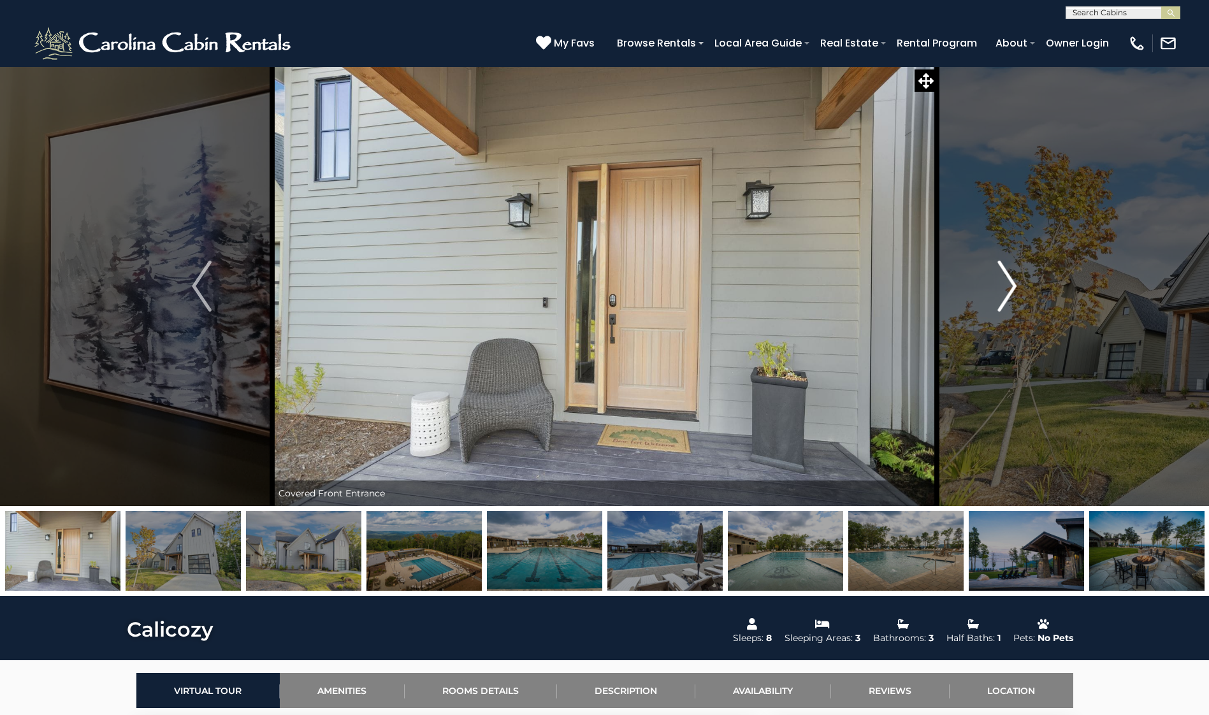
click at [1008, 291] on img "Next" at bounding box center [1007, 286] width 19 height 51
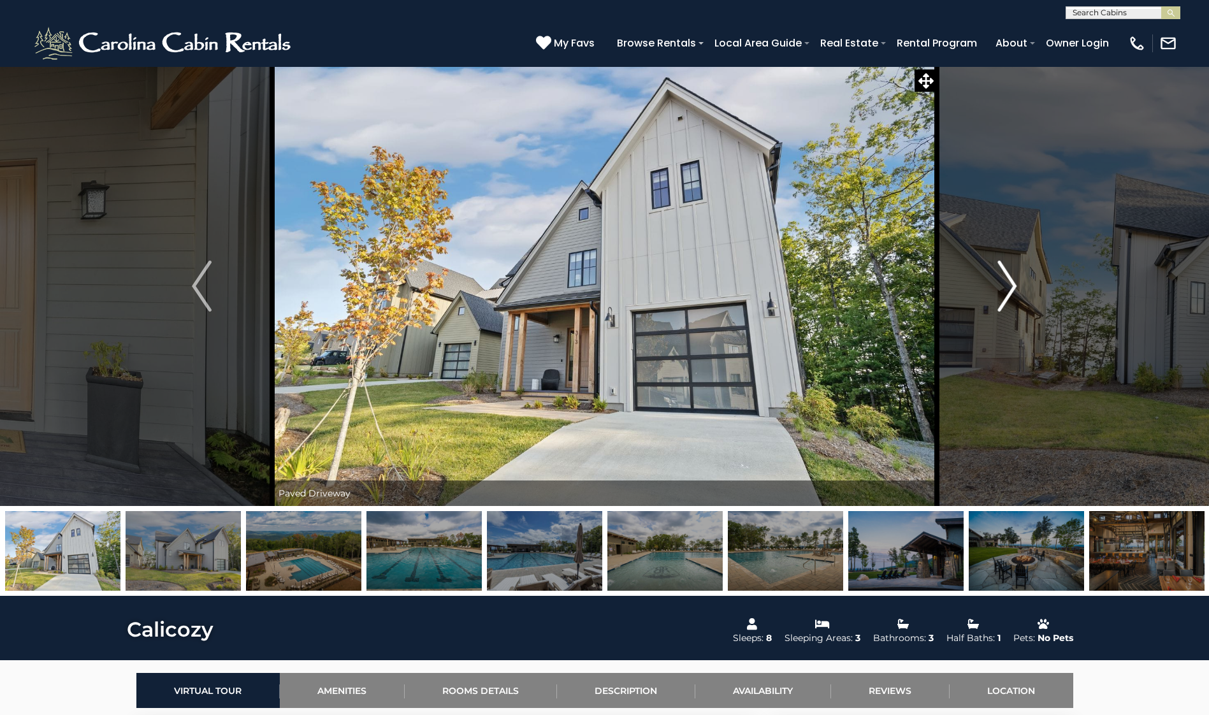
click at [1008, 291] on img "Next" at bounding box center [1007, 286] width 19 height 51
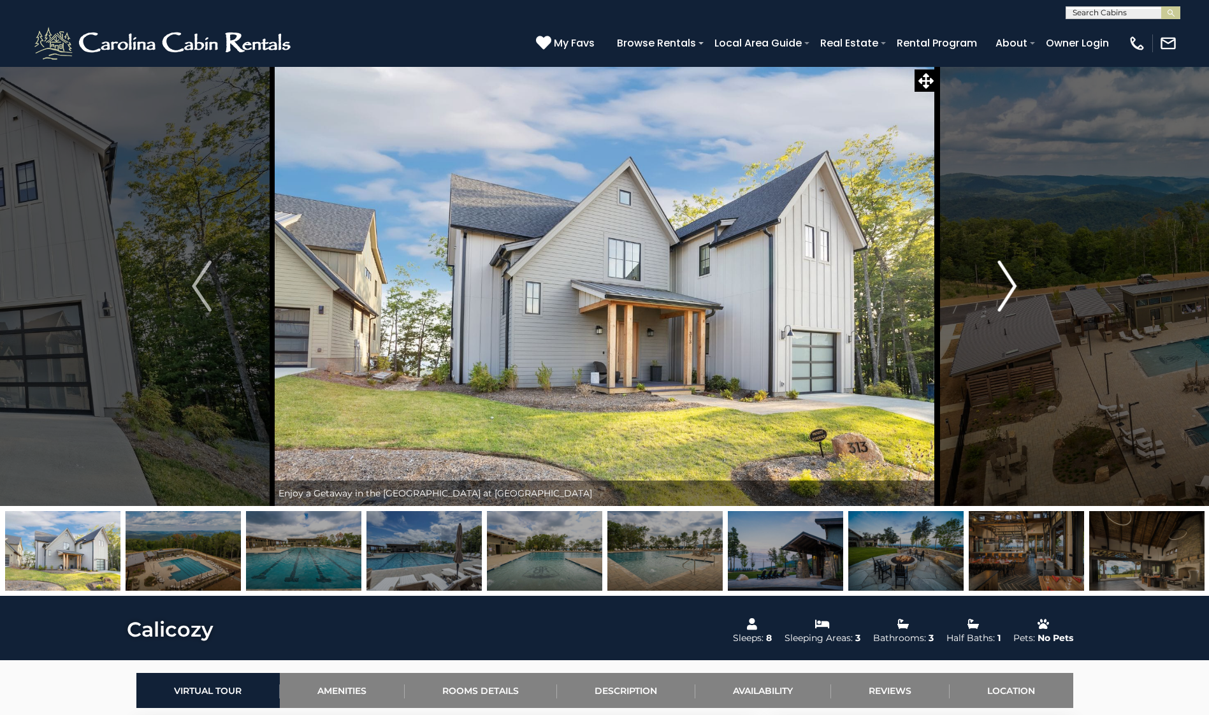
click at [1010, 290] on img "Next" at bounding box center [1007, 286] width 19 height 51
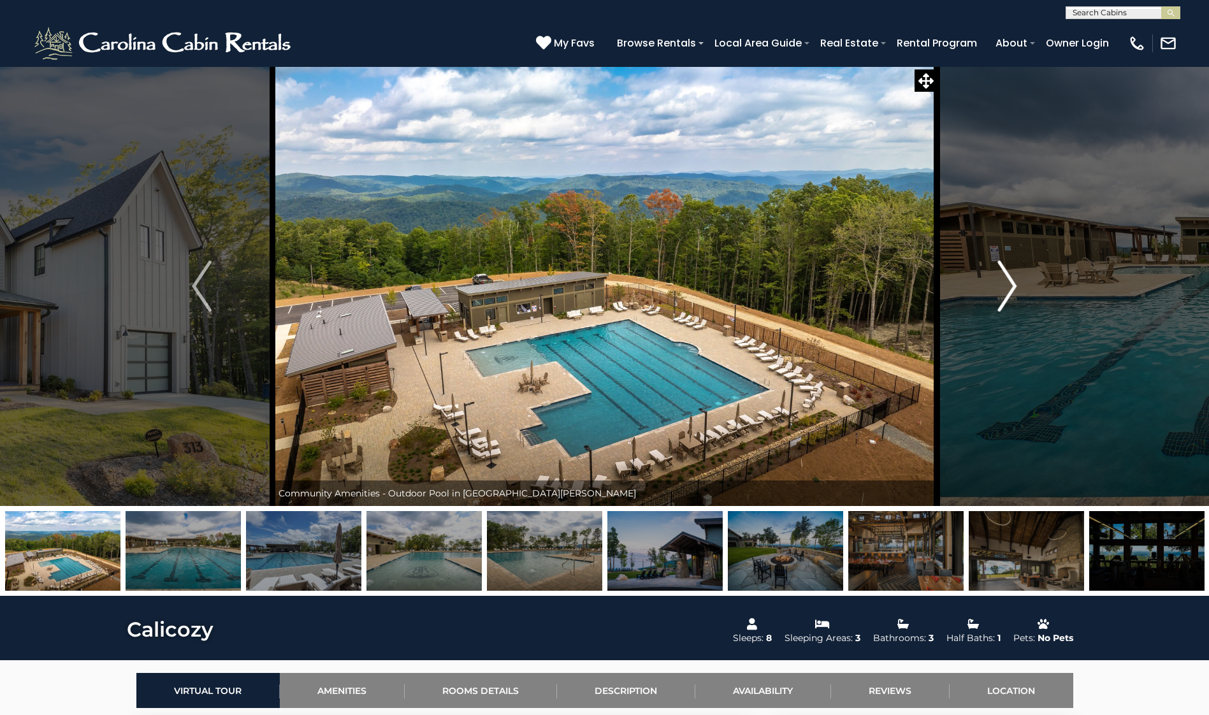
click at [1010, 290] on img "Next" at bounding box center [1007, 286] width 19 height 51
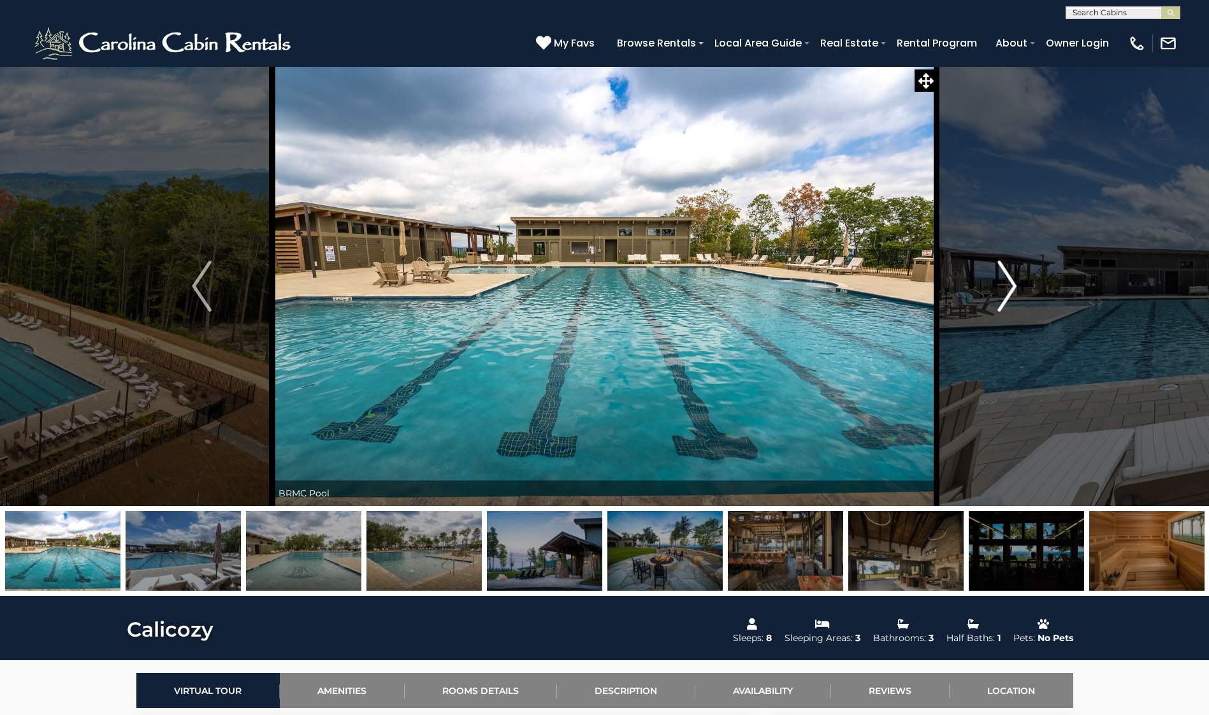
click at [1010, 290] on img "Next" at bounding box center [1007, 286] width 19 height 51
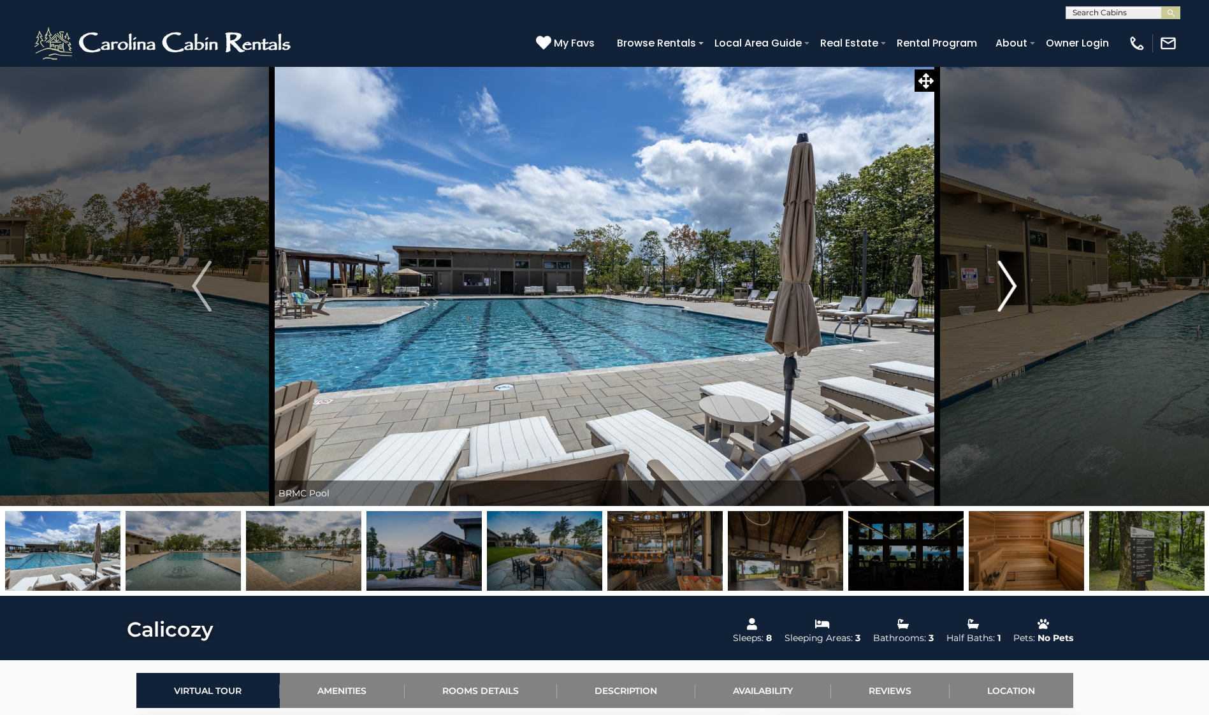
click at [1010, 290] on img "Next" at bounding box center [1007, 286] width 19 height 51
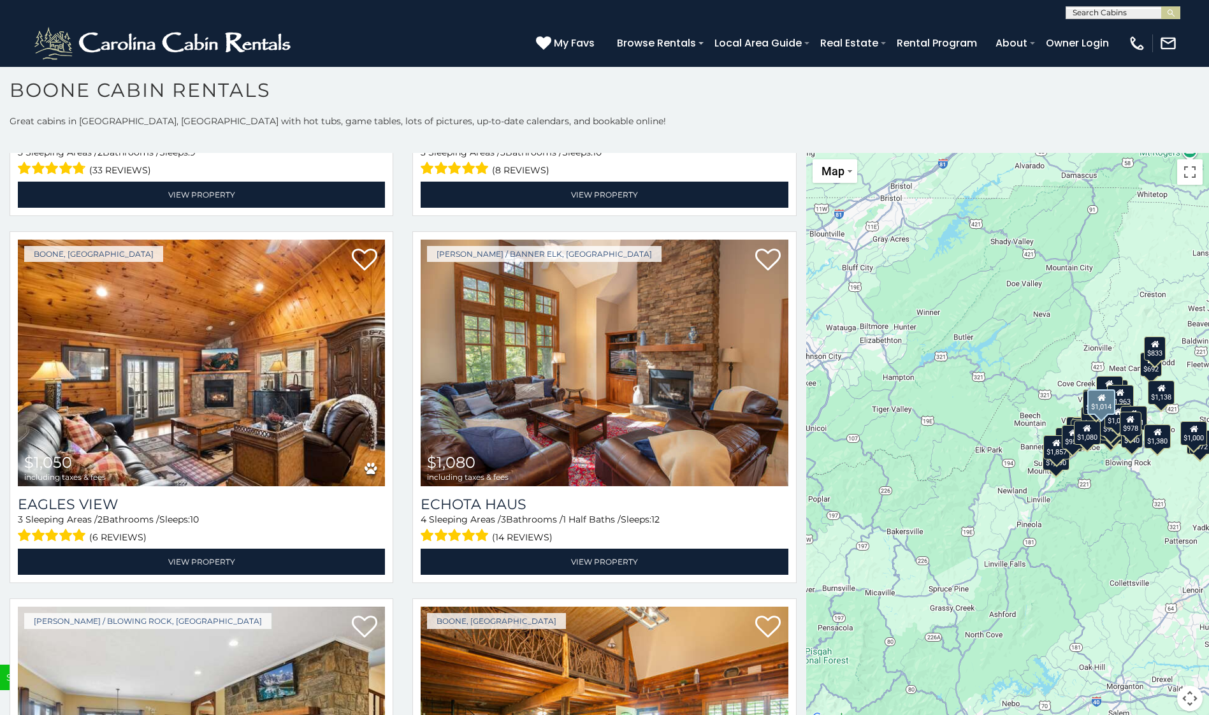
scroll to position [4782, 0]
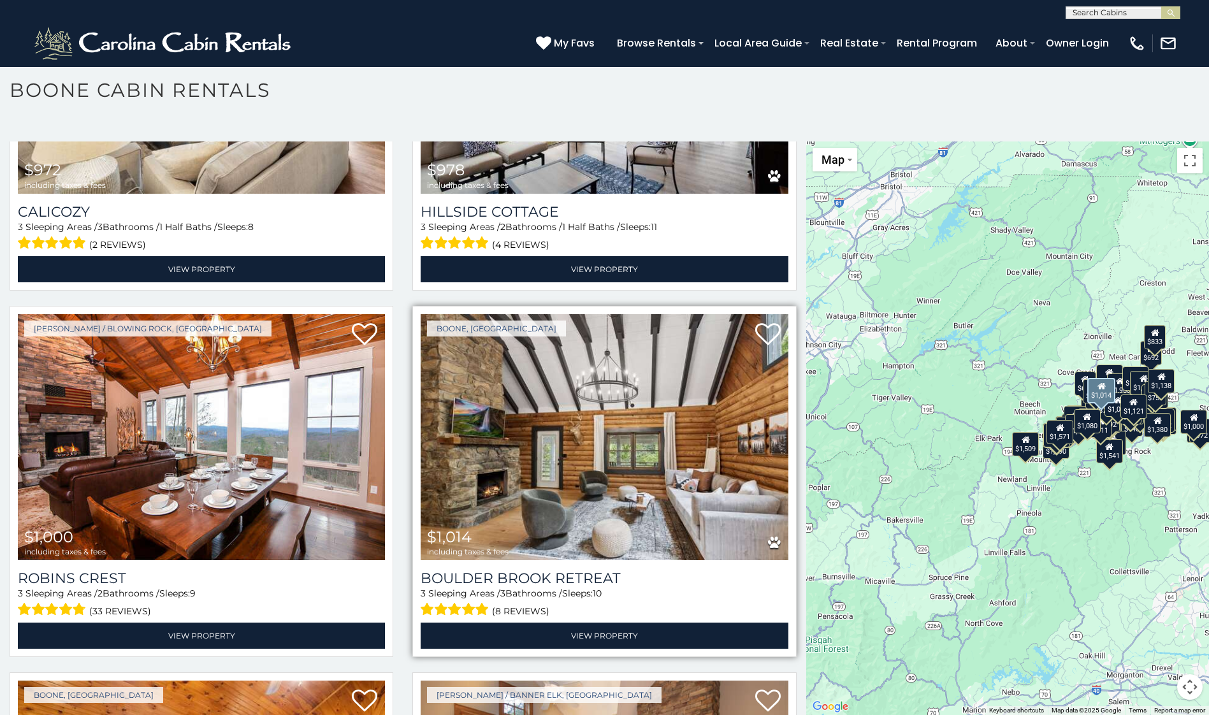
scroll to position [4202, 0]
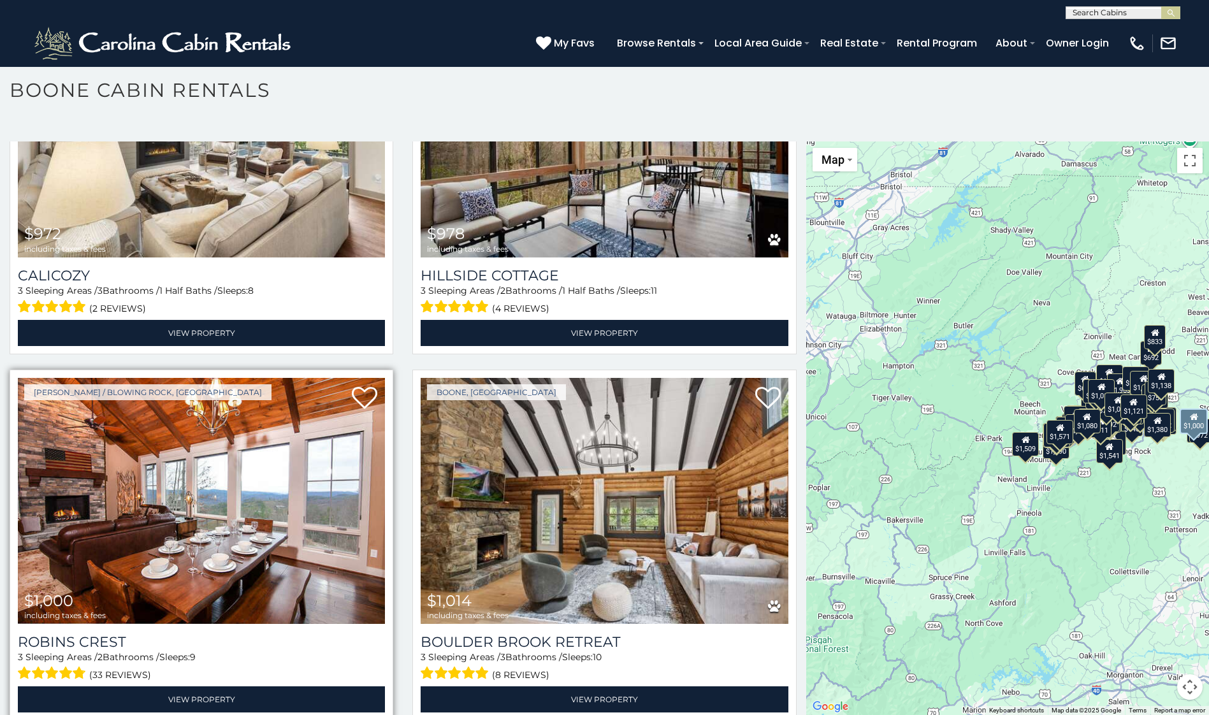
click at [301, 481] on img at bounding box center [201, 501] width 367 height 246
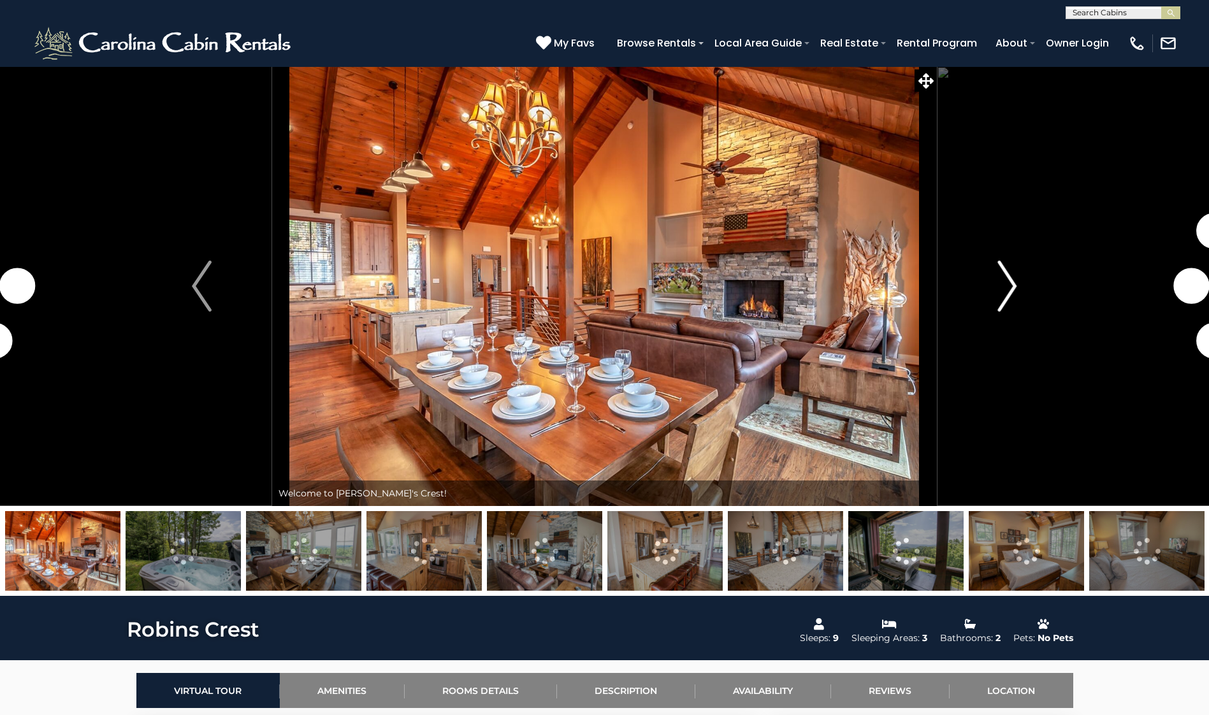
click at [1009, 291] on img "Next" at bounding box center [1007, 286] width 19 height 51
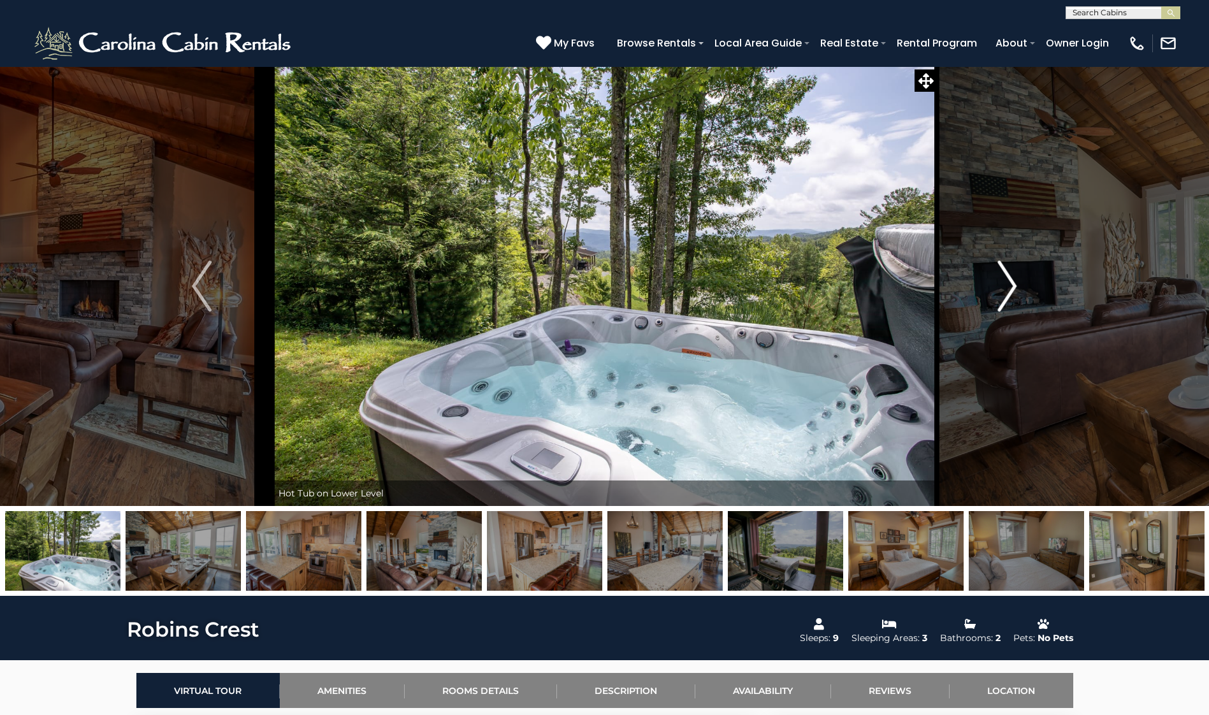
click at [1009, 291] on img "Next" at bounding box center [1007, 286] width 19 height 51
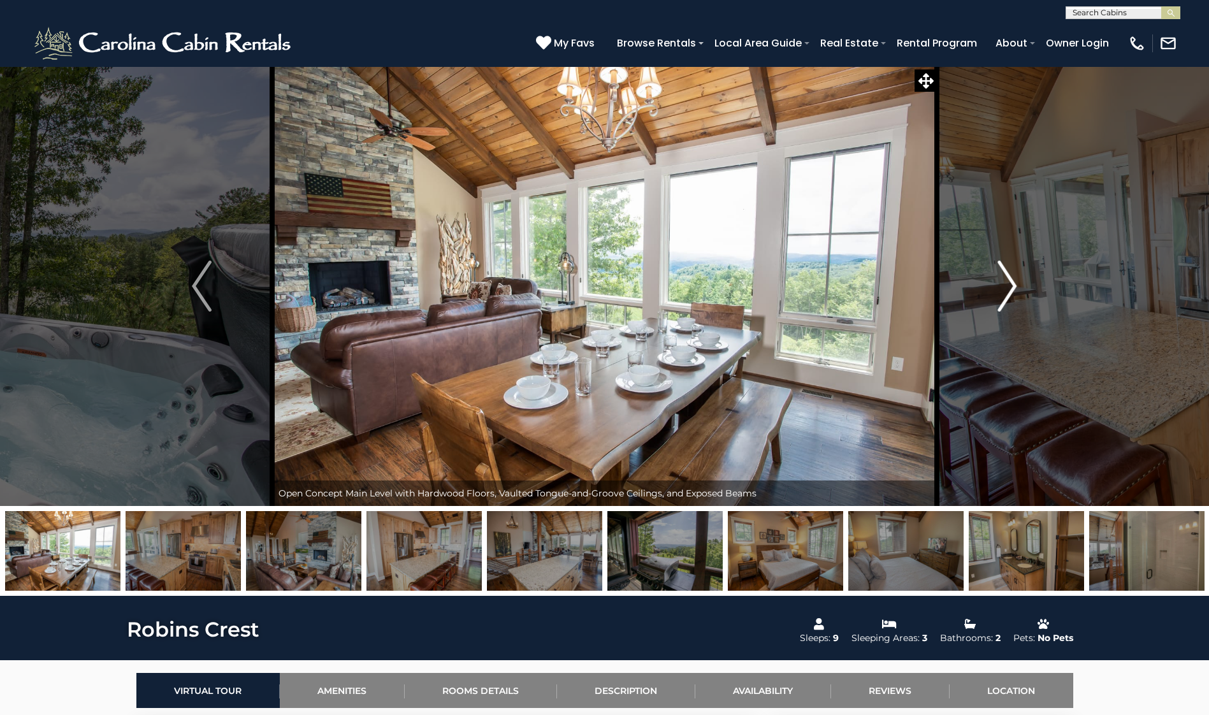
click at [1003, 290] on img "Next" at bounding box center [1007, 286] width 19 height 51
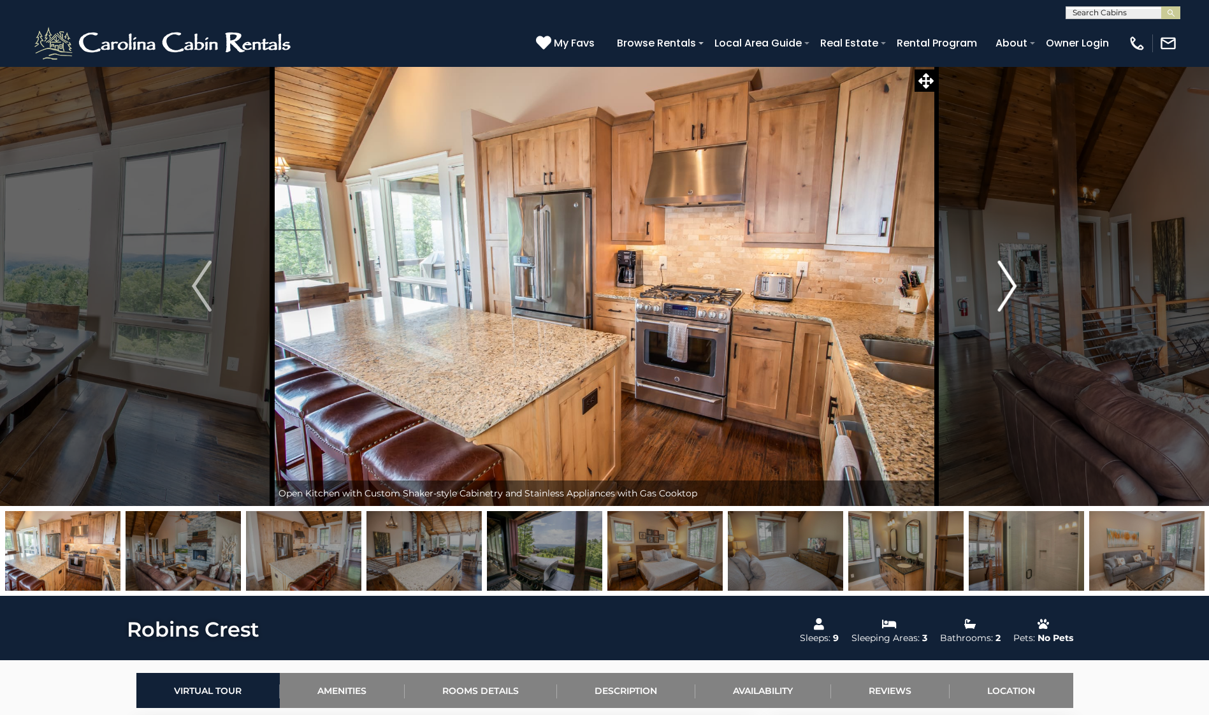
click at [1003, 290] on img "Next" at bounding box center [1007, 286] width 19 height 51
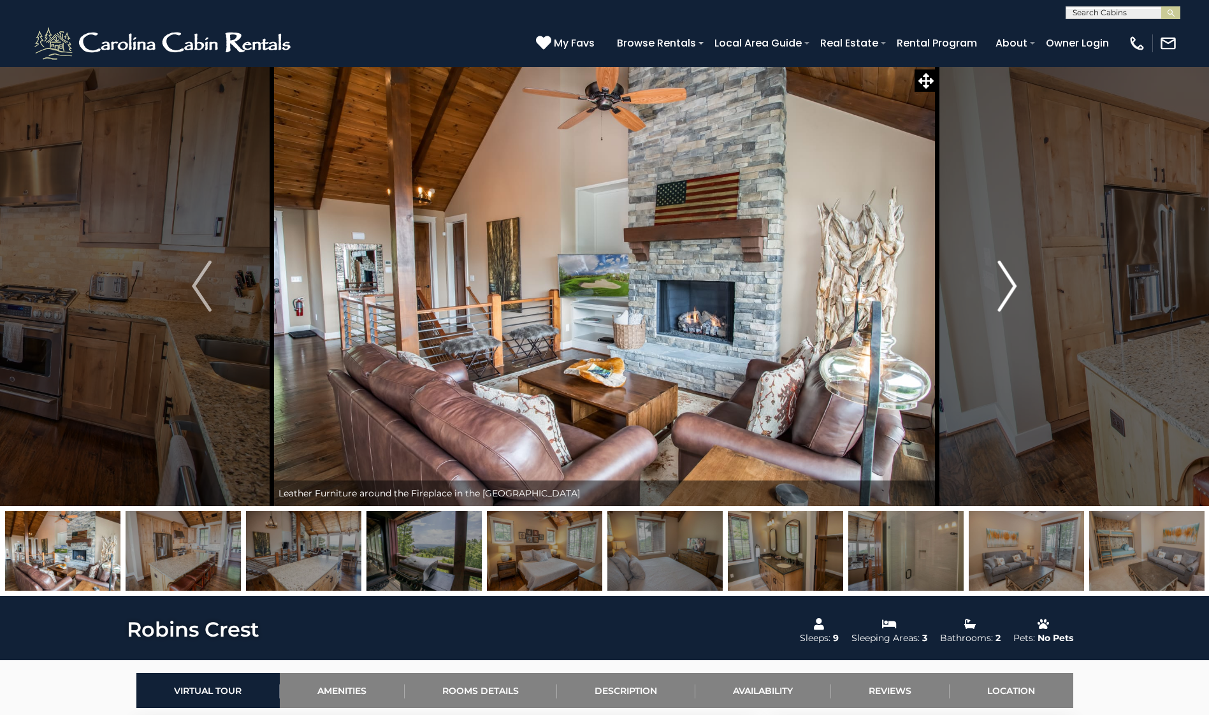
click at [1003, 290] on img "Next" at bounding box center [1007, 286] width 19 height 51
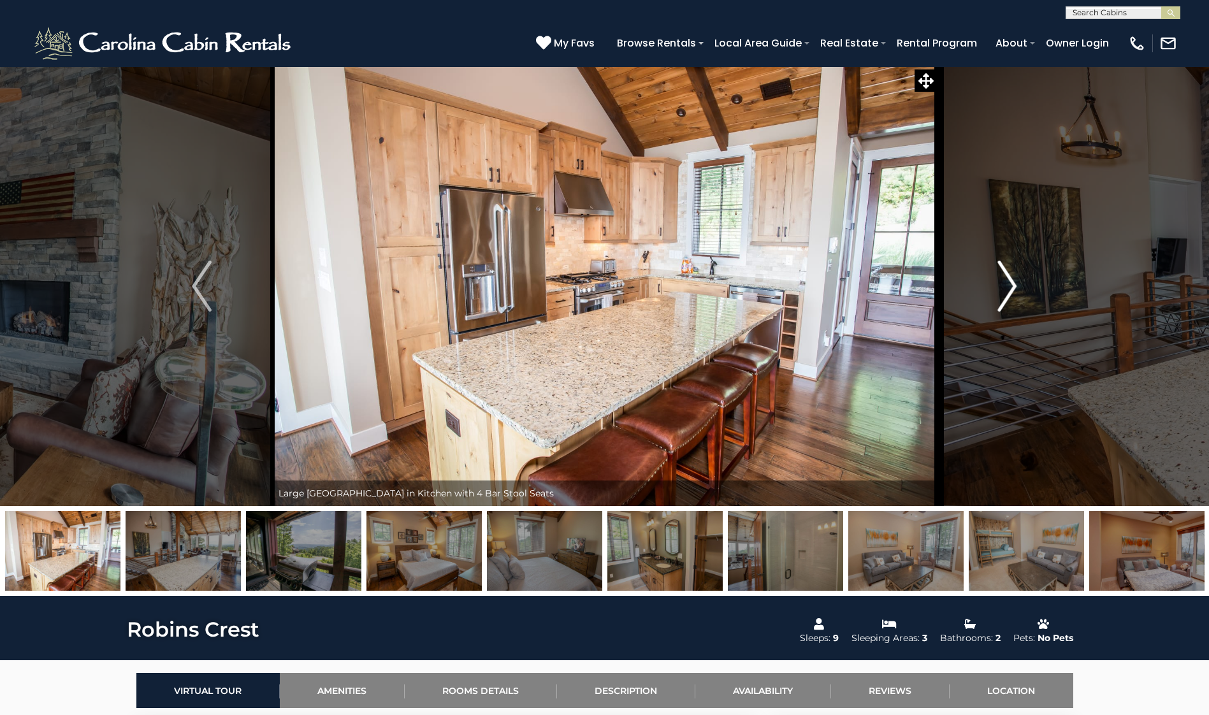
click at [1003, 290] on img "Next" at bounding box center [1007, 286] width 19 height 51
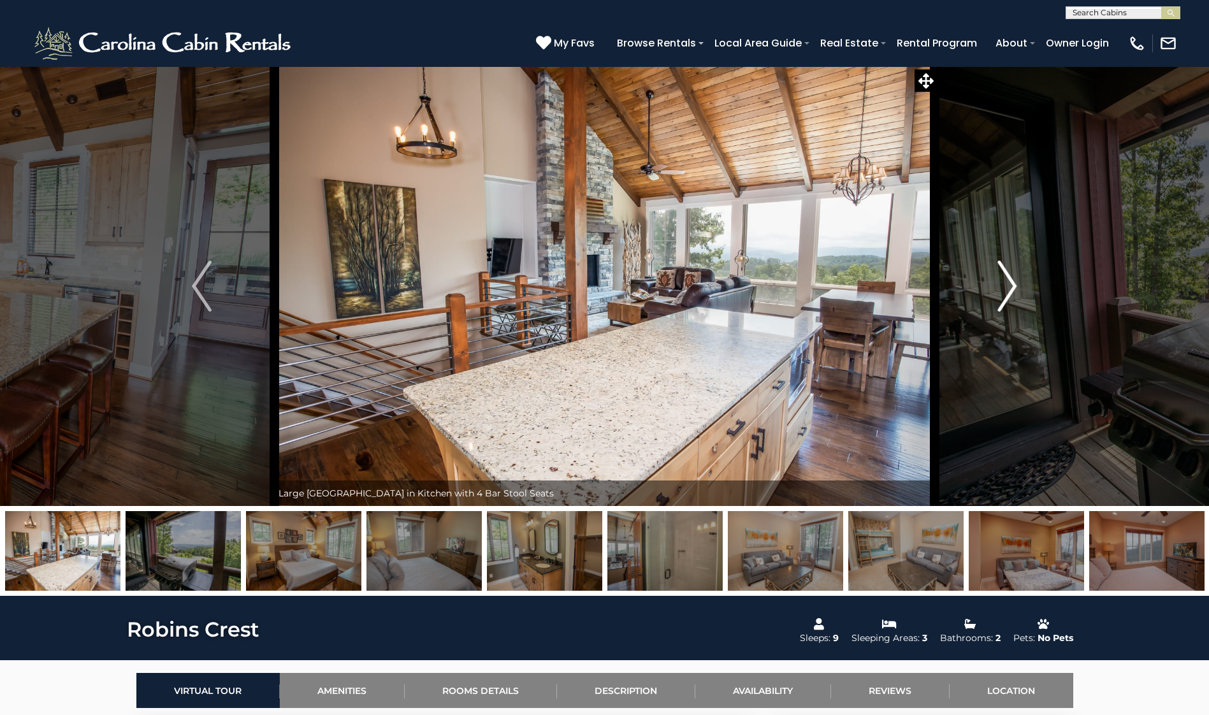
click at [1003, 290] on img "Next" at bounding box center [1007, 286] width 19 height 51
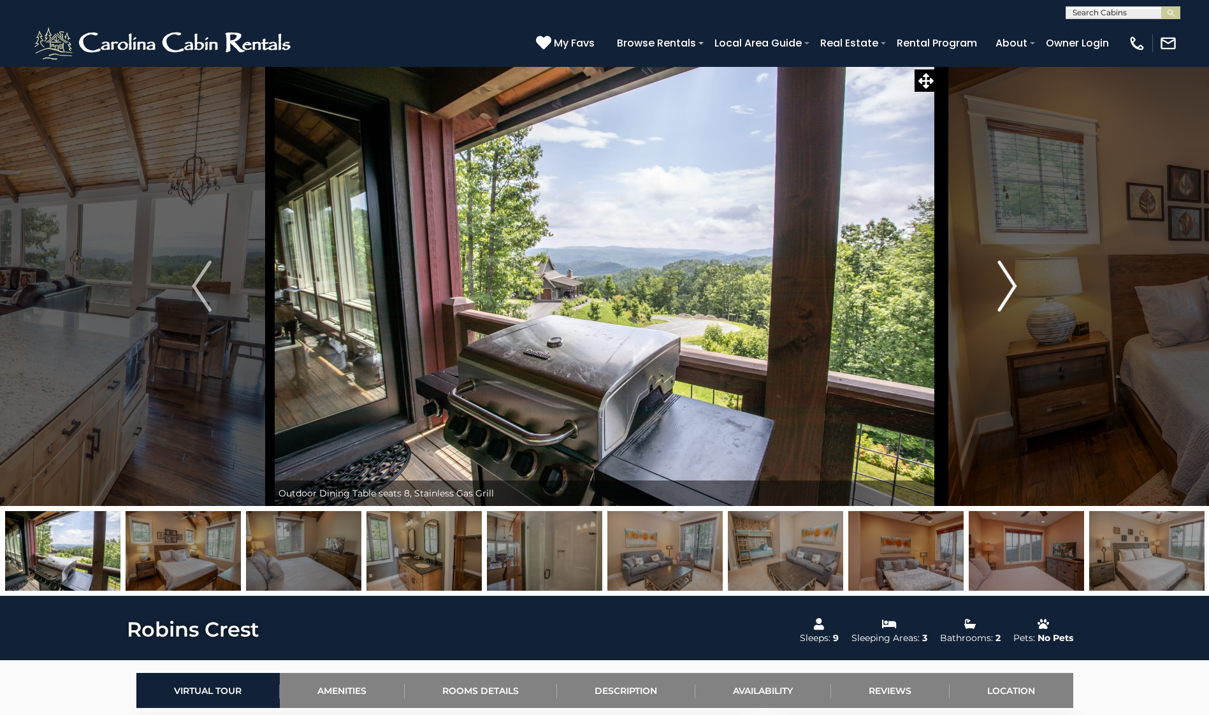
click at [1003, 290] on img "Next" at bounding box center [1007, 286] width 19 height 51
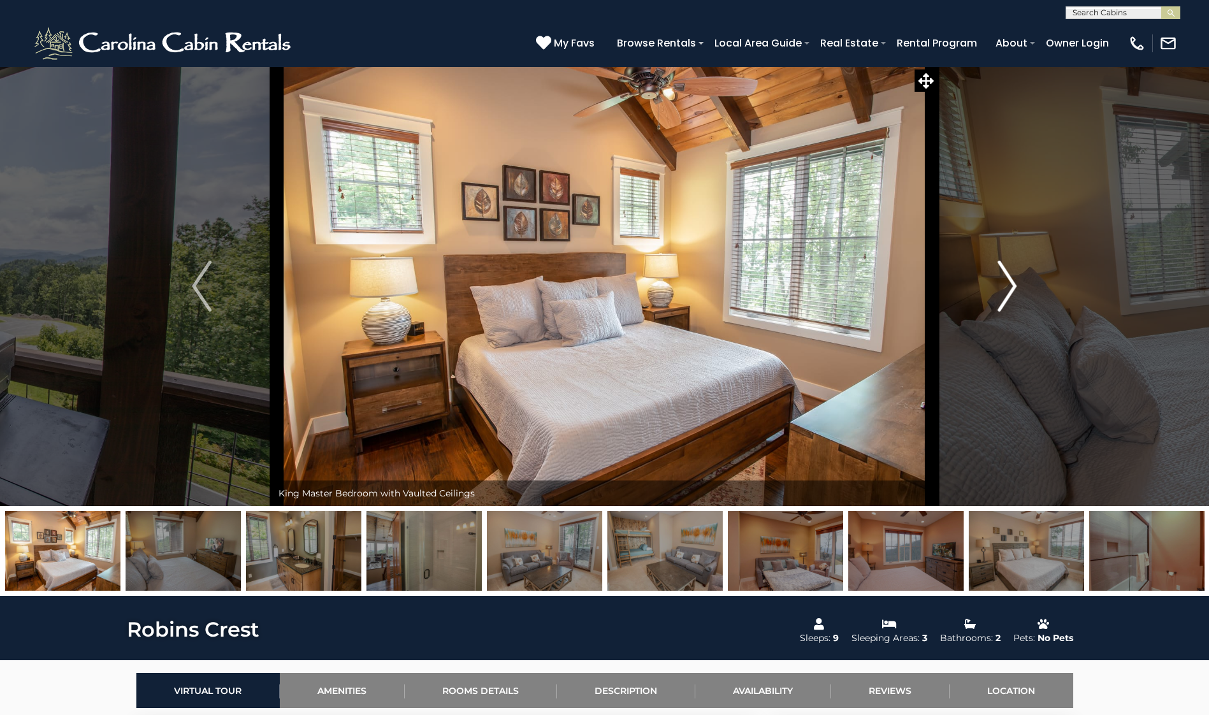
click at [1003, 290] on img "Next" at bounding box center [1007, 286] width 19 height 51
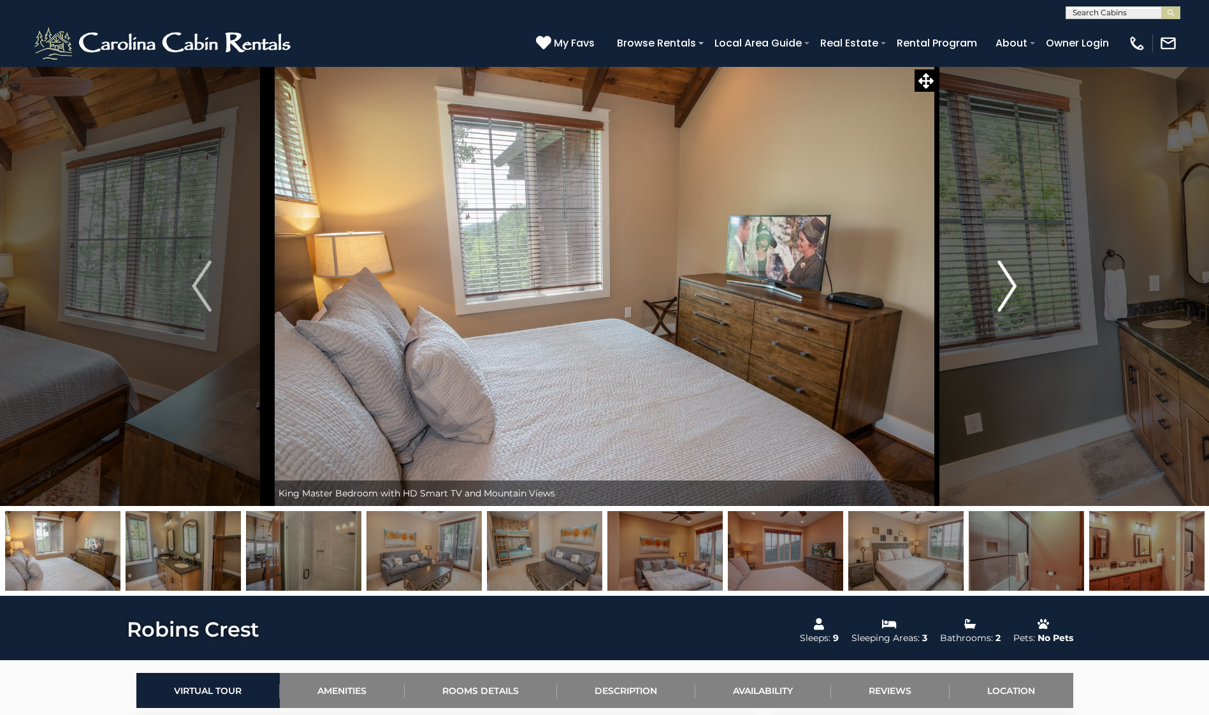
click at [1003, 290] on img "Next" at bounding box center [1007, 286] width 19 height 51
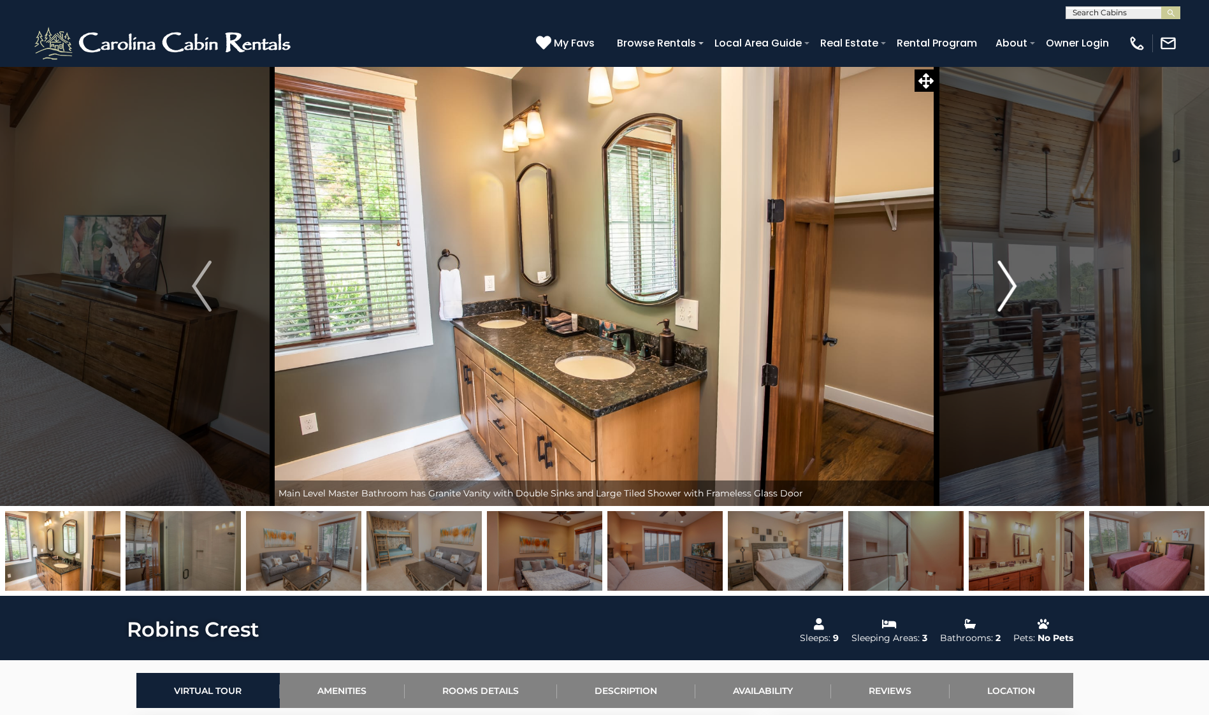
click at [1003, 290] on img "Next" at bounding box center [1007, 286] width 19 height 51
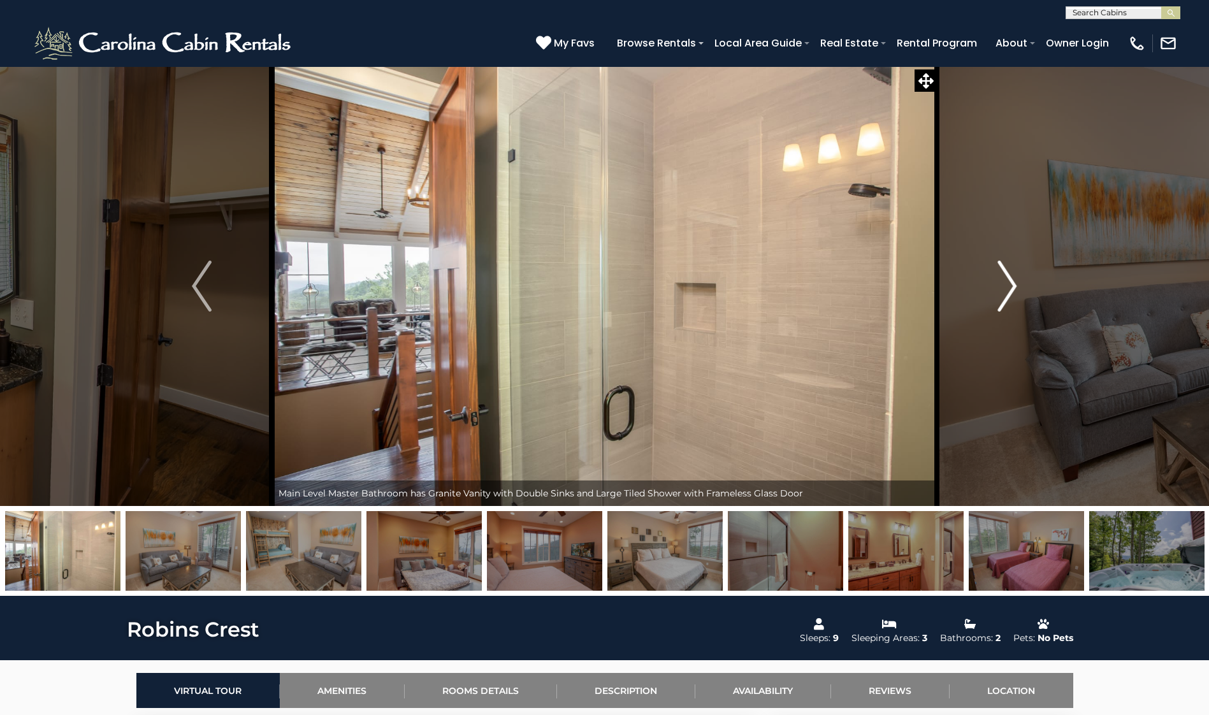
click at [1003, 290] on img "Next" at bounding box center [1007, 286] width 19 height 51
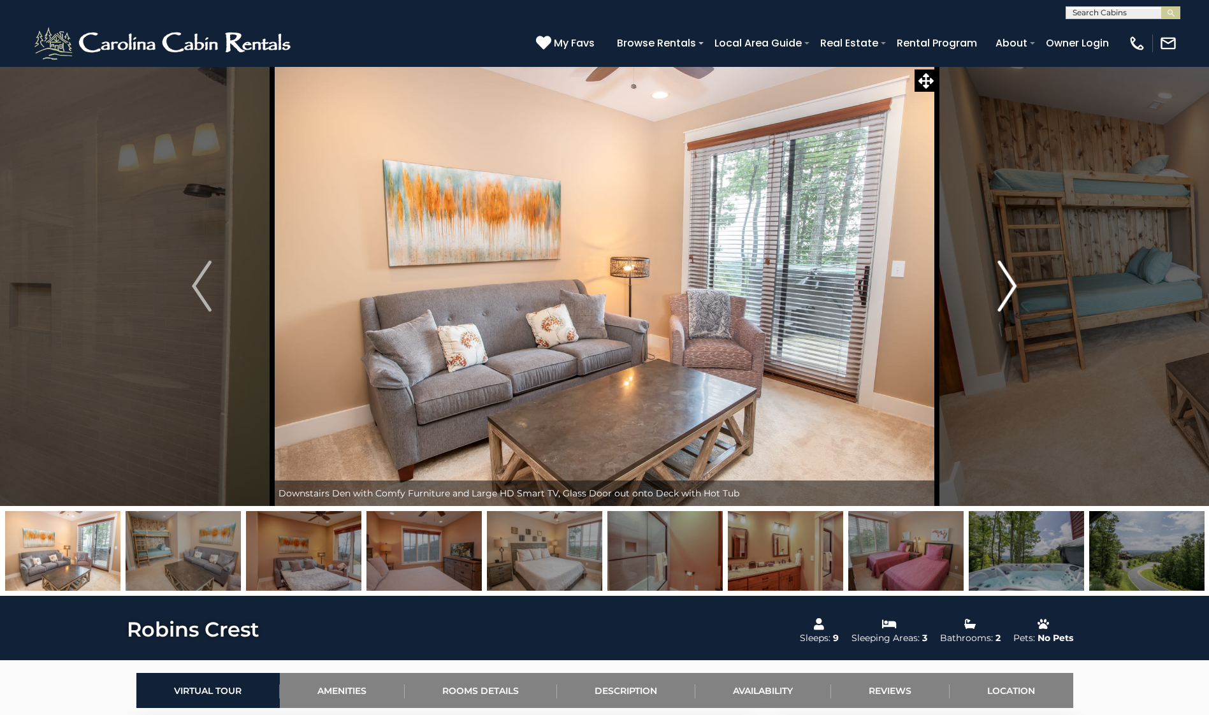
click at [1003, 290] on img "Next" at bounding box center [1007, 286] width 19 height 51
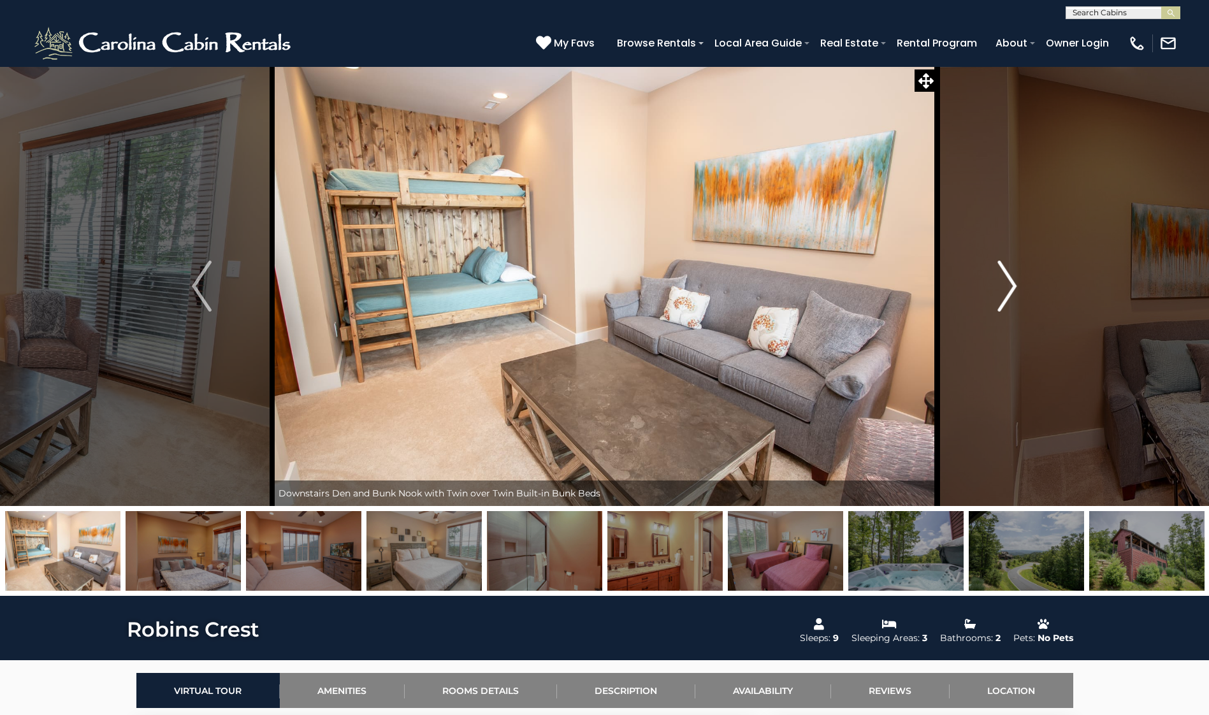
click at [1003, 290] on img "Next" at bounding box center [1007, 286] width 19 height 51
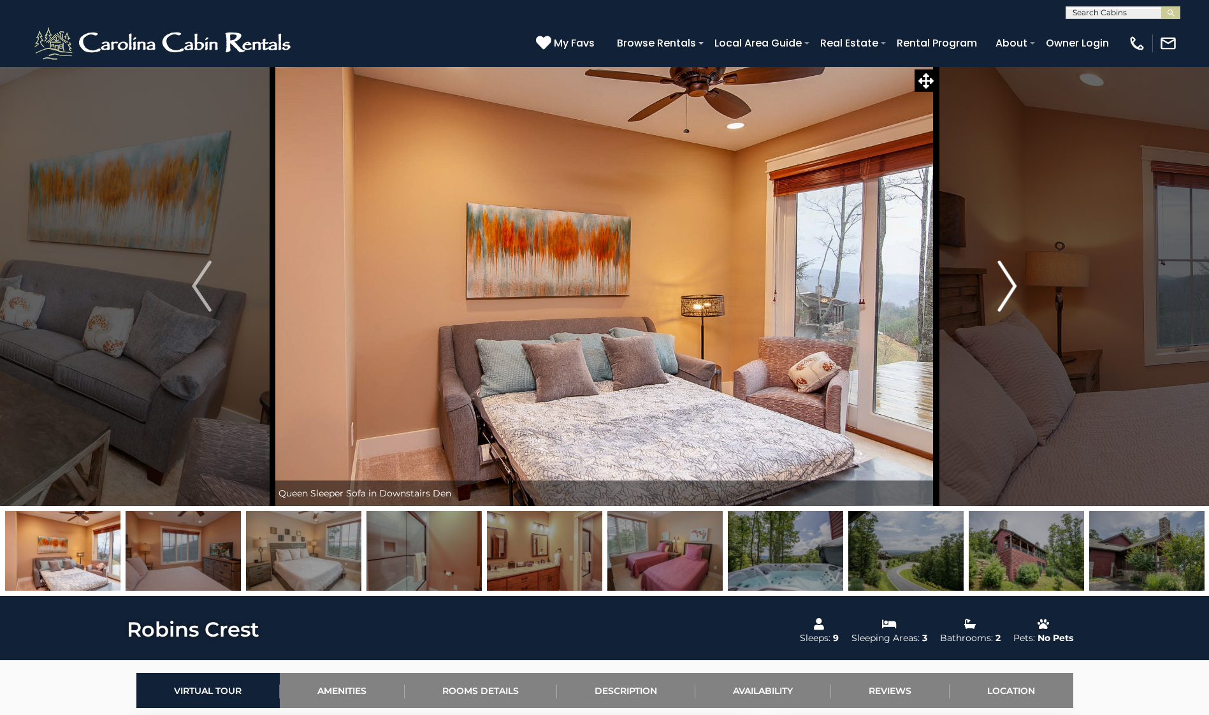
click at [1003, 290] on img "Next" at bounding box center [1007, 286] width 19 height 51
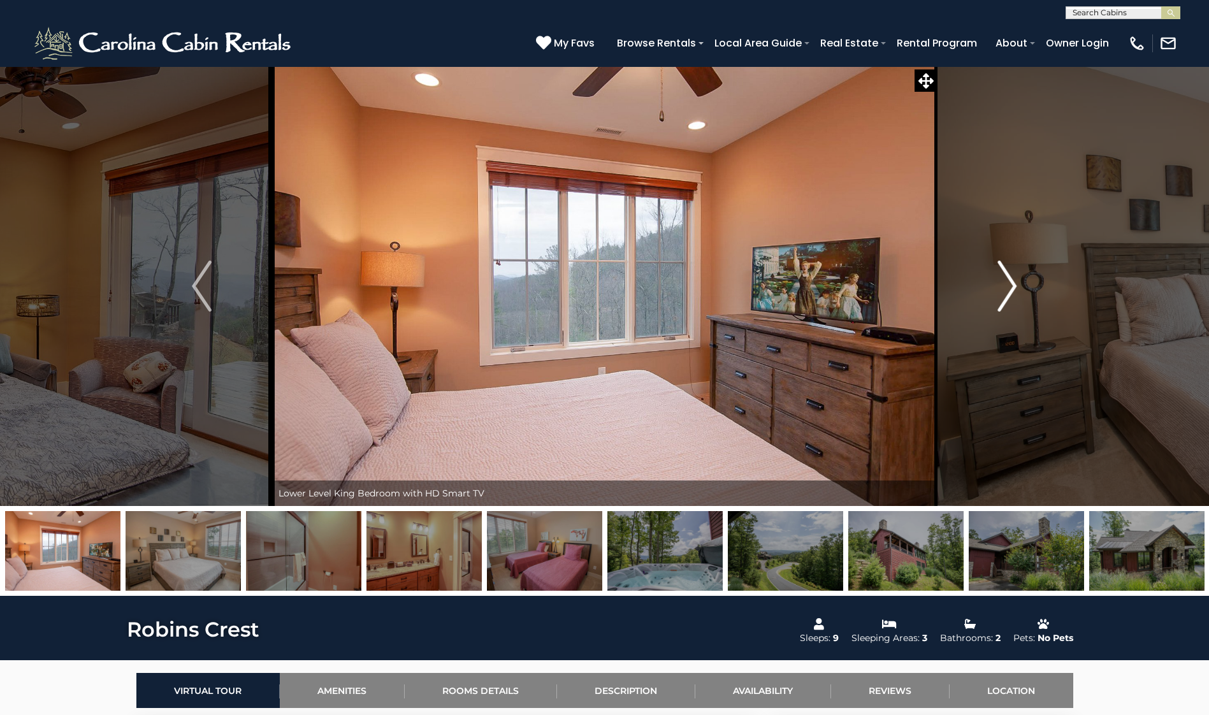
click at [1003, 290] on img "Next" at bounding box center [1007, 286] width 19 height 51
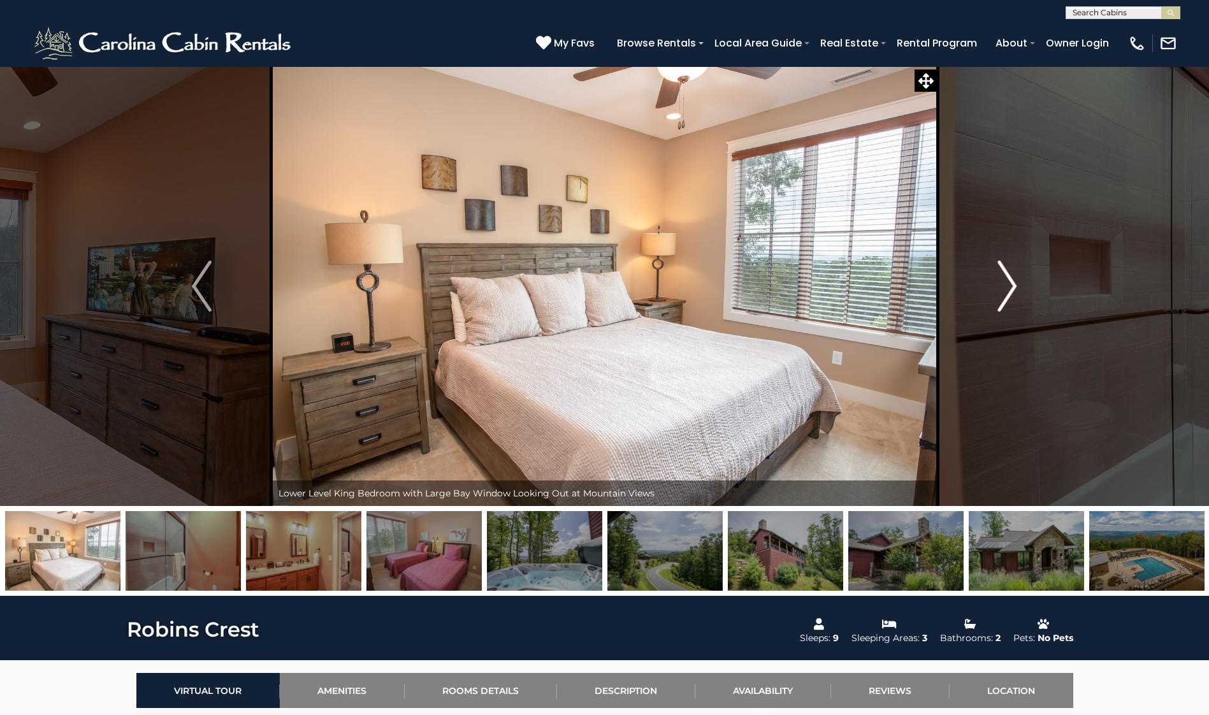
click at [1003, 290] on img "Next" at bounding box center [1007, 286] width 19 height 51
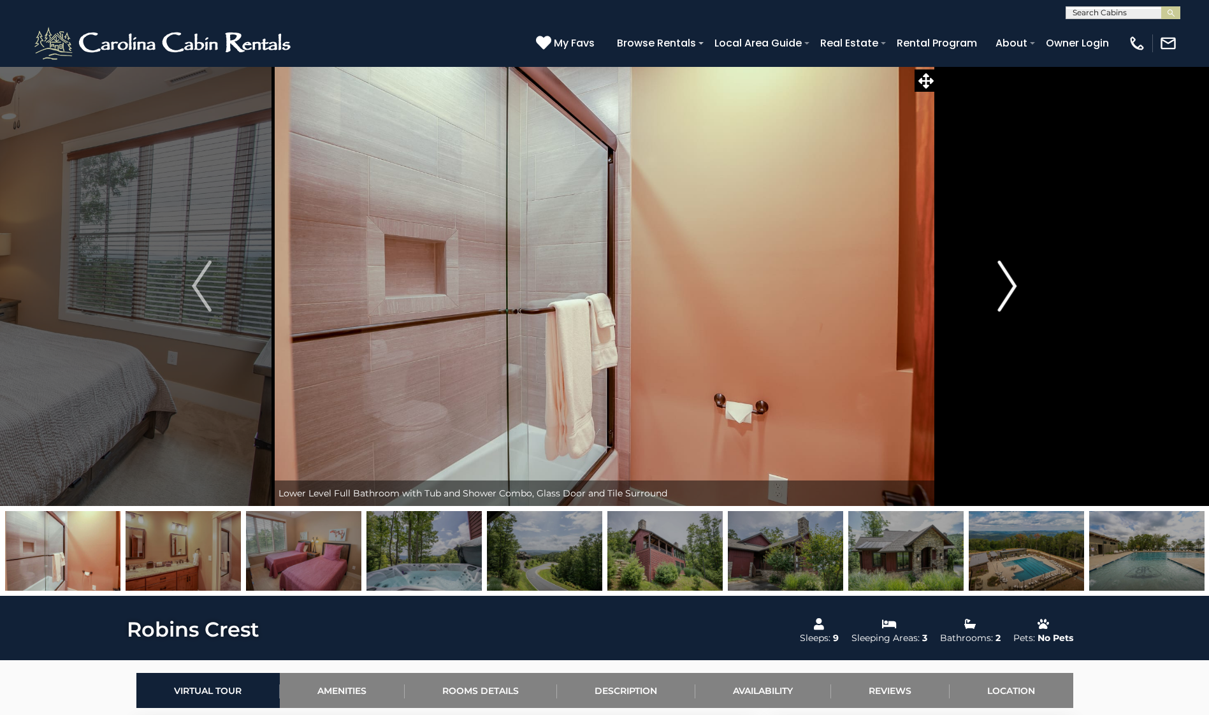
click at [1003, 290] on img "Next" at bounding box center [1007, 286] width 19 height 51
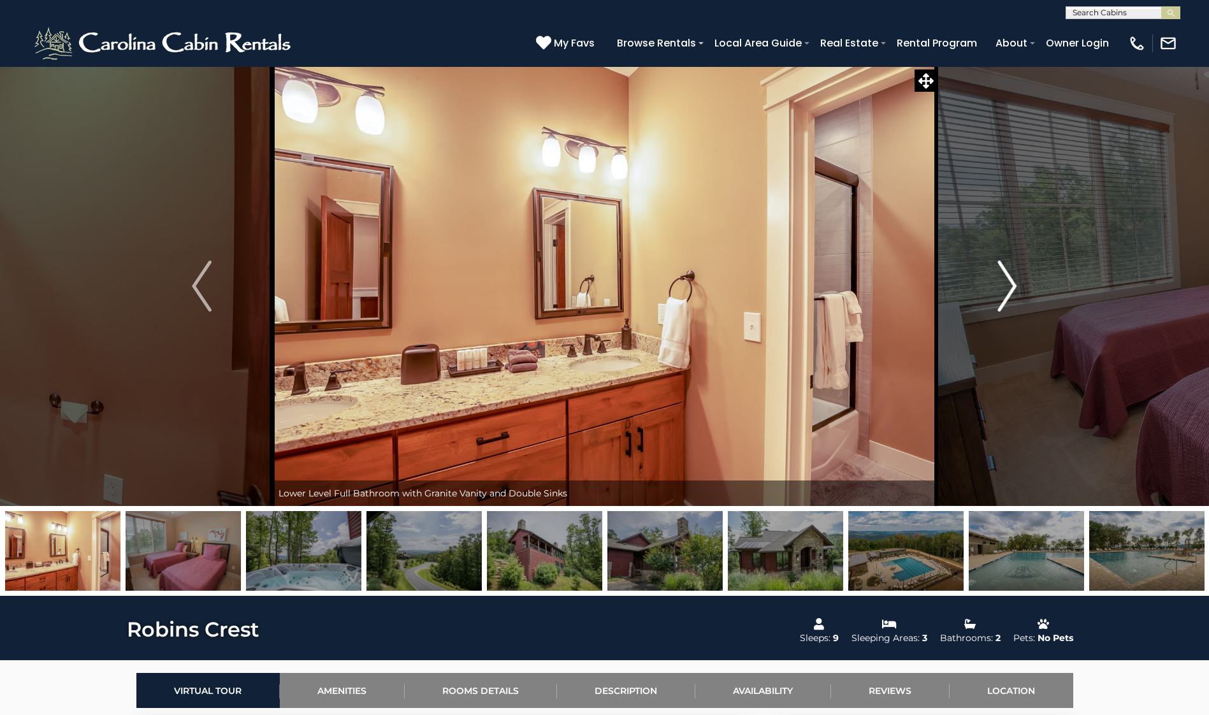
click at [1003, 290] on img "Next" at bounding box center [1007, 286] width 19 height 51
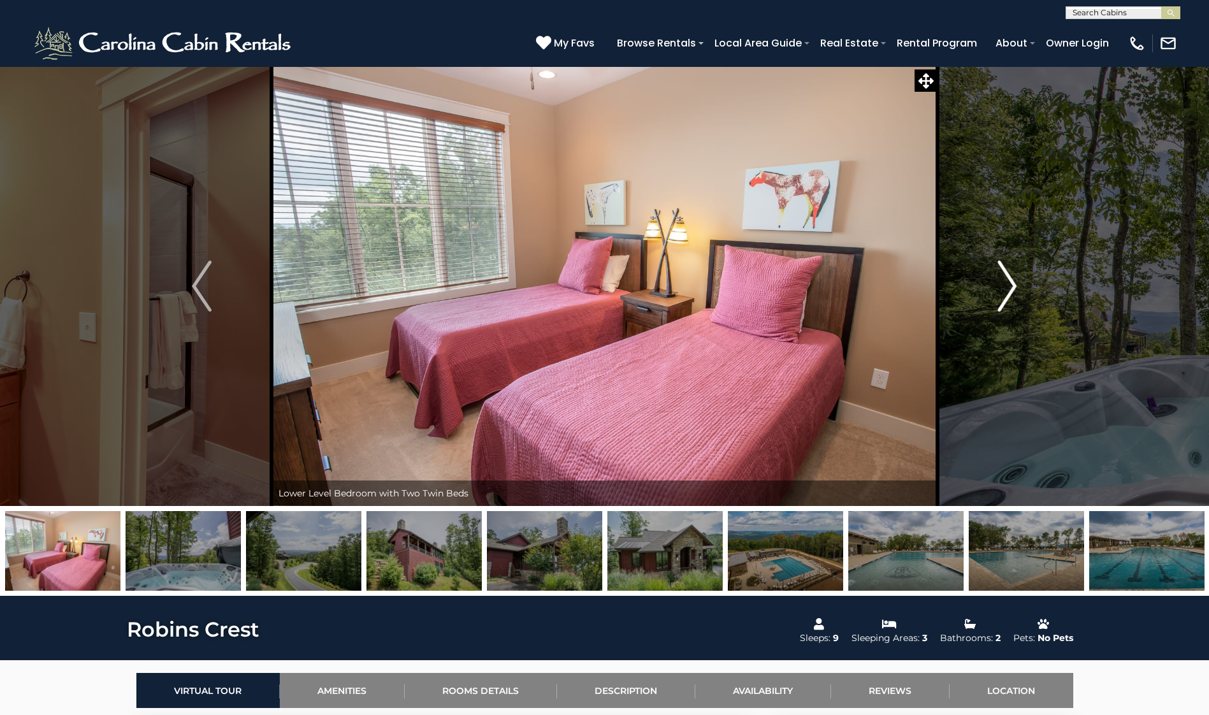
click at [1003, 290] on img "Next" at bounding box center [1007, 286] width 19 height 51
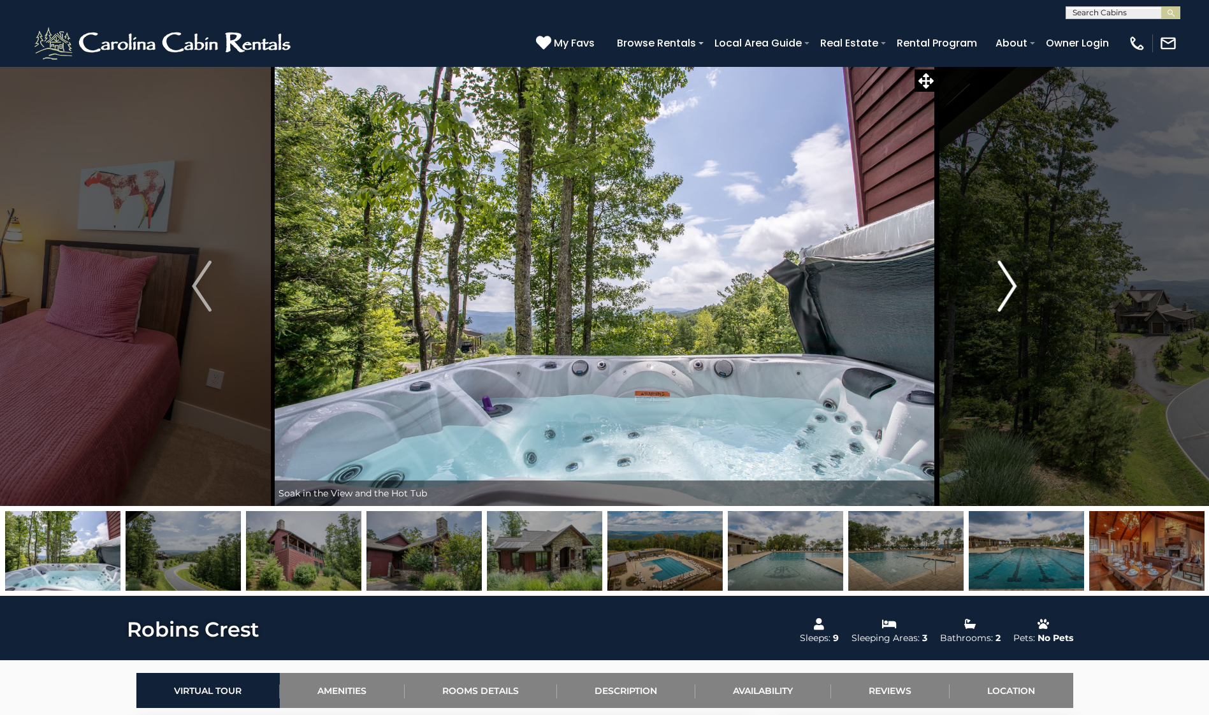
click at [1003, 290] on img "Next" at bounding box center [1007, 286] width 19 height 51
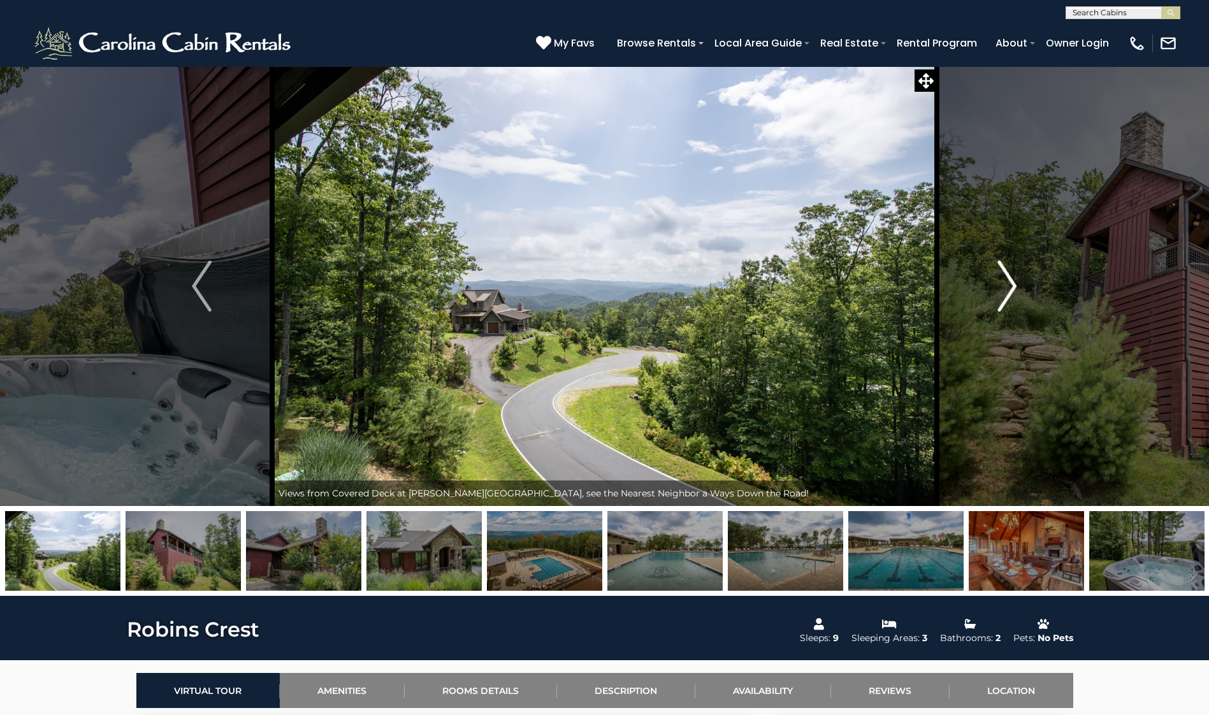
click at [1003, 290] on img "Next" at bounding box center [1007, 286] width 19 height 51
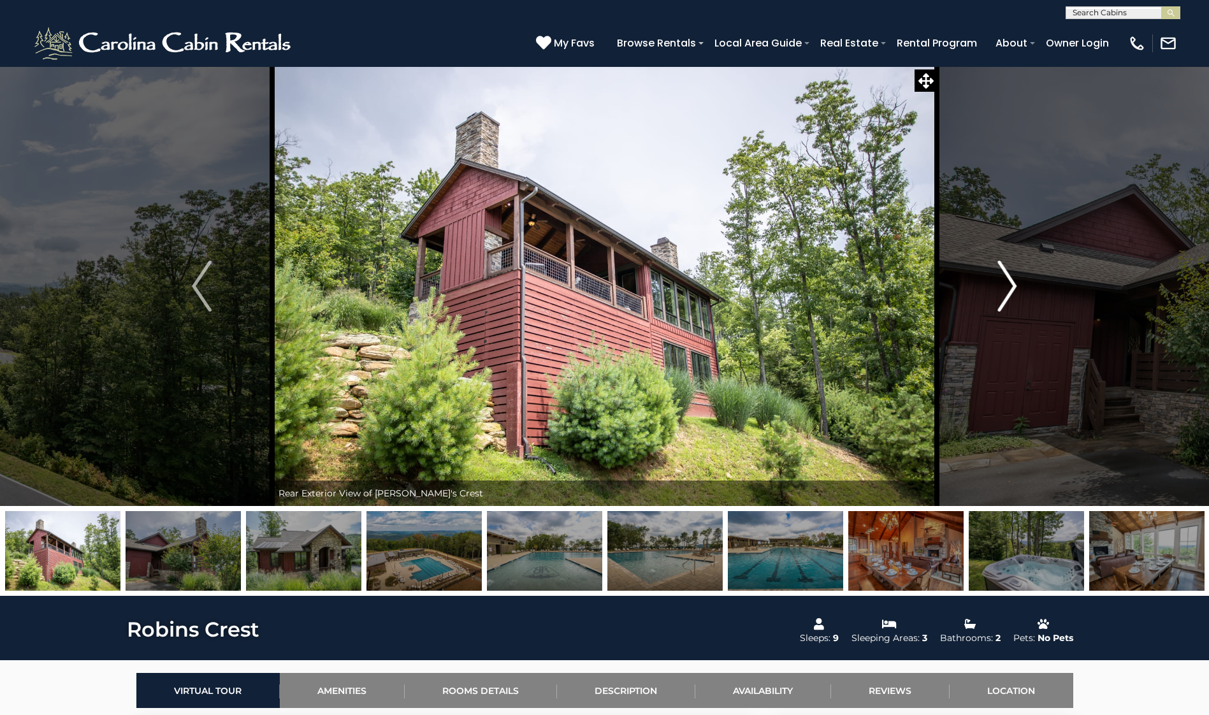
click at [1003, 290] on img "Next" at bounding box center [1007, 286] width 19 height 51
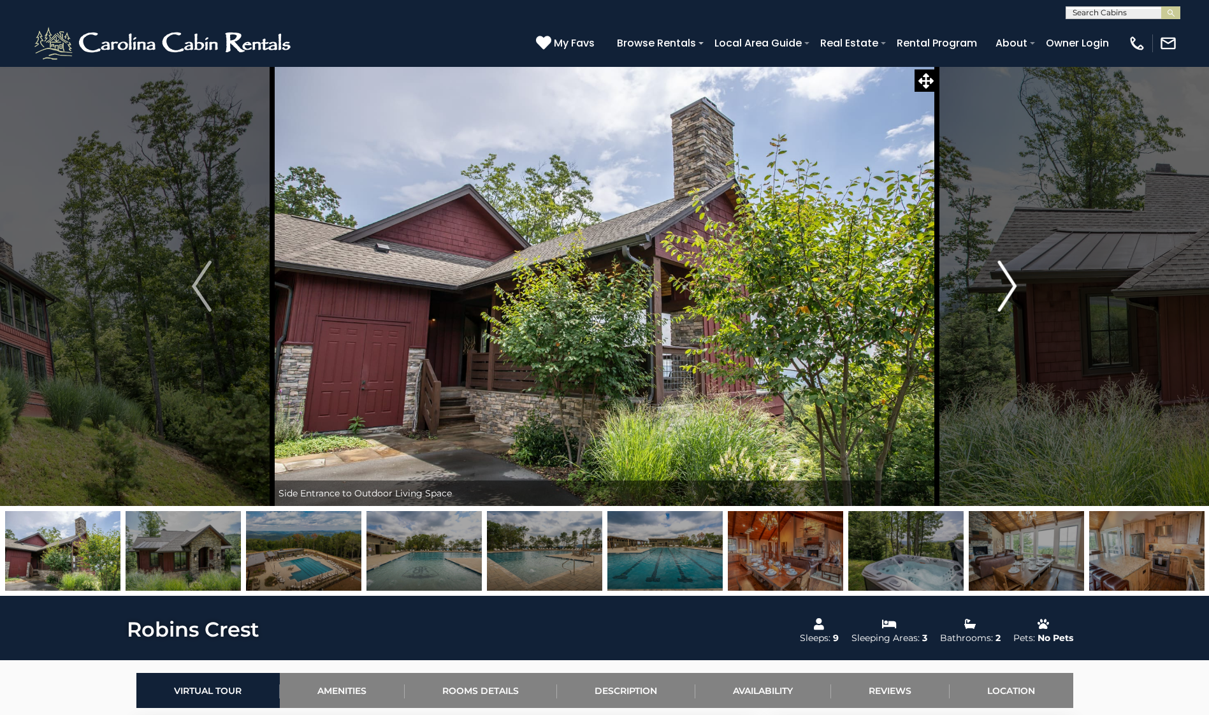
click at [1003, 290] on img "Next" at bounding box center [1007, 286] width 19 height 51
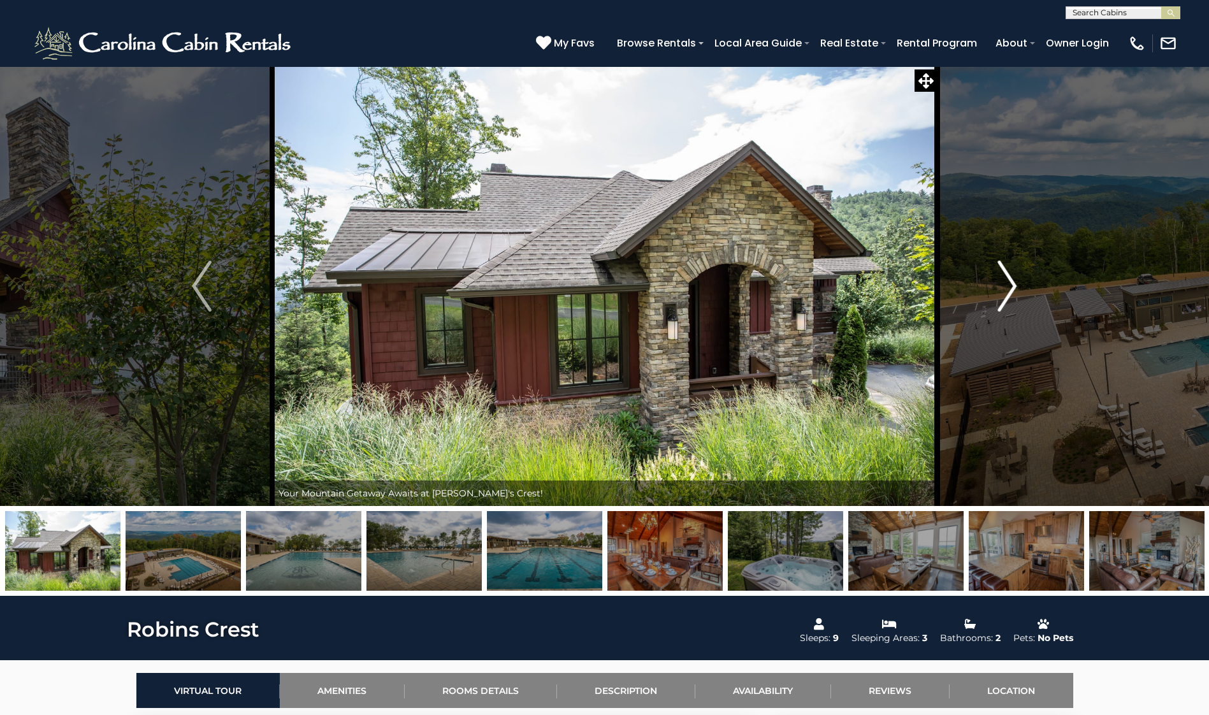
click at [1003, 290] on img "Next" at bounding box center [1007, 286] width 19 height 51
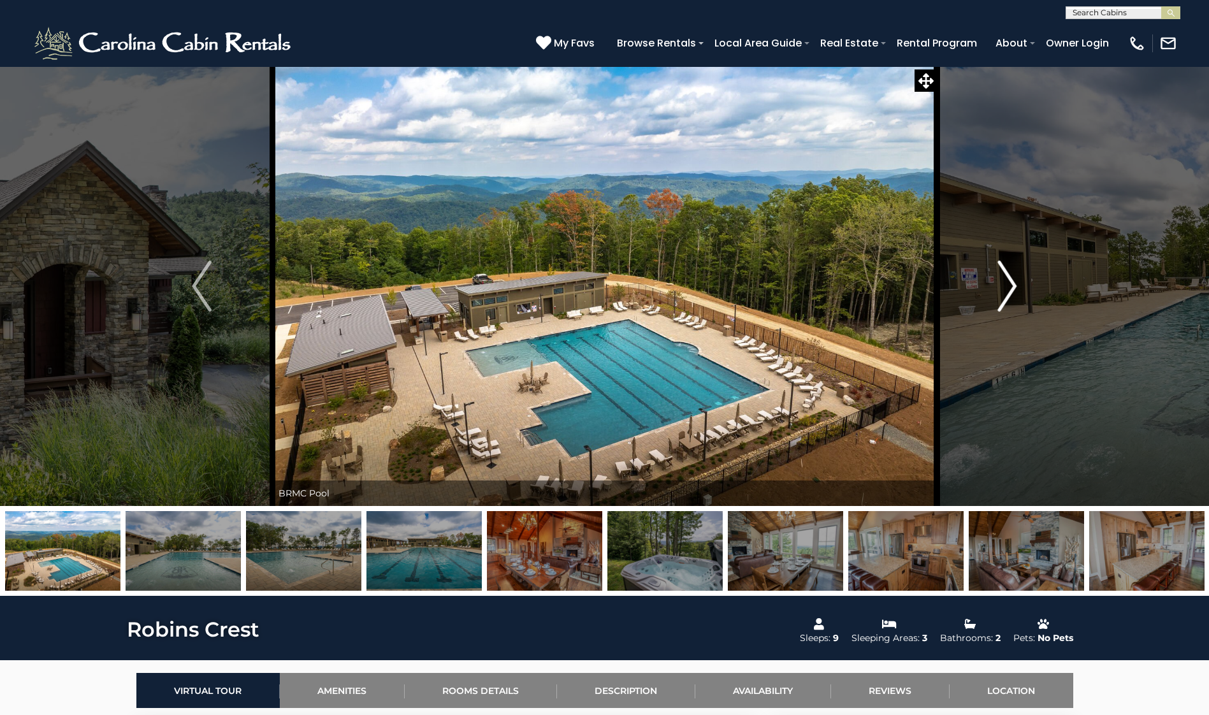
click at [1003, 290] on img "Next" at bounding box center [1007, 286] width 19 height 51
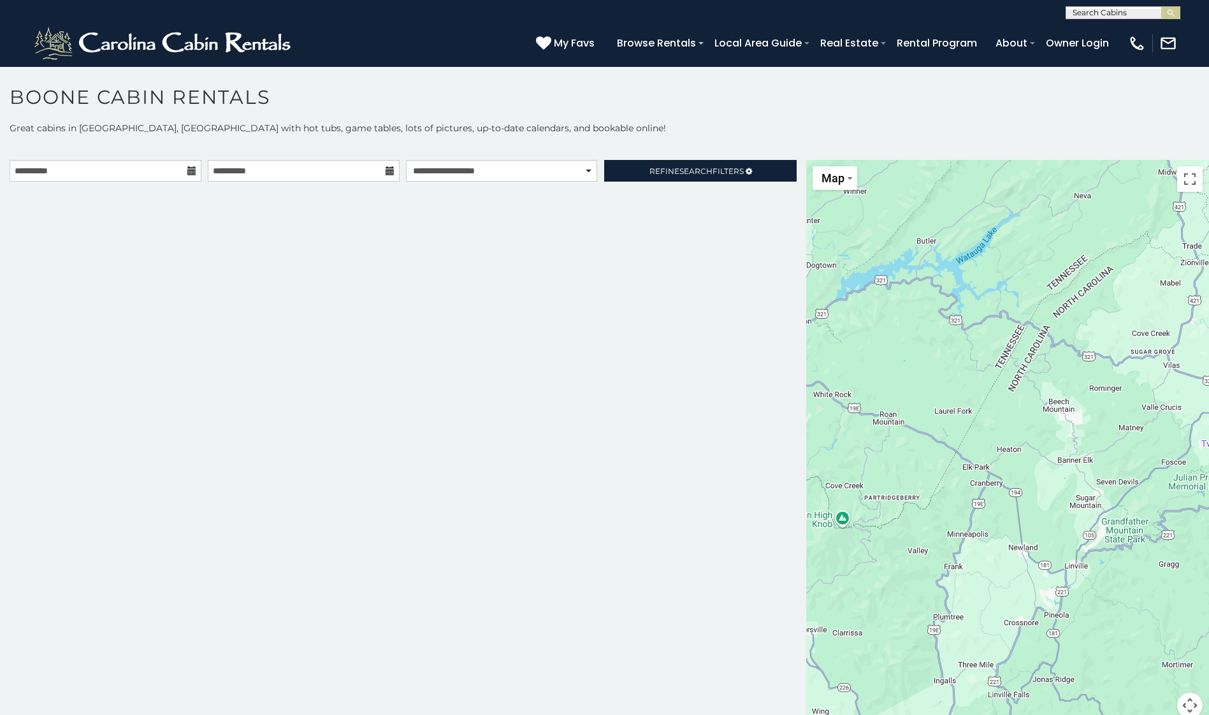
scroll to position [7, 0]
